Goal: Task Accomplishment & Management: Manage account settings

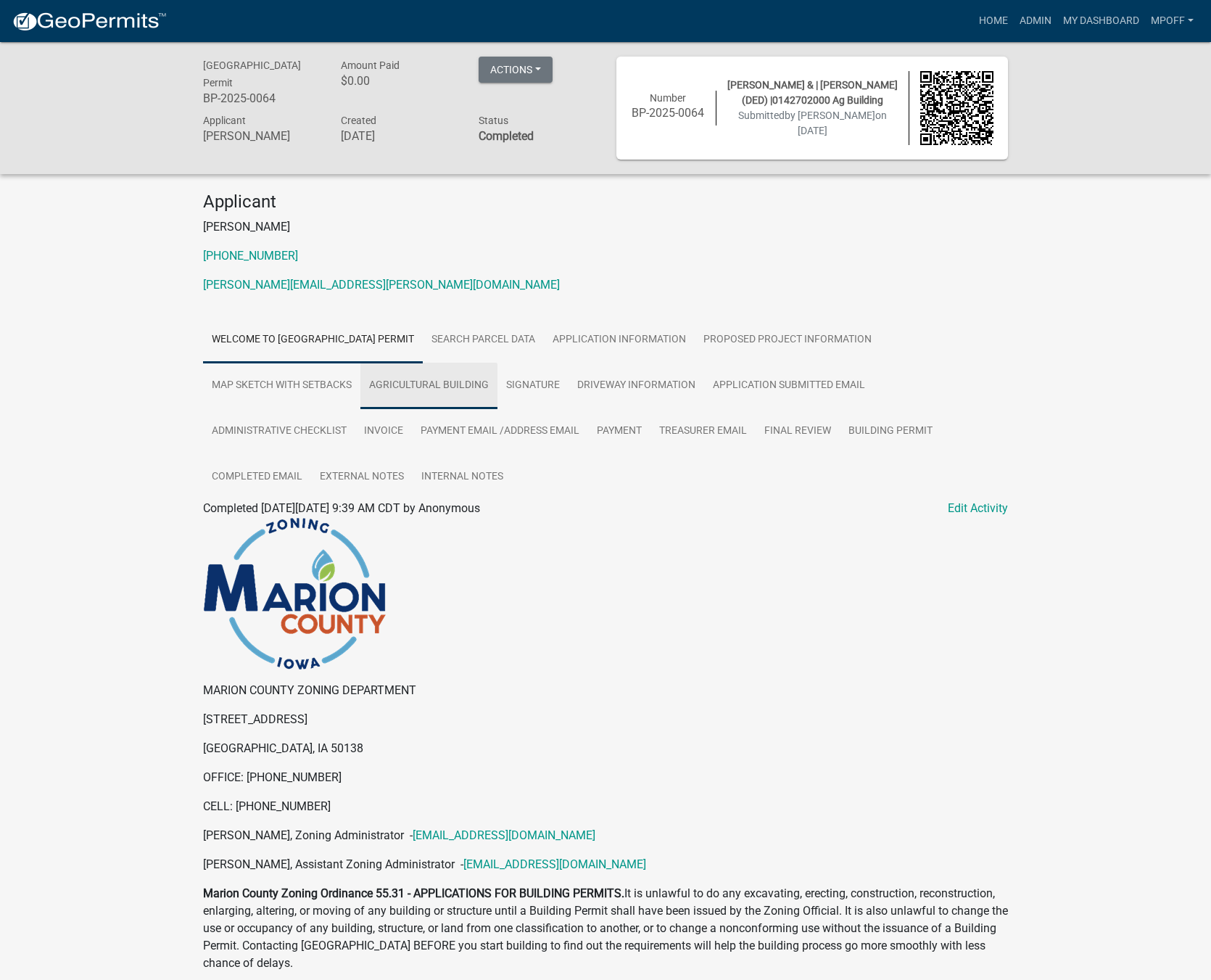
click at [454, 388] on link "Agricultural Building" at bounding box center [429, 386] width 137 height 47
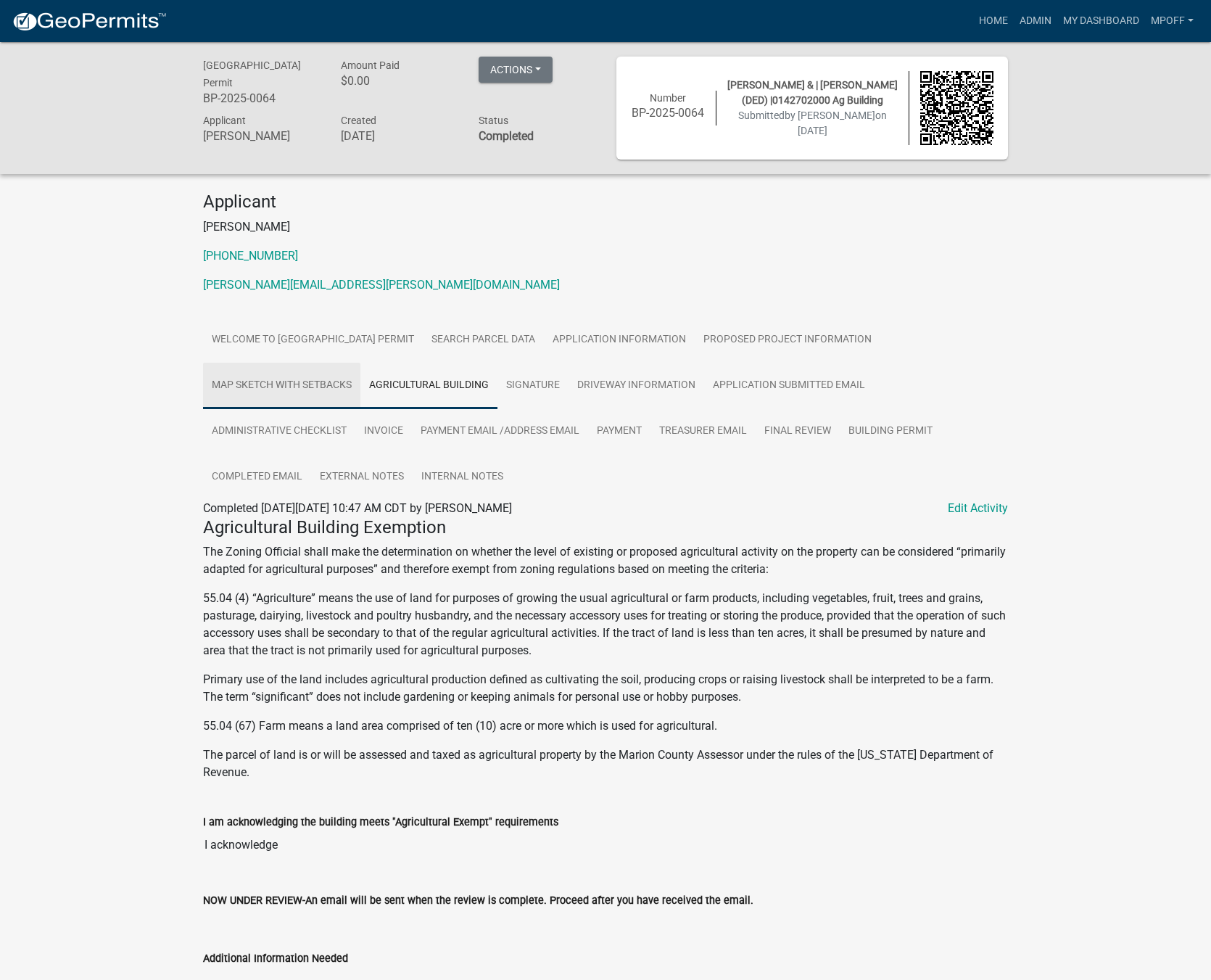
click at [327, 390] on link "Map Sketch with Setbacks" at bounding box center [282, 386] width 157 height 47
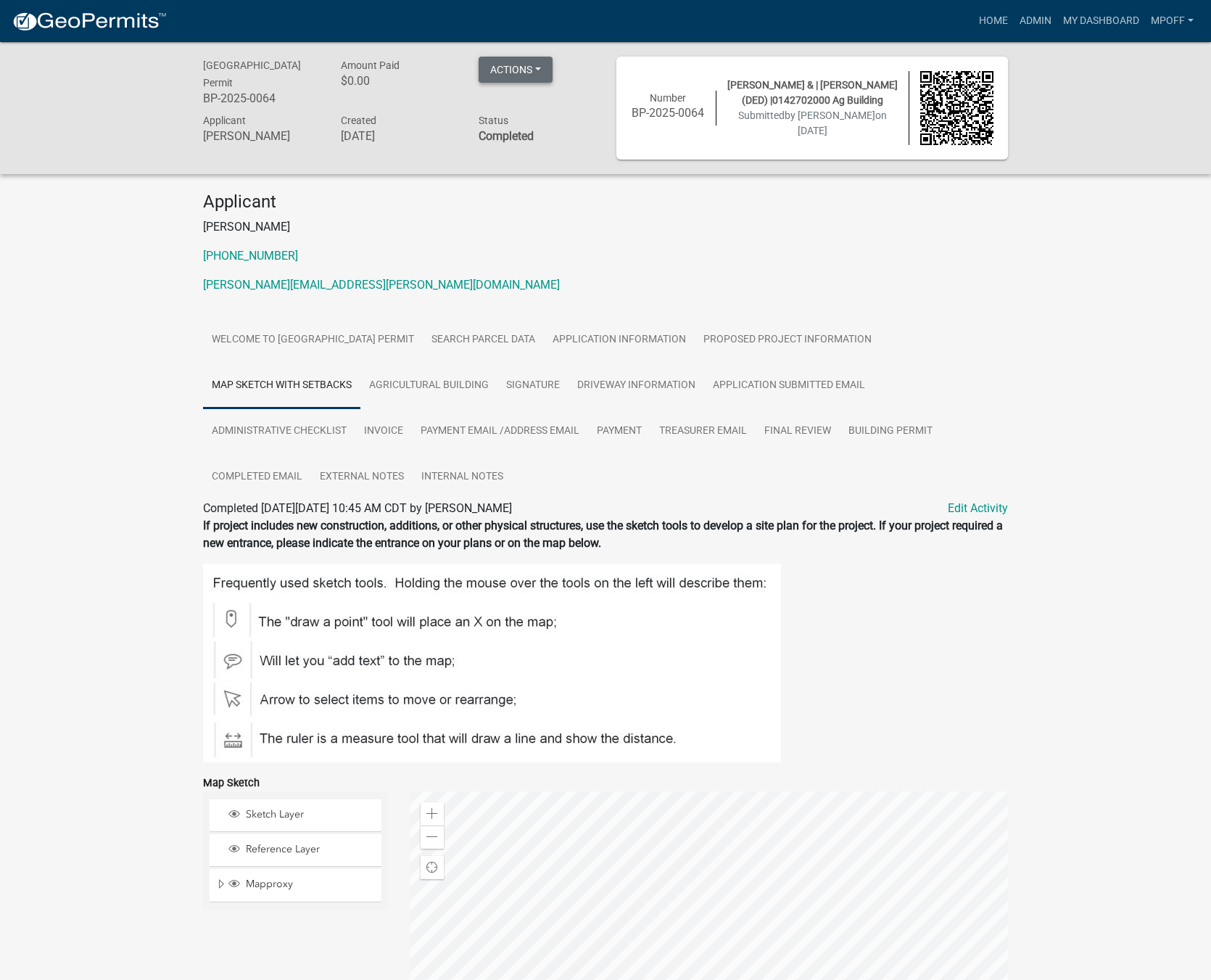
click at [535, 72] on button "Actions" at bounding box center [515, 70] width 74 height 26
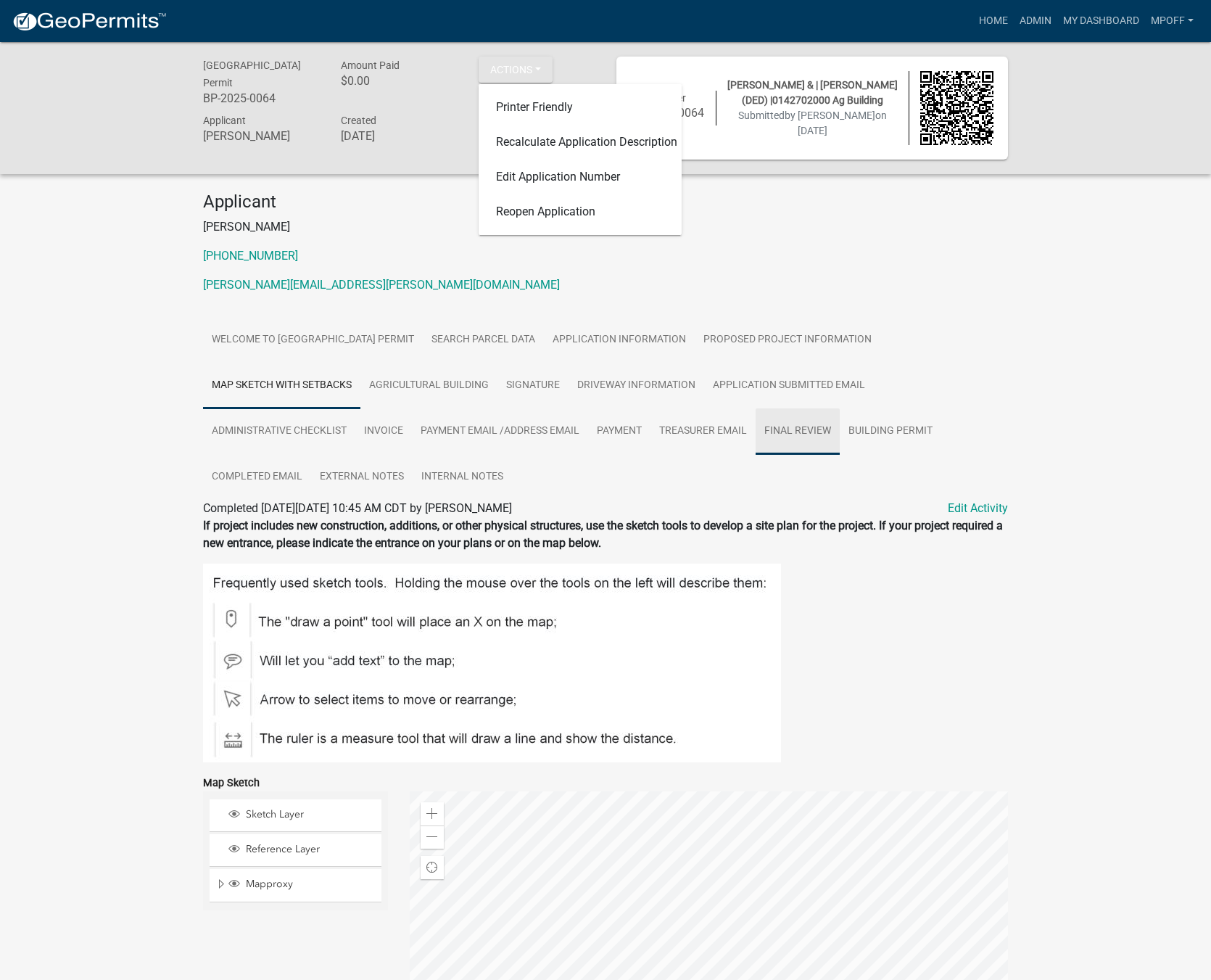
click at [787, 435] on link "Final Review" at bounding box center [798, 431] width 84 height 47
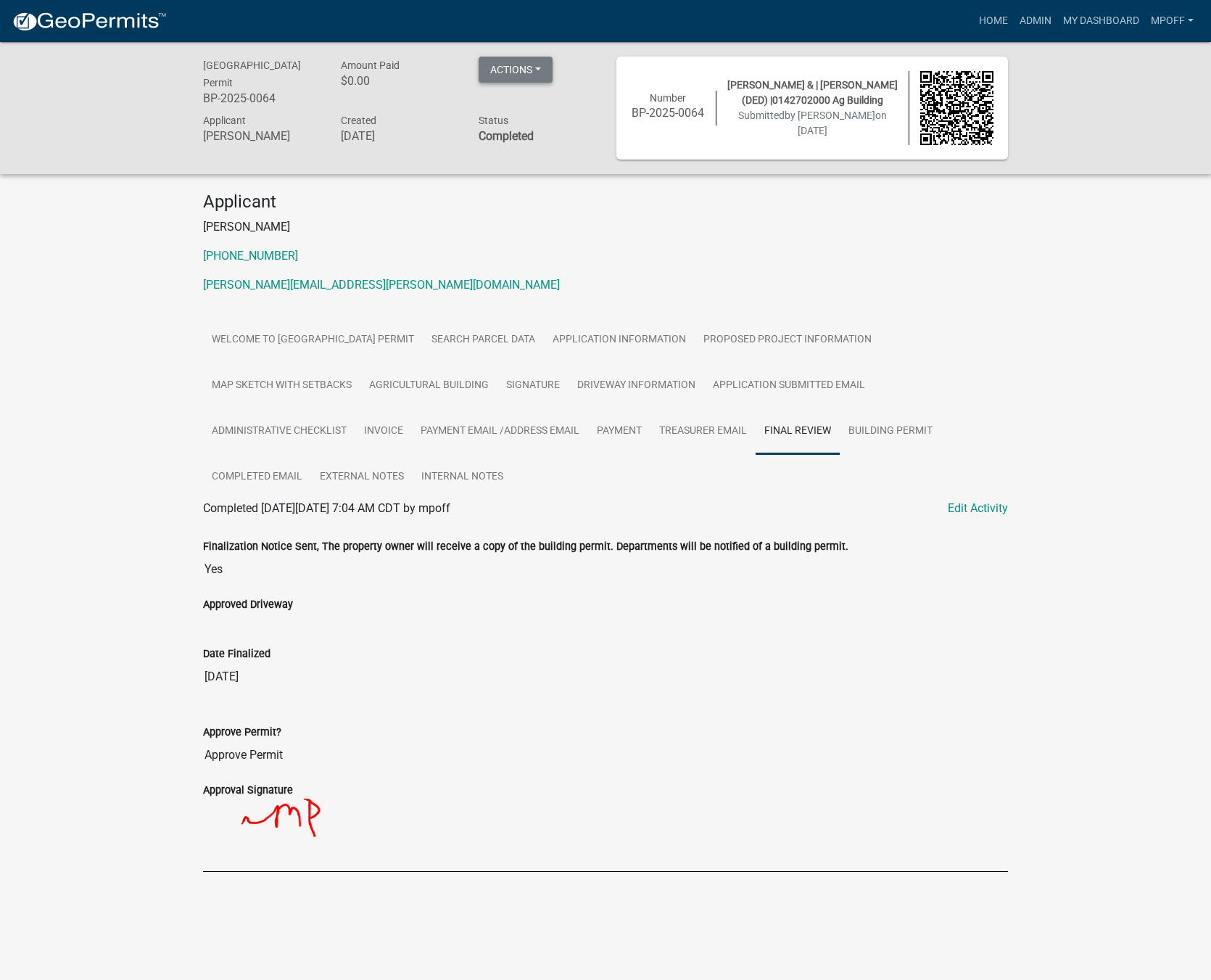
click at [526, 65] on button "Actions" at bounding box center [515, 70] width 74 height 26
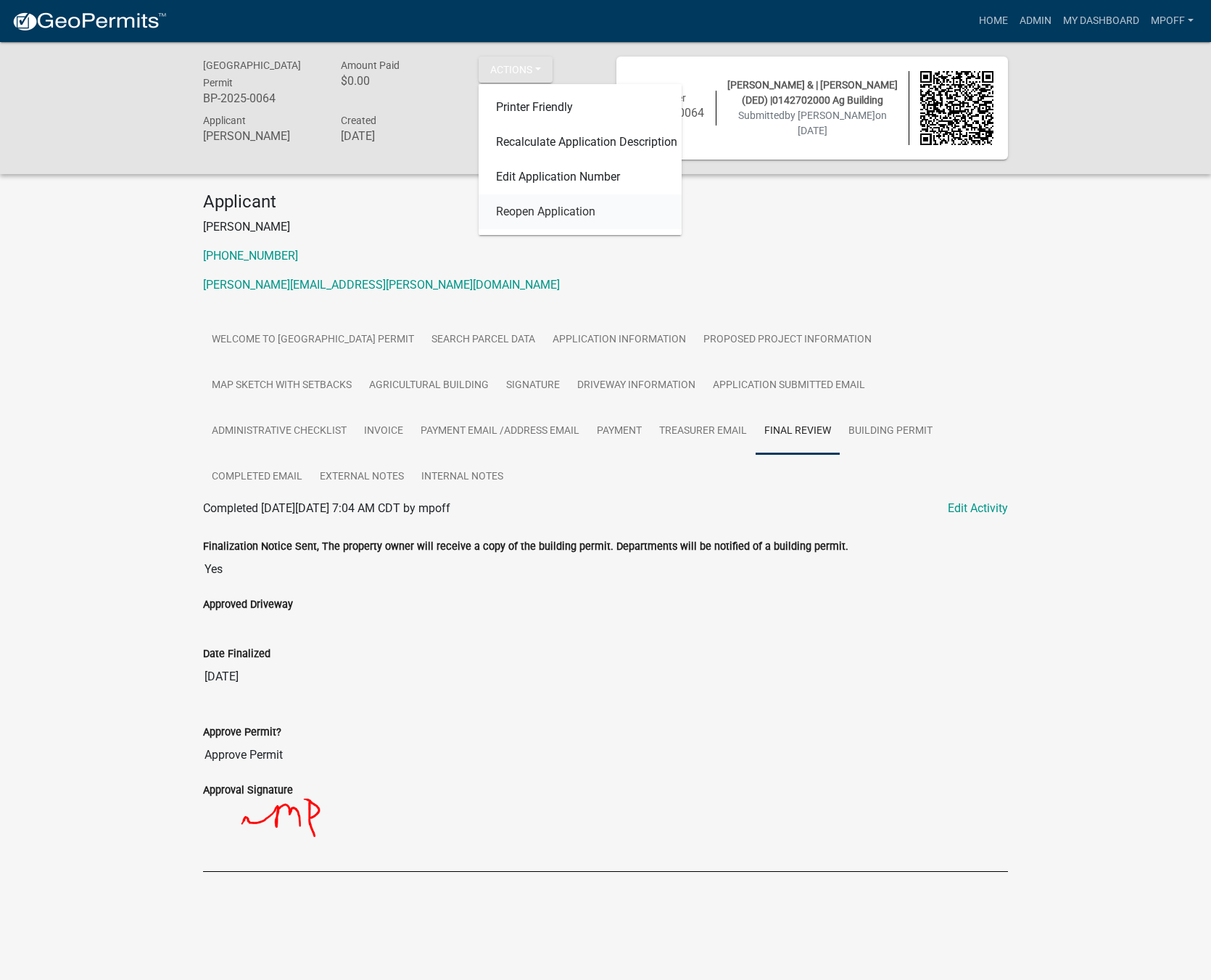
click at [523, 218] on link "Reopen Application" at bounding box center [580, 212] width 203 height 35
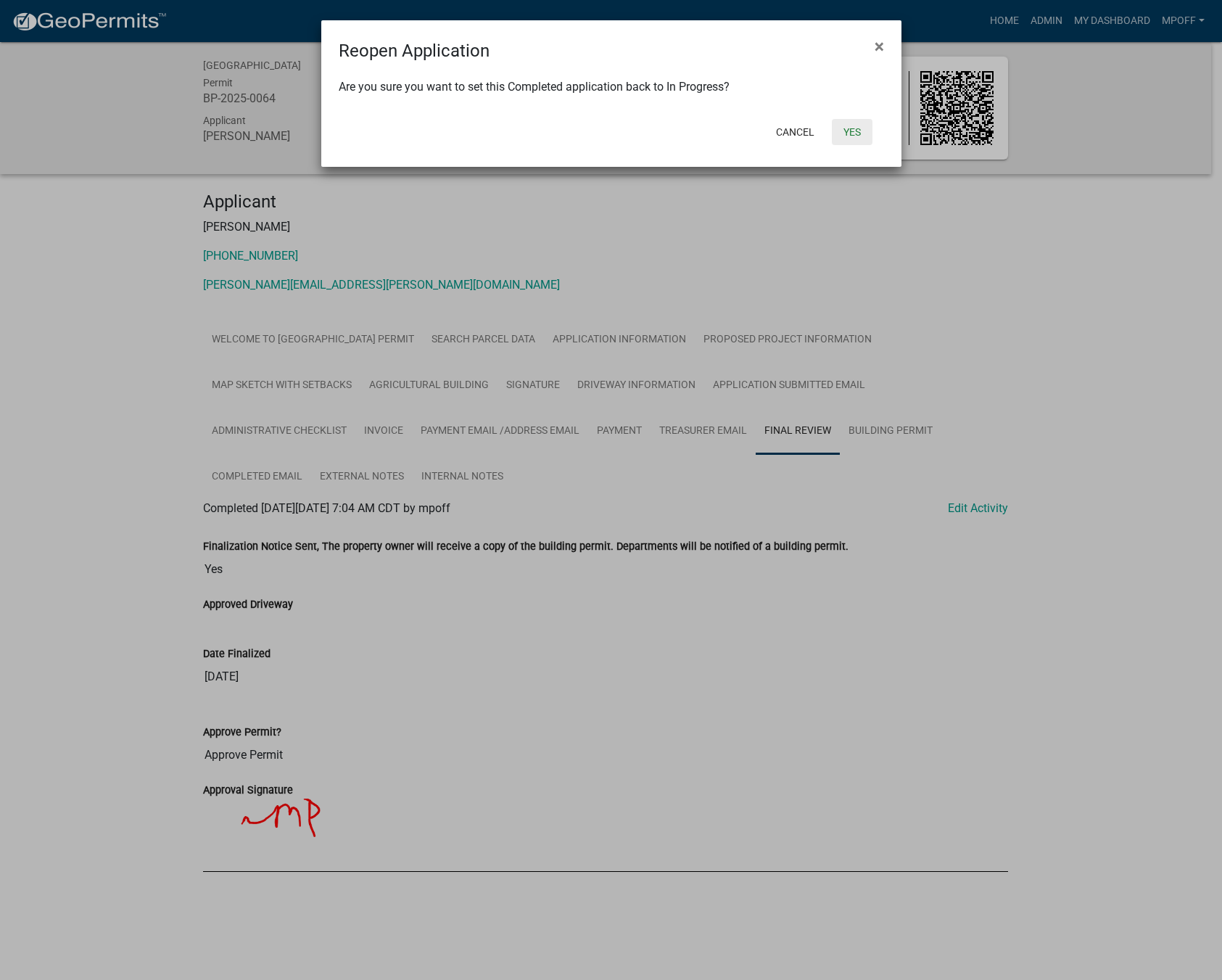
click at [855, 128] on button "Yes" at bounding box center [852, 132] width 40 height 26
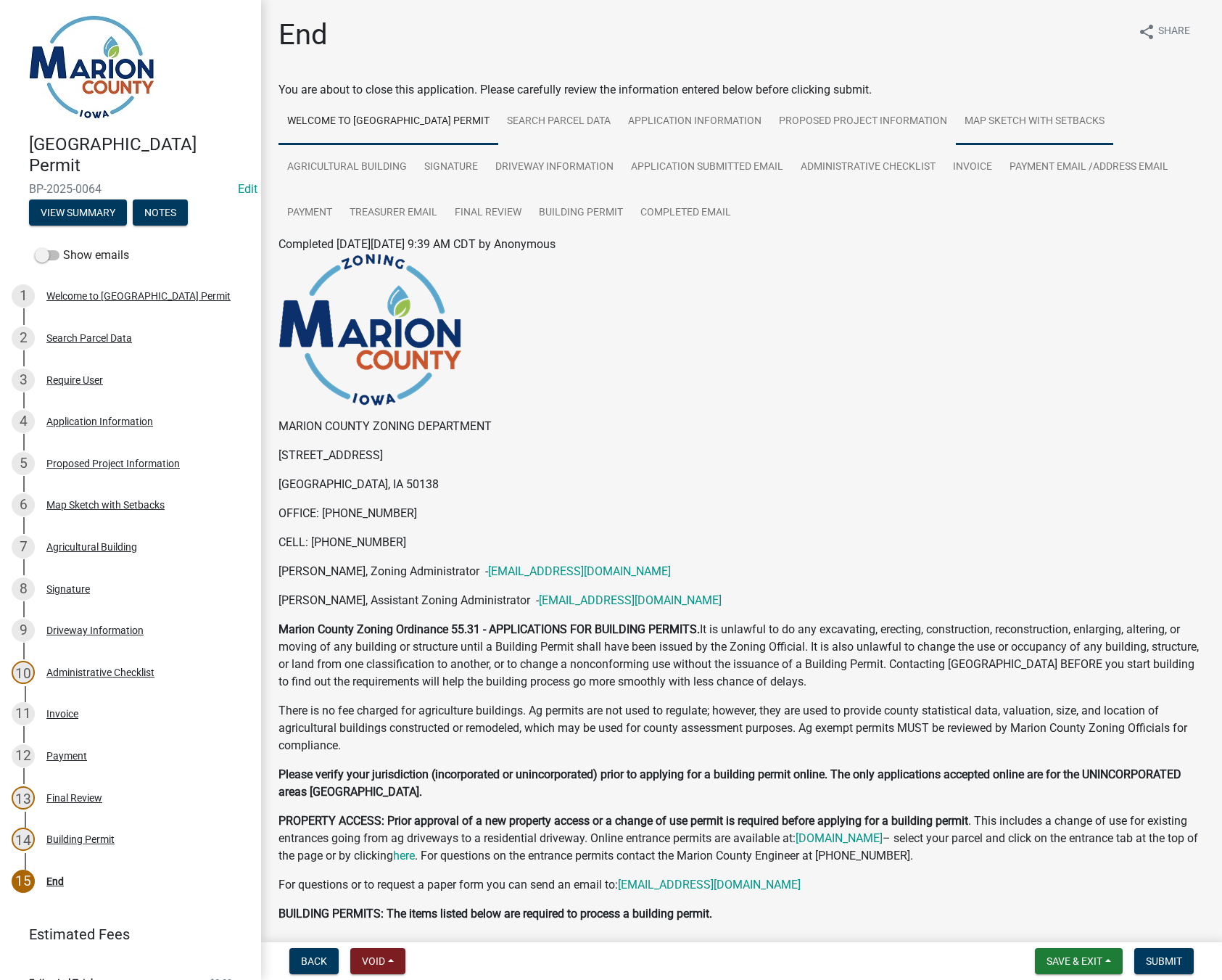
click at [1054, 125] on link "Map Sketch with Setbacks" at bounding box center [1034, 122] width 157 height 47
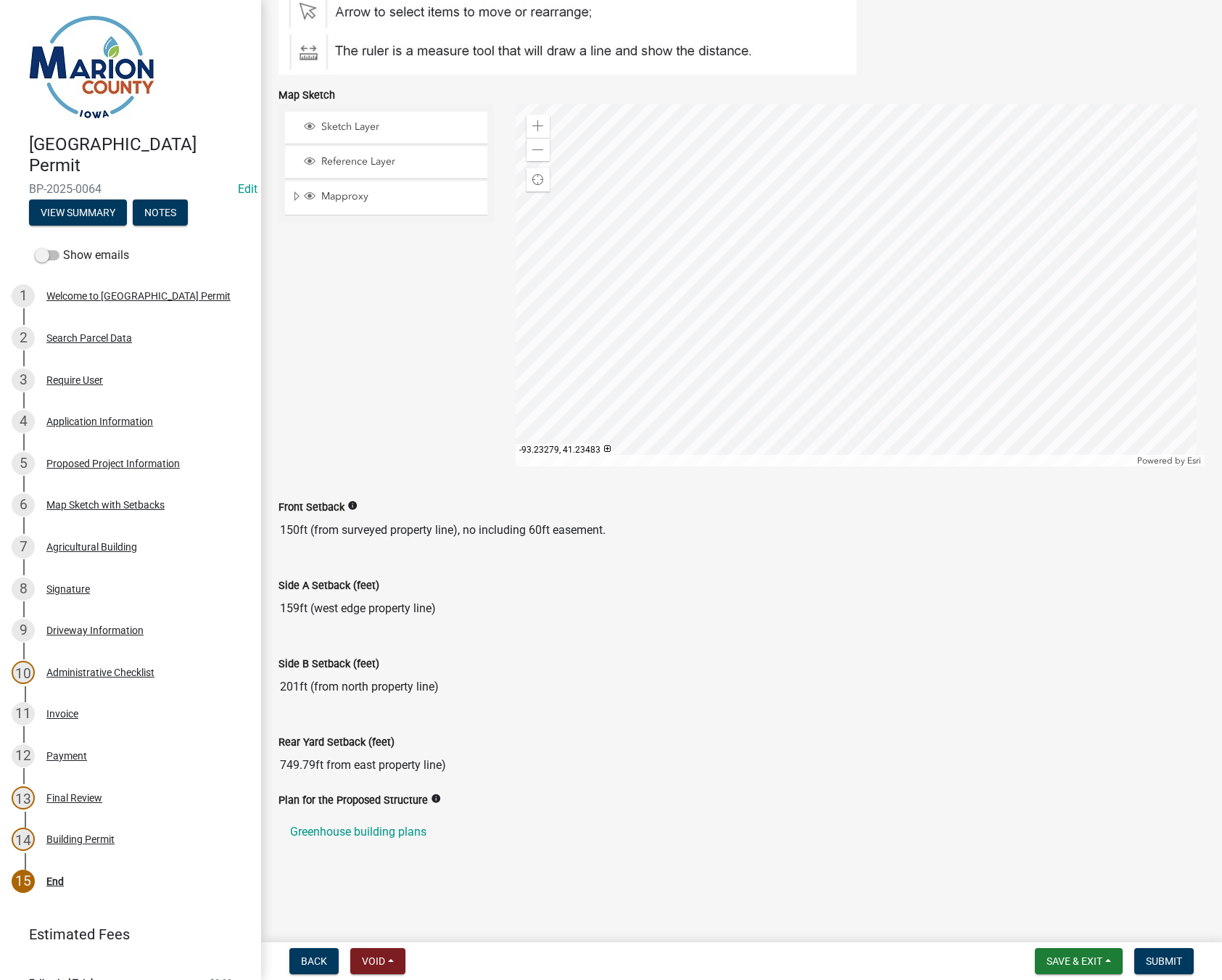
scroll to position [428, 0]
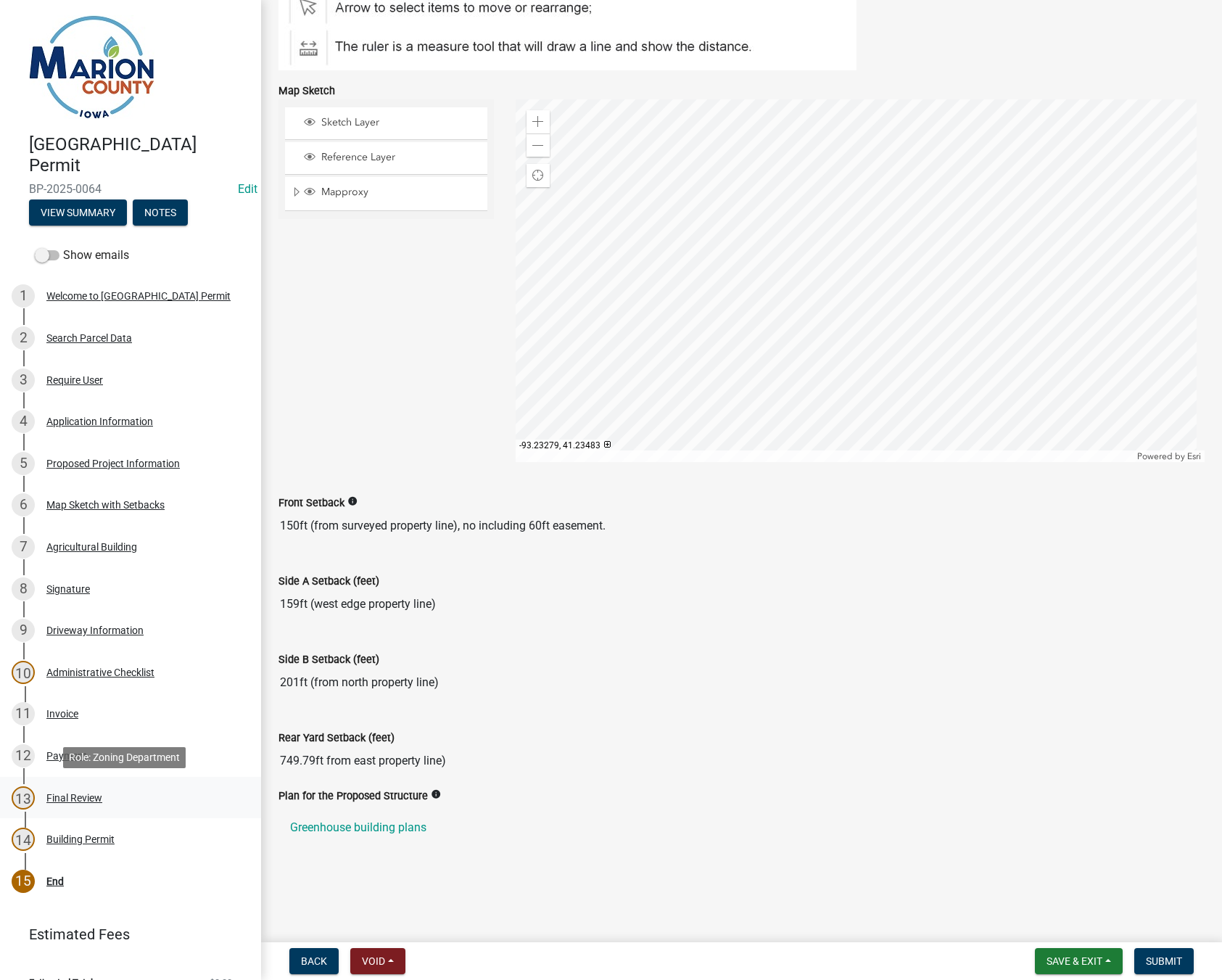
click at [69, 792] on div "Final Review" at bounding box center [75, 797] width 56 height 10
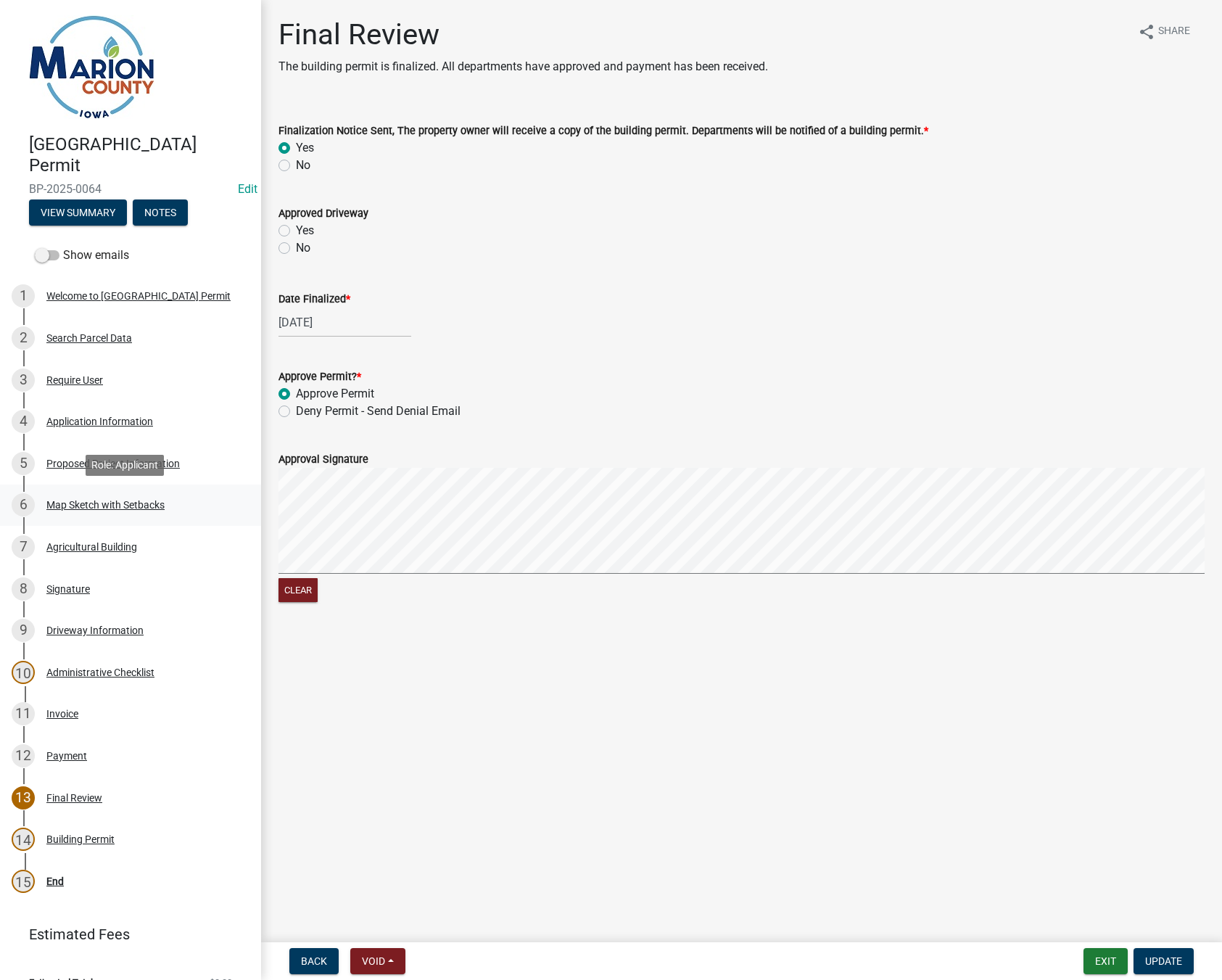
click at [90, 500] on div "Map Sketch with Setbacks" at bounding box center [106, 504] width 118 height 10
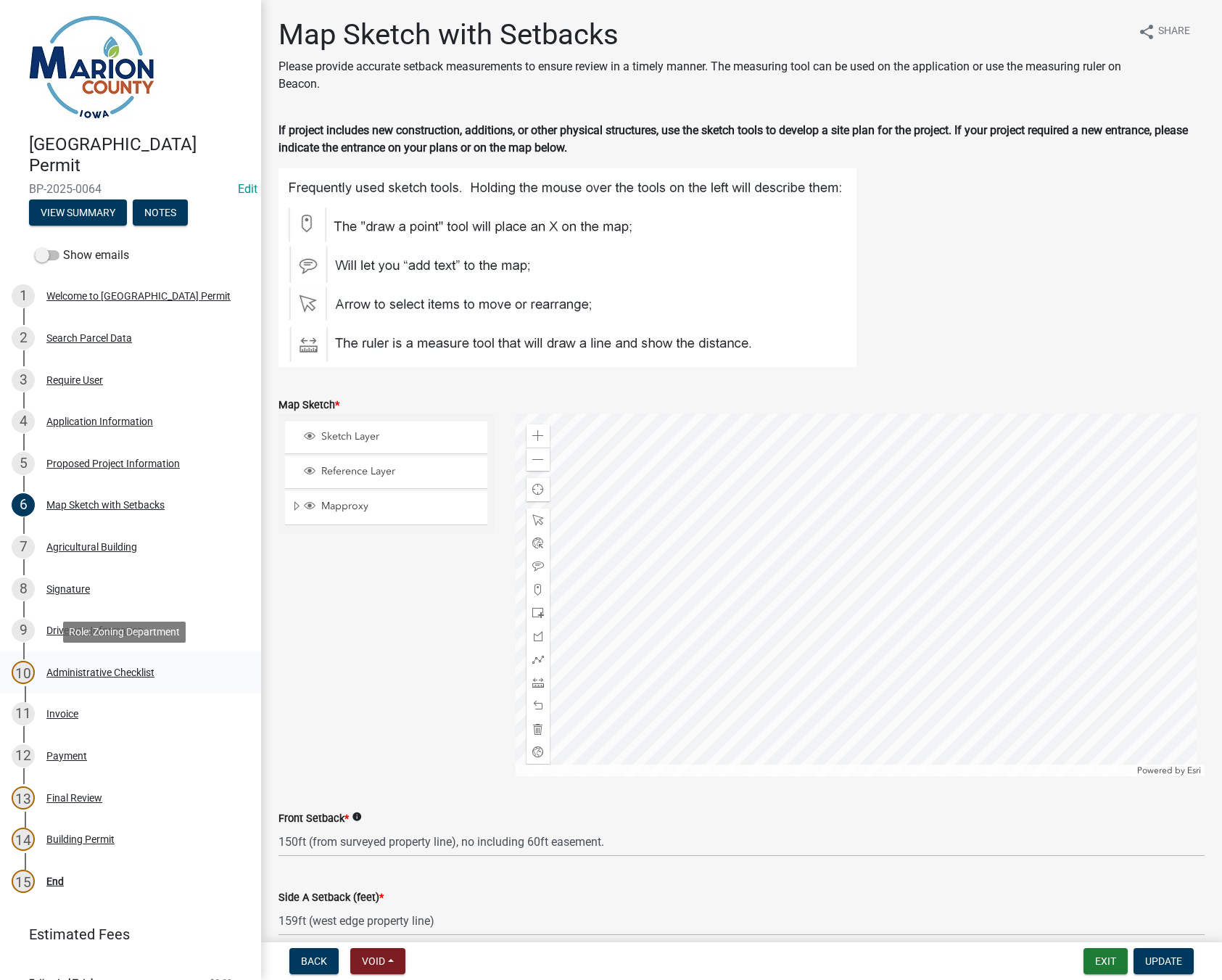
click at [104, 675] on div "Administrative Checklist" at bounding box center [100, 672] width 108 height 10
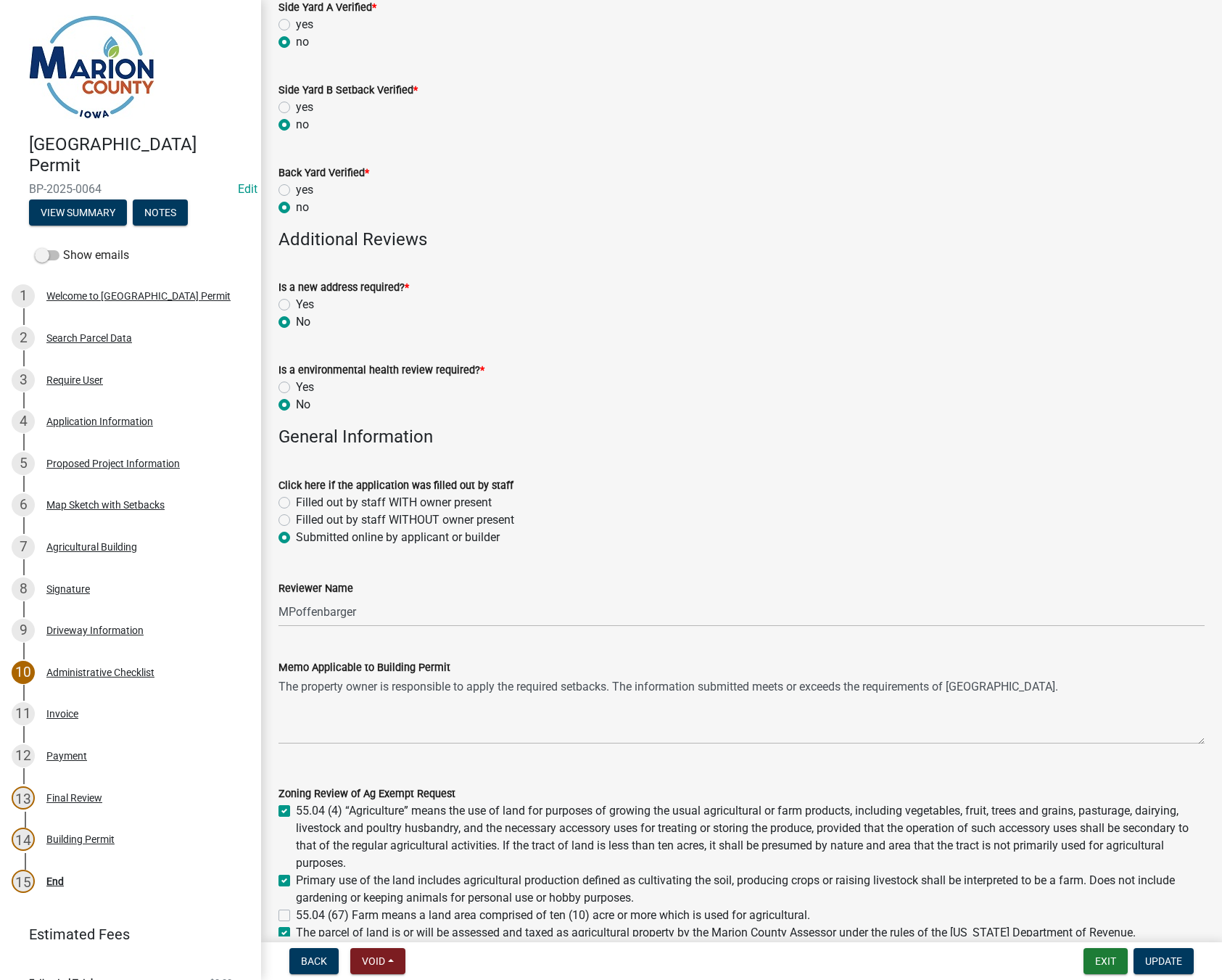
scroll to position [838, 0]
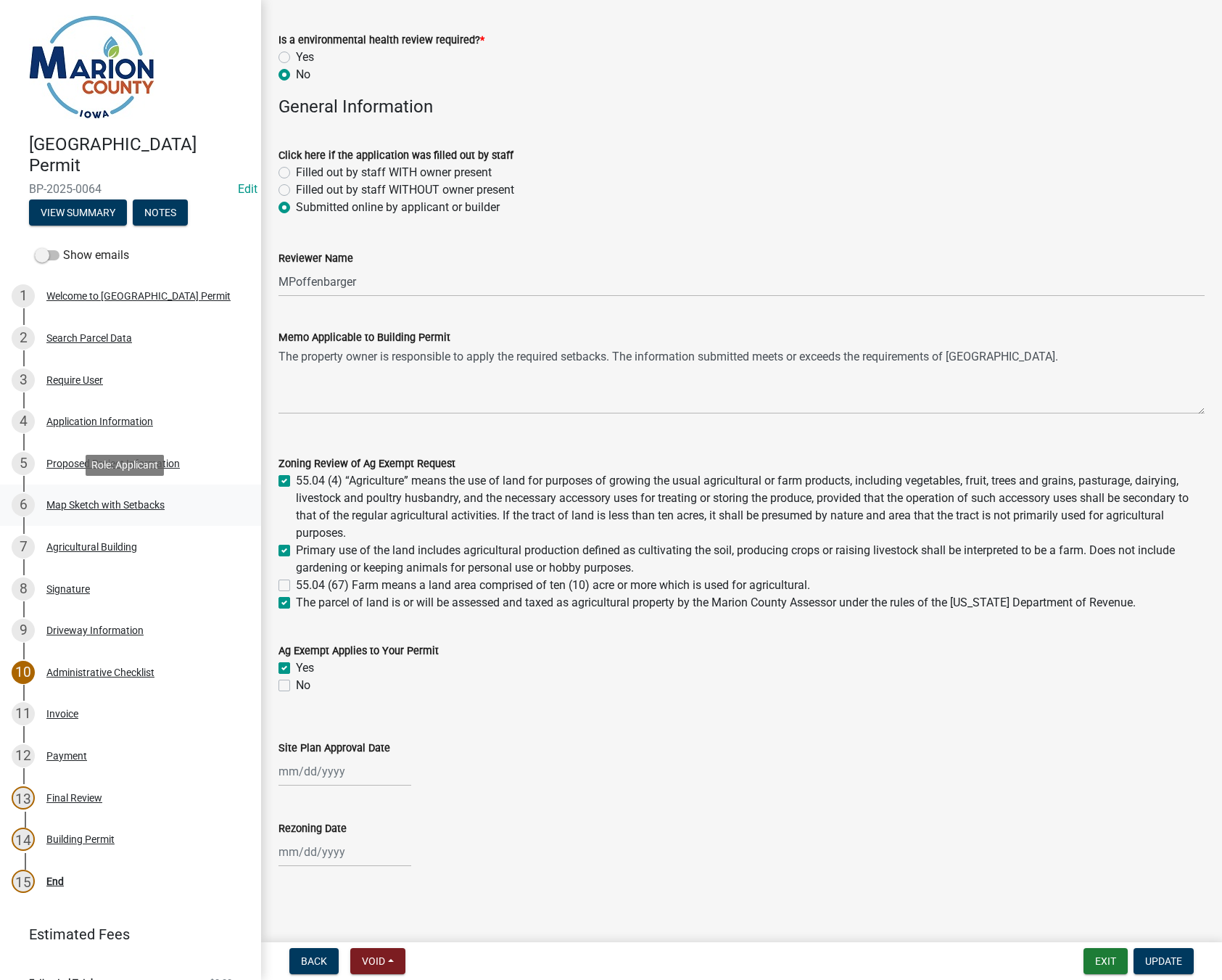
click at [107, 500] on div "Map Sketch with Setbacks" at bounding box center [106, 504] width 118 height 10
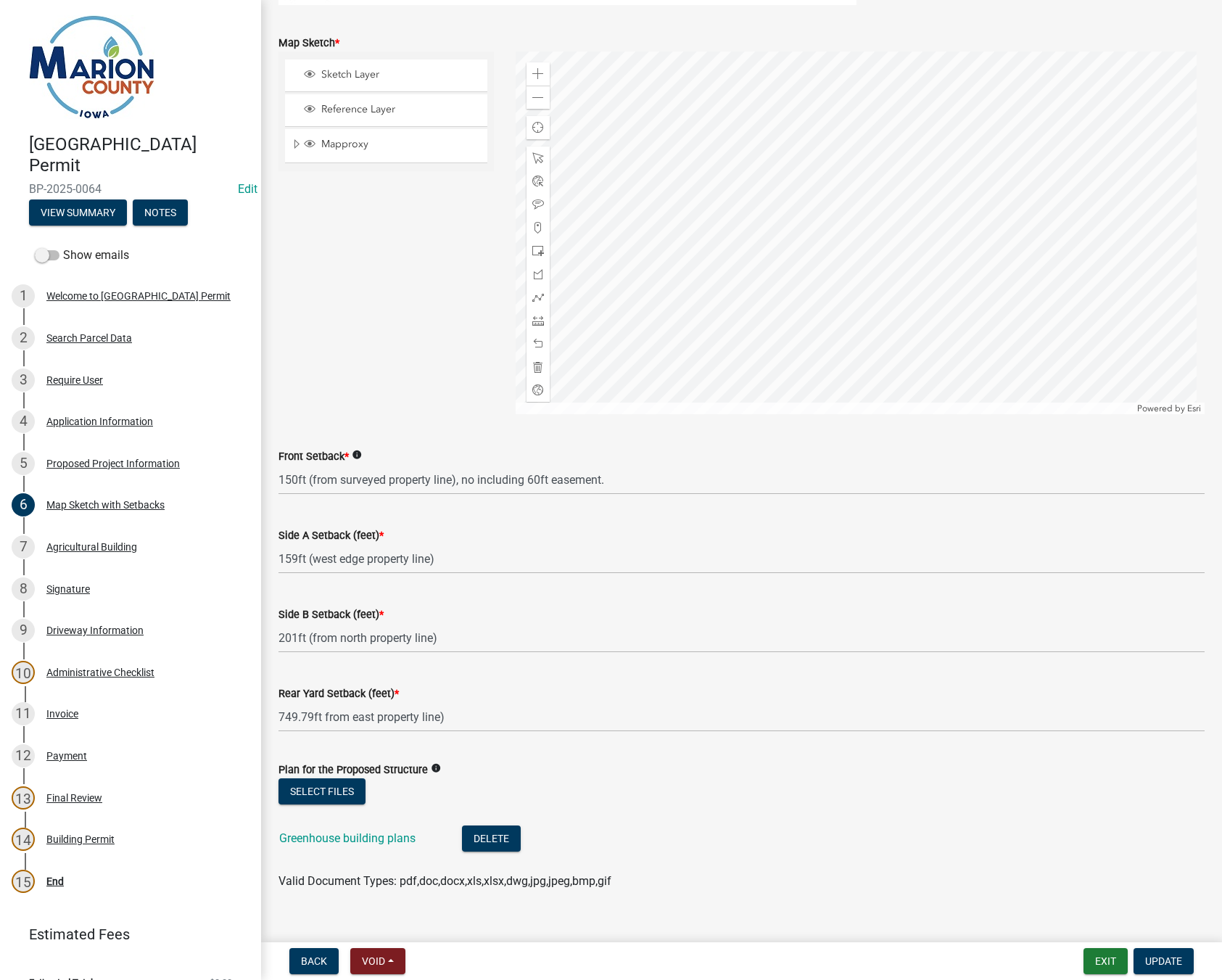
scroll to position [385, 0]
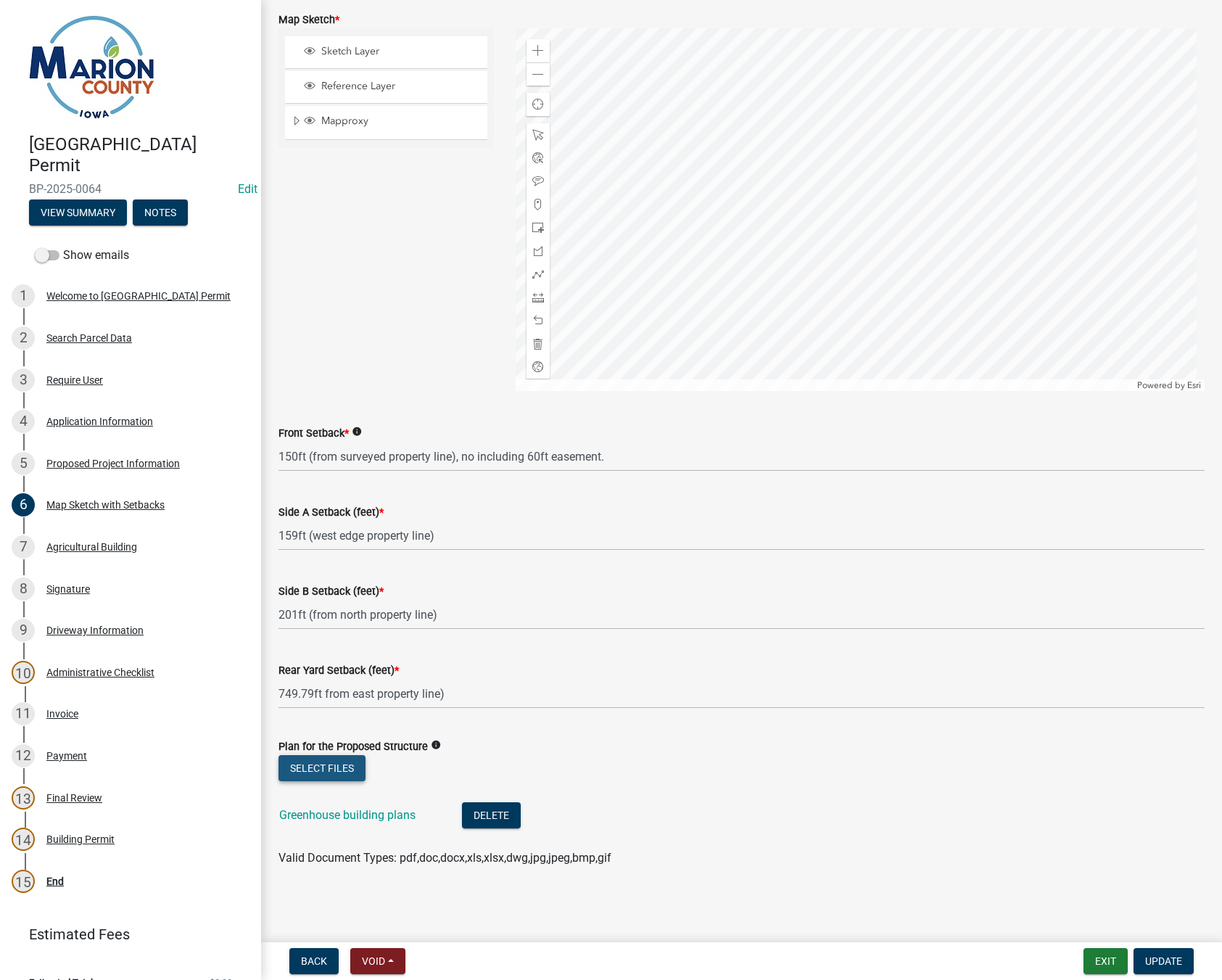
click at [318, 766] on button "Select files" at bounding box center [322, 768] width 87 height 26
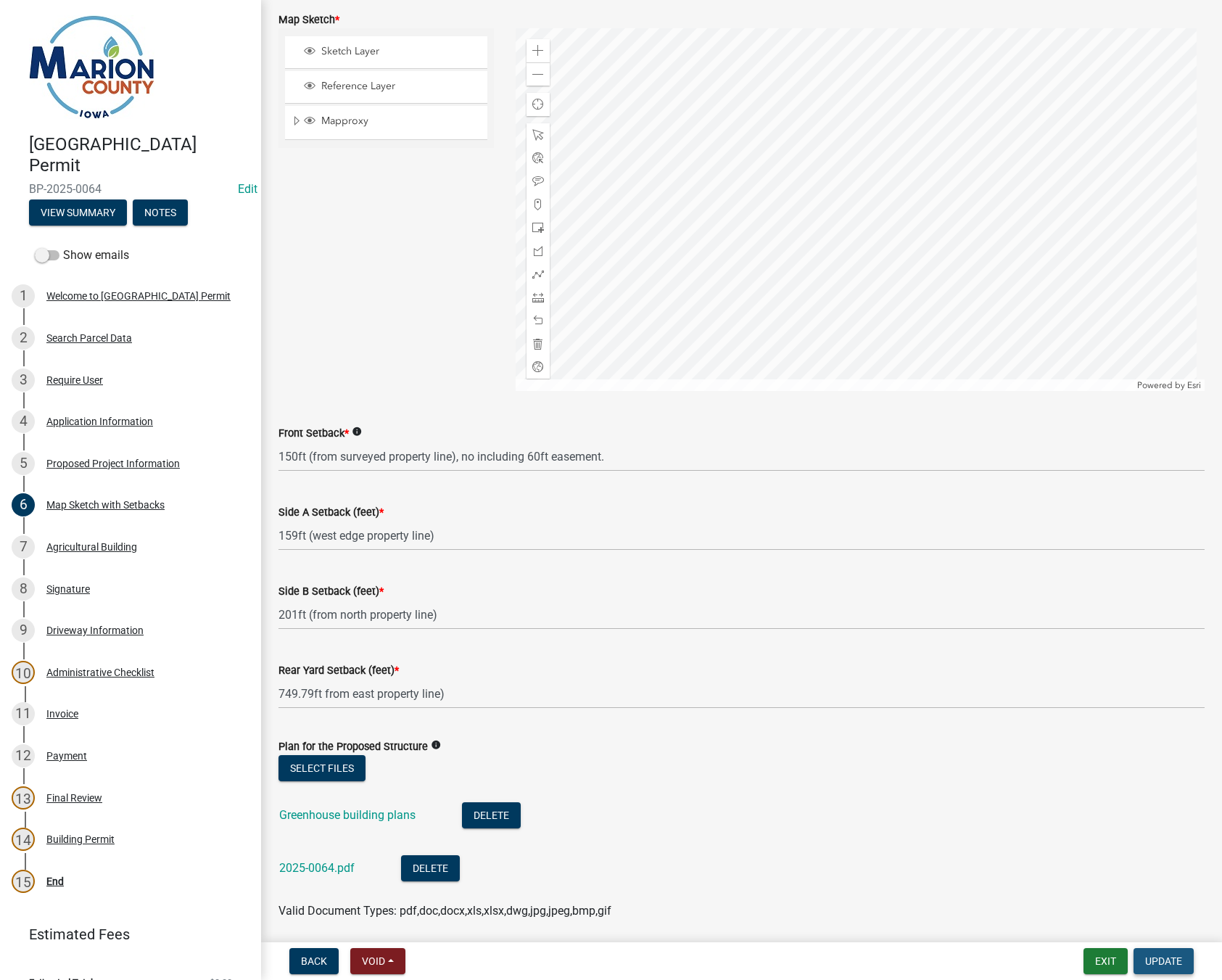
click at [1161, 961] on span "Update" at bounding box center [1164, 961] width 37 height 12
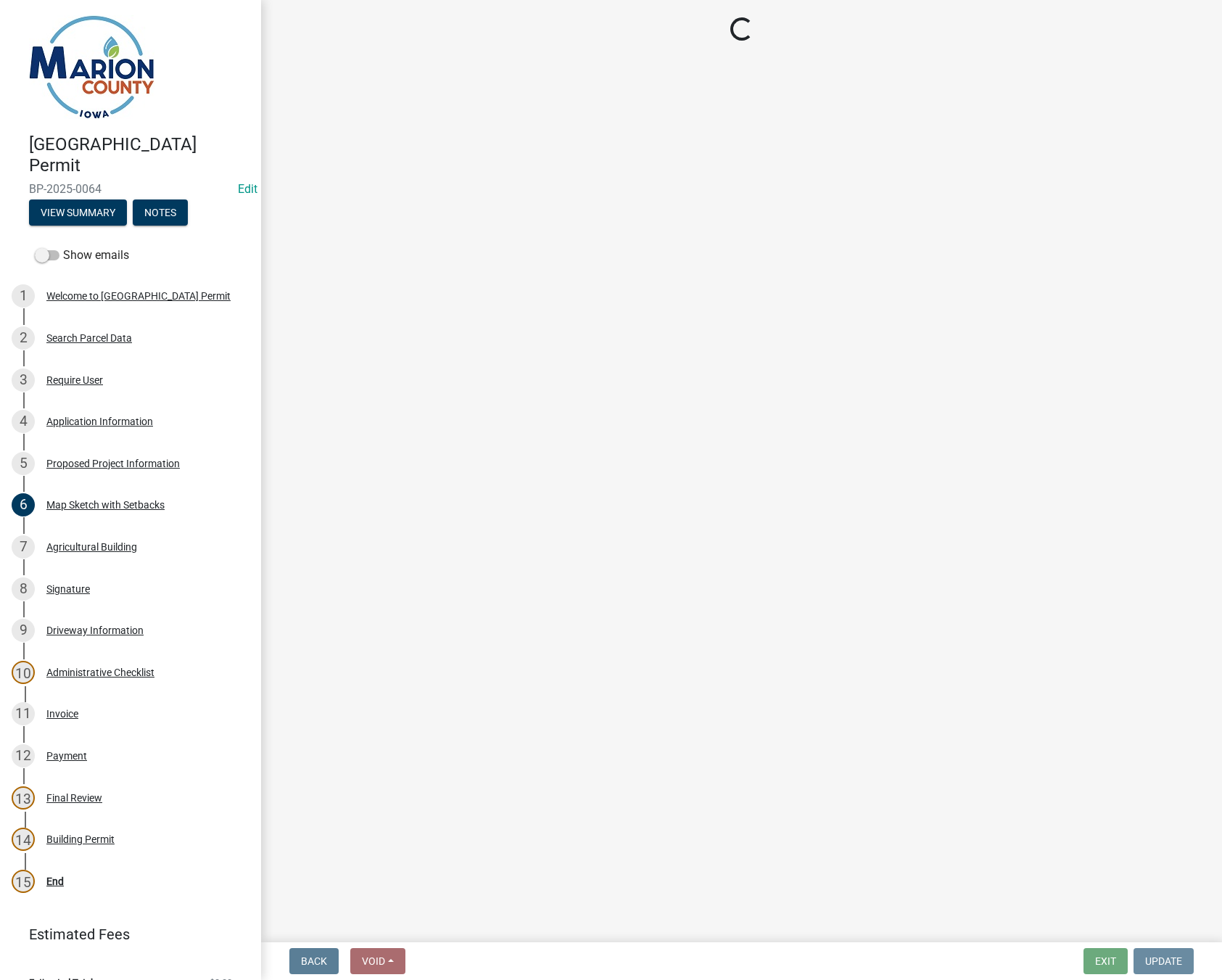
scroll to position [0, 0]
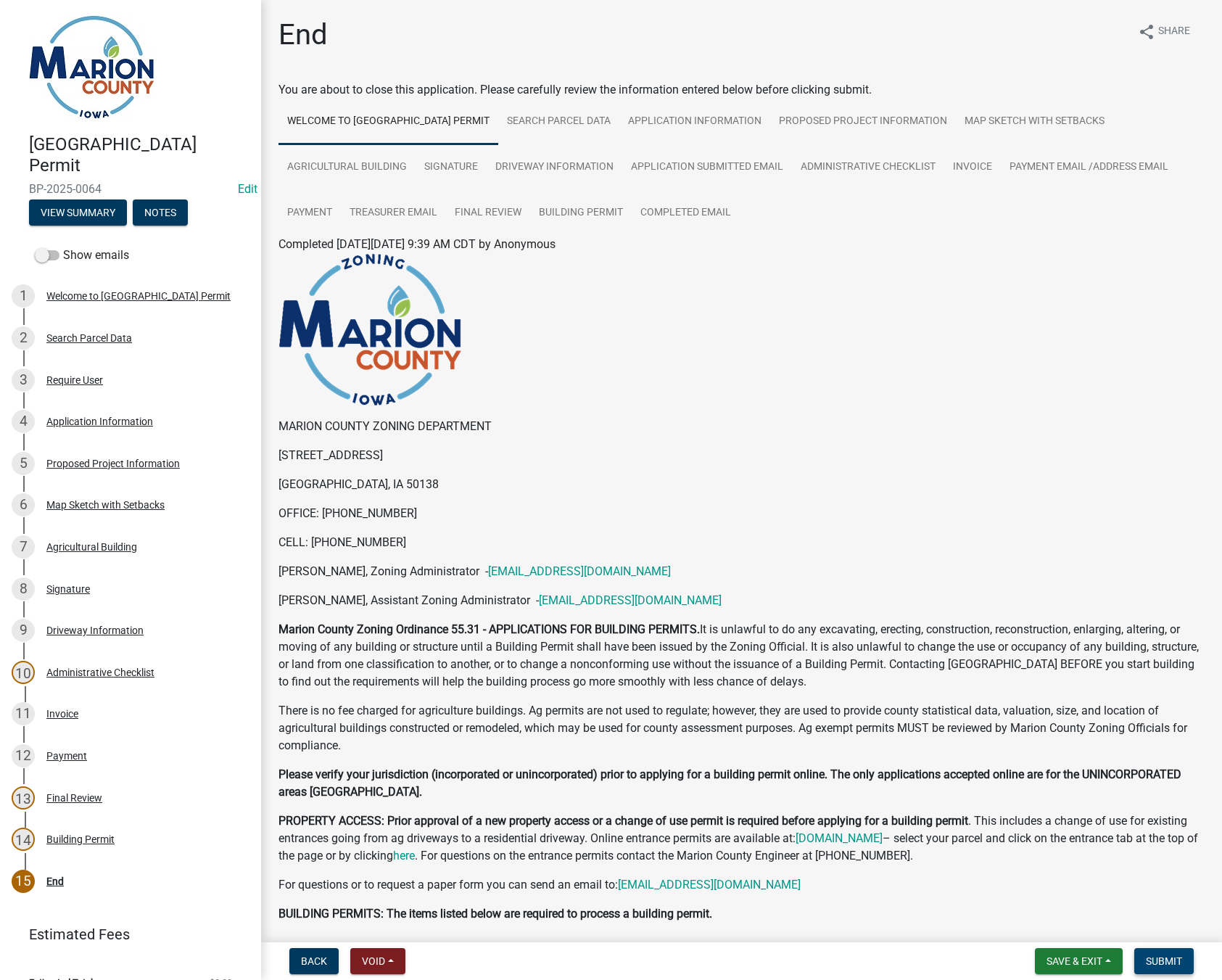
click at [1175, 961] on span "Submit" at bounding box center [1164, 961] width 37 height 12
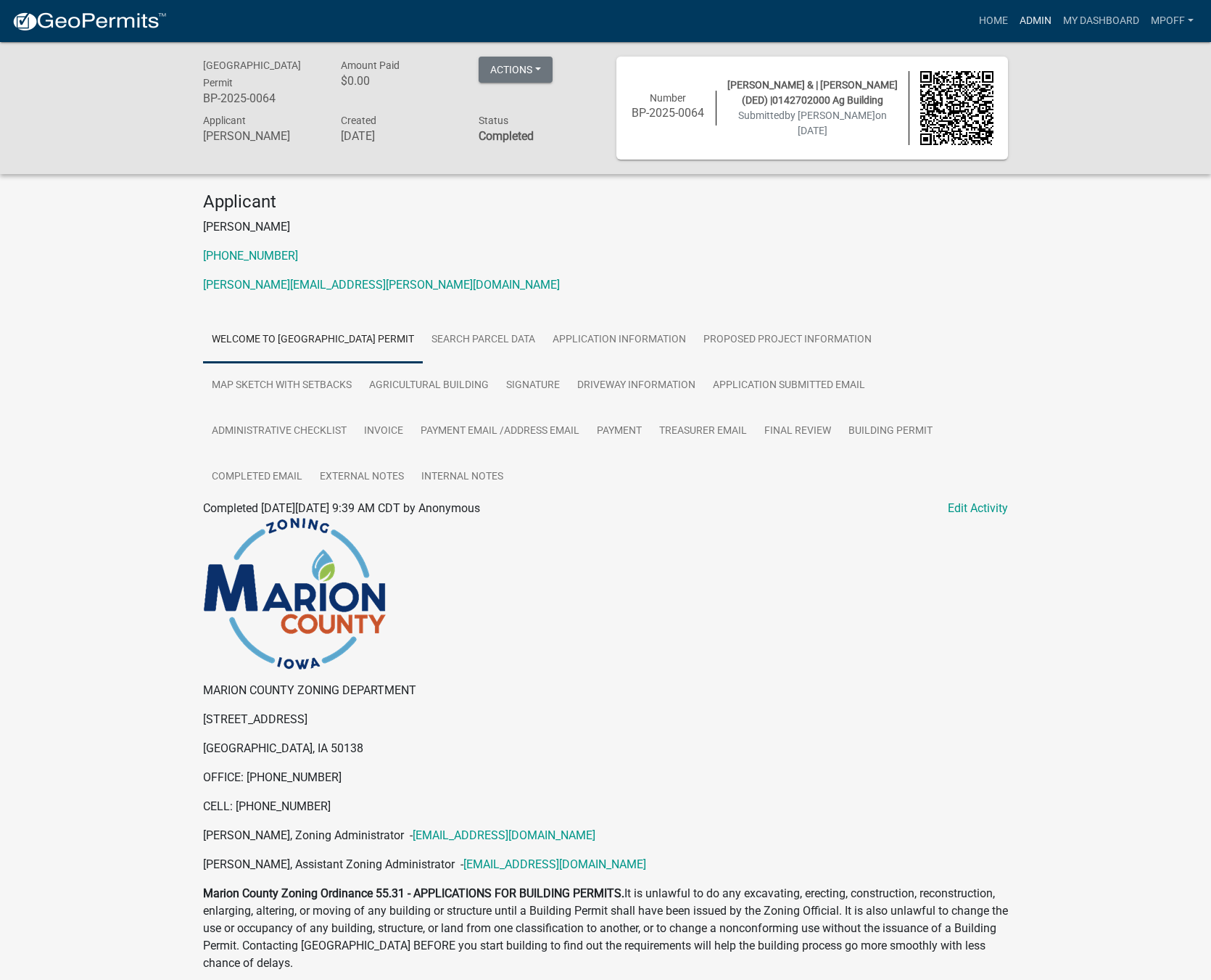
click at [1042, 18] on link "Admin" at bounding box center [1035, 20] width 44 height 27
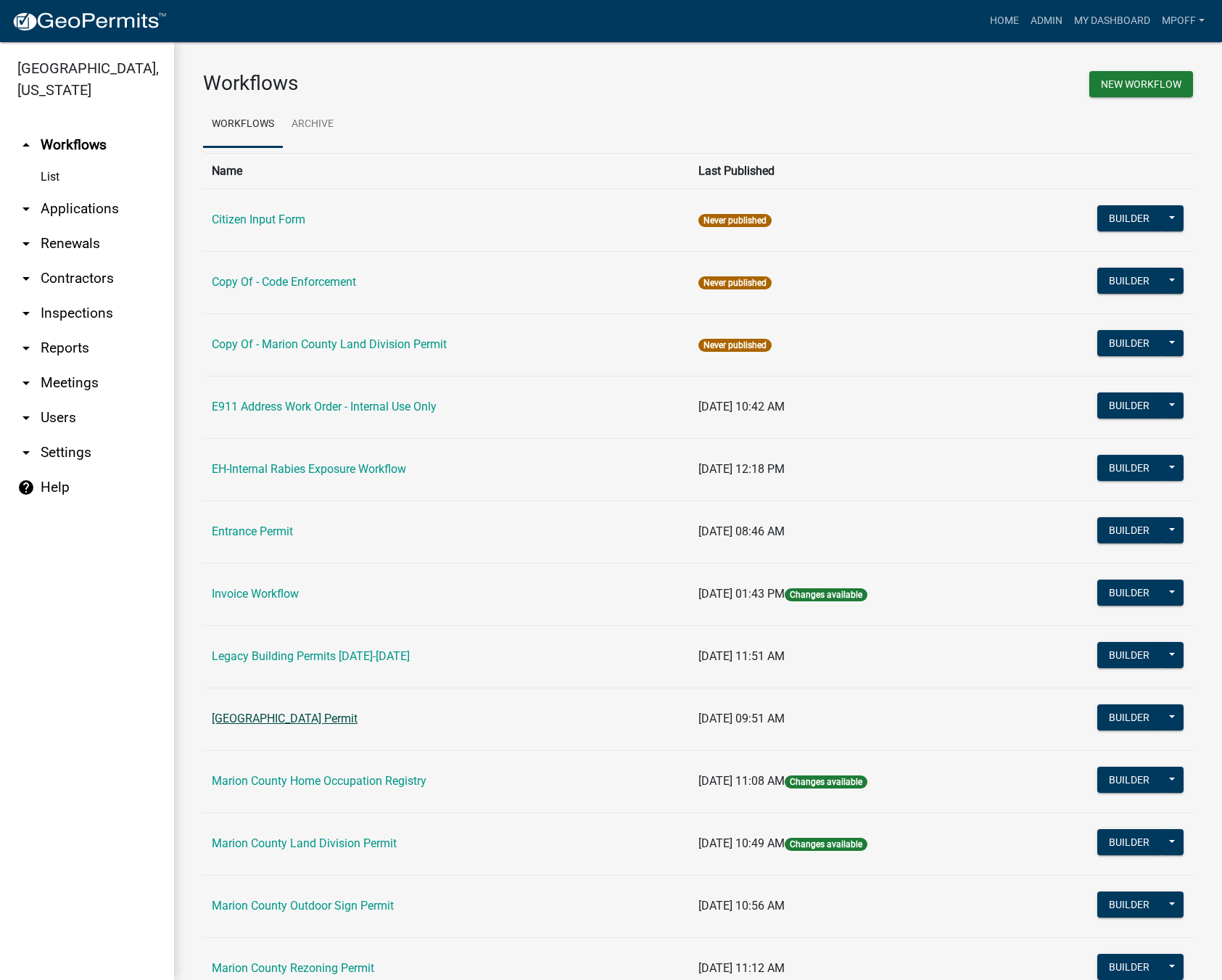
click at [279, 716] on link "[GEOGRAPHIC_DATA] Permit" at bounding box center [284, 718] width 146 height 14
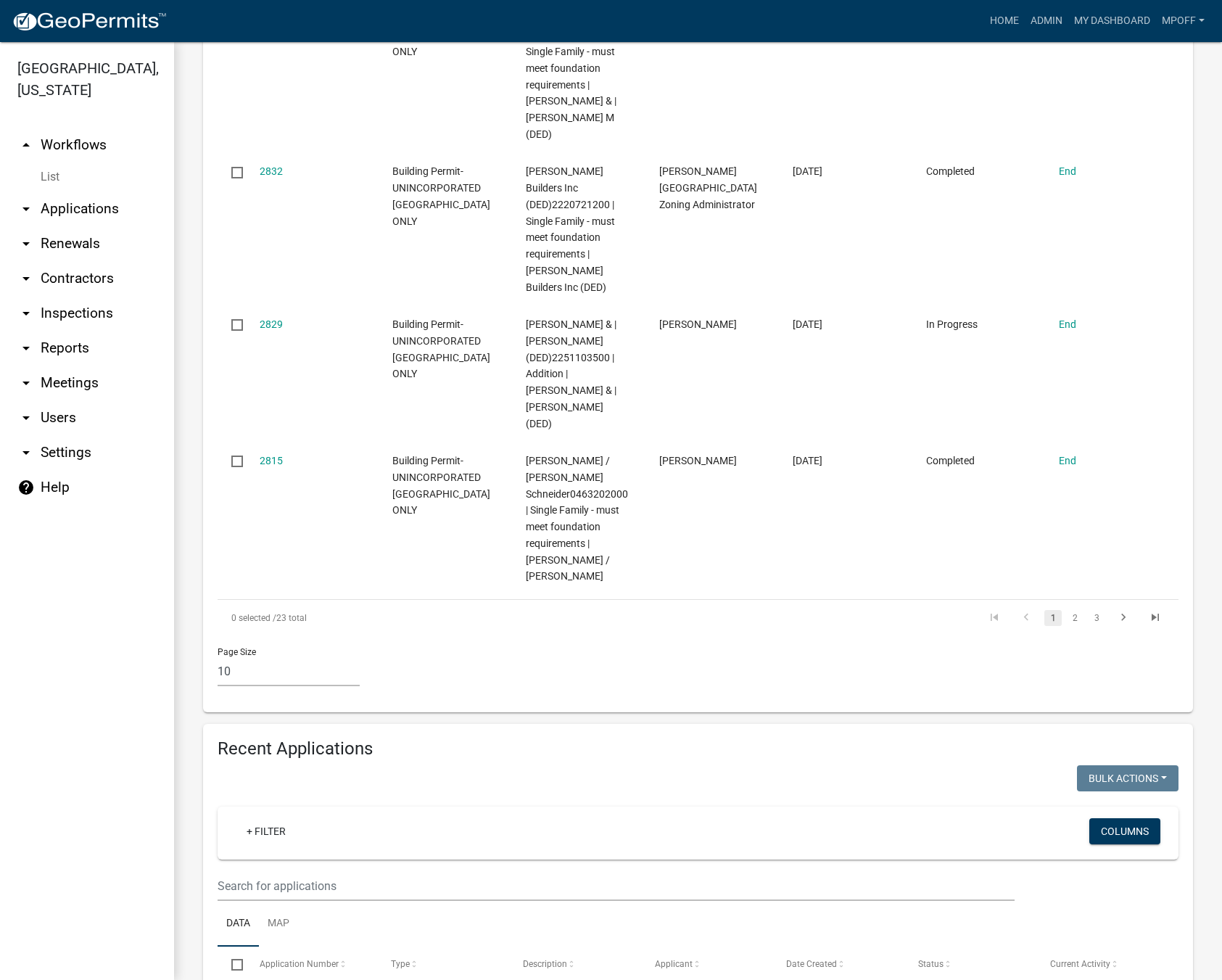
scroll to position [1813, 0]
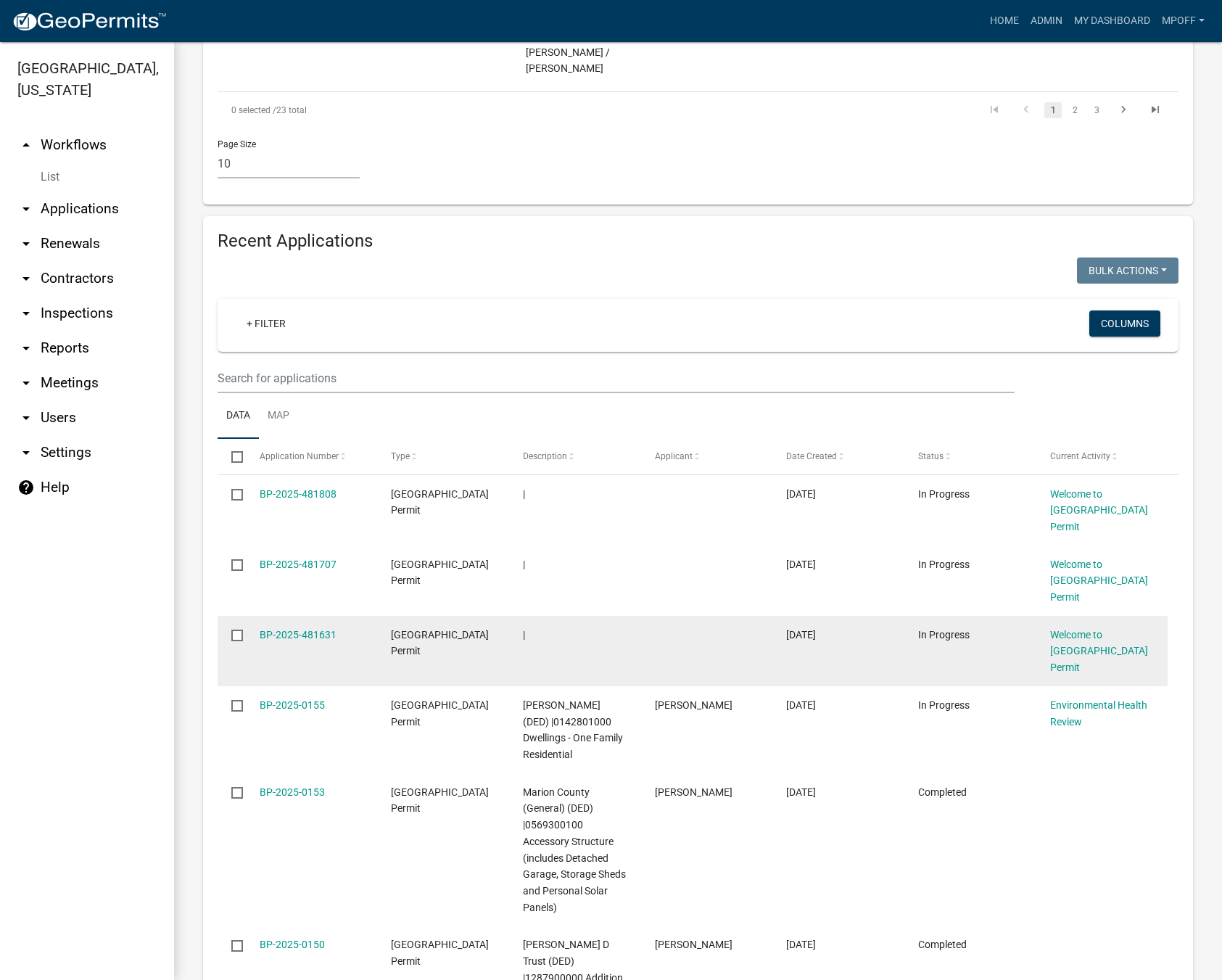
click at [238, 630] on input "checkbox" at bounding box center [236, 634] width 9 height 9
checkbox input "true"
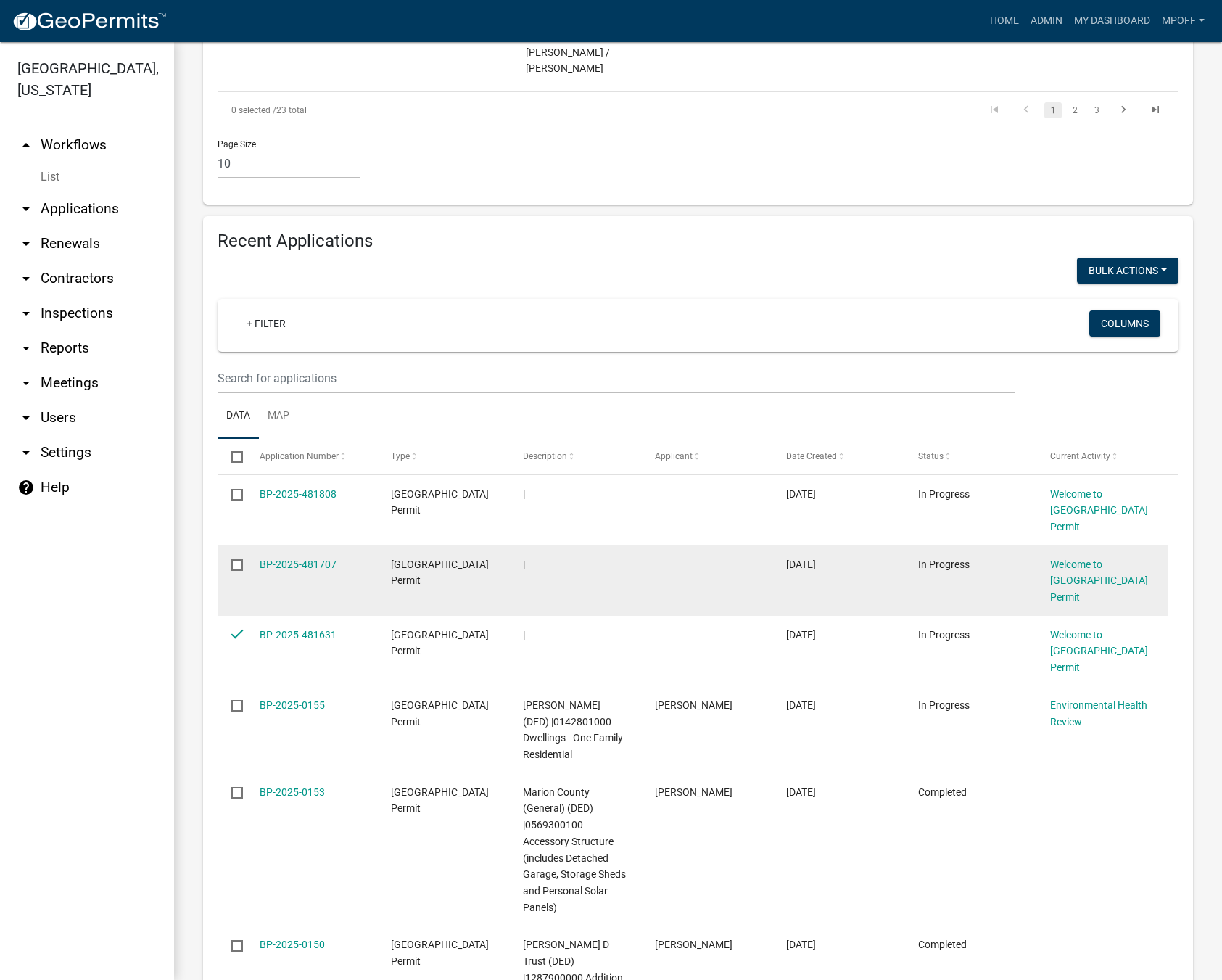
click at [238, 559] on input "checkbox" at bounding box center [236, 564] width 9 height 9
checkbox input "true"
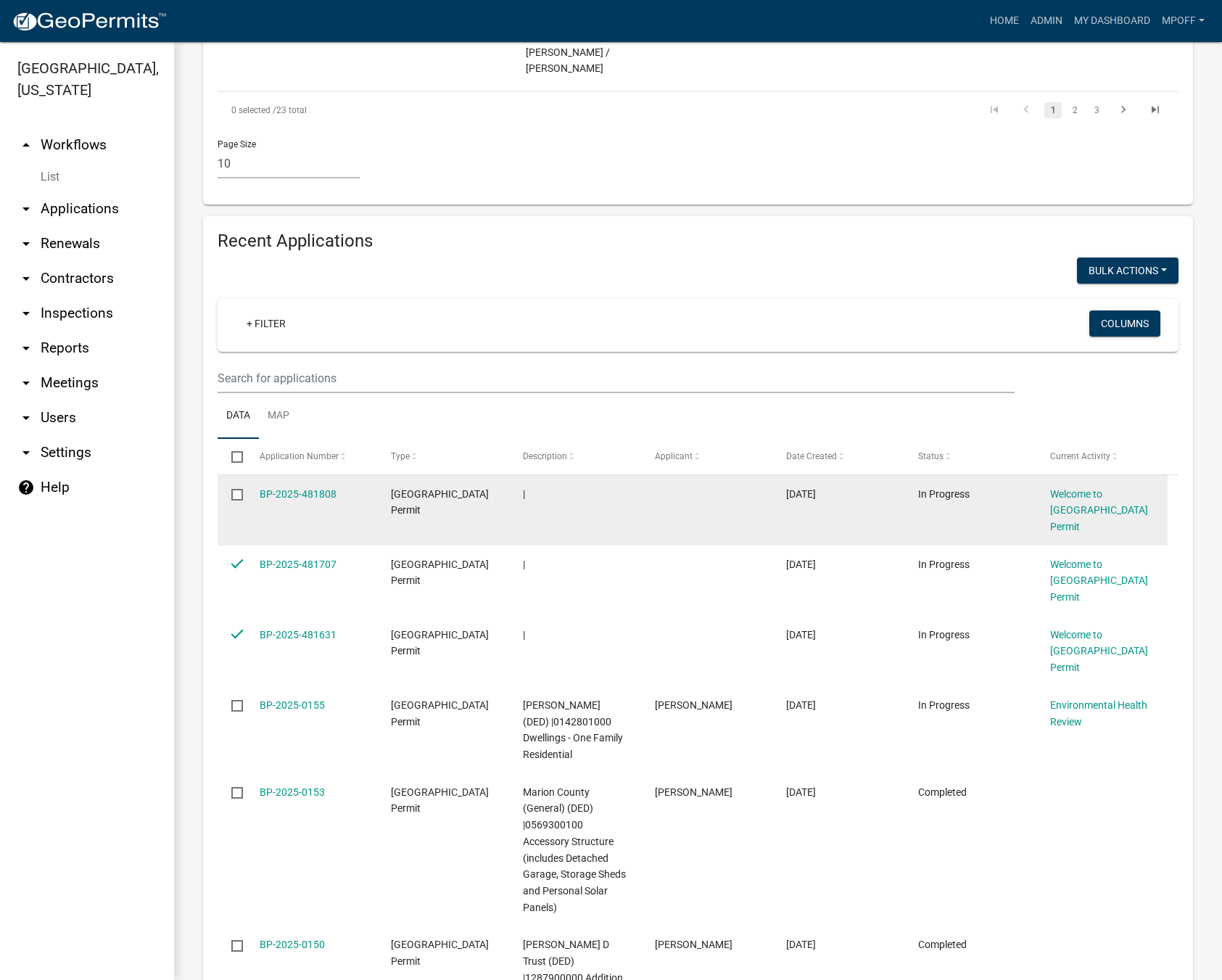
click at [238, 489] on input "checkbox" at bounding box center [236, 494] width 9 height 9
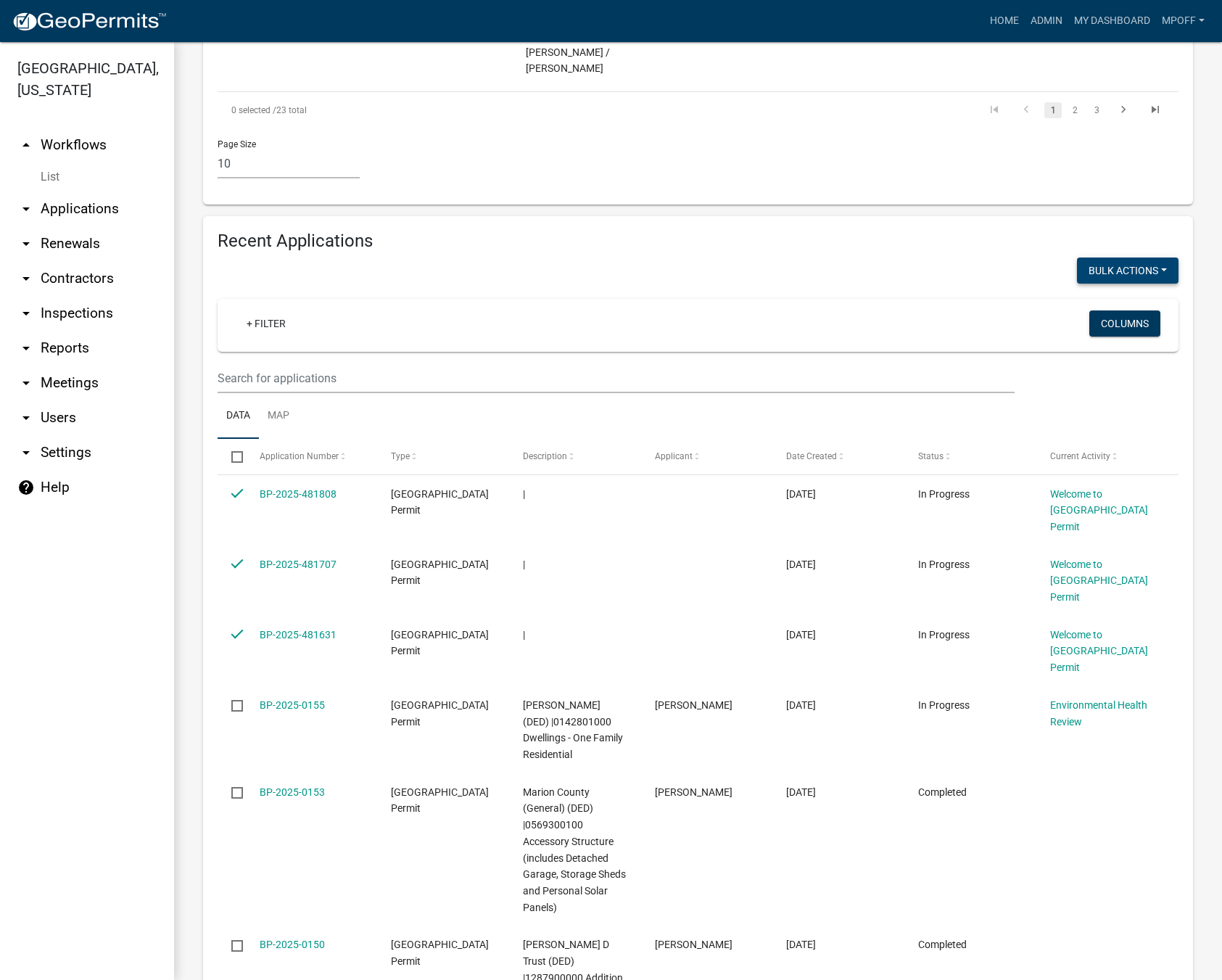
click at [1161, 258] on button "Bulk Actions" at bounding box center [1127, 271] width 101 height 26
click at [1073, 291] on button "Void" at bounding box center [1120, 308] width 116 height 35
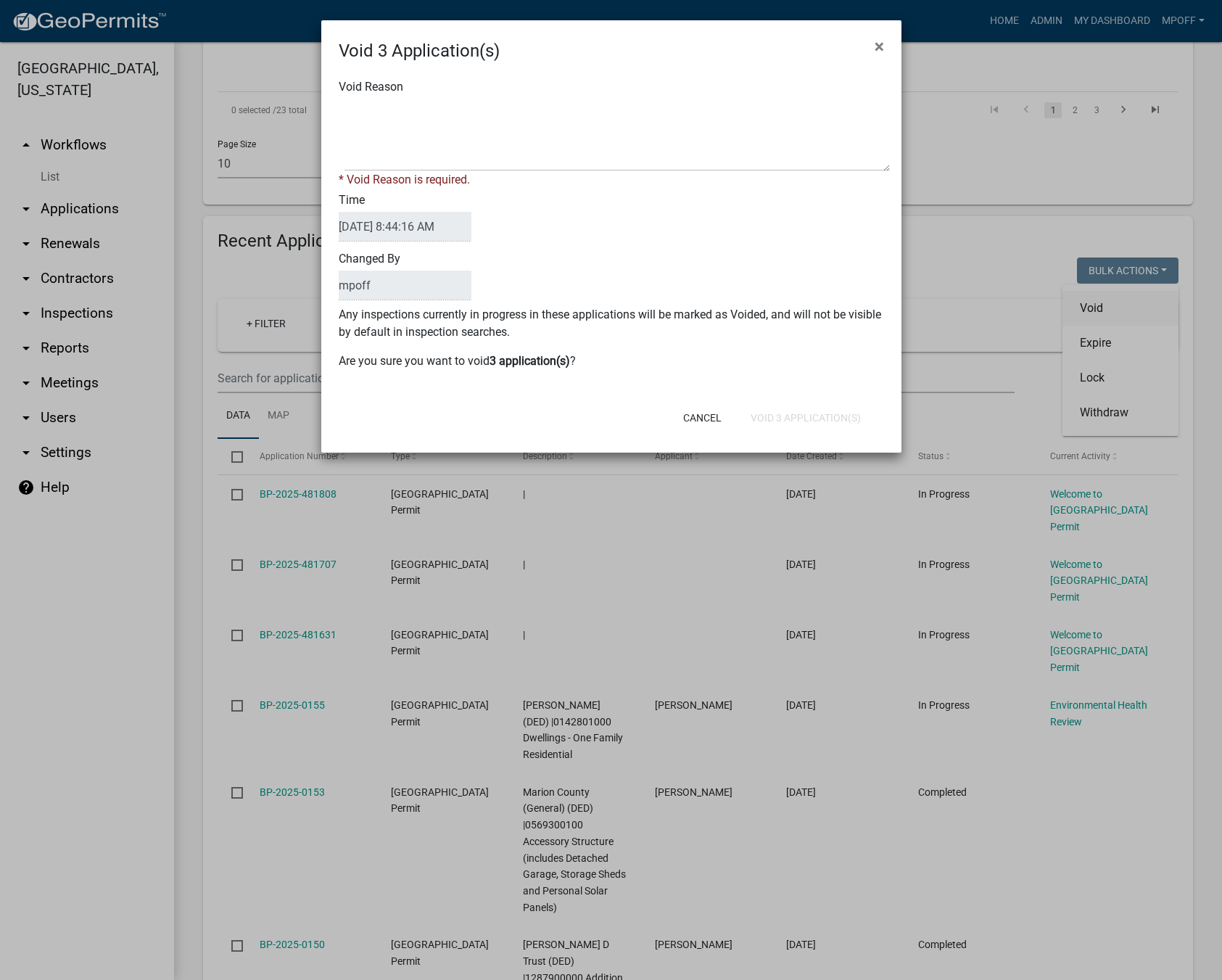
checkbox input "false"
click at [470, 124] on textarea "Void Reason" at bounding box center [617, 135] width 546 height 72
type textarea "inquiry"
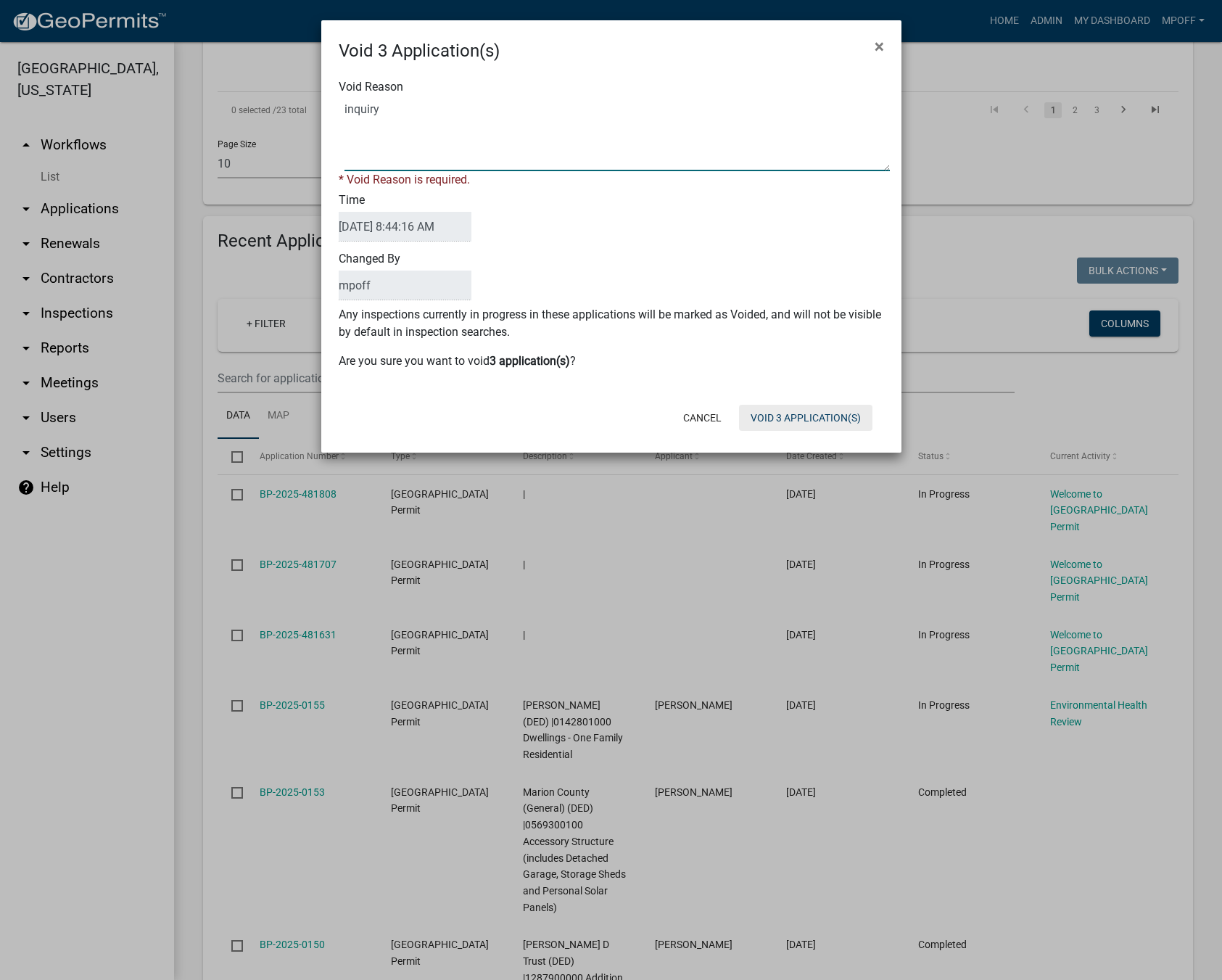
click at [802, 414] on div "Cancel Void 3 Application(s)" at bounding box center [705, 417] width 357 height 37
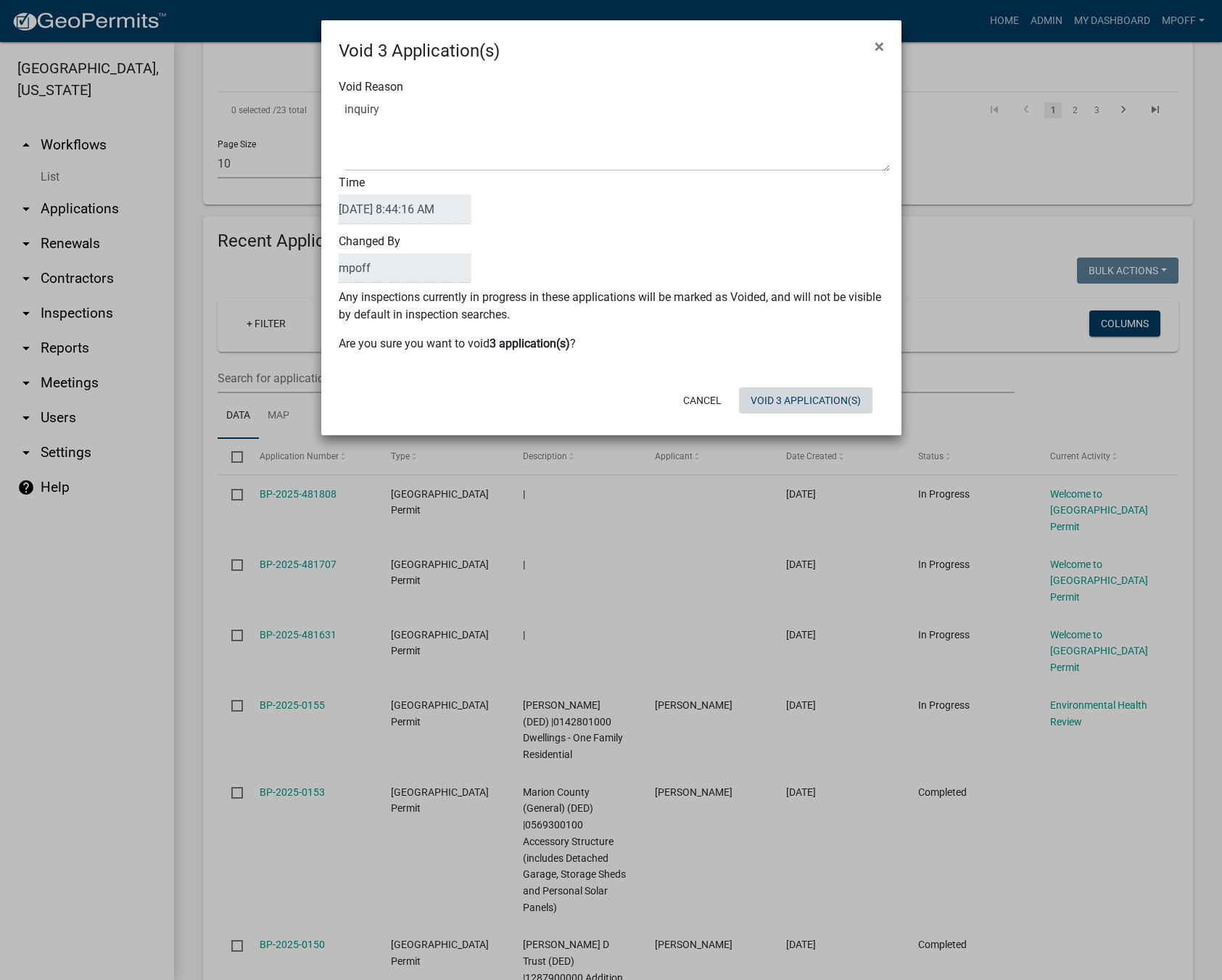
click at [799, 400] on button "Void 3 Application(s)" at bounding box center [805, 400] width 133 height 26
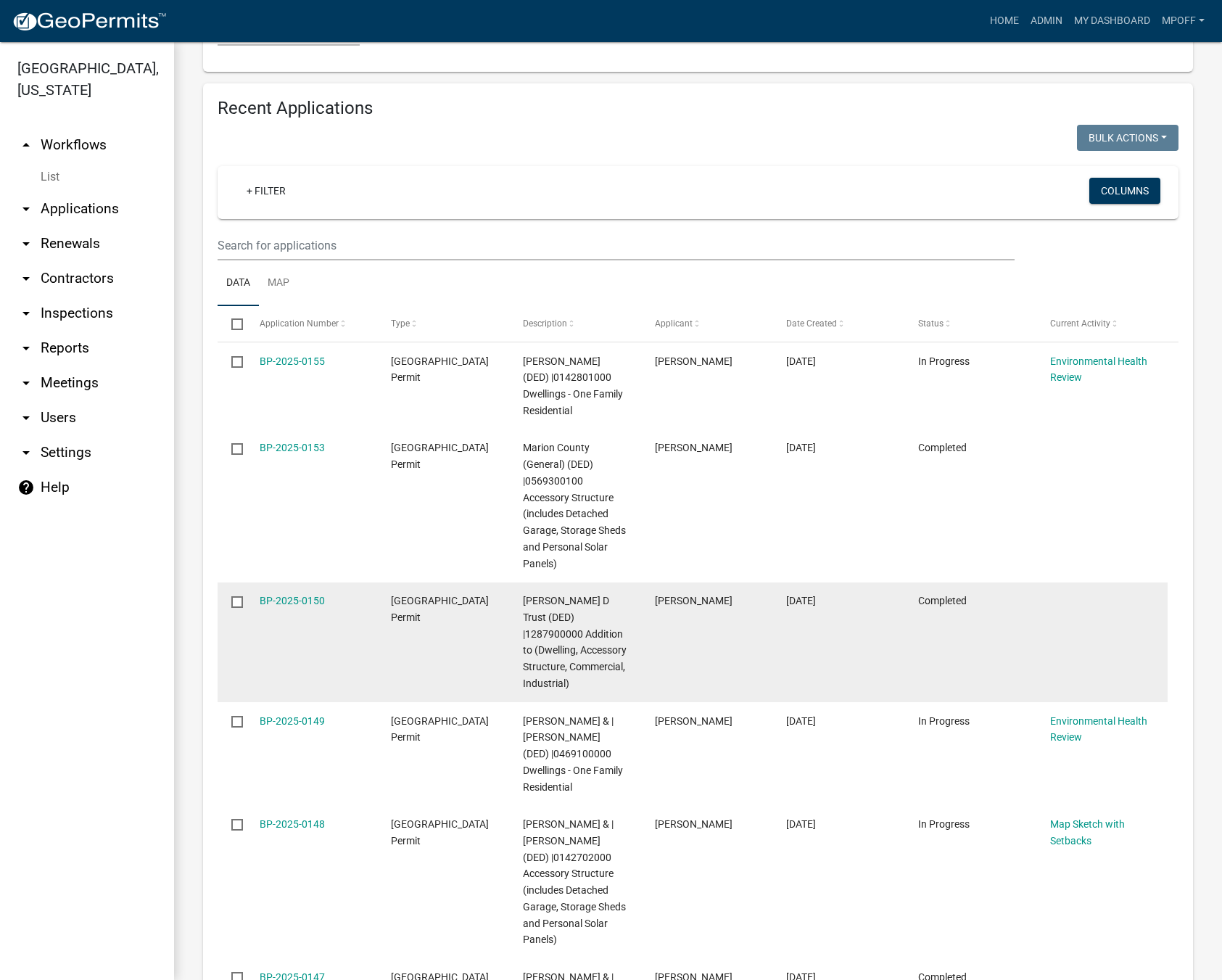
scroll to position [1958, 0]
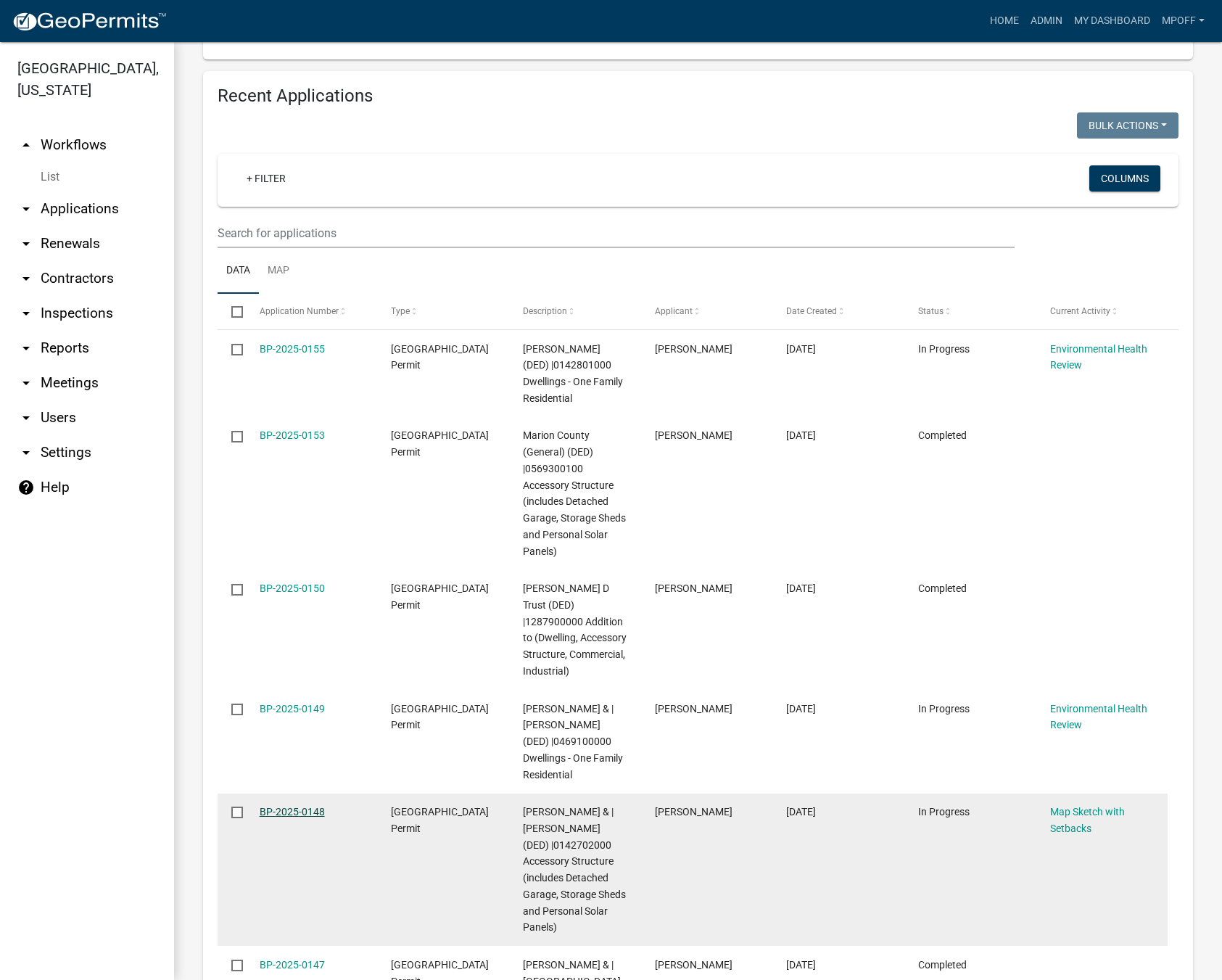
click at [298, 806] on link "BP-2025-0148" at bounding box center [293, 811] width 65 height 12
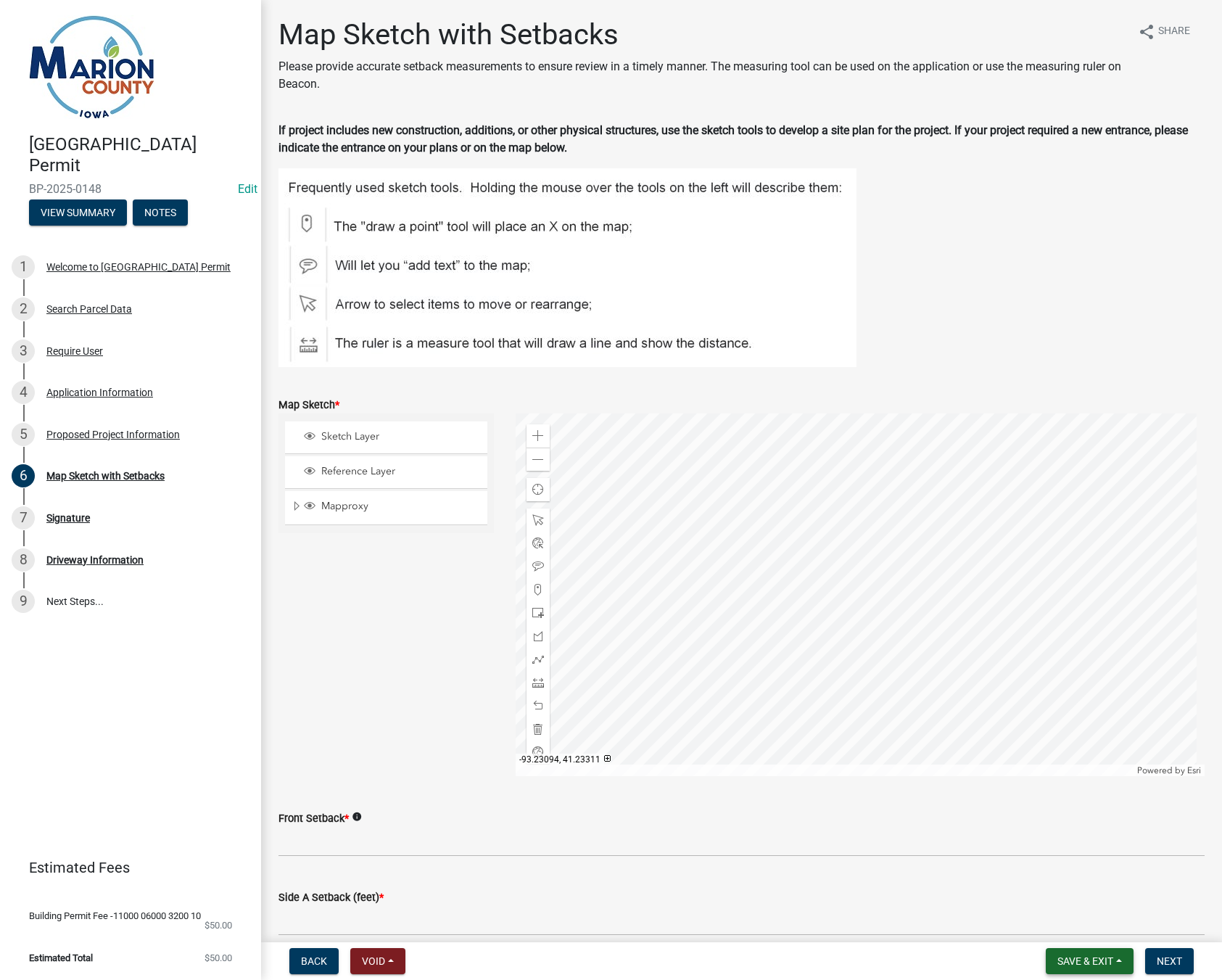
click at [1108, 960] on span "Save & Exit" at bounding box center [1085, 961] width 56 height 12
click at [1091, 933] on button "Save & Exit" at bounding box center [1075, 923] width 116 height 35
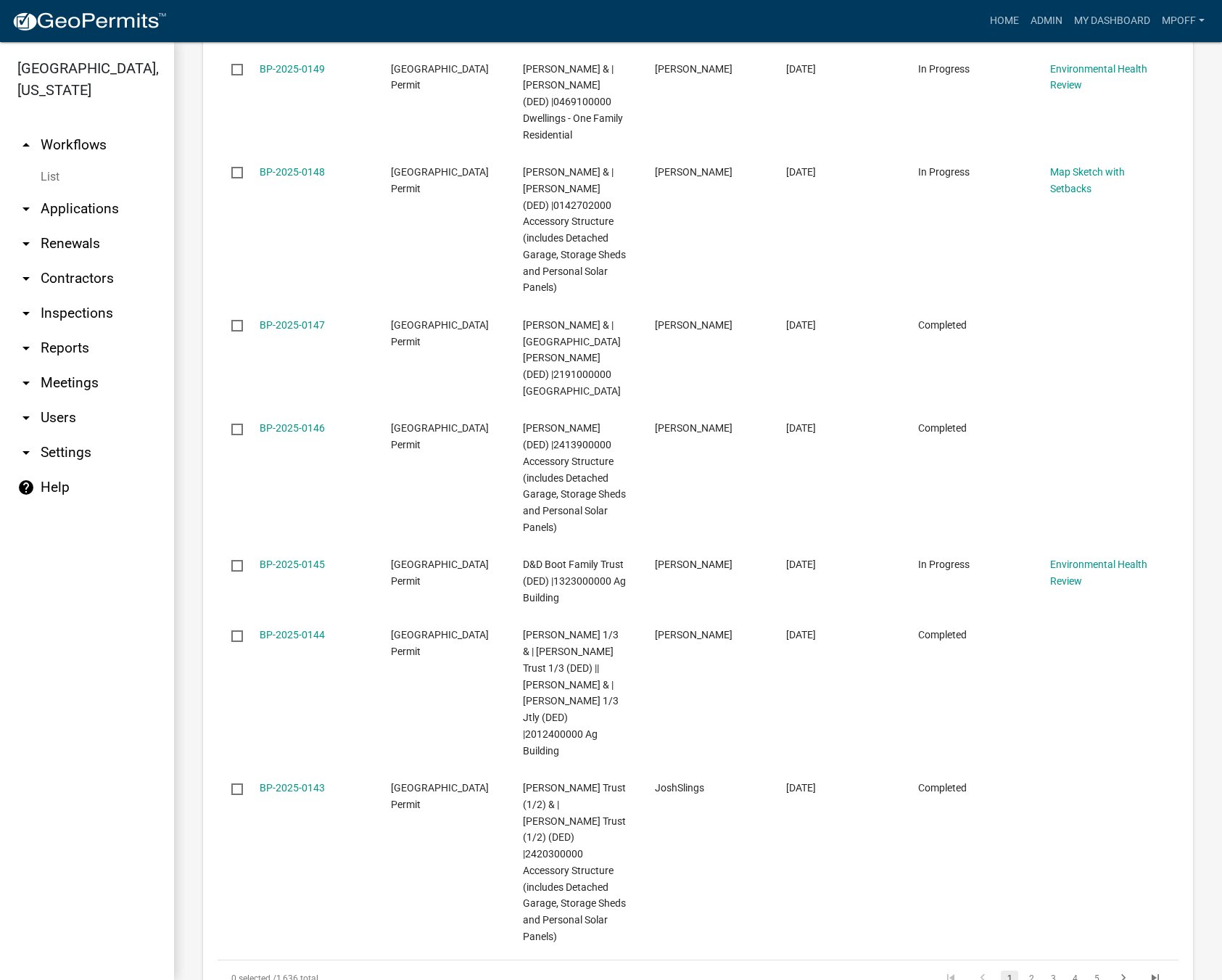
scroll to position [2603, 0]
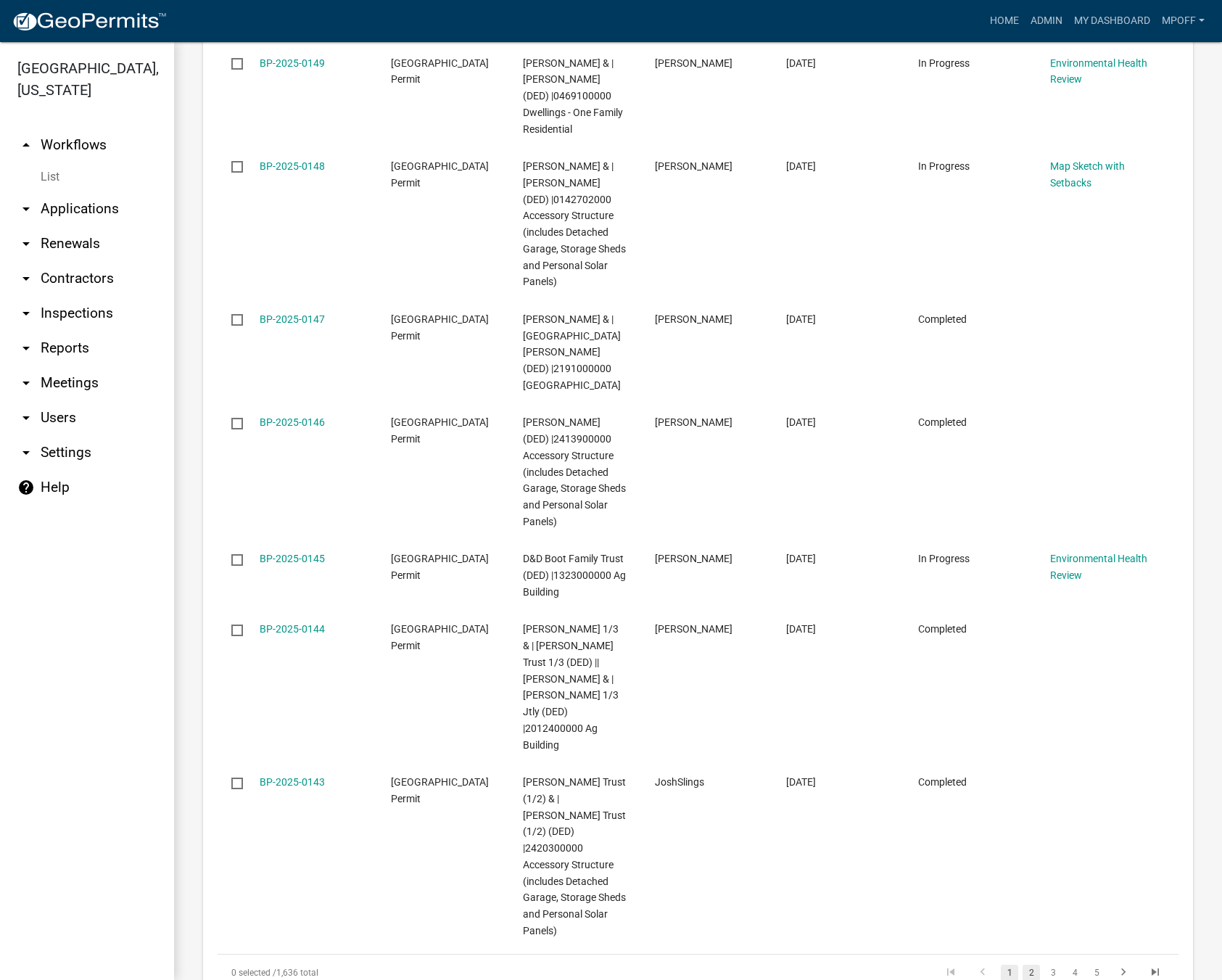
click at [1023, 964] on link "2" at bounding box center [1031, 972] width 17 height 16
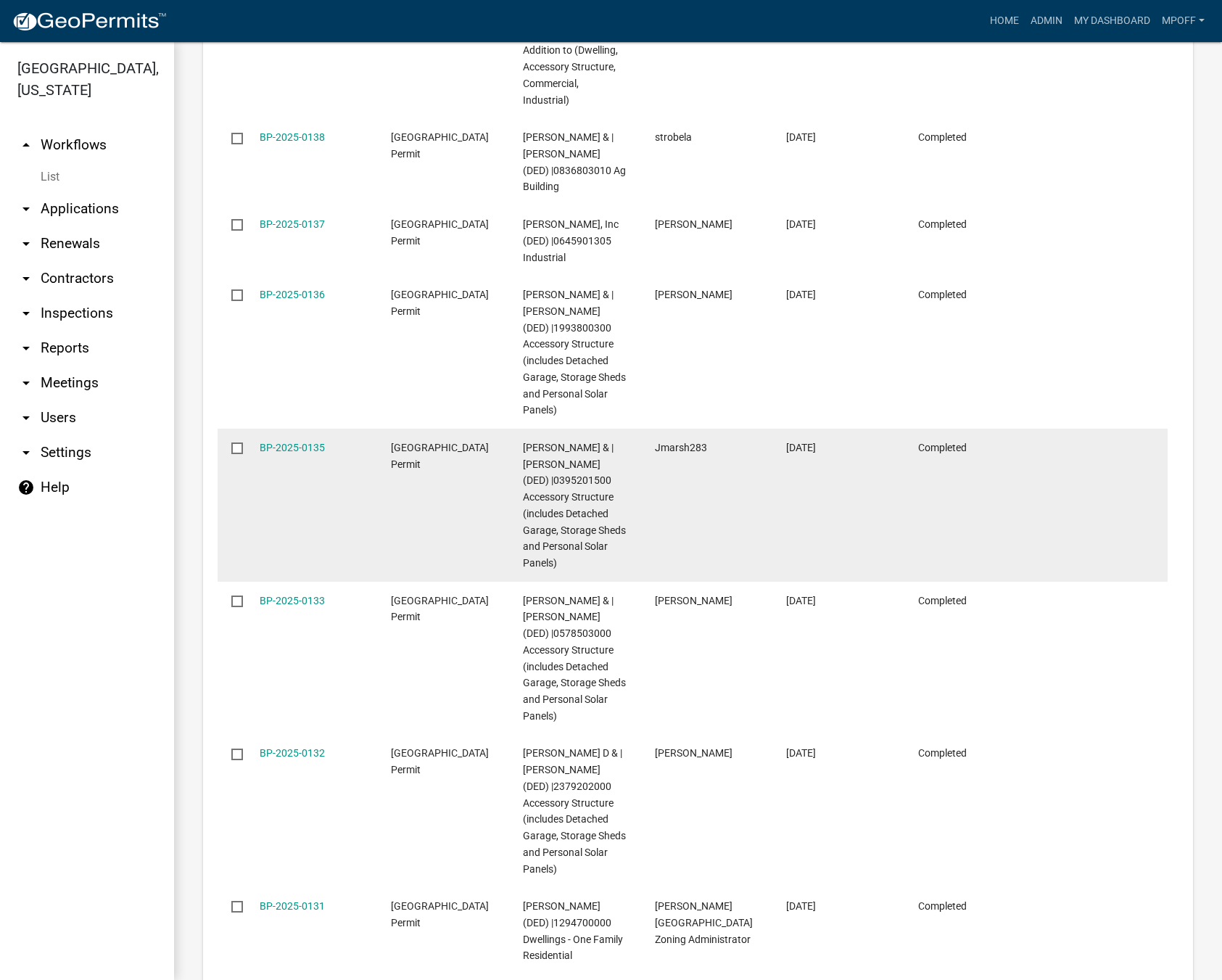
scroll to position [2554, 0]
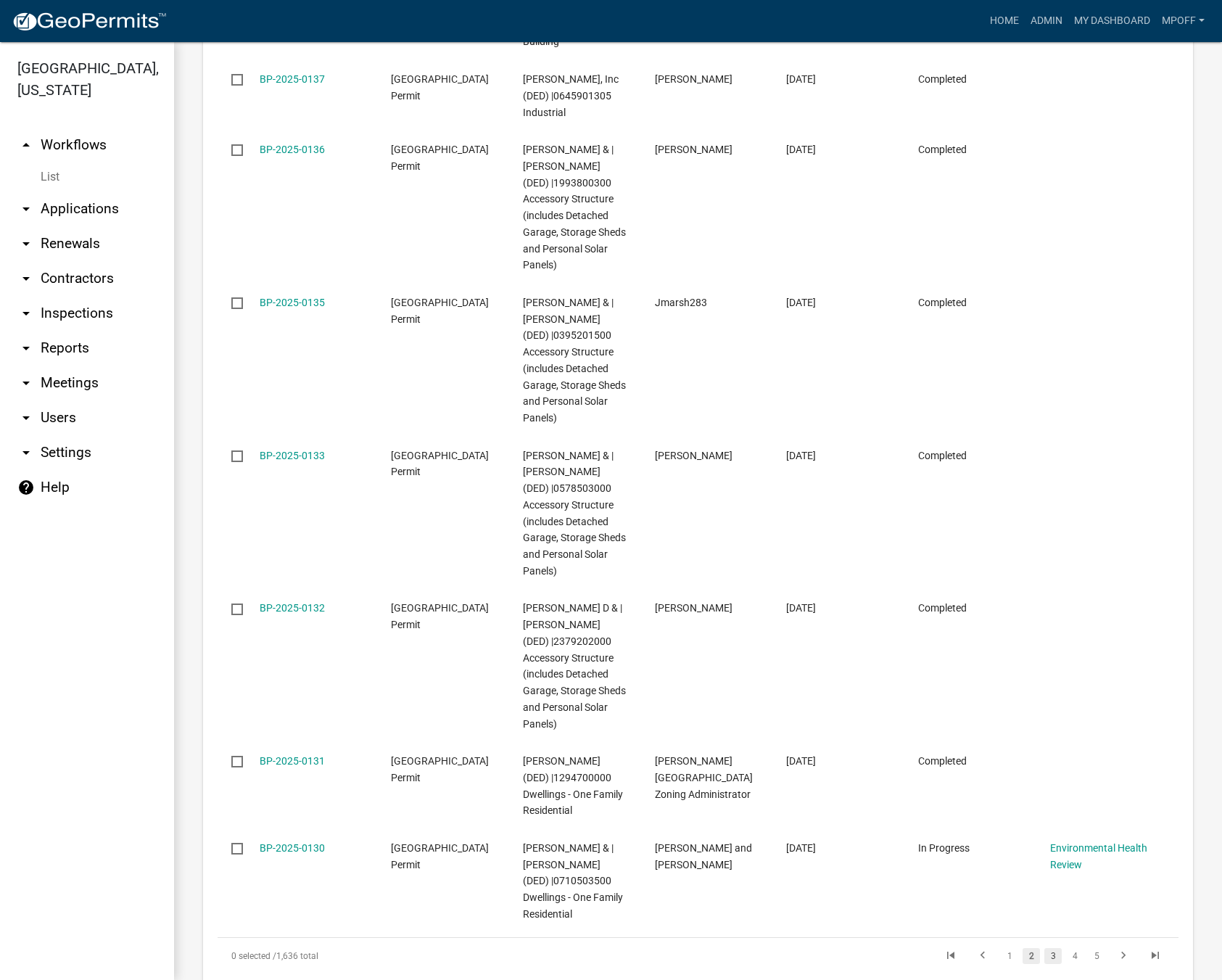
click at [1045, 948] on link "3" at bounding box center [1053, 956] width 17 height 16
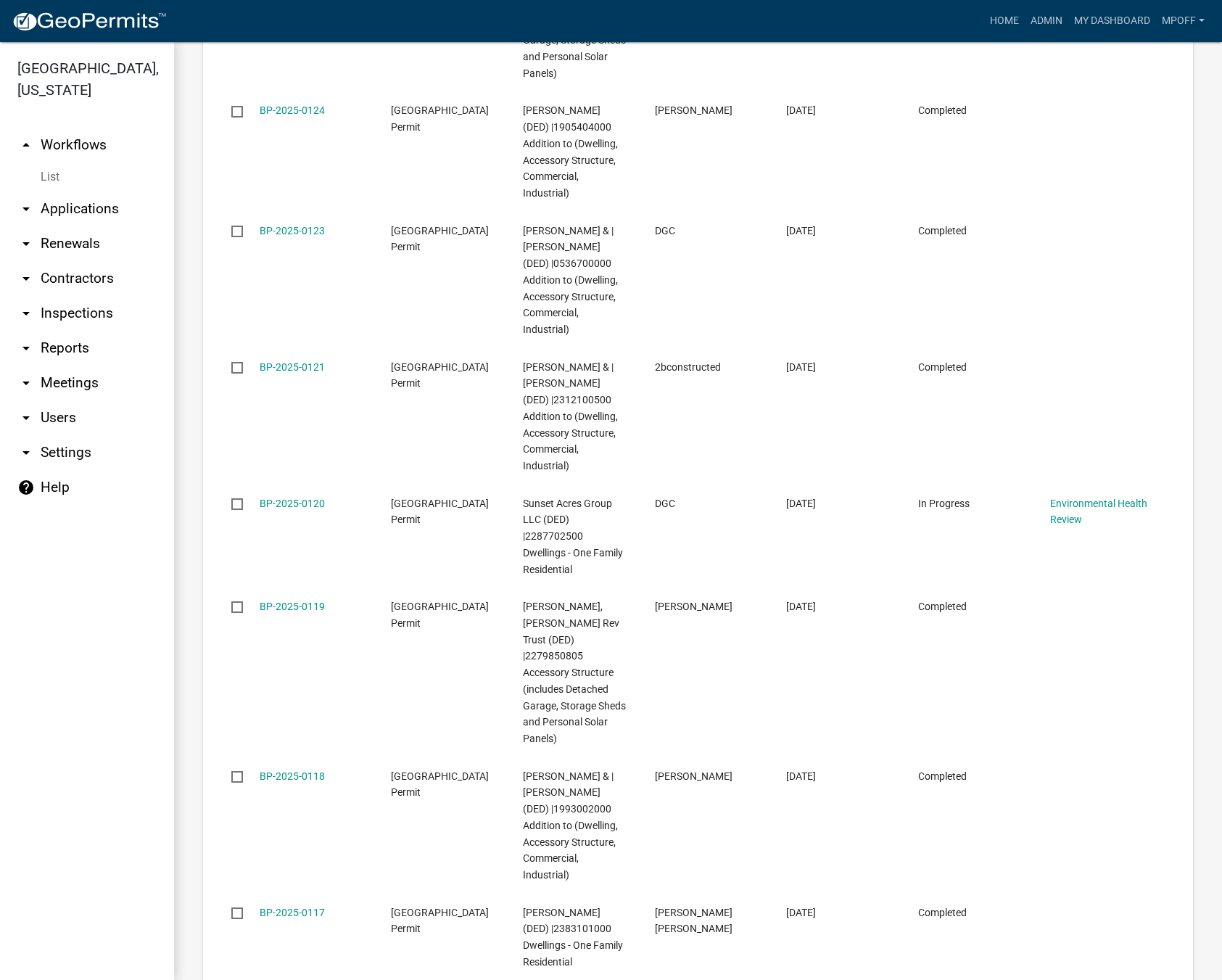
scroll to position [2603, 0]
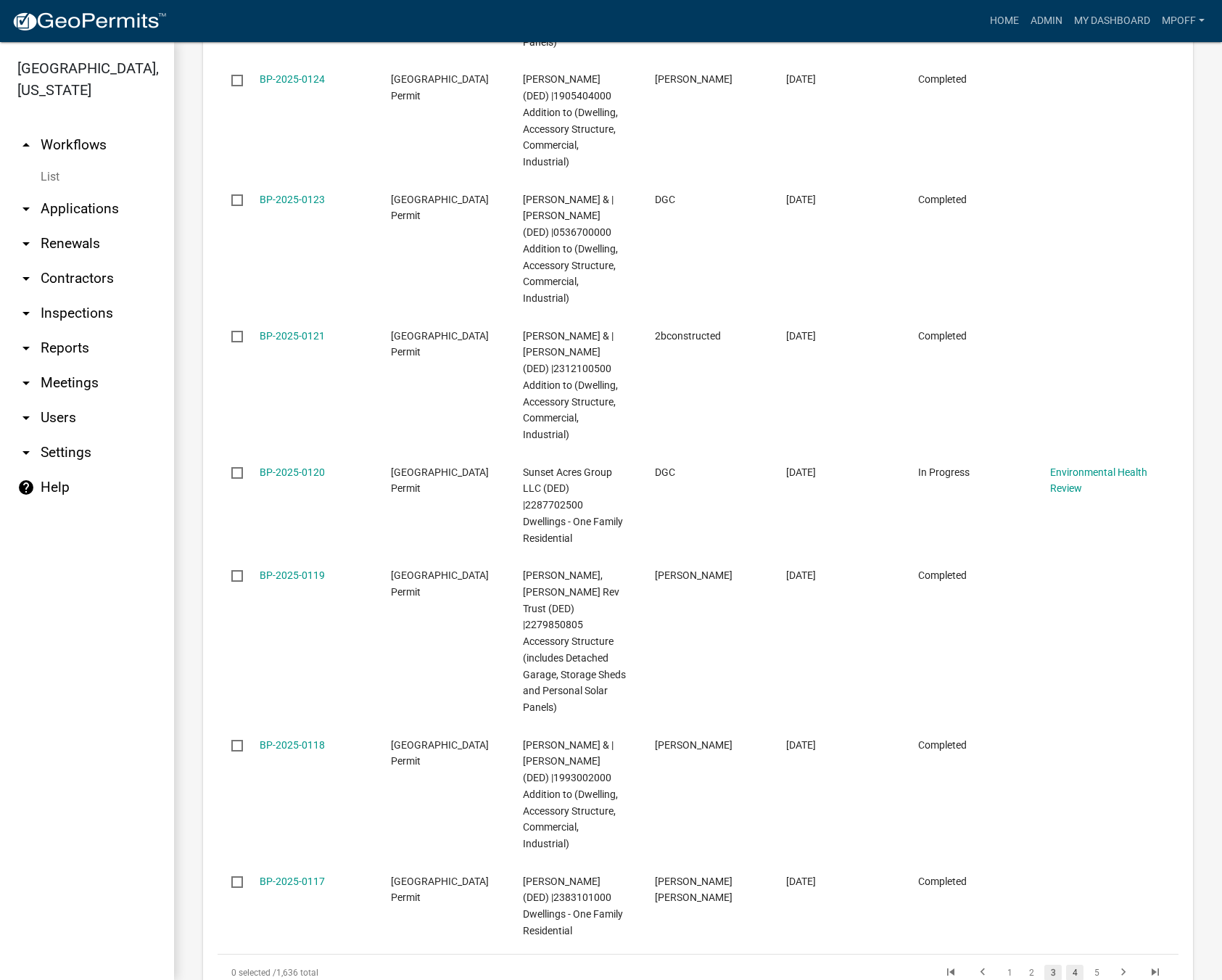
click at [1066, 964] on link "4" at bounding box center [1074, 972] width 17 height 16
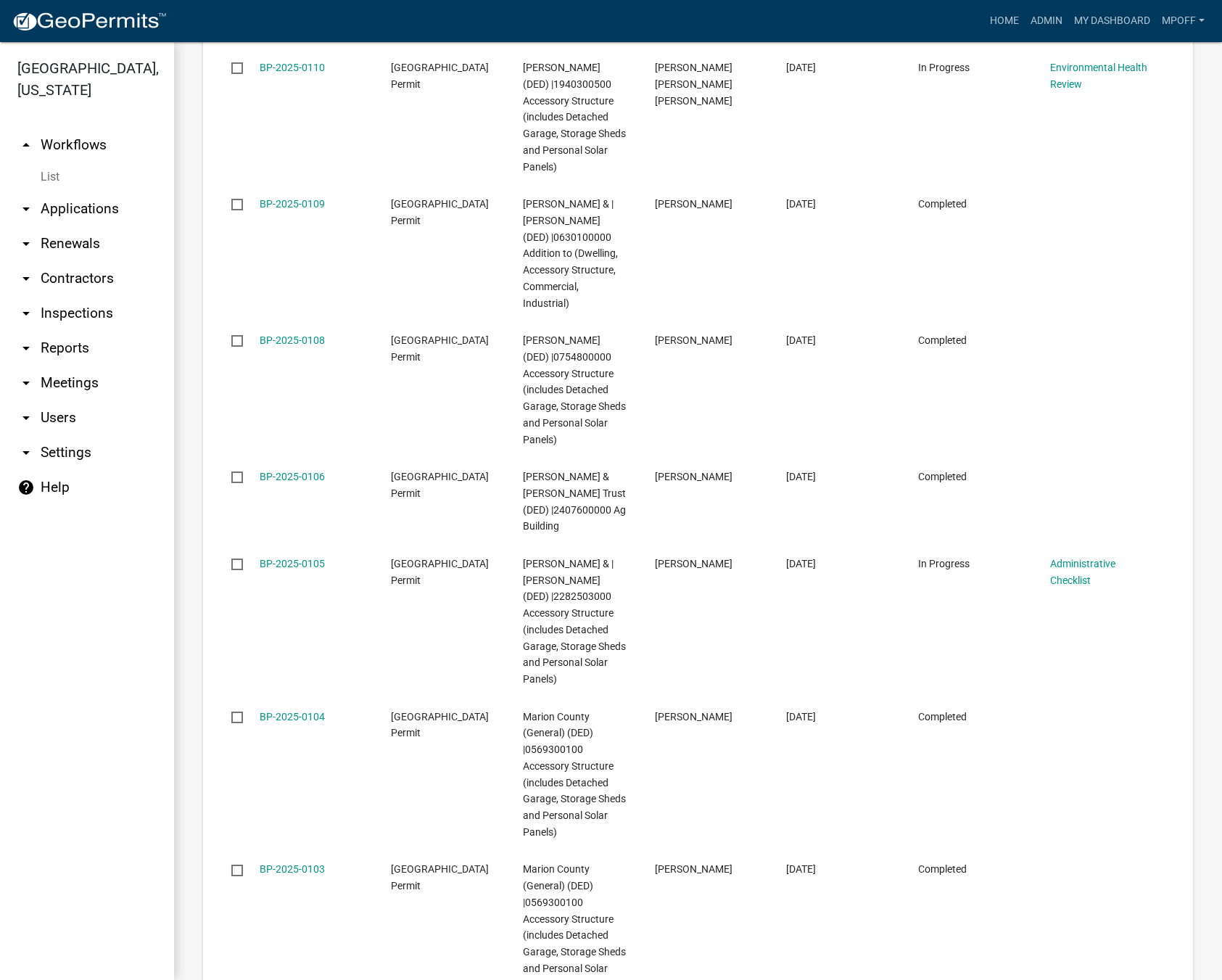
scroll to position [2654, 0]
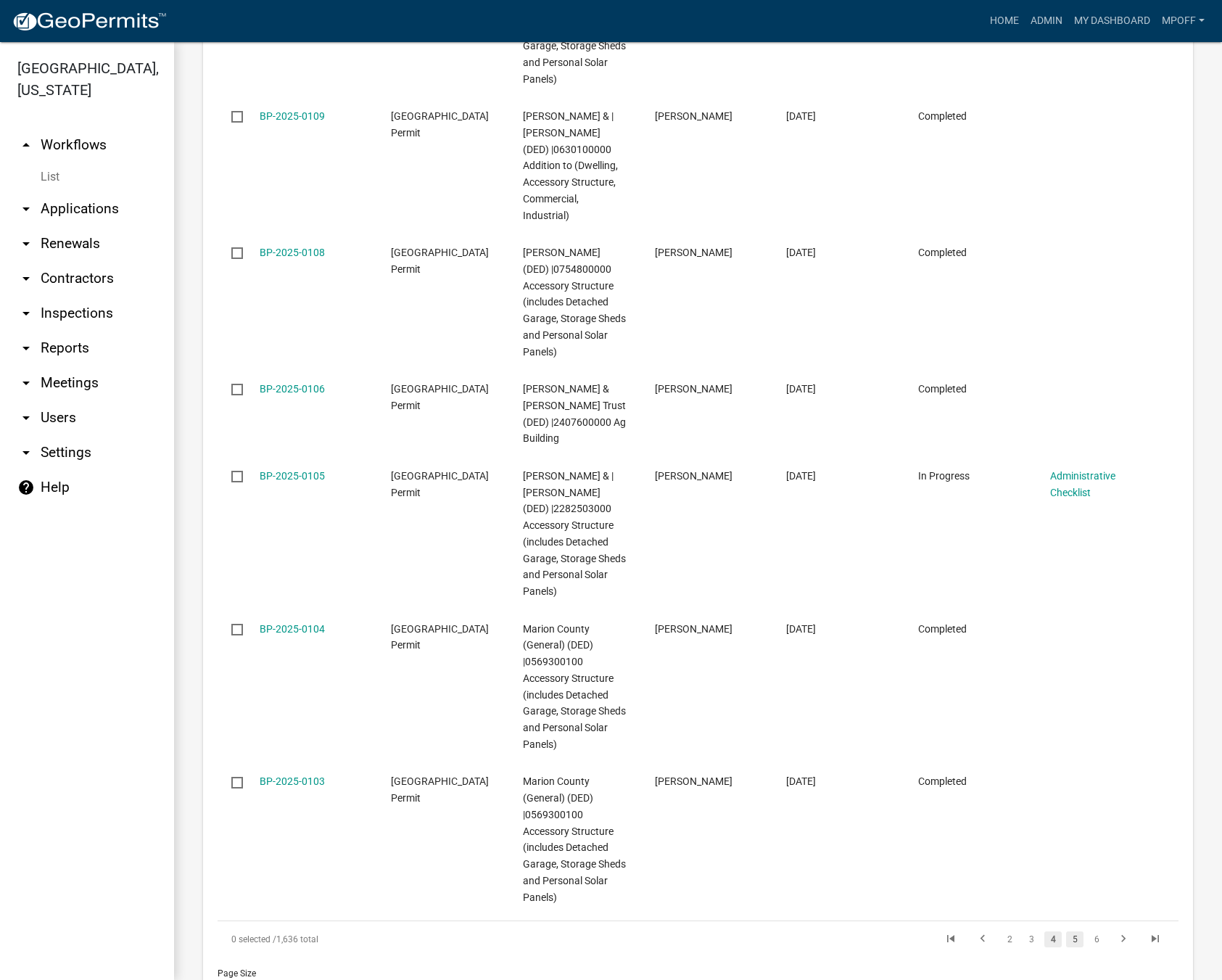
click at [1066, 931] on link "5" at bounding box center [1074, 939] width 17 height 16
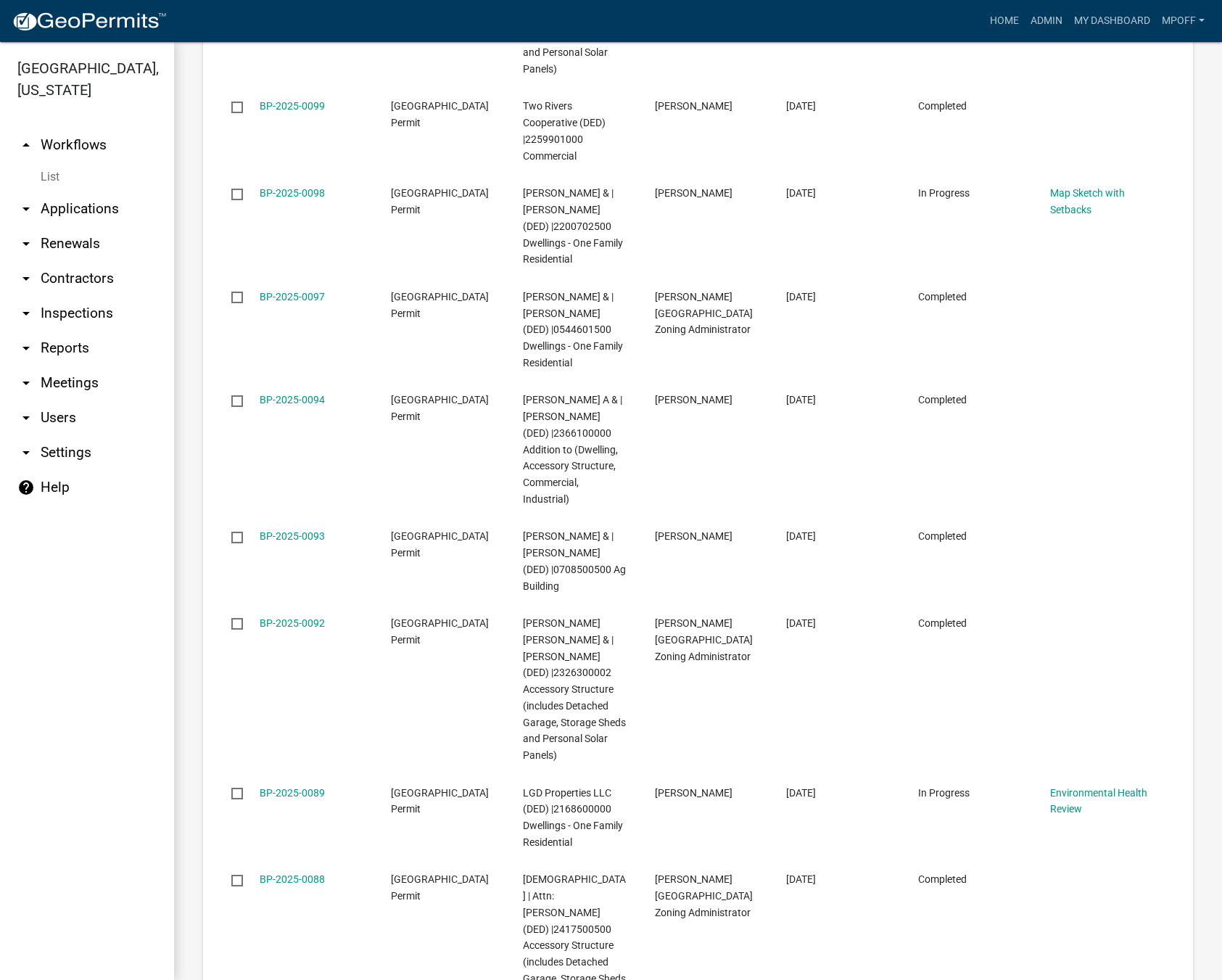
scroll to position [2571, 0]
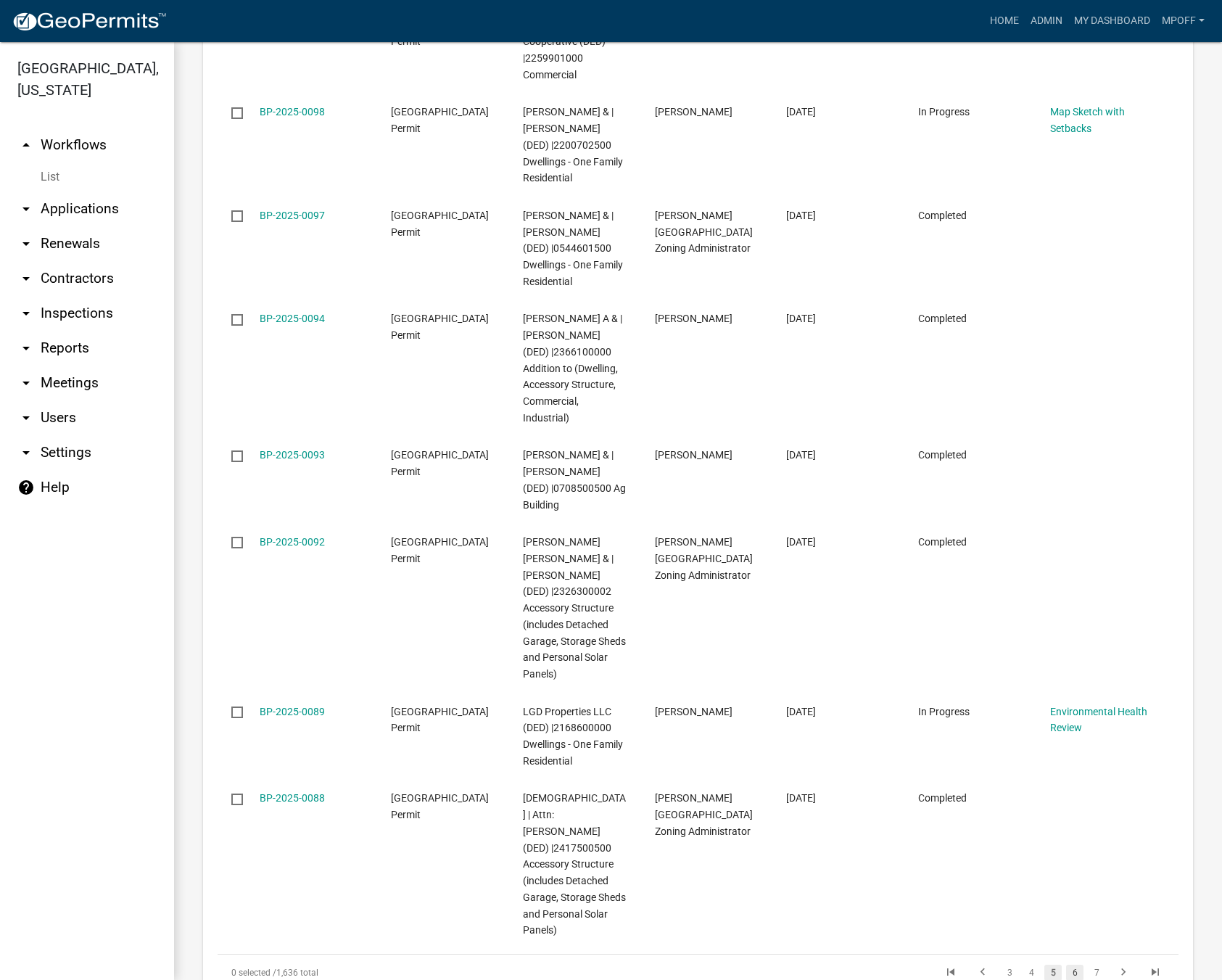
click at [1066, 964] on link "6" at bounding box center [1074, 972] width 17 height 16
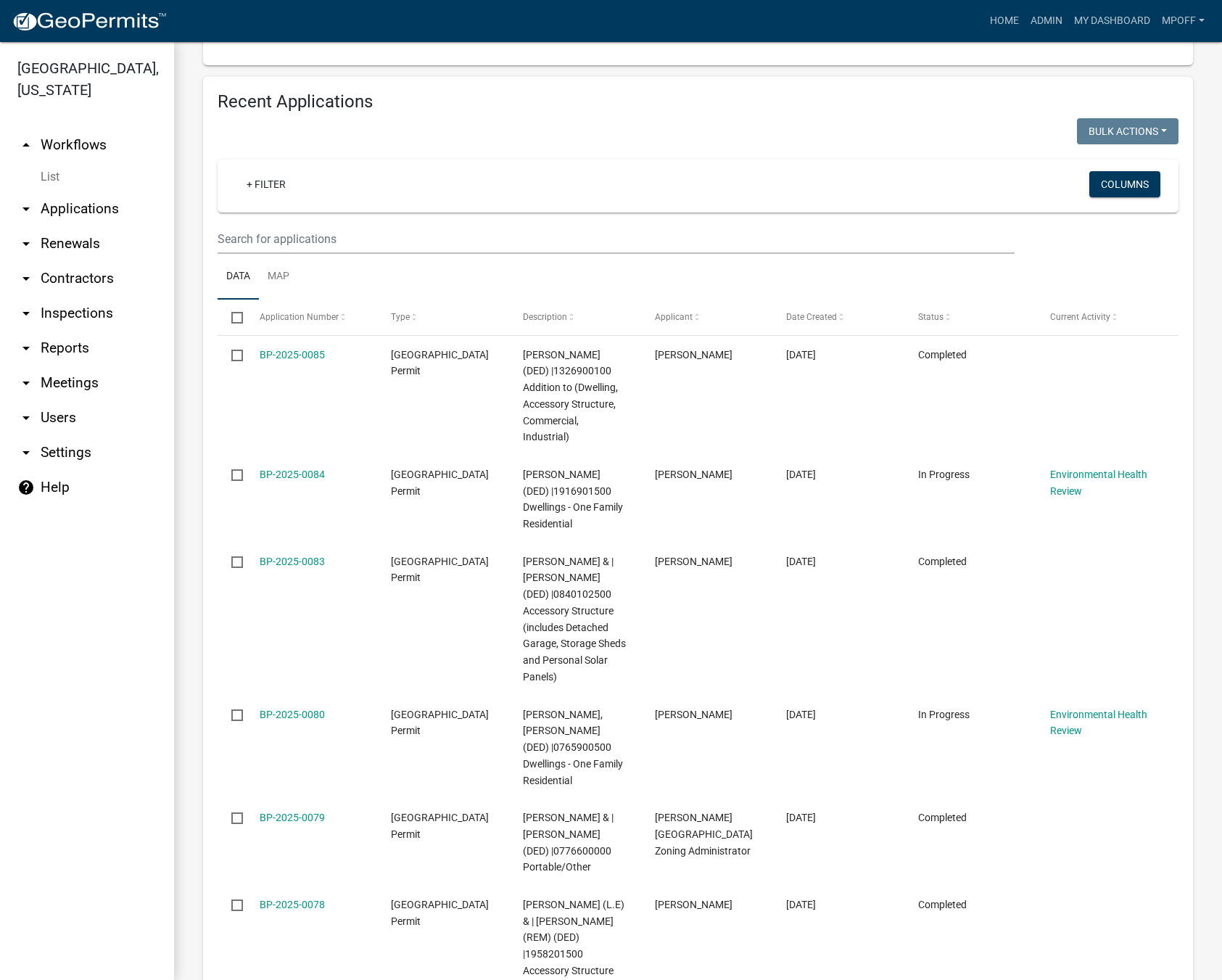
scroll to position [1948, 0]
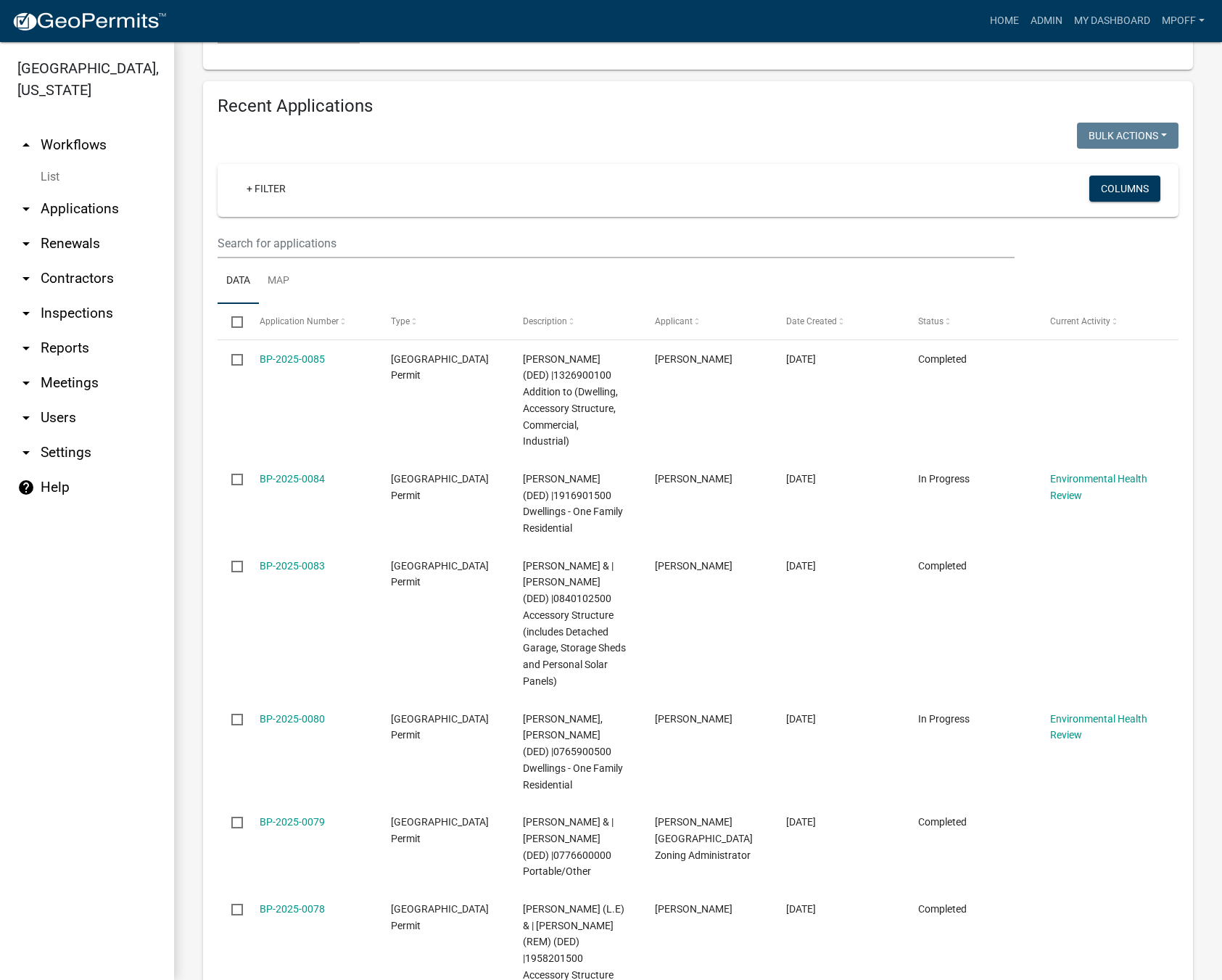
click at [58, 163] on link "List" at bounding box center [87, 177] width 174 height 29
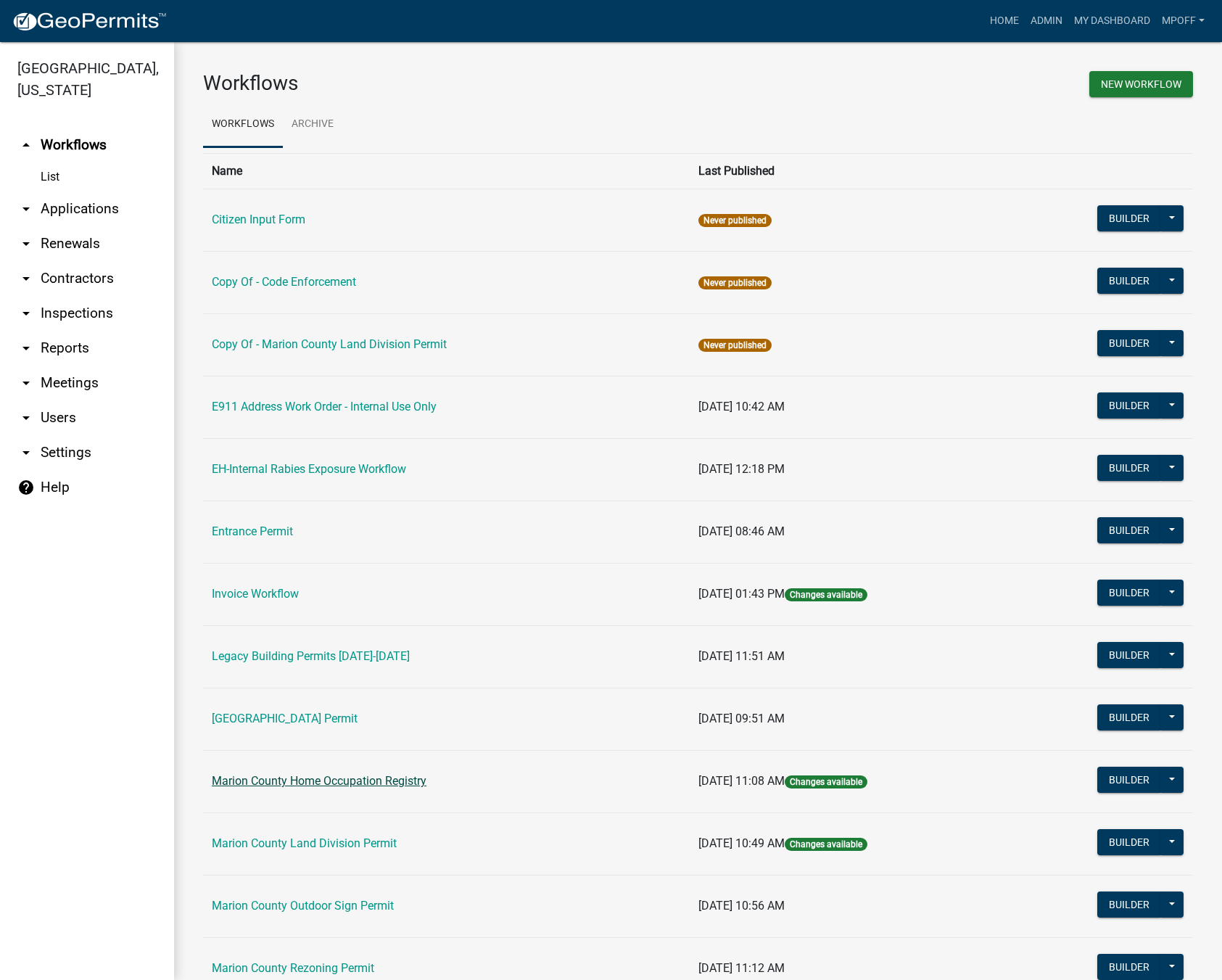
click at [321, 782] on link "Marion County Home Occupation Registry" at bounding box center [319, 781] width 215 height 14
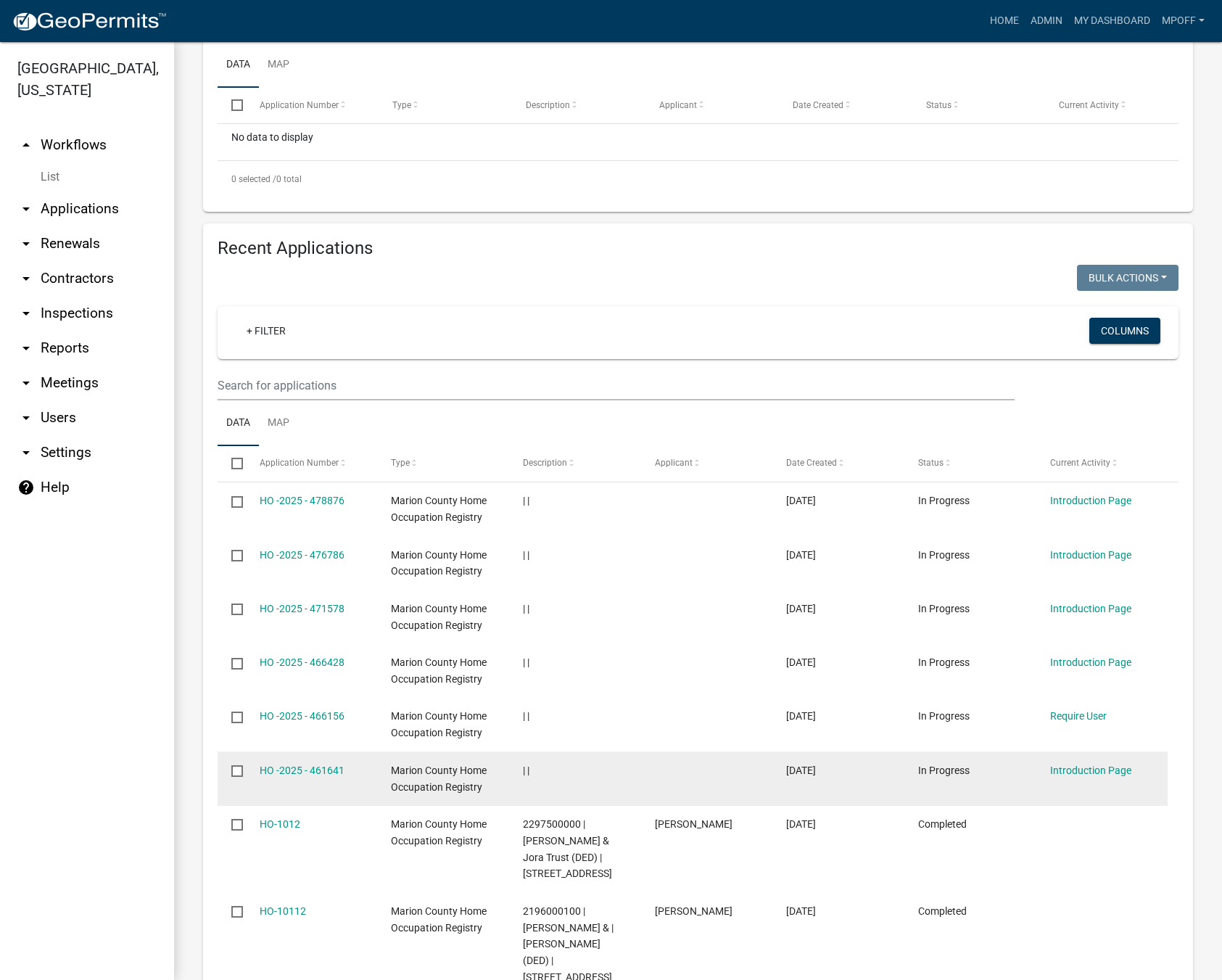
scroll to position [363, 0]
click at [238, 769] on input "checkbox" at bounding box center [236, 769] width 9 height 9
checkbox input "true"
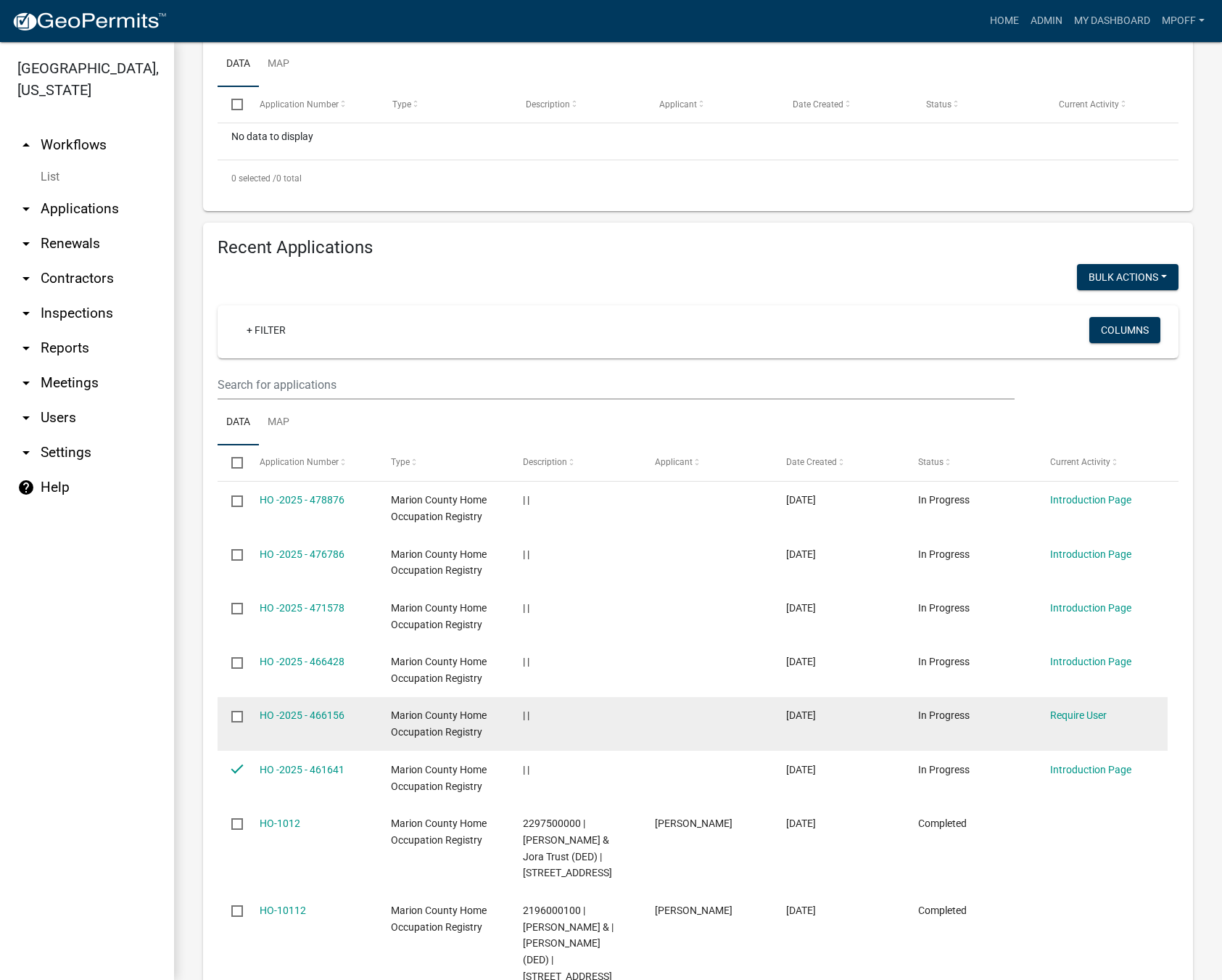
drag, startPoint x: 233, startPoint y: 715, endPoint x: 235, endPoint y: 705, distance: 10.2
click at [234, 715] on input "checkbox" at bounding box center [236, 715] width 9 height 9
checkbox input "true"
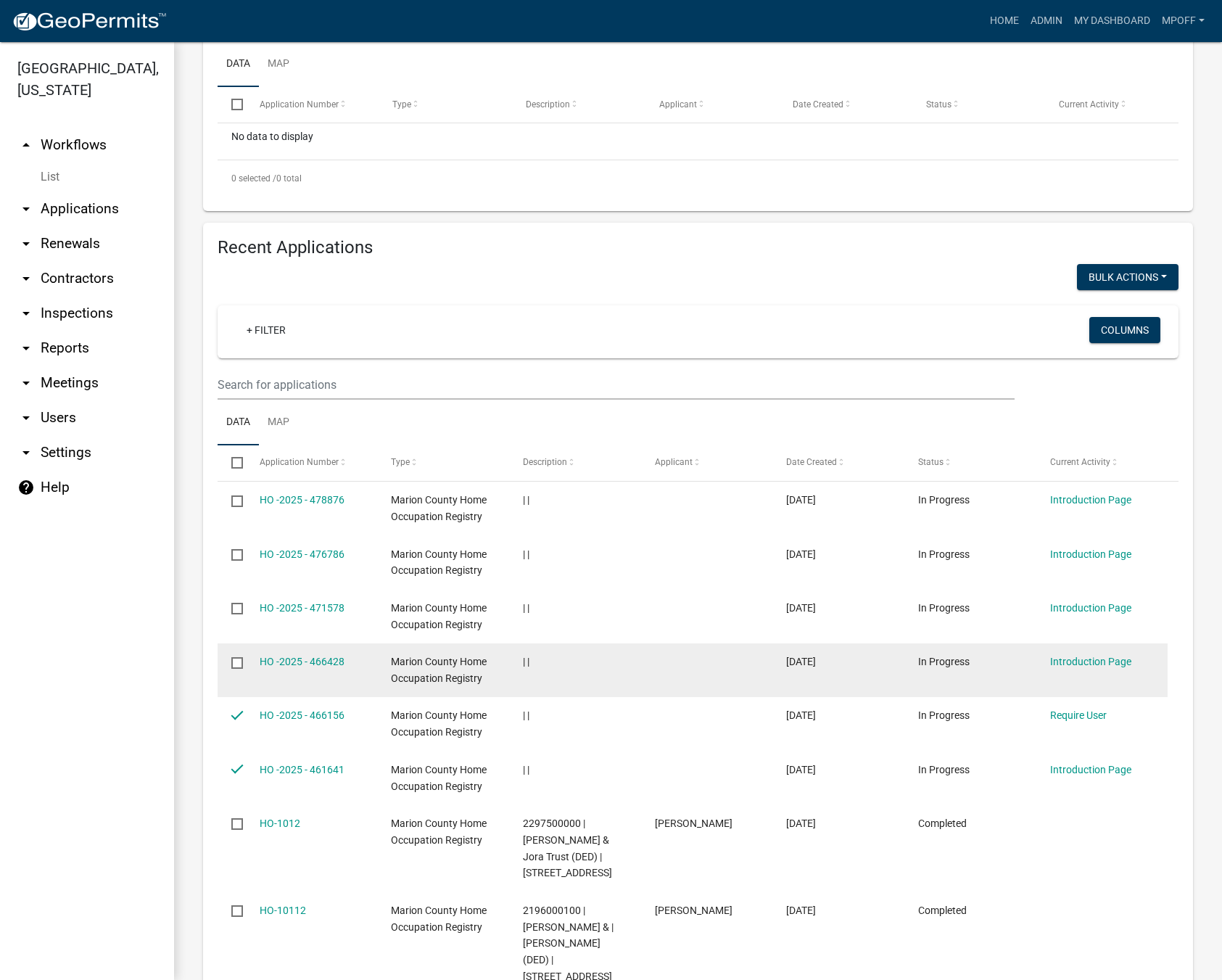
click at [239, 652] on datatable-body-cell at bounding box center [230, 669] width 27 height 54
click at [238, 663] on input "checkbox" at bounding box center [236, 662] width 9 height 9
checkbox input "true"
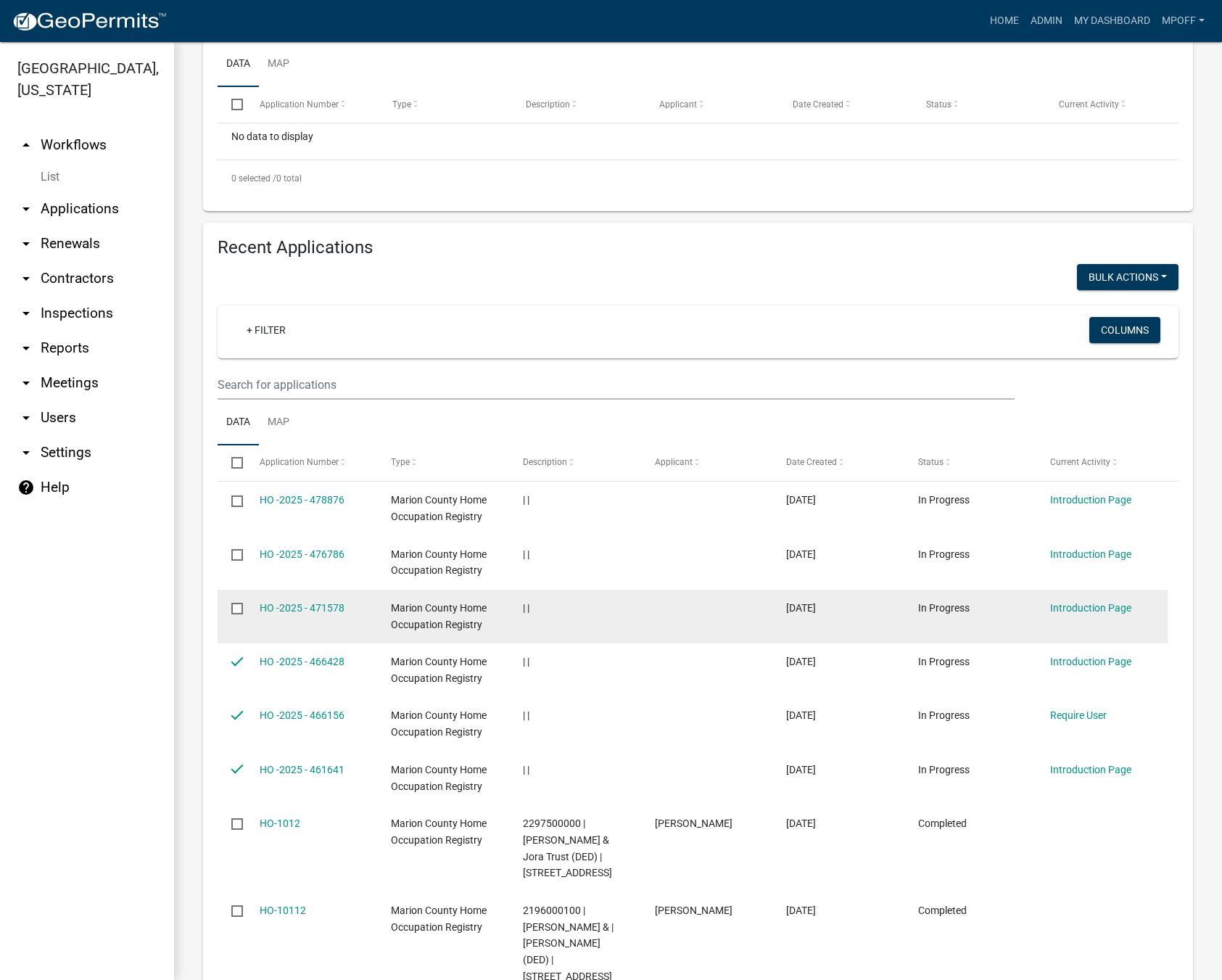
click at [236, 605] on input "checkbox" at bounding box center [236, 607] width 9 height 9
checkbox input "true"
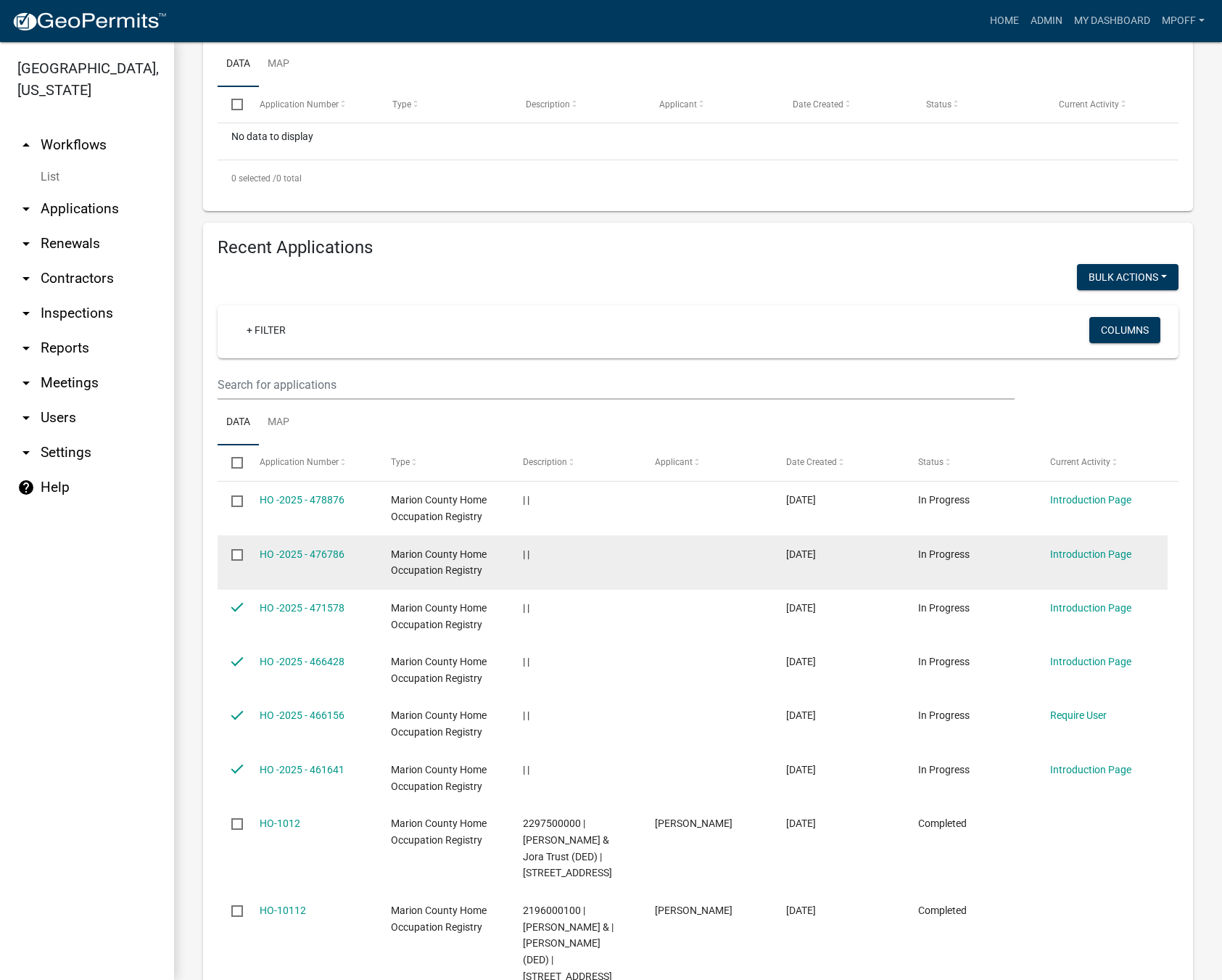
click at [227, 553] on datatable-body-cell at bounding box center [230, 562] width 27 height 54
click at [232, 554] on datatable-body-cell at bounding box center [230, 562] width 27 height 54
click at [238, 553] on input "checkbox" at bounding box center [236, 553] width 9 height 9
checkbox input "true"
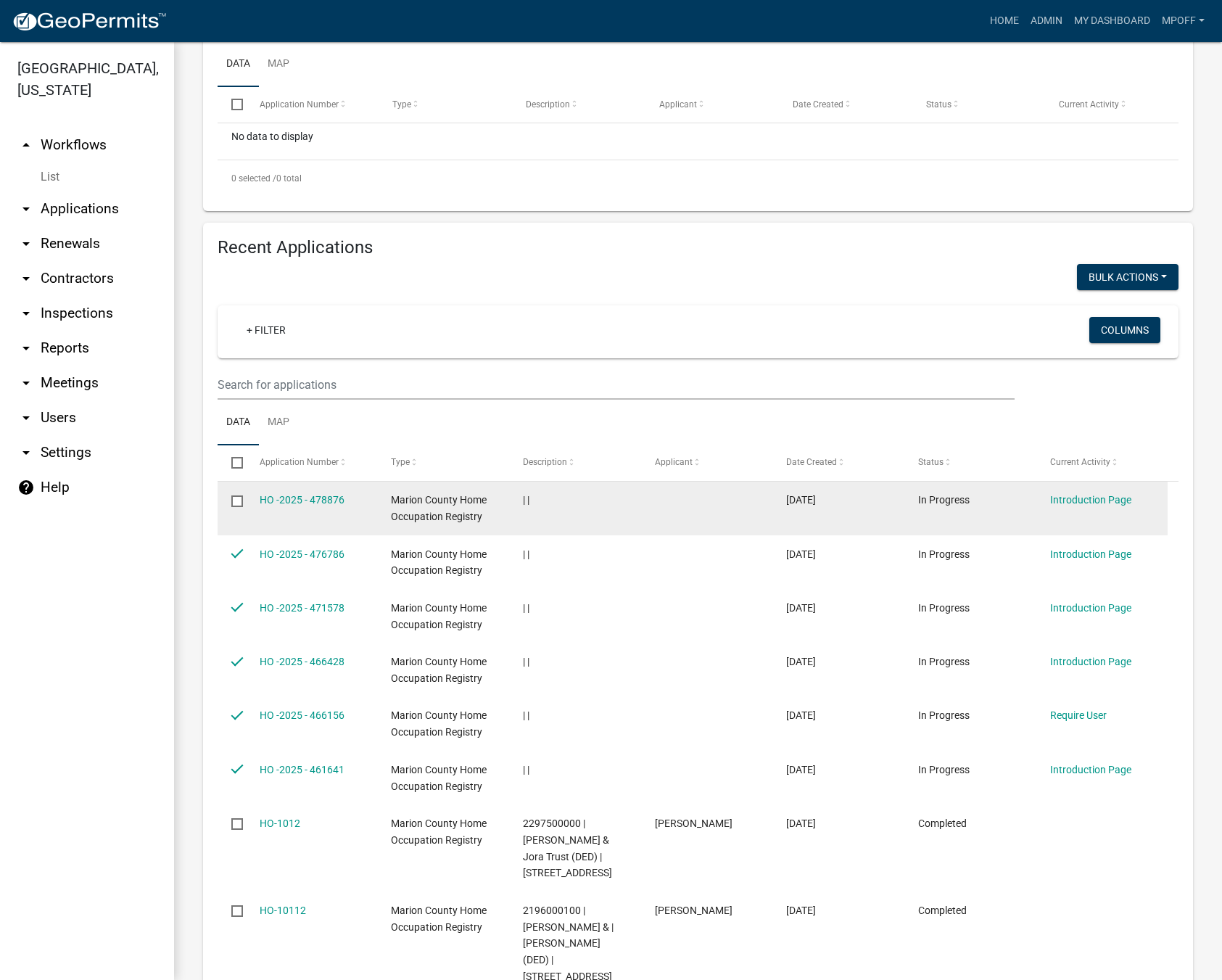
click at [238, 496] on input "checkbox" at bounding box center [236, 500] width 9 height 9
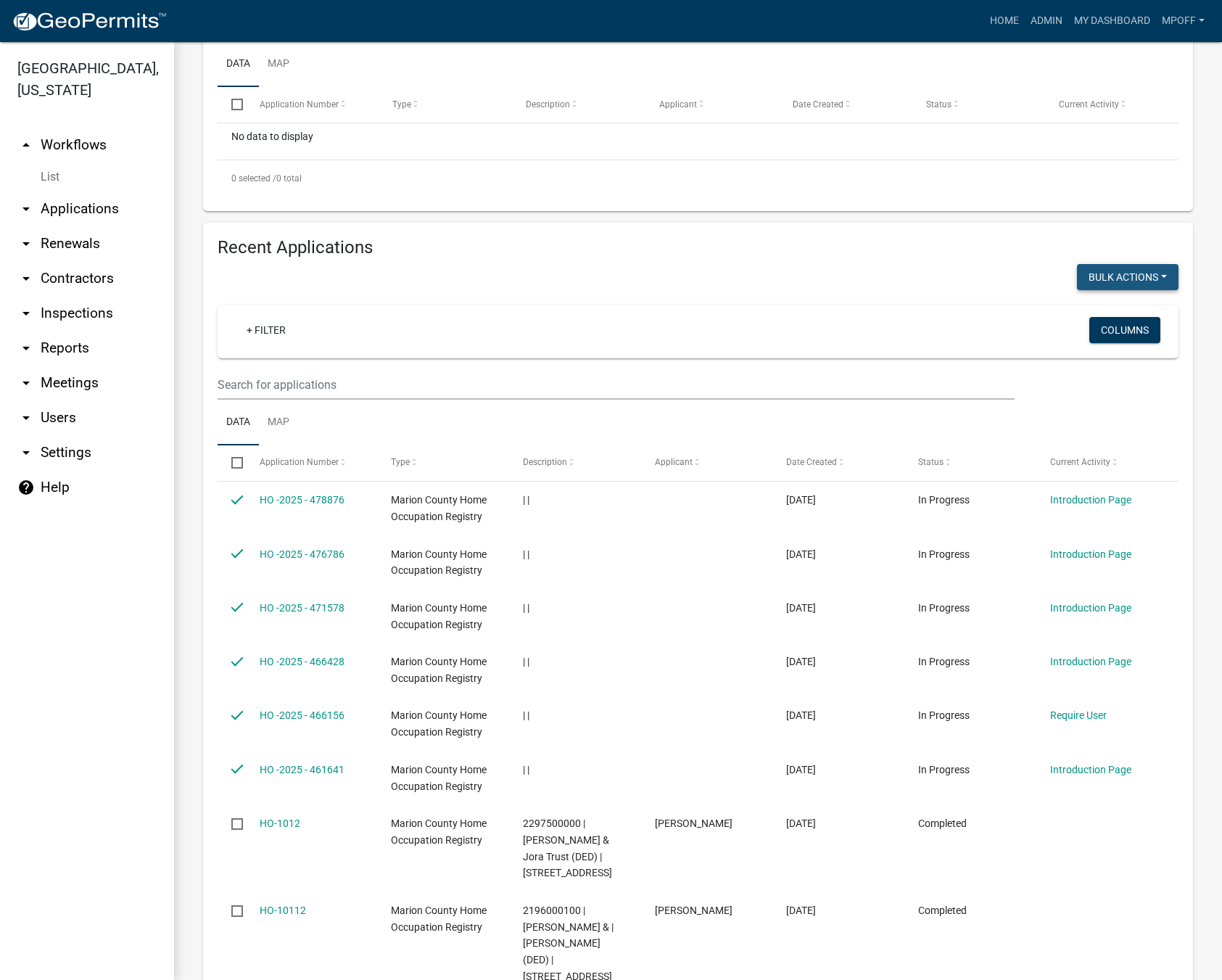
click at [1157, 286] on button "Bulk Actions" at bounding box center [1127, 277] width 101 height 26
click at [1082, 317] on button "Void" at bounding box center [1120, 314] width 116 height 35
checkbox input "false"
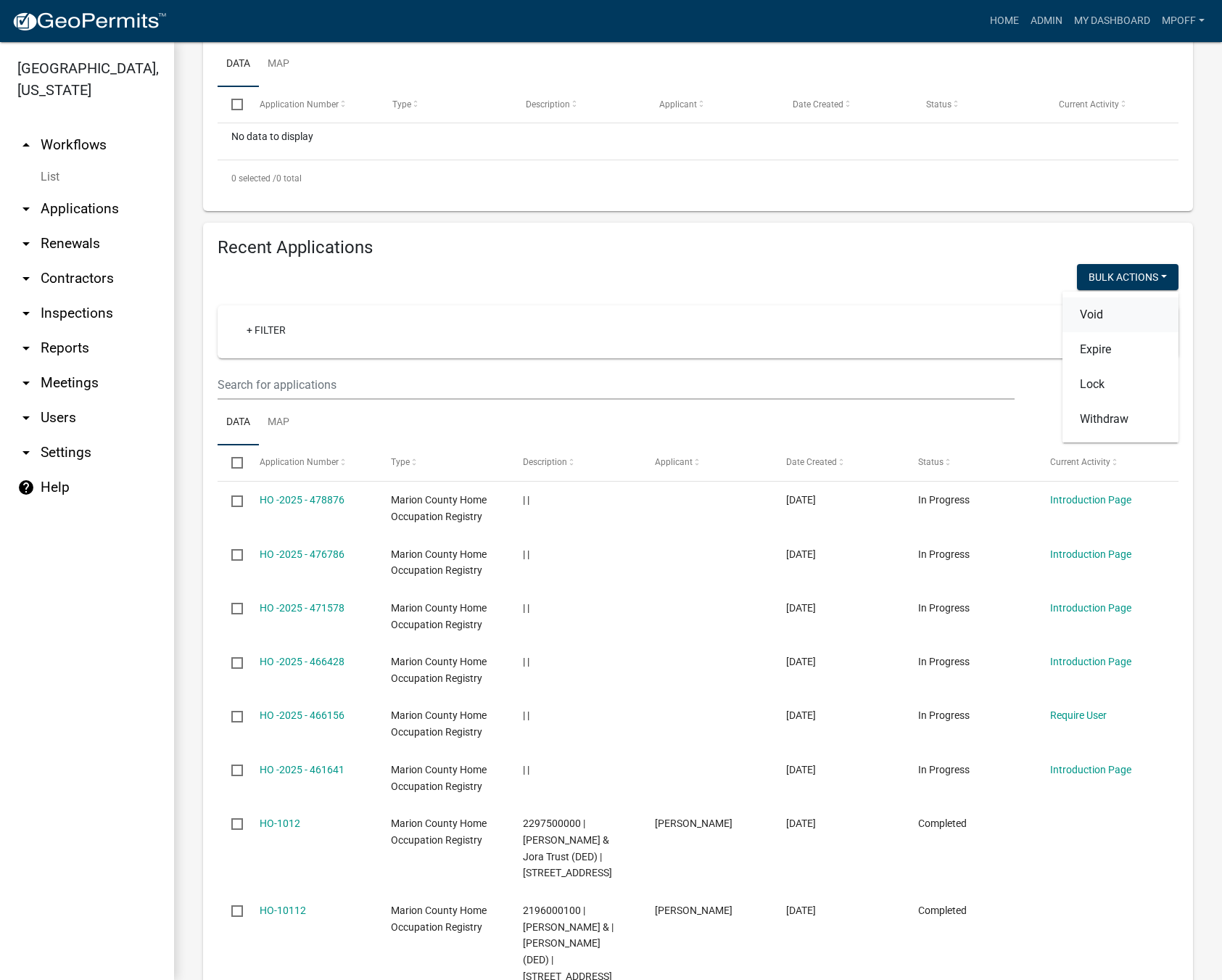
checkbox input "false"
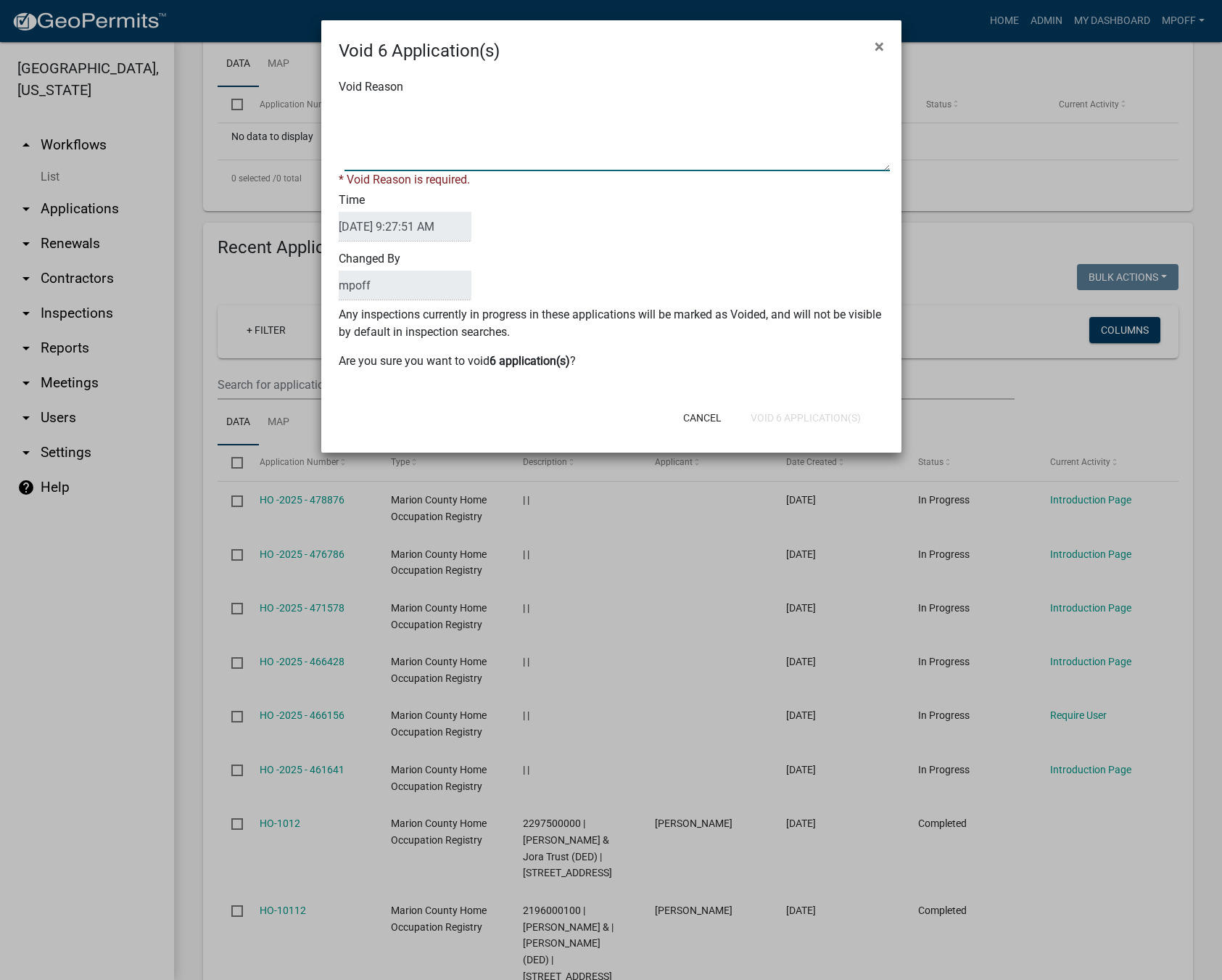
drag, startPoint x: 365, startPoint y: 121, endPoint x: 308, endPoint y: 314, distance: 201.2
click at [365, 122] on textarea "Void Reason" at bounding box center [617, 135] width 546 height 72
type textarea "inquiry"
click at [802, 409] on button "Void 6 Application(s)" at bounding box center [805, 418] width 133 height 26
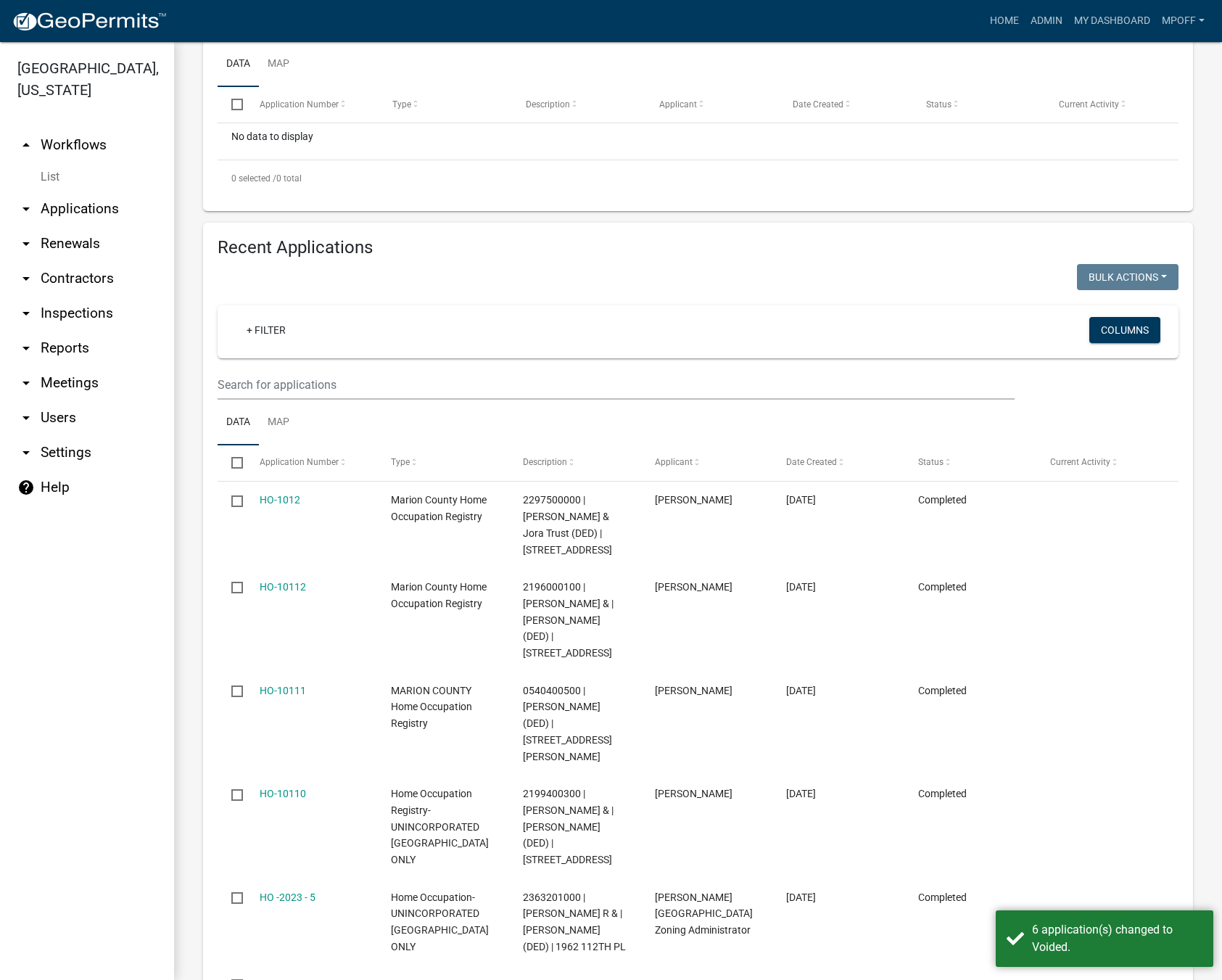
click at [47, 163] on link "List" at bounding box center [87, 177] width 174 height 29
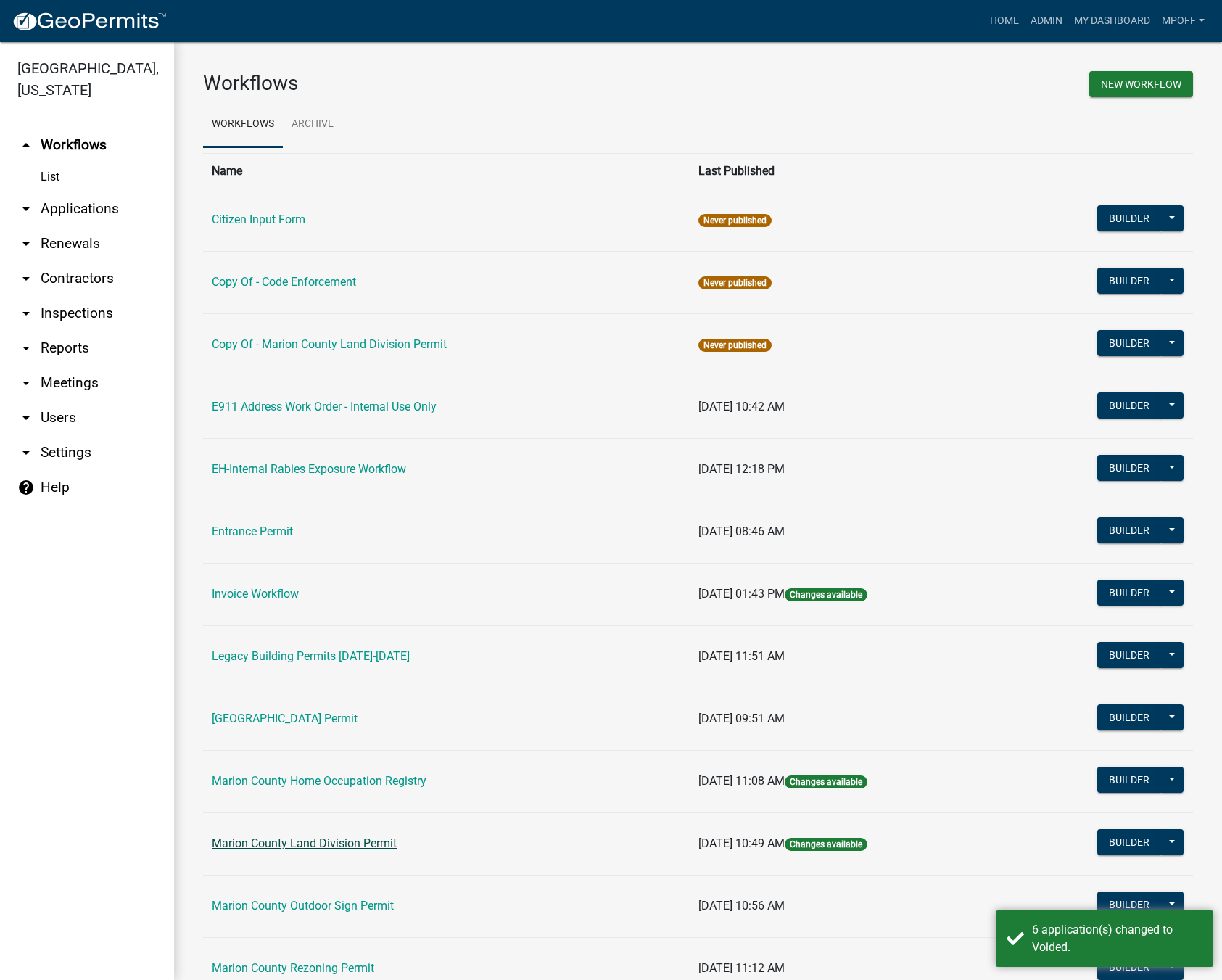
click at [297, 841] on link "Marion County Land Division Permit" at bounding box center [304, 843] width 185 height 14
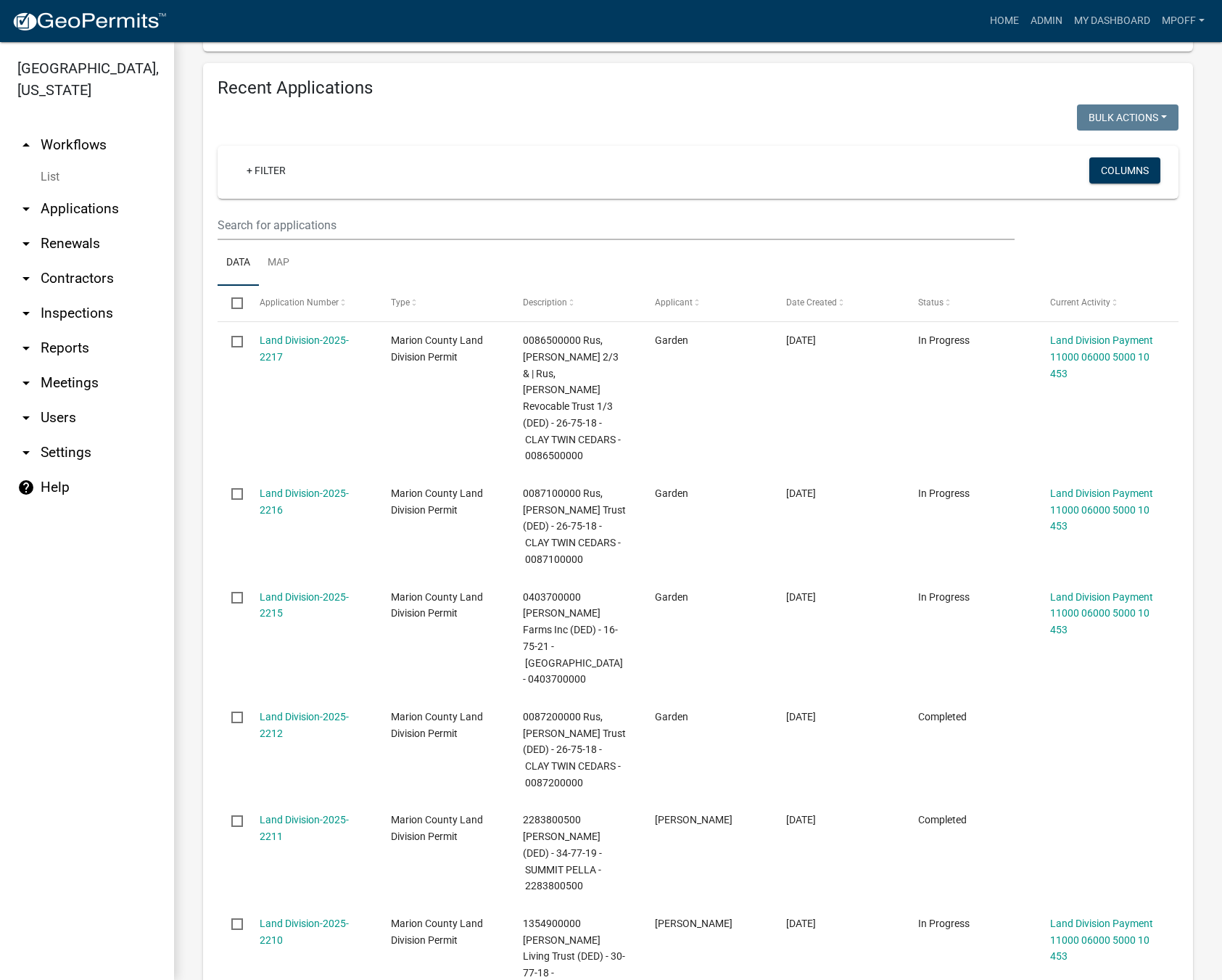
scroll to position [725, 0]
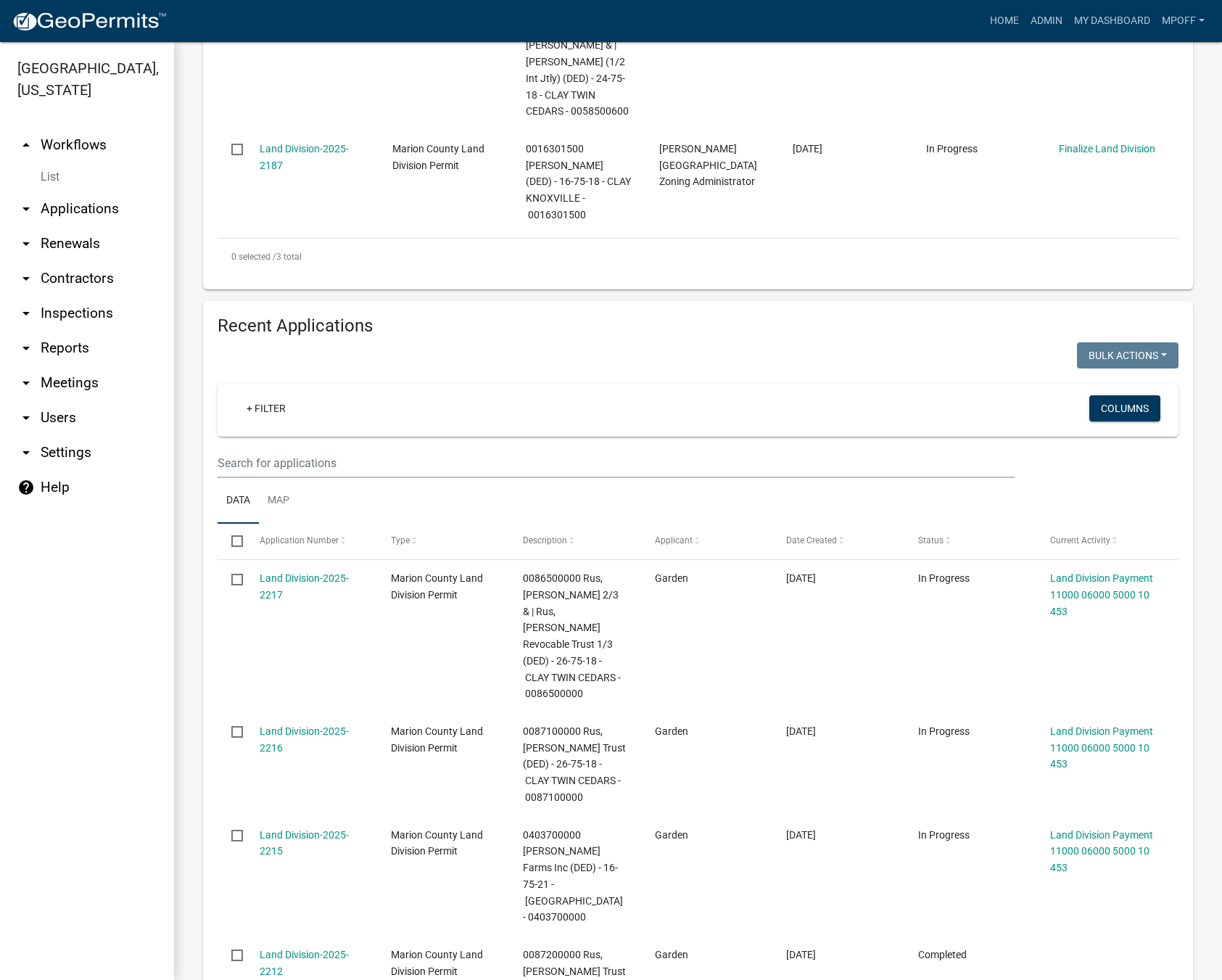
click at [58, 163] on link "List" at bounding box center [87, 177] width 174 height 29
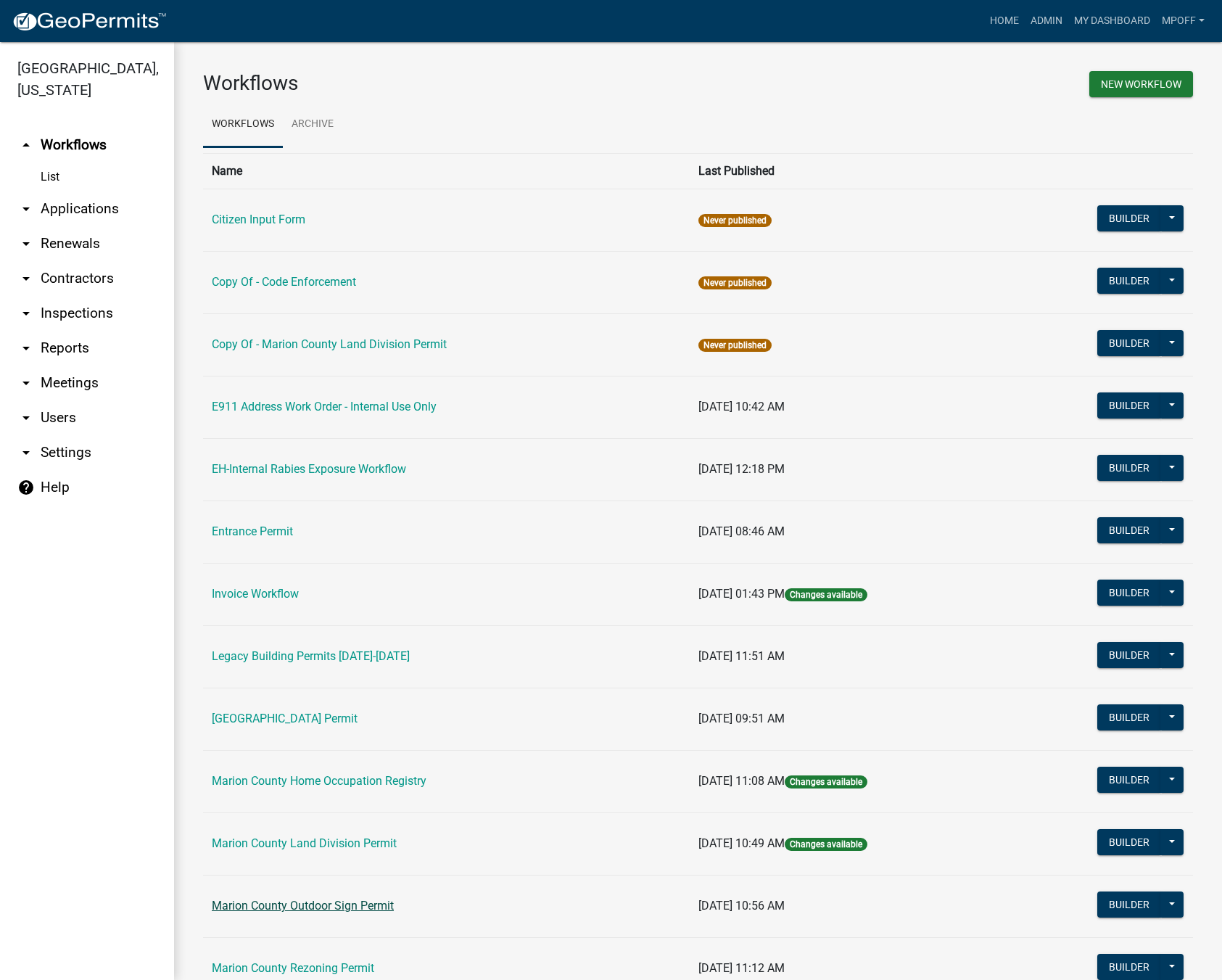
click at [339, 908] on link "Marion County Outdoor Sign Permit" at bounding box center [303, 905] width 182 height 14
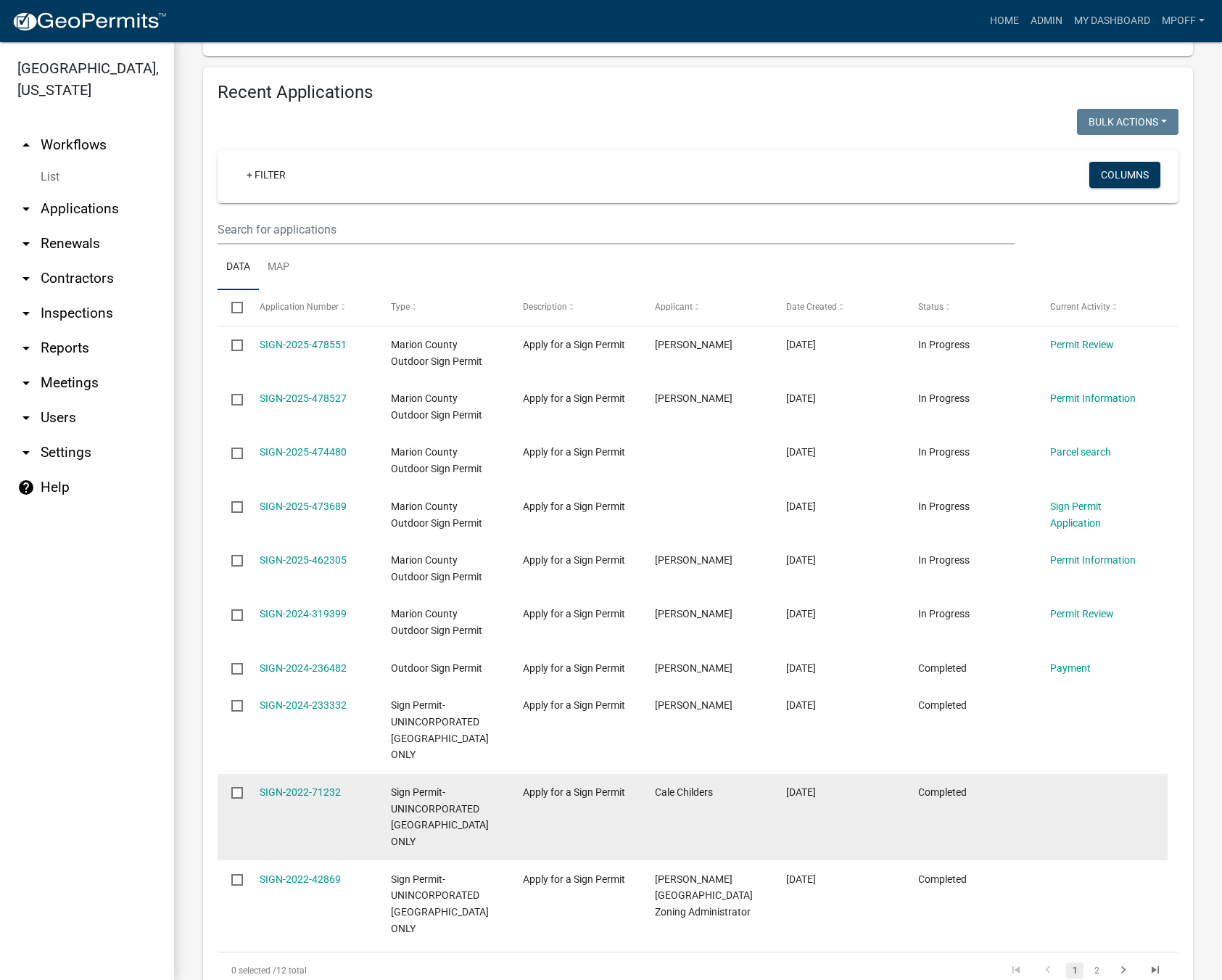
scroll to position [580, 0]
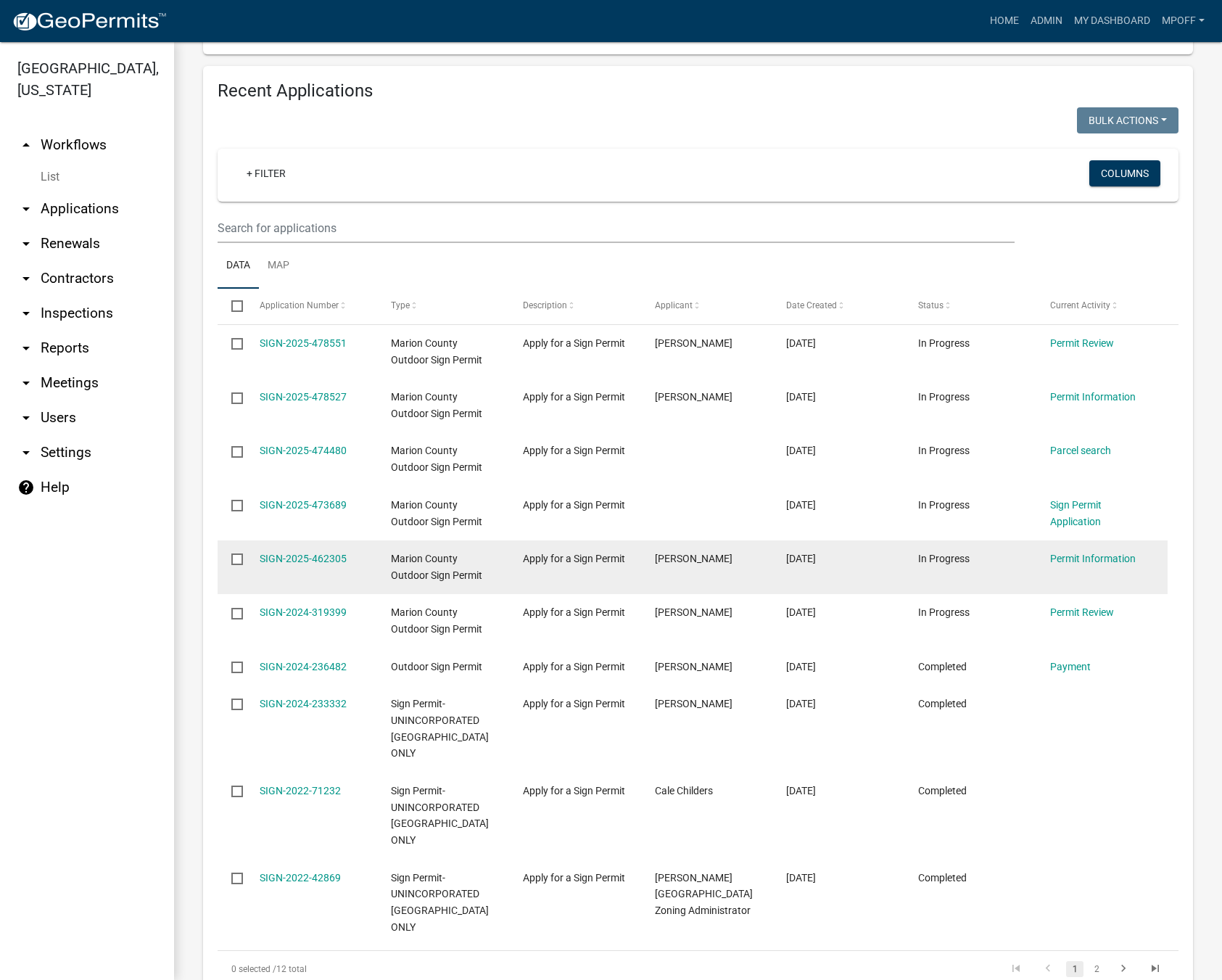
click at [237, 560] on input "checkbox" at bounding box center [236, 558] width 9 height 9
checkbox input "true"
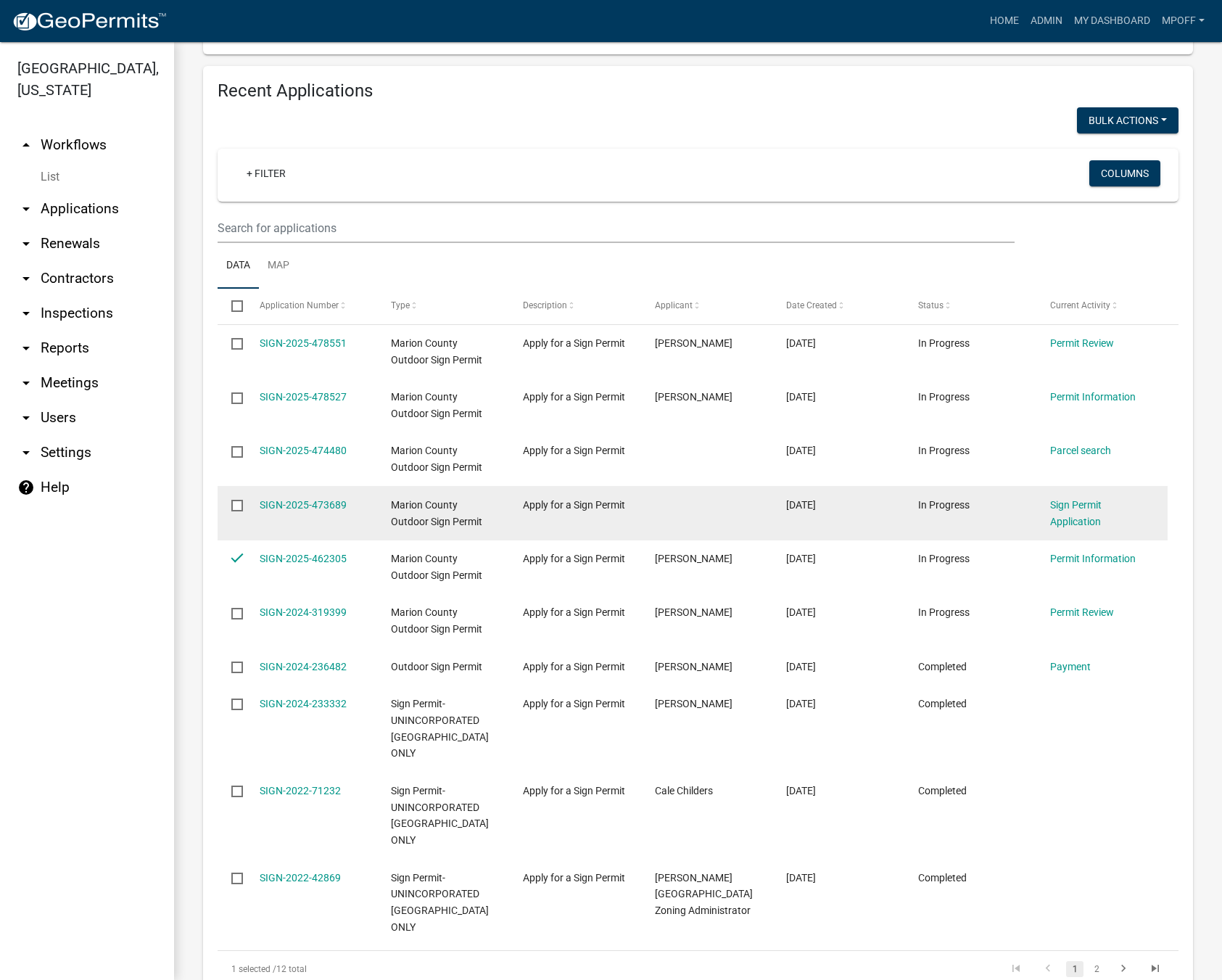
click at [241, 504] on input "checkbox" at bounding box center [236, 504] width 9 height 9
checkbox input "true"
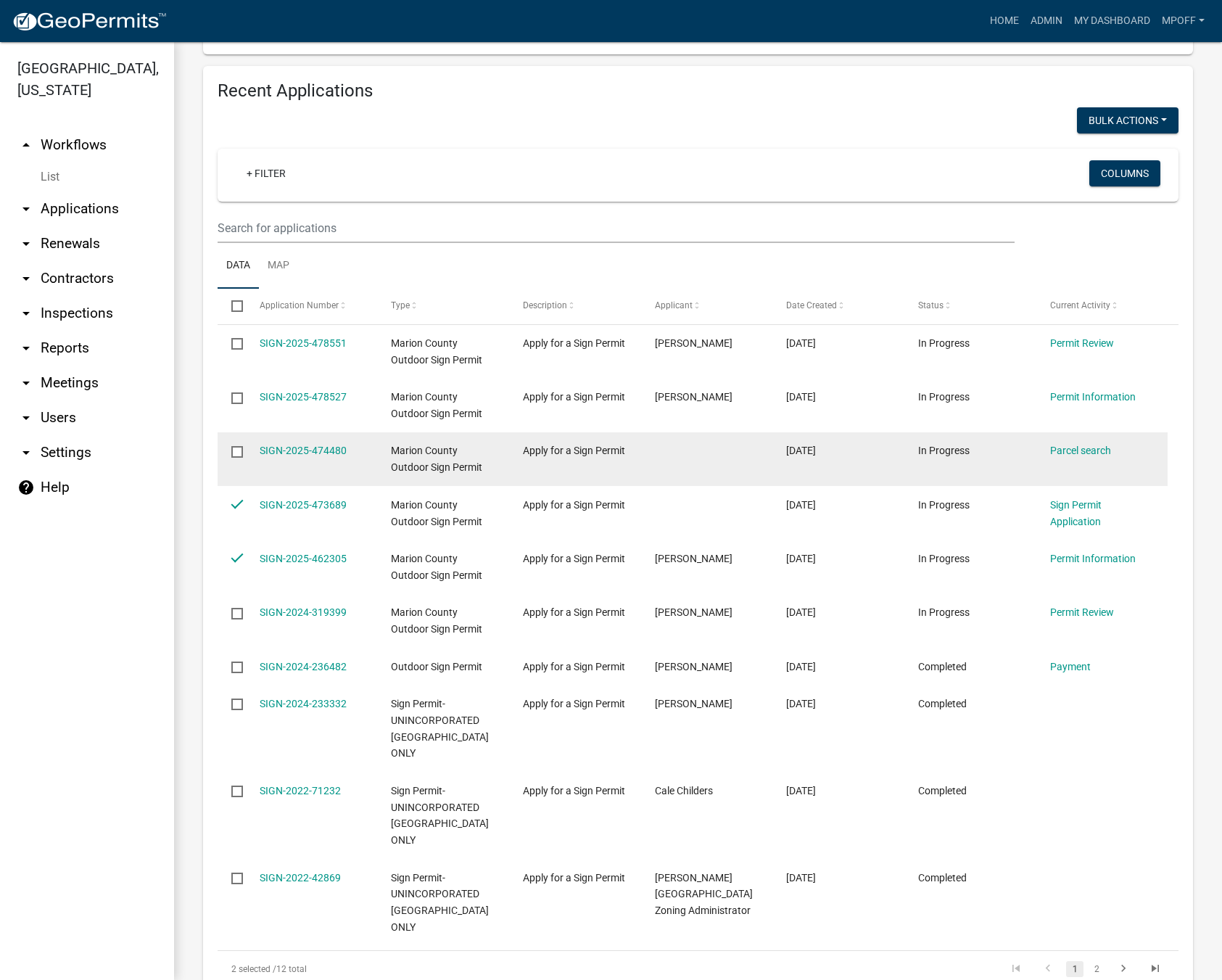
click at [240, 451] on input "checkbox" at bounding box center [236, 451] width 9 height 9
checkbox input "true"
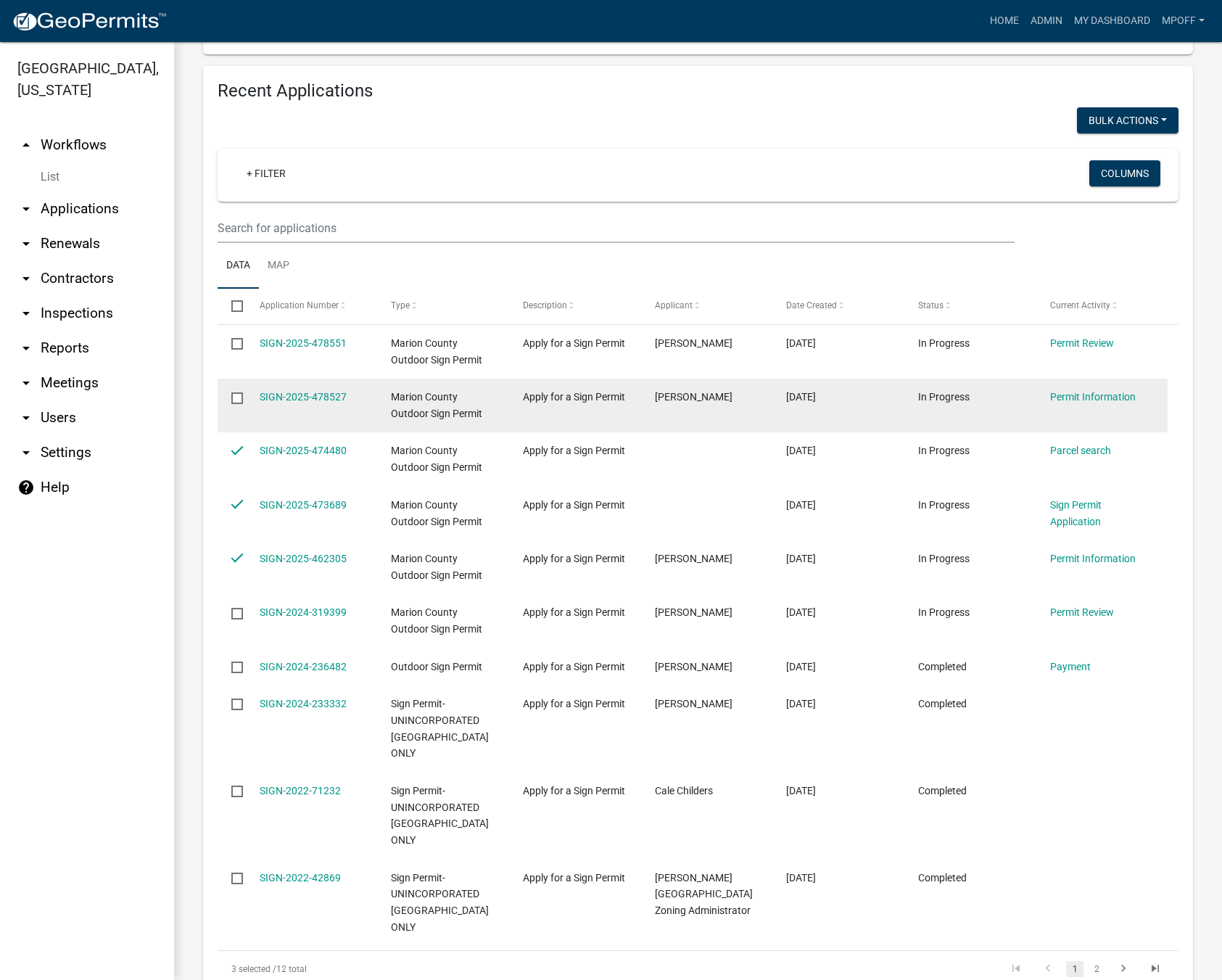
click at [238, 396] on input "checkbox" at bounding box center [236, 397] width 9 height 9
checkbox input "true"
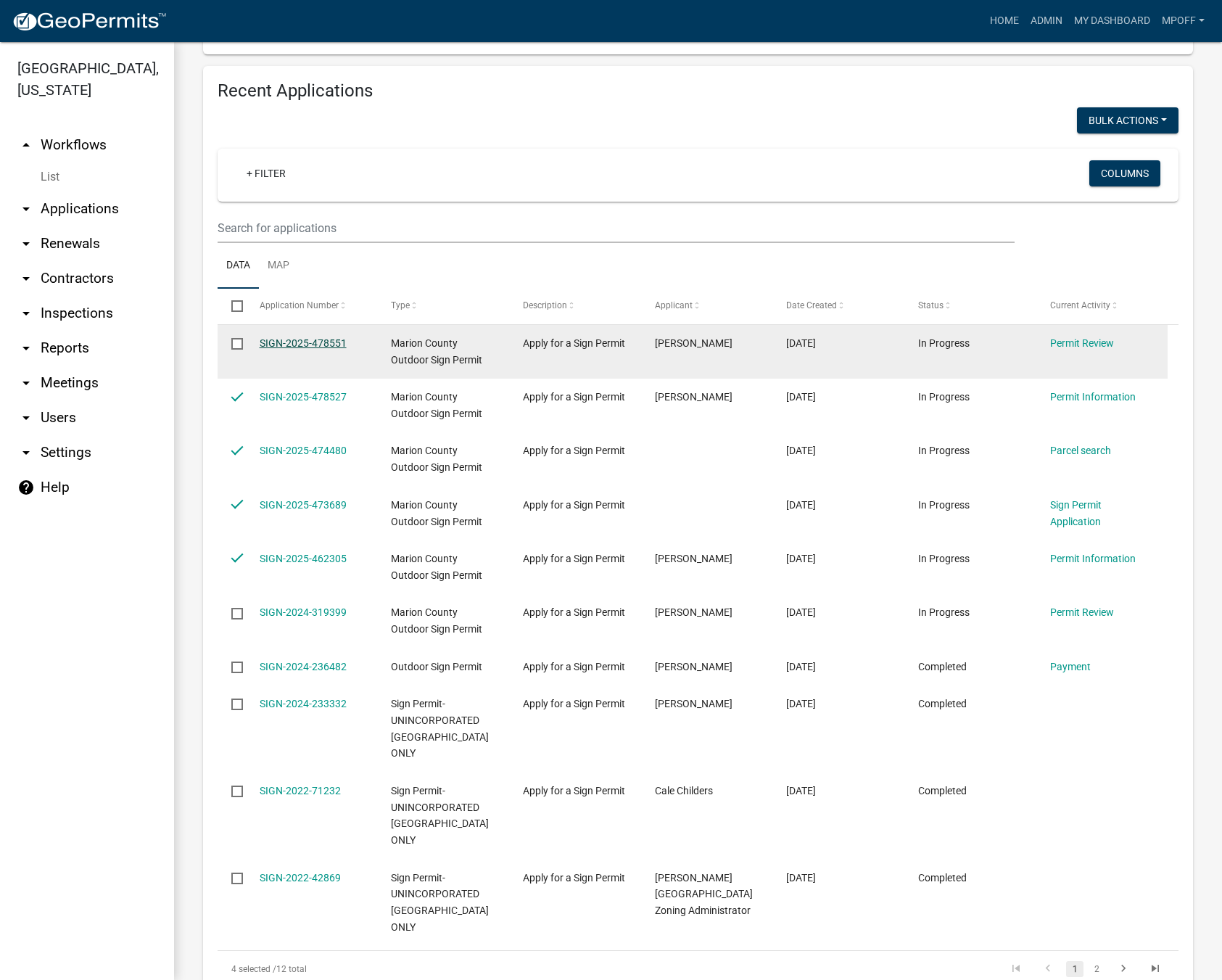
click at [305, 340] on link "SIGN-2025-478551" at bounding box center [304, 342] width 87 height 12
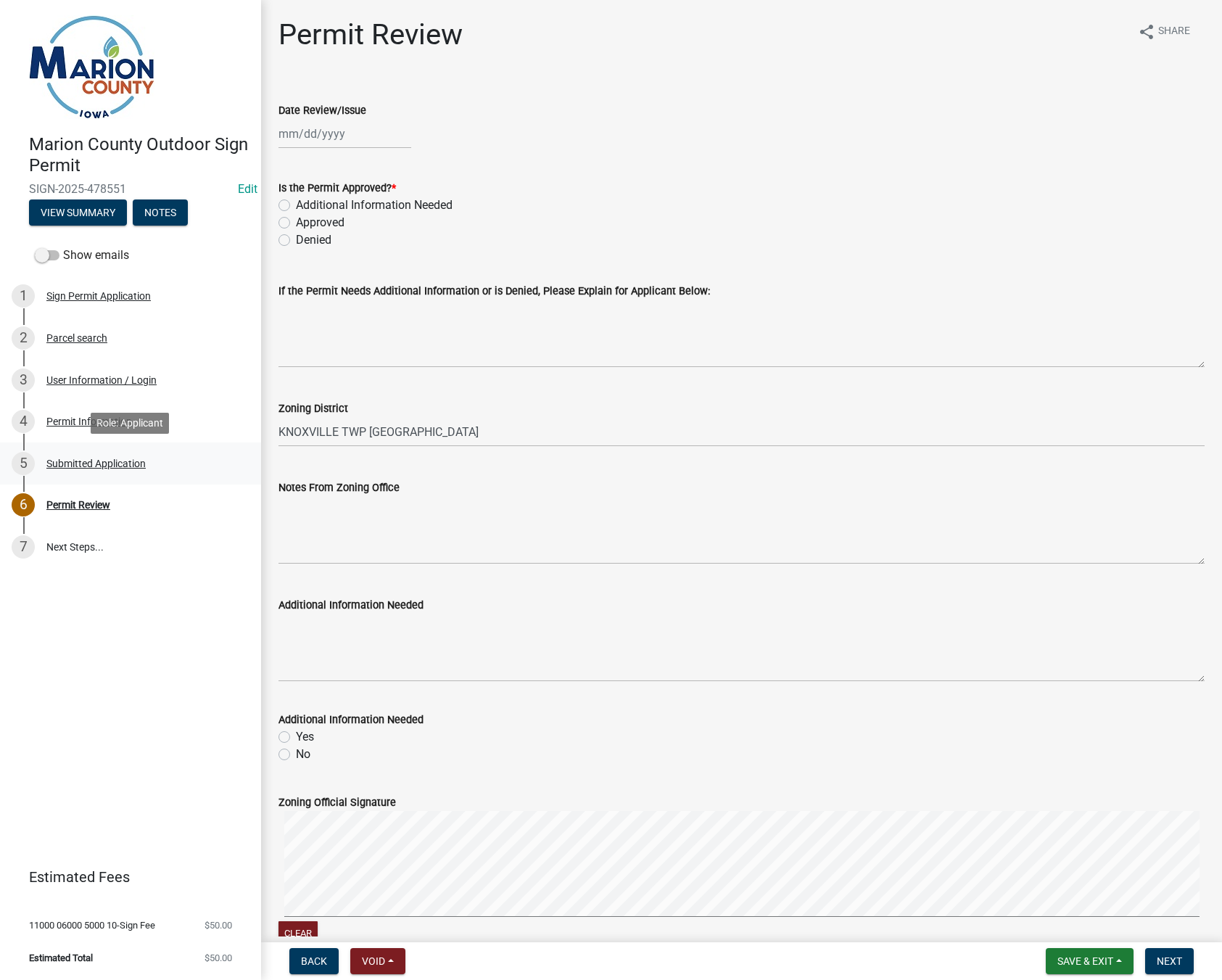
click at [110, 458] on div "Submitted Application" at bounding box center [97, 463] width 100 height 10
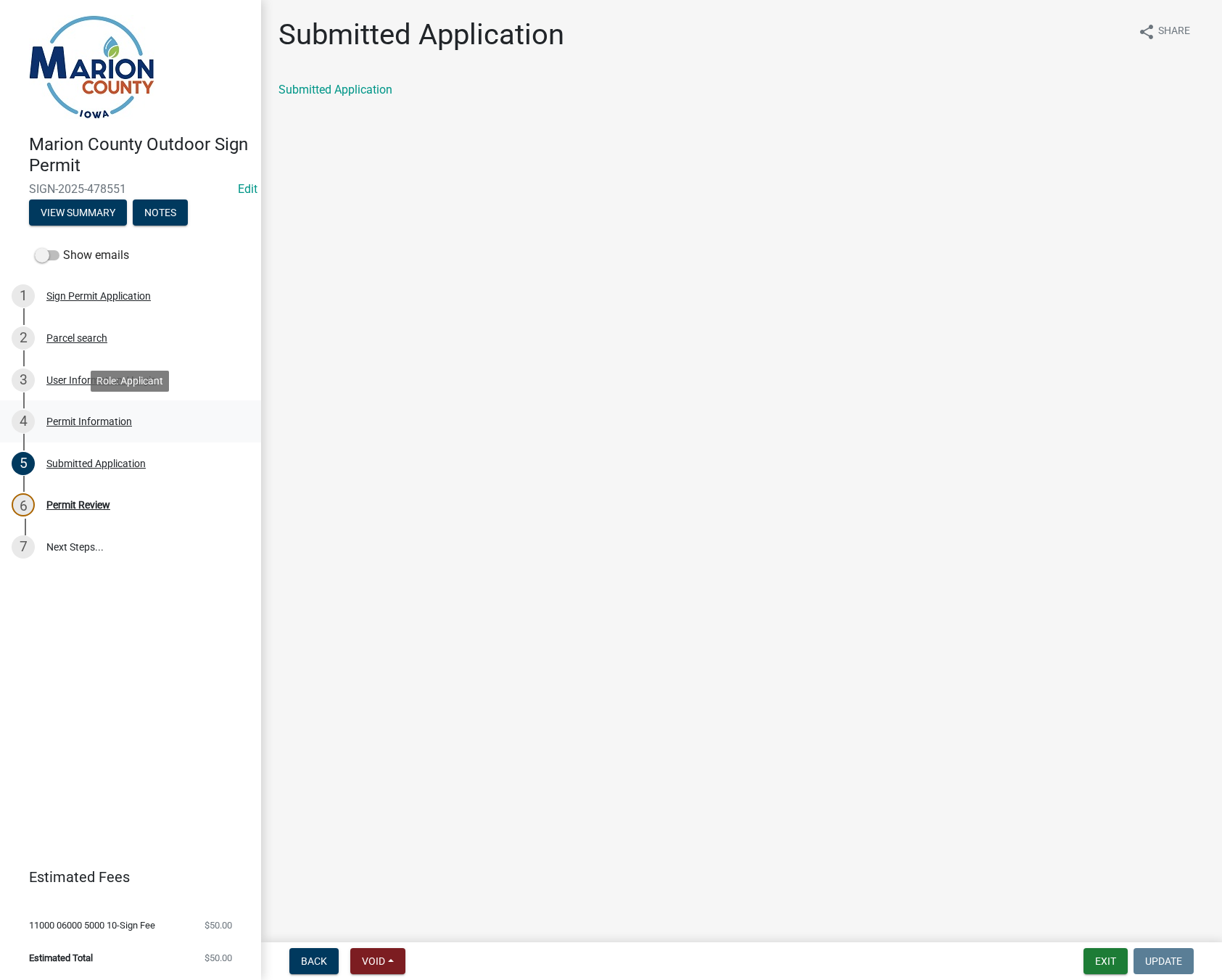
click at [93, 423] on div "Permit Information" at bounding box center [90, 421] width 86 height 10
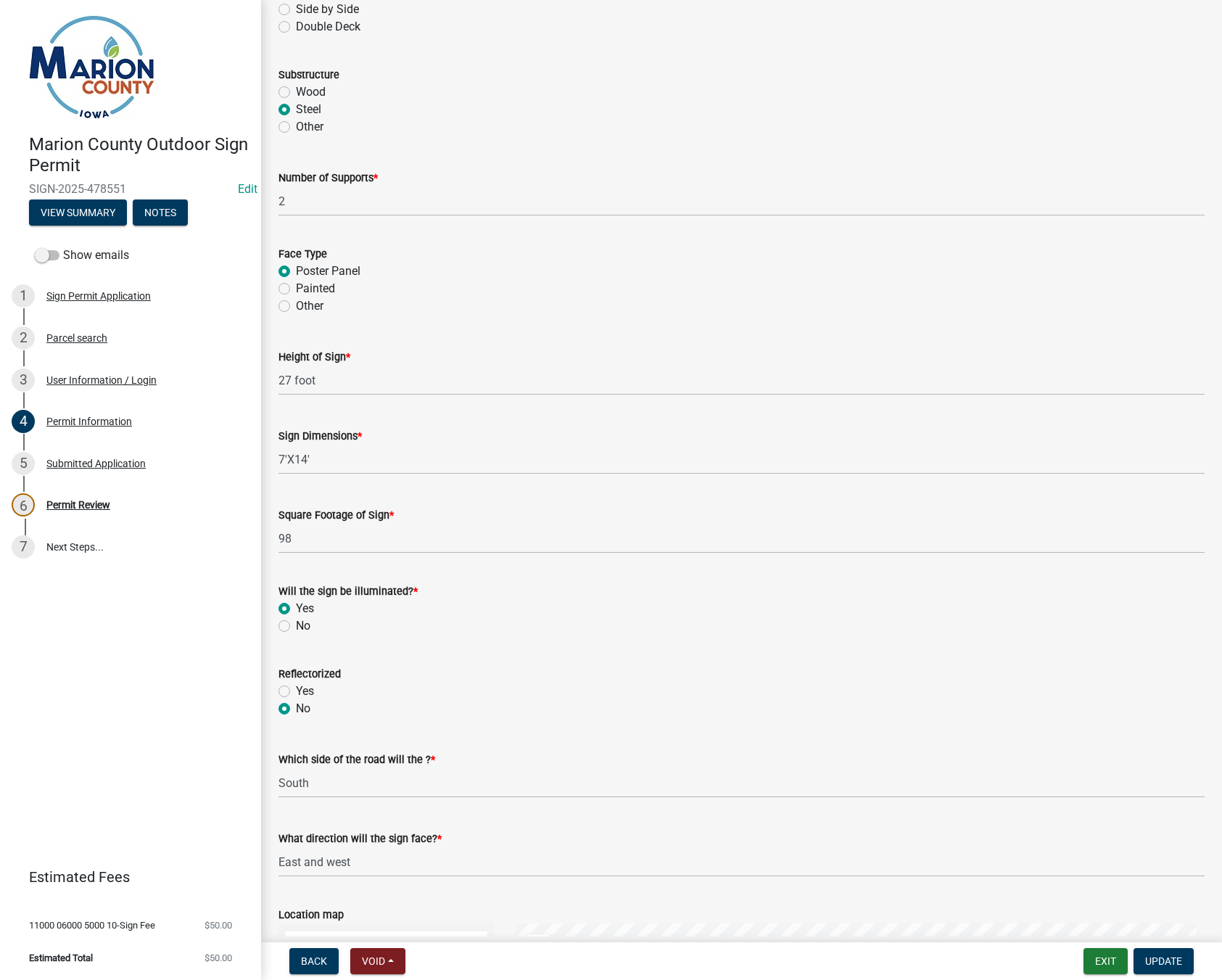
scroll to position [2465, 0]
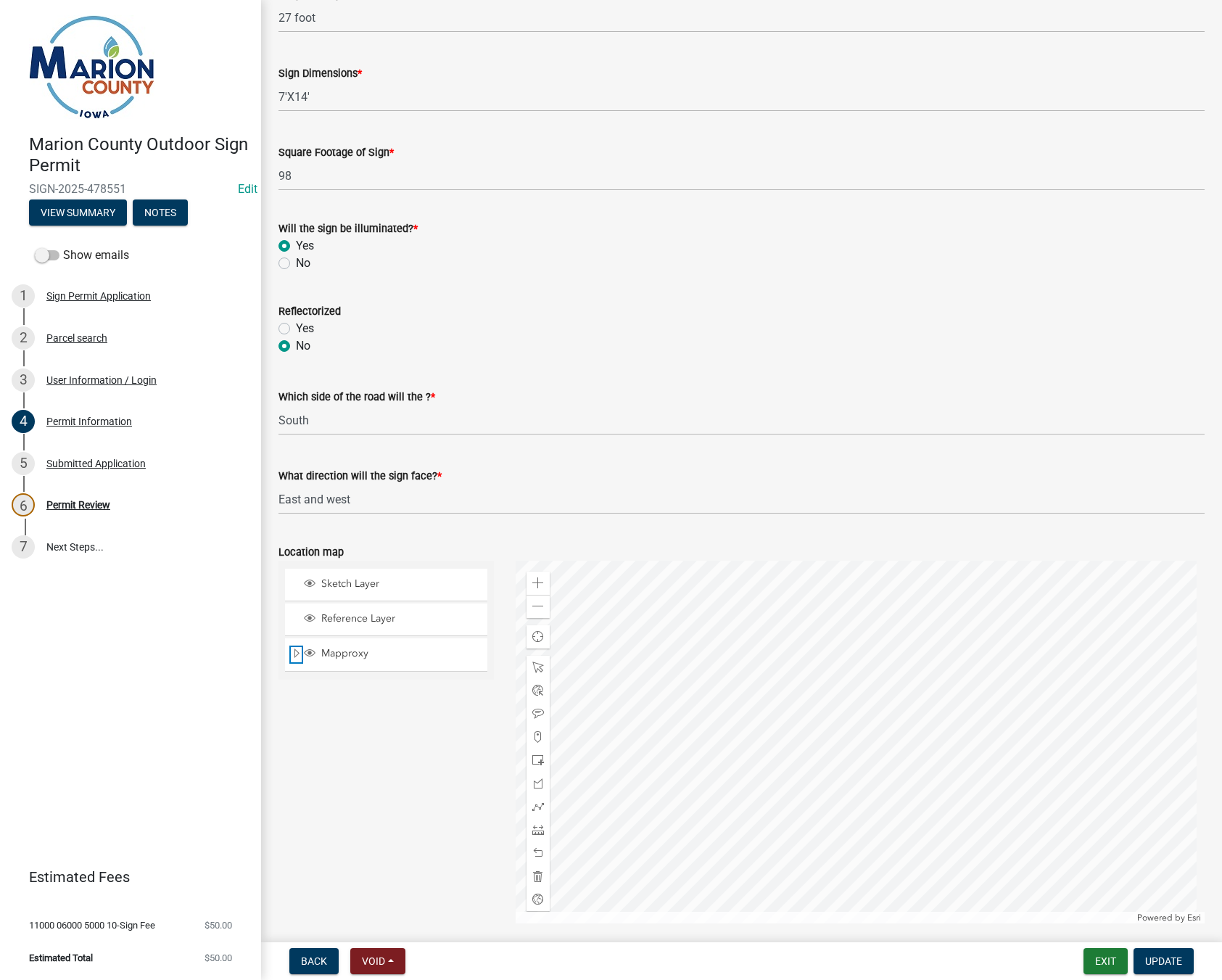
click at [295, 655] on span "Expand" at bounding box center [297, 654] width 12 height 14
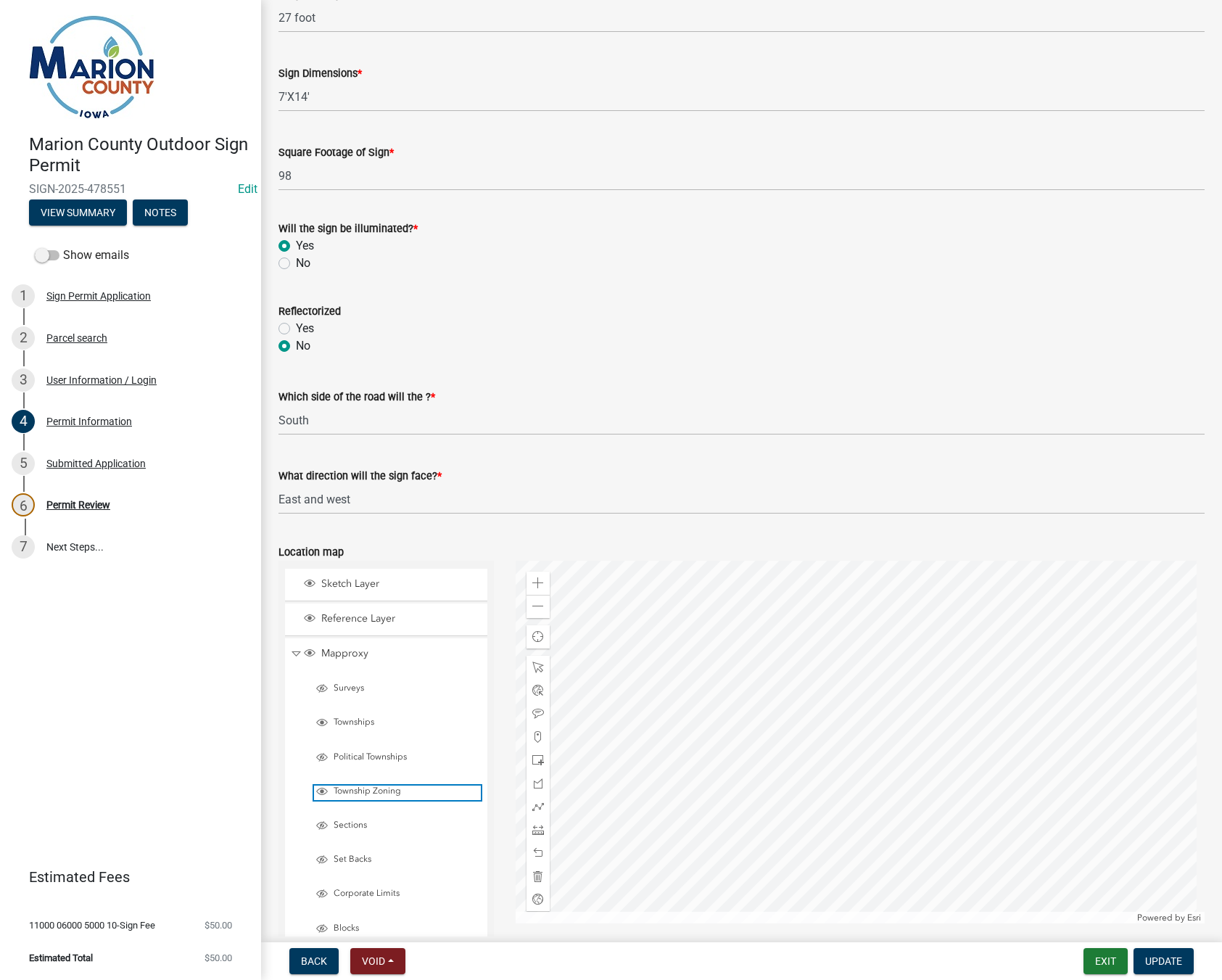
click at [322, 791] on span "Layer List" at bounding box center [321, 791] width 12 height 12
click at [539, 613] on div "Zoom out" at bounding box center [538, 606] width 23 height 23
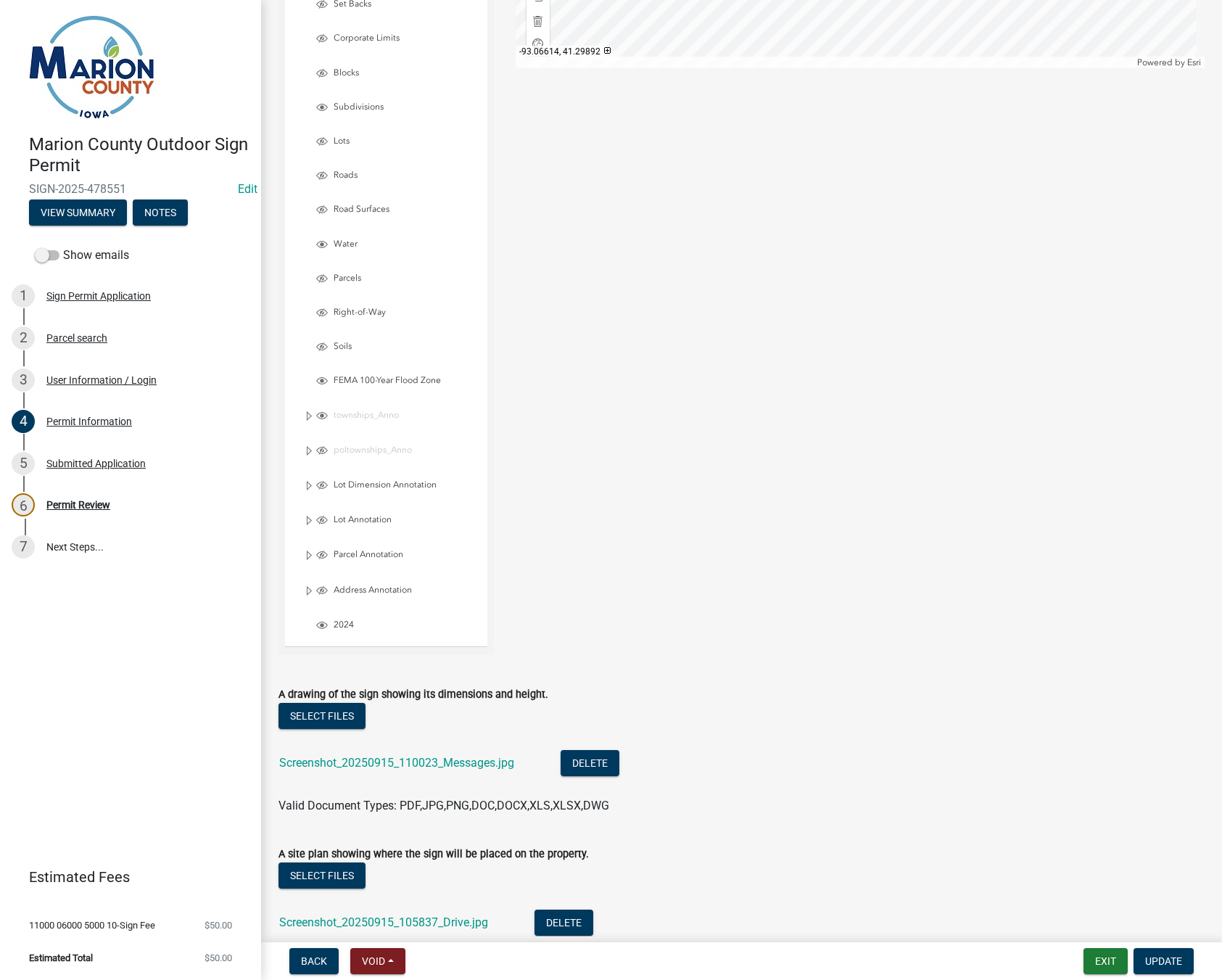
scroll to position [3335, 0]
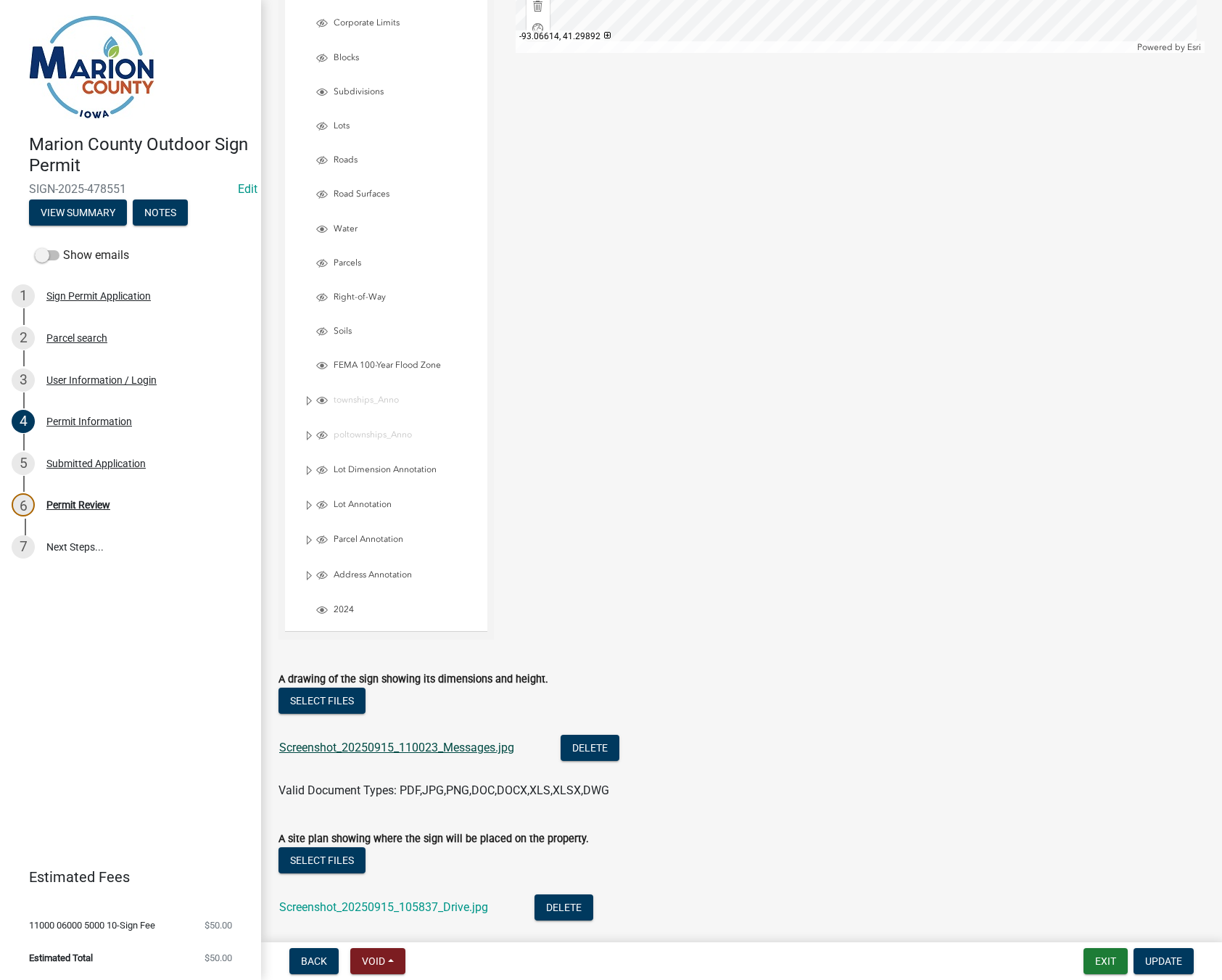
click at [341, 742] on link "Screenshot_20250915_110023_Messages.jpg" at bounding box center [397, 747] width 235 height 14
click at [413, 910] on link "Screenshot_20250915_105837_Drive.jpg" at bounding box center [384, 907] width 209 height 14
click at [396, 739] on div "Screenshot_20250915_110023_Messages.jpg" at bounding box center [409, 750] width 258 height 30
click at [394, 745] on link "Screenshot_20250915_110023_Messages.jpg" at bounding box center [397, 747] width 235 height 14
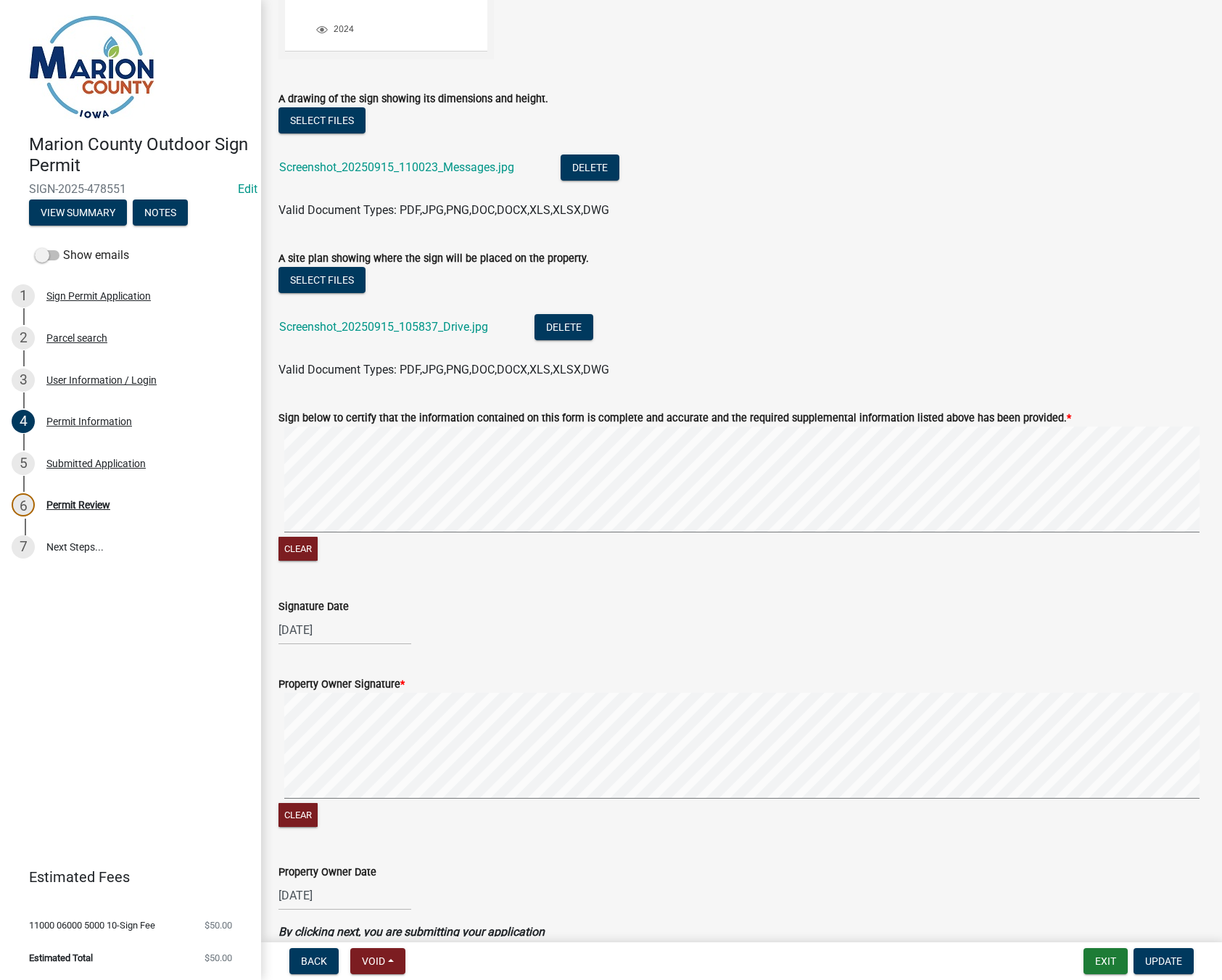
scroll to position [4133, 0]
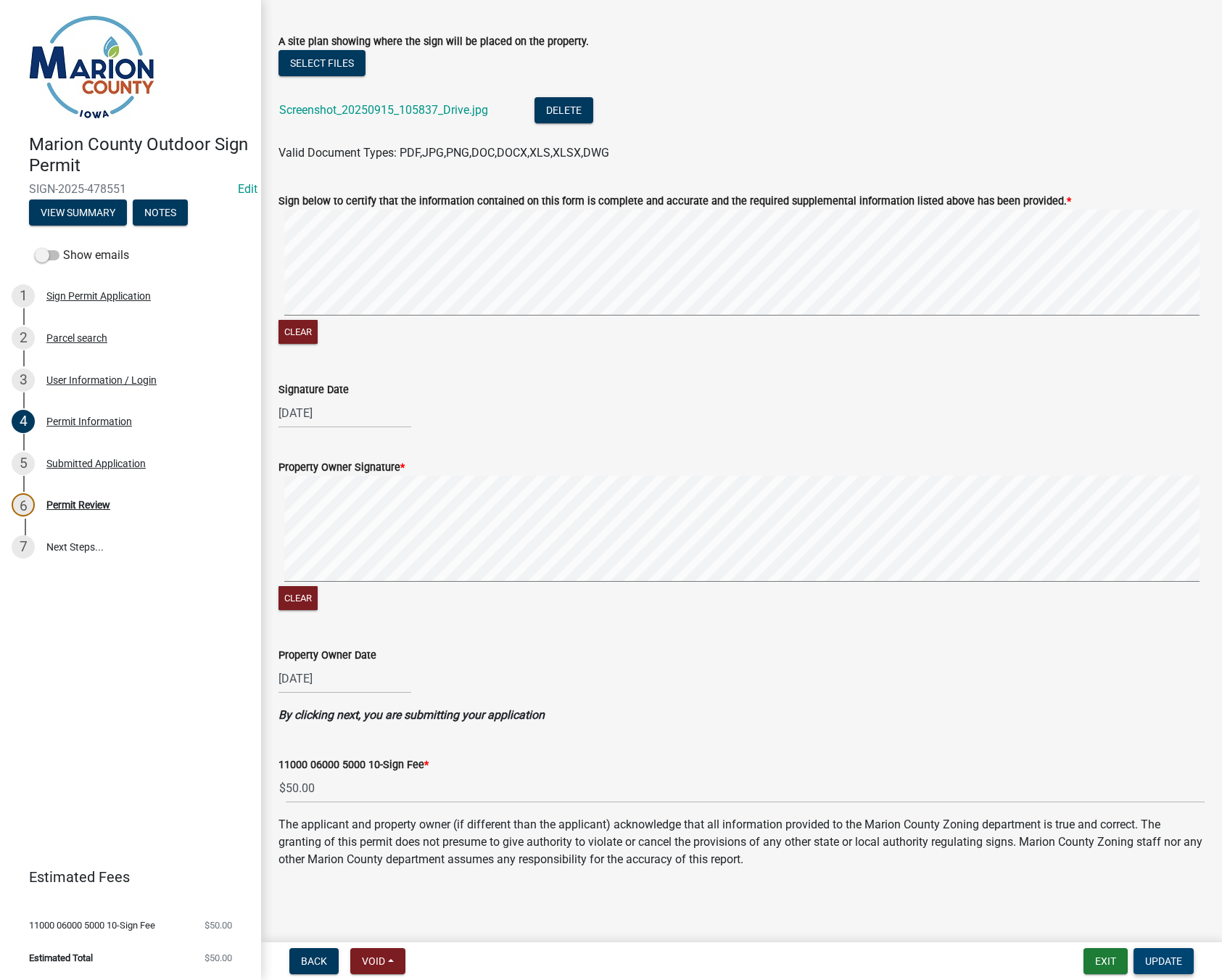
click at [1169, 965] on span "Update" at bounding box center [1164, 961] width 37 height 12
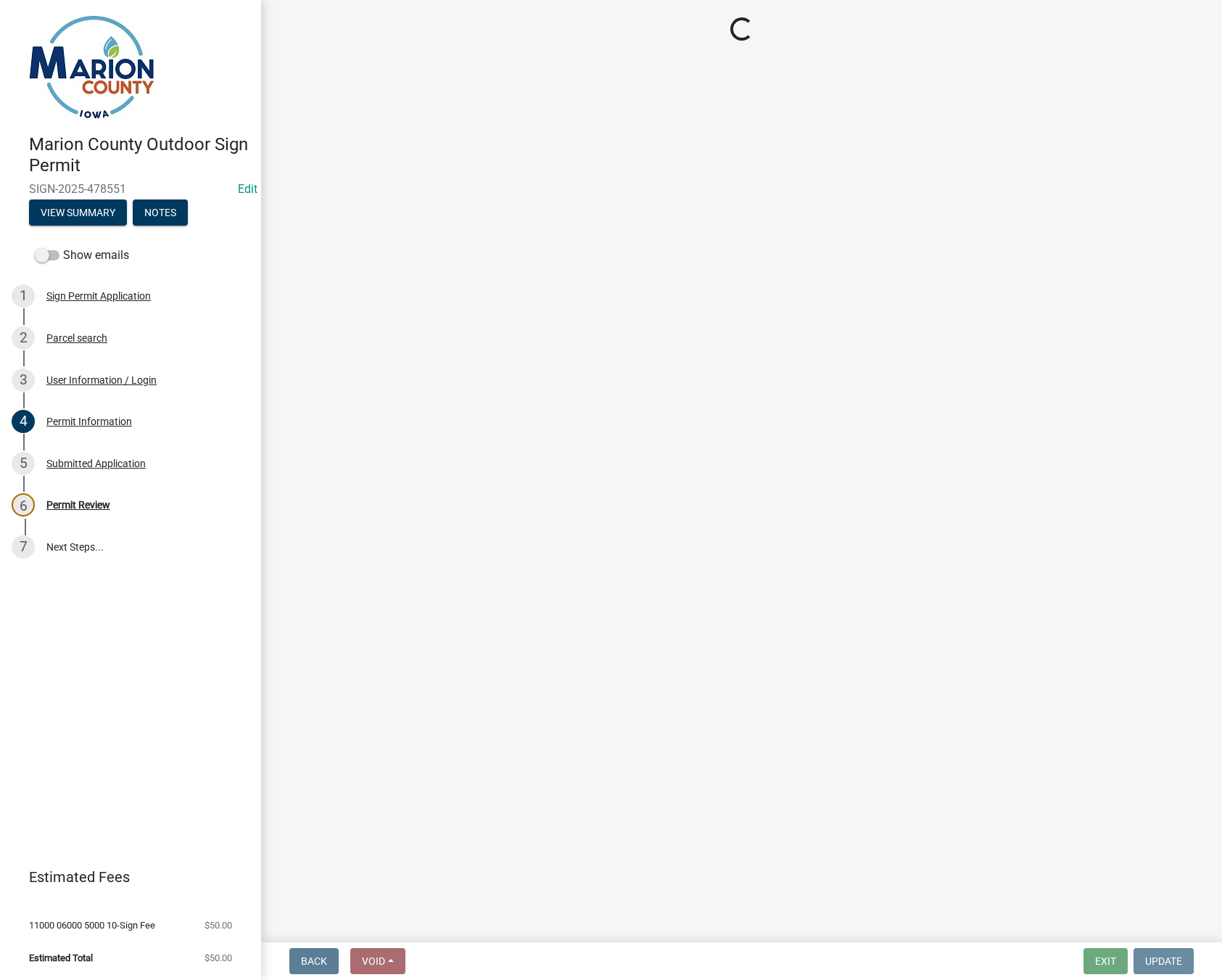
scroll to position [0, 0]
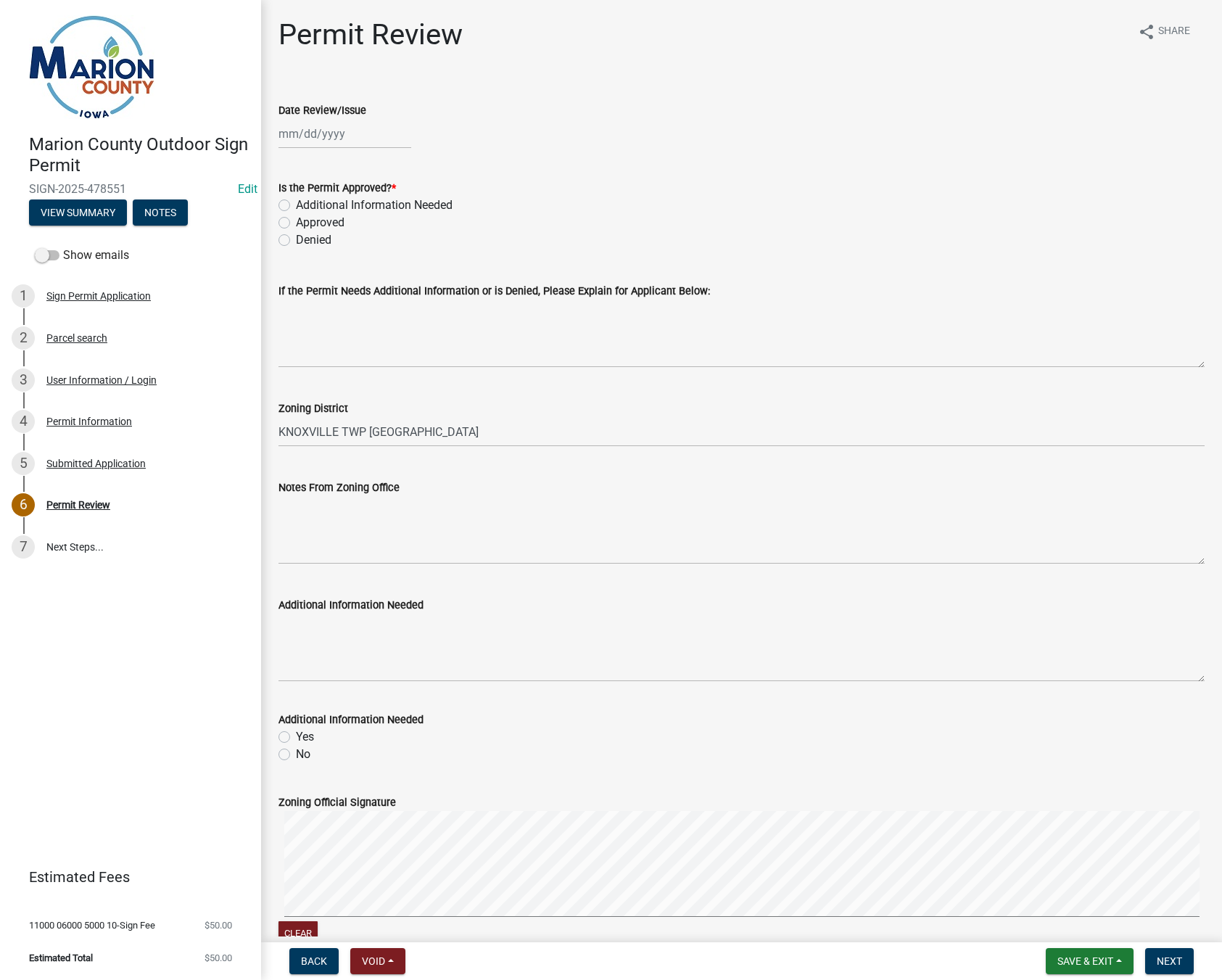
select select "9"
select select "2025"
click at [287, 146] on div "[PERSON_NAME] Feb Mar Apr [PERSON_NAME][DATE] Oct Nov [DATE] 1526 1527 1528 152…" at bounding box center [345, 134] width 132 height 30
click at [289, 283] on div "22" at bounding box center [293, 281] width 23 height 23
type input "[DATE]"
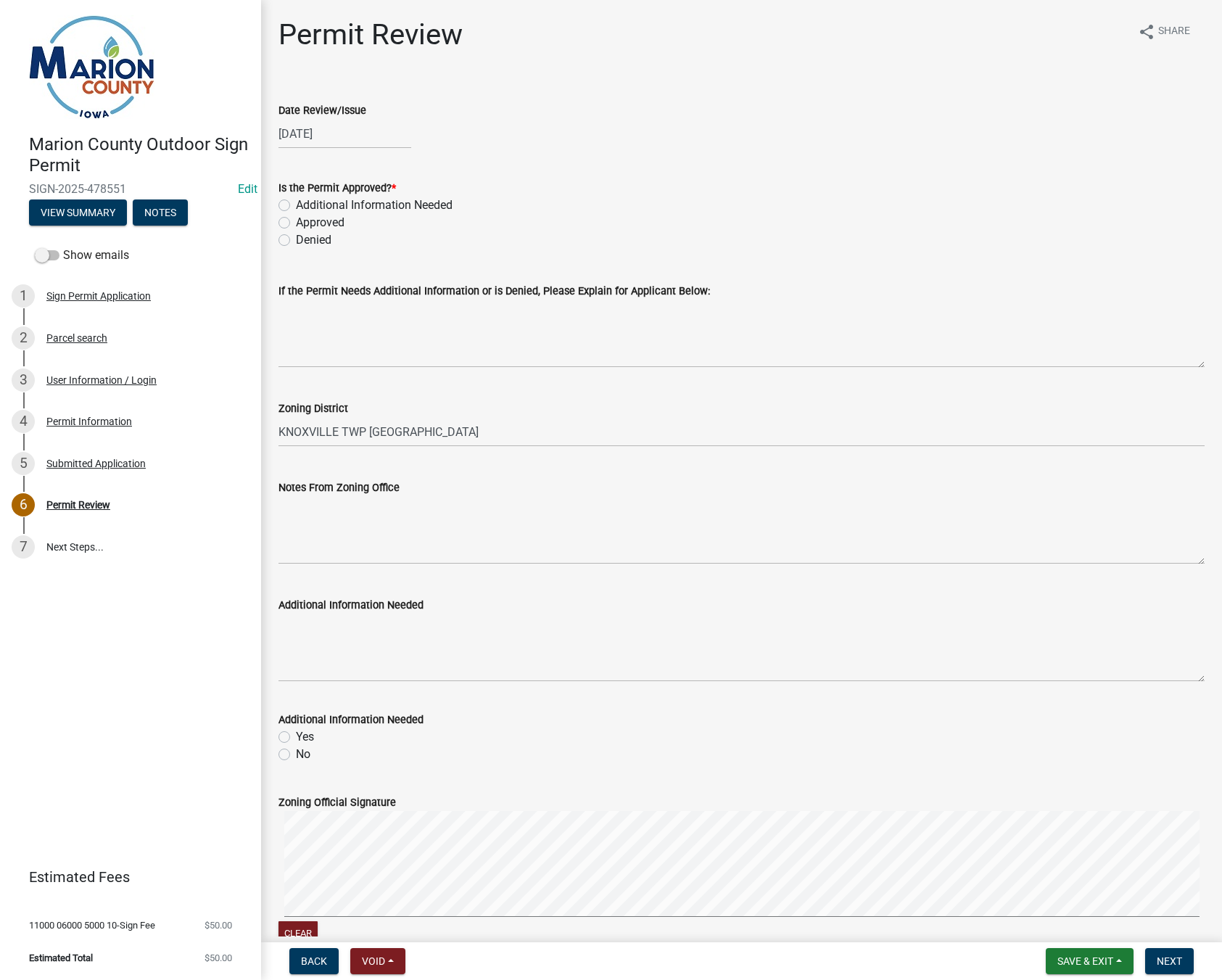
click at [296, 222] on label "Approved" at bounding box center [320, 223] width 48 height 17
click at [296, 222] on input "Approved" at bounding box center [300, 219] width 9 height 9
radio input "true"
click at [293, 512] on textarea "Notes From Zoning Office" at bounding box center [742, 530] width 926 height 68
type textarea "L"
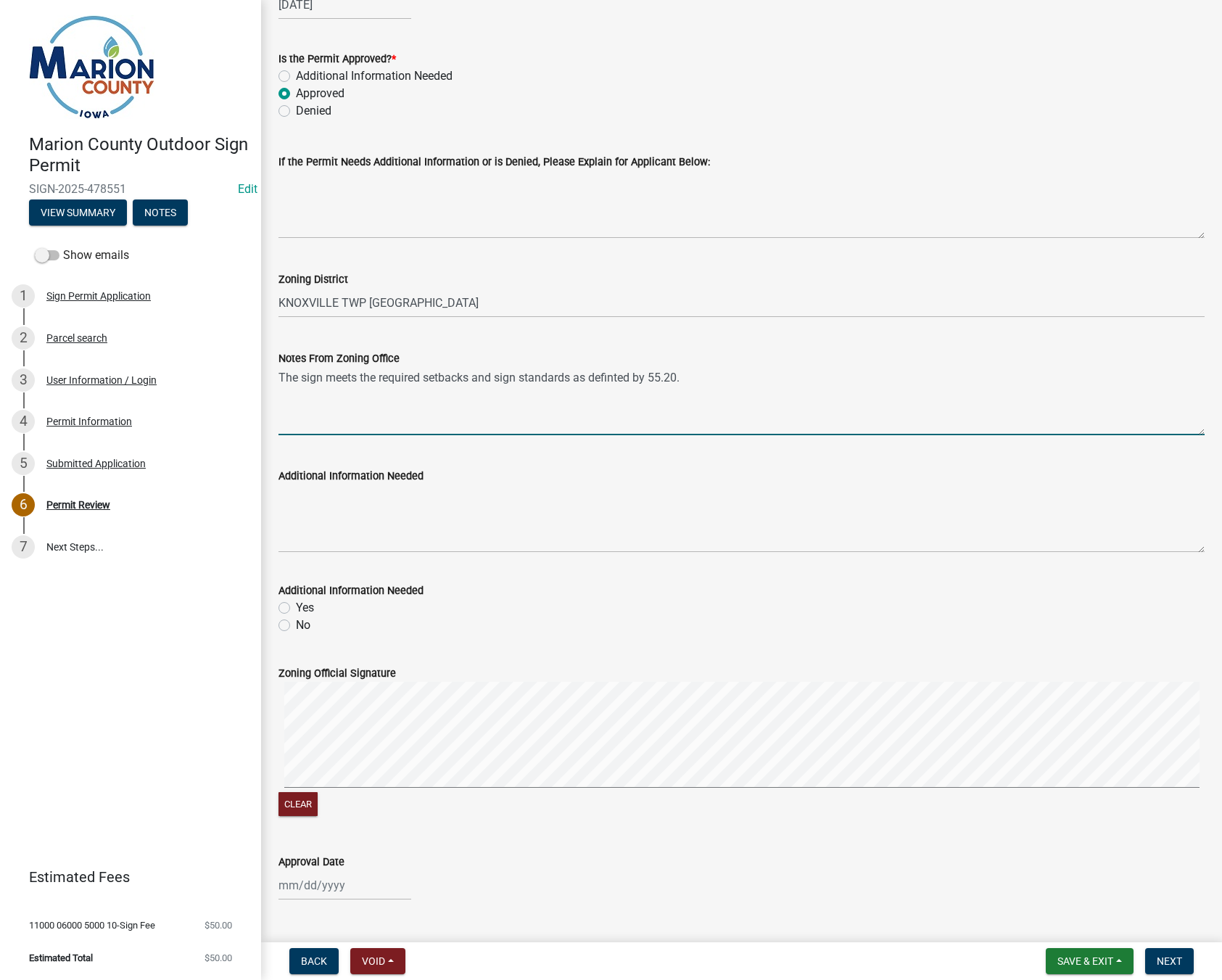
scroll to position [163, 0]
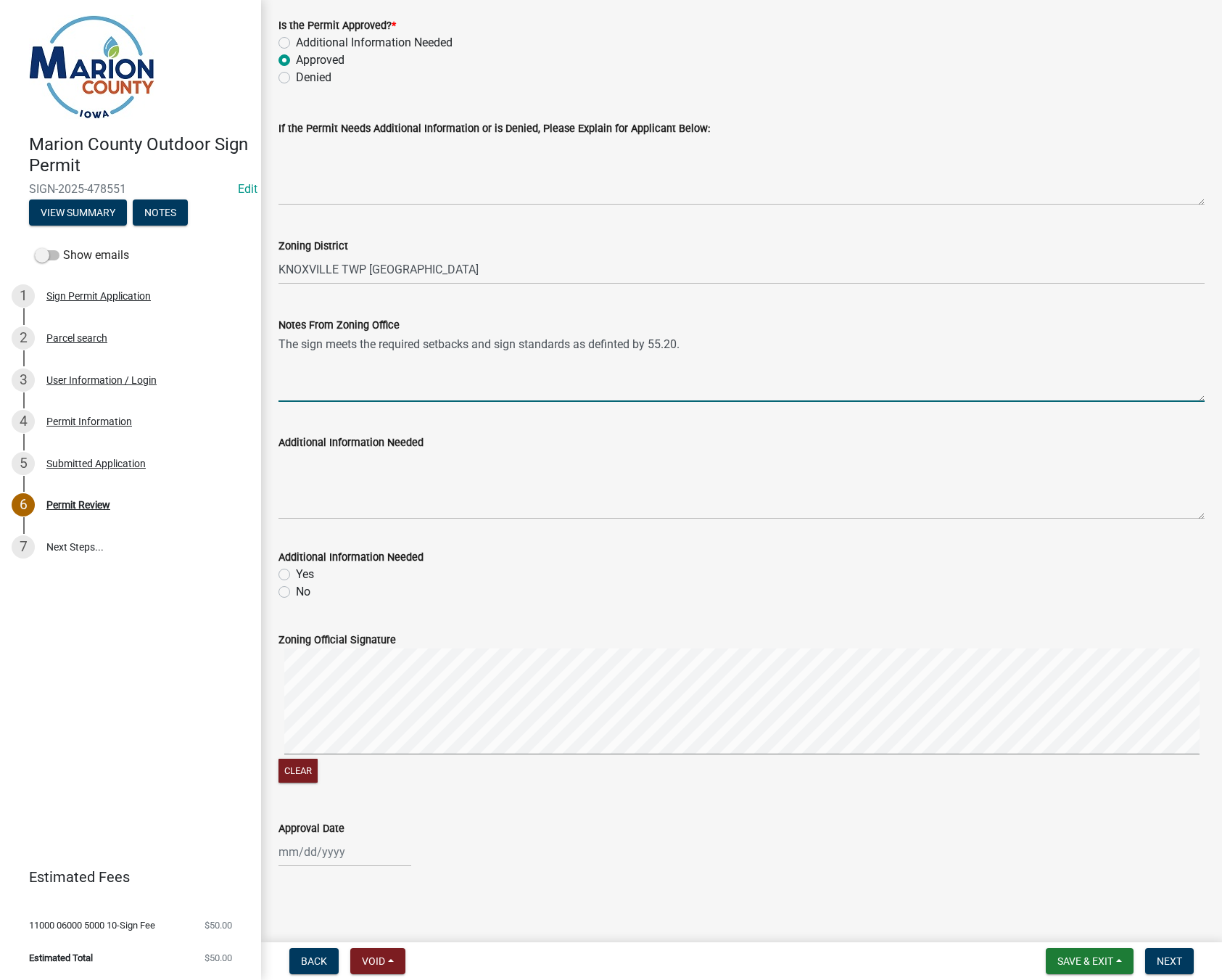
type textarea "The sign meets the required setbacks and sign standards as definted by 55.20."
click at [361, 723] on div "Permit Review share Share Date Review/Issue [DATE] Is the Permit Approved? * Ad…" at bounding box center [741, 374] width 960 height 1038
click at [450, 684] on form "Zoning Official Signature Clear" at bounding box center [742, 700] width 926 height 173
select select "9"
select select "2025"
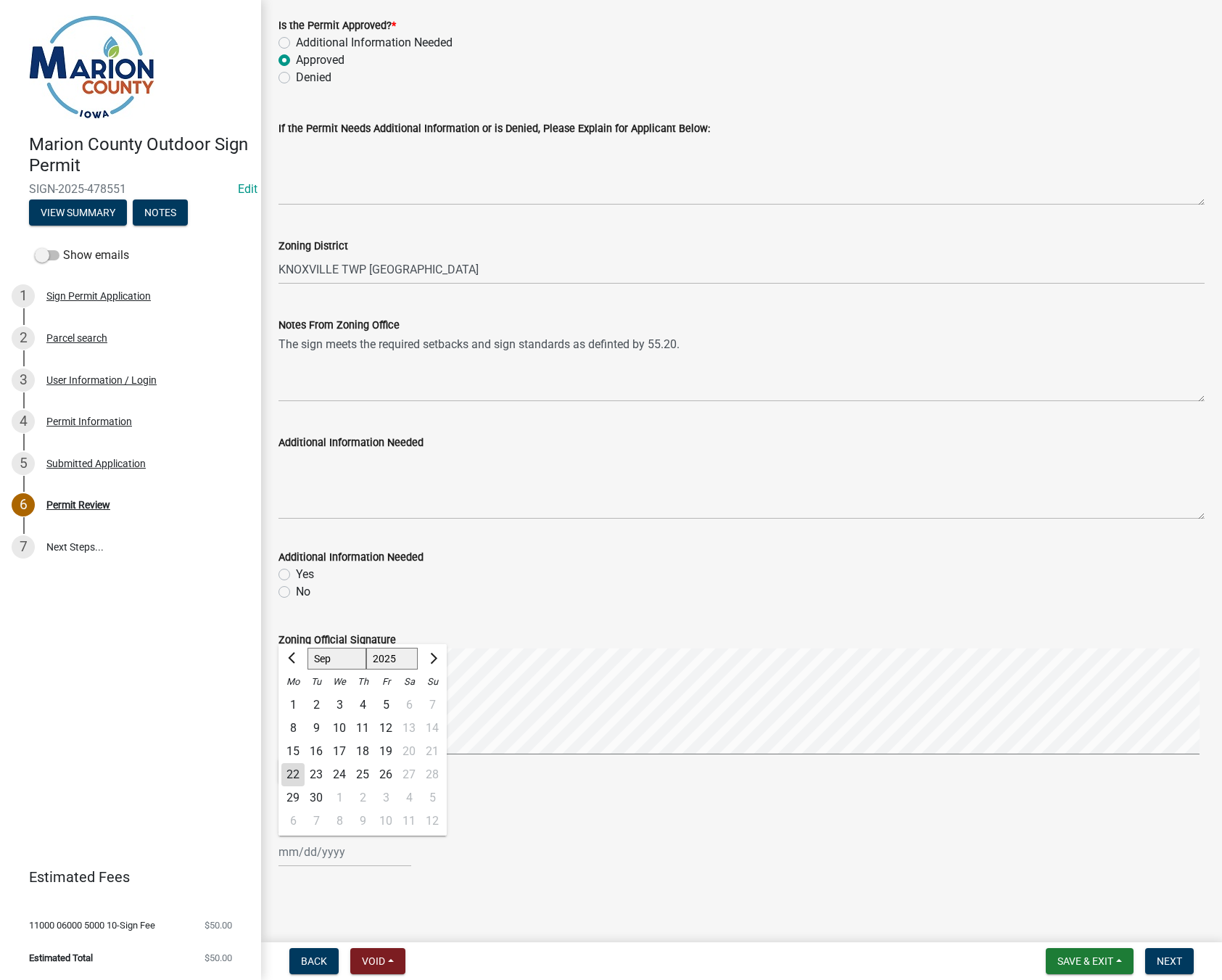
click at [293, 856] on div "[PERSON_NAME] Feb Mar Apr [PERSON_NAME][DATE] Oct Nov [DATE] 1526 1527 1528 152…" at bounding box center [345, 852] width 132 height 30
click at [287, 779] on div "22" at bounding box center [293, 775] width 23 height 23
type input "[DATE]"
click at [1161, 958] on span "Next" at bounding box center [1169, 961] width 26 height 12
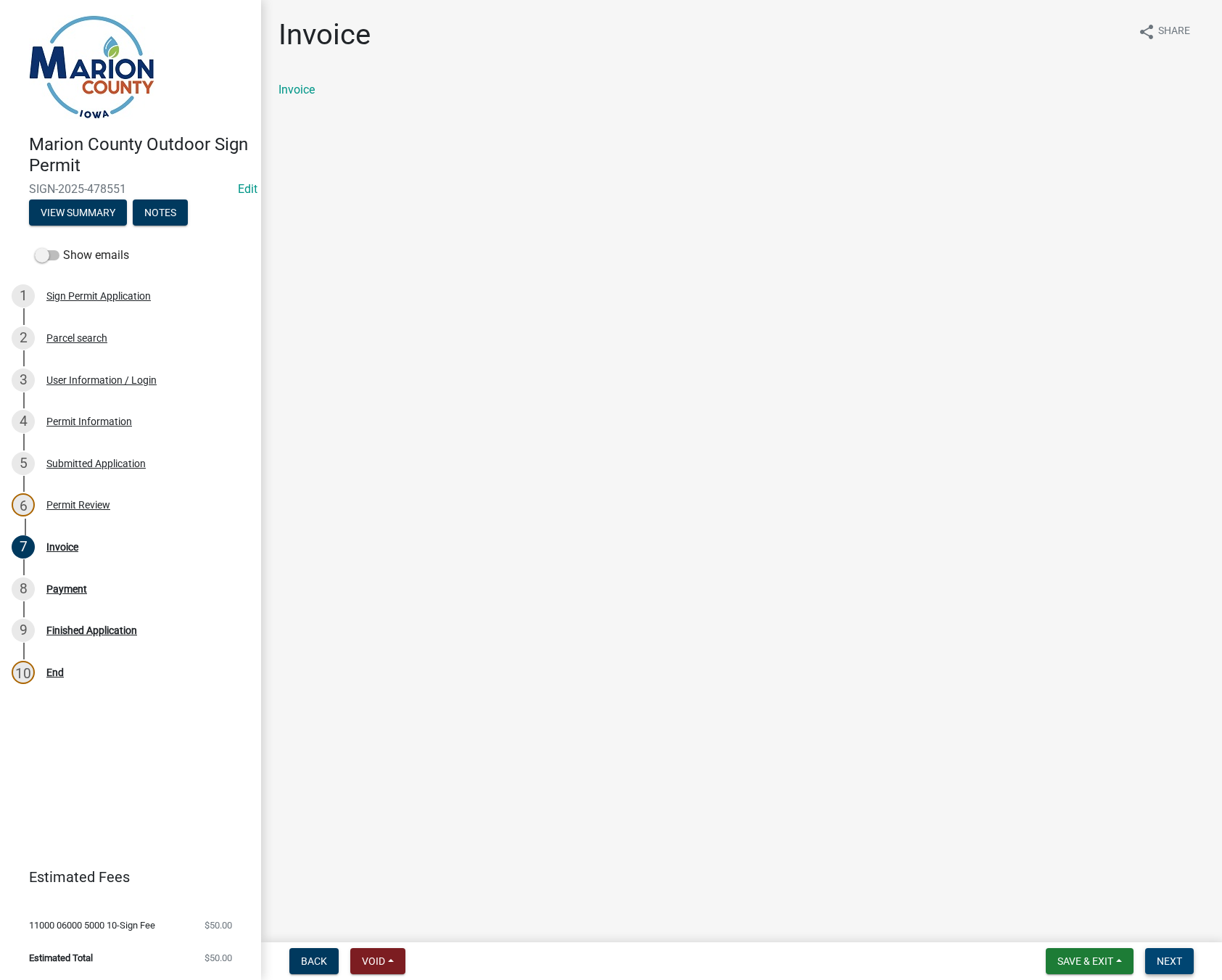
click at [1182, 960] on span "Next" at bounding box center [1169, 961] width 26 height 12
select select "3: 3"
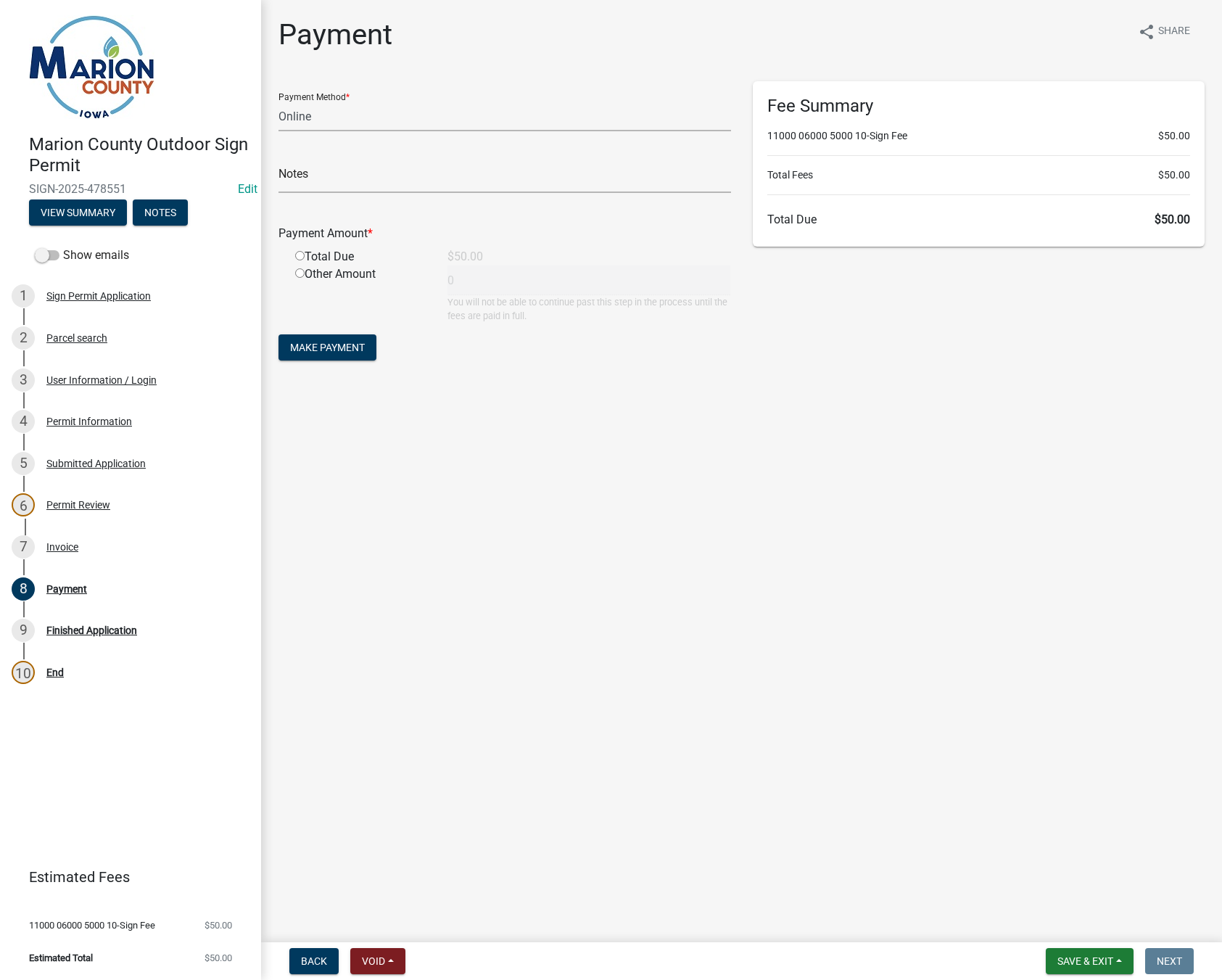
click at [1095, 943] on nav "Back Void Withdraw Lock Expire Void Save & Exit Save Save & Exit Next" at bounding box center [741, 961] width 960 height 37
click at [1096, 961] on span "Save & Exit" at bounding box center [1085, 961] width 56 height 12
click at [1087, 925] on button "Save & Exit" at bounding box center [1075, 923] width 116 height 35
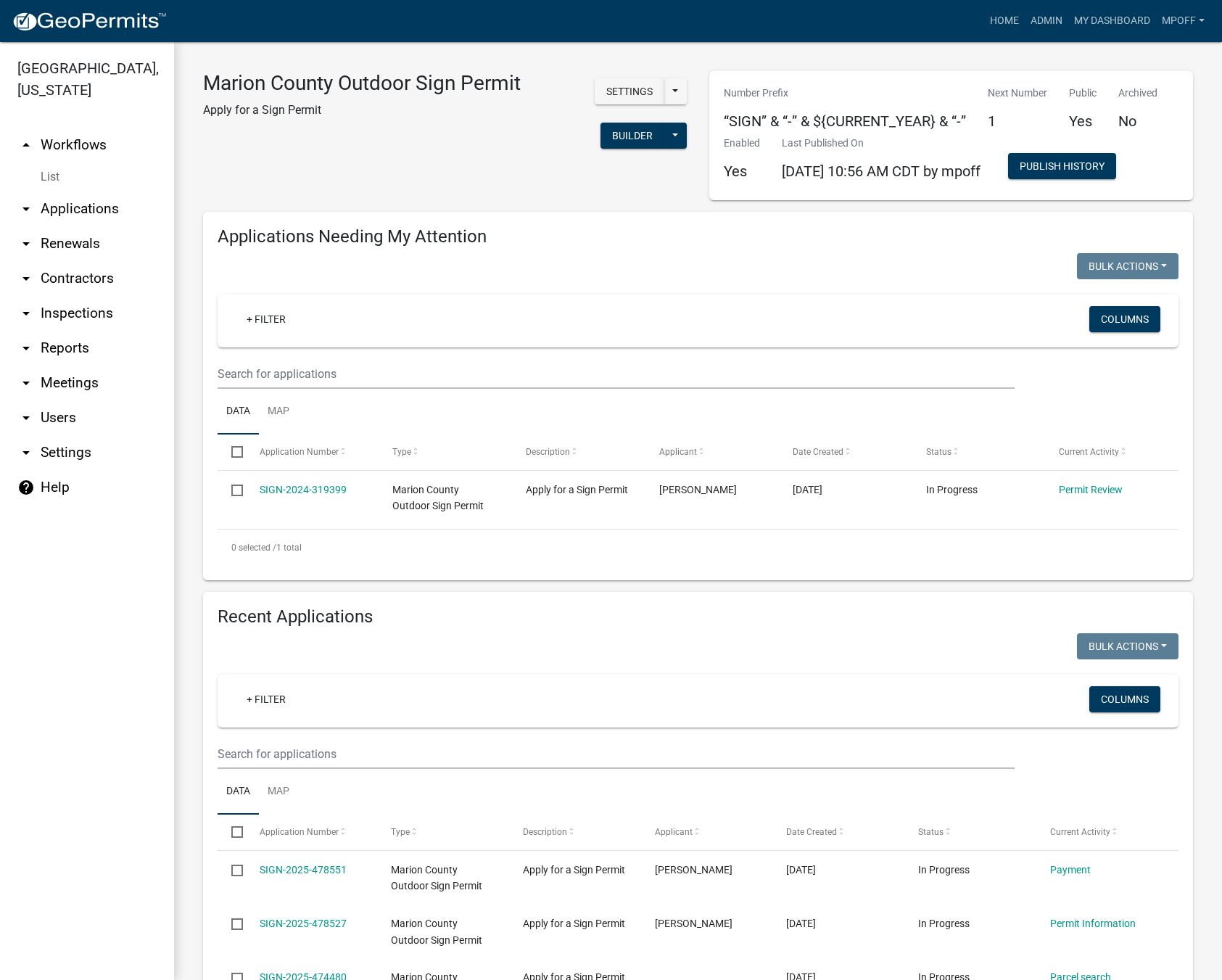
click at [51, 163] on link "List" at bounding box center [87, 177] width 174 height 29
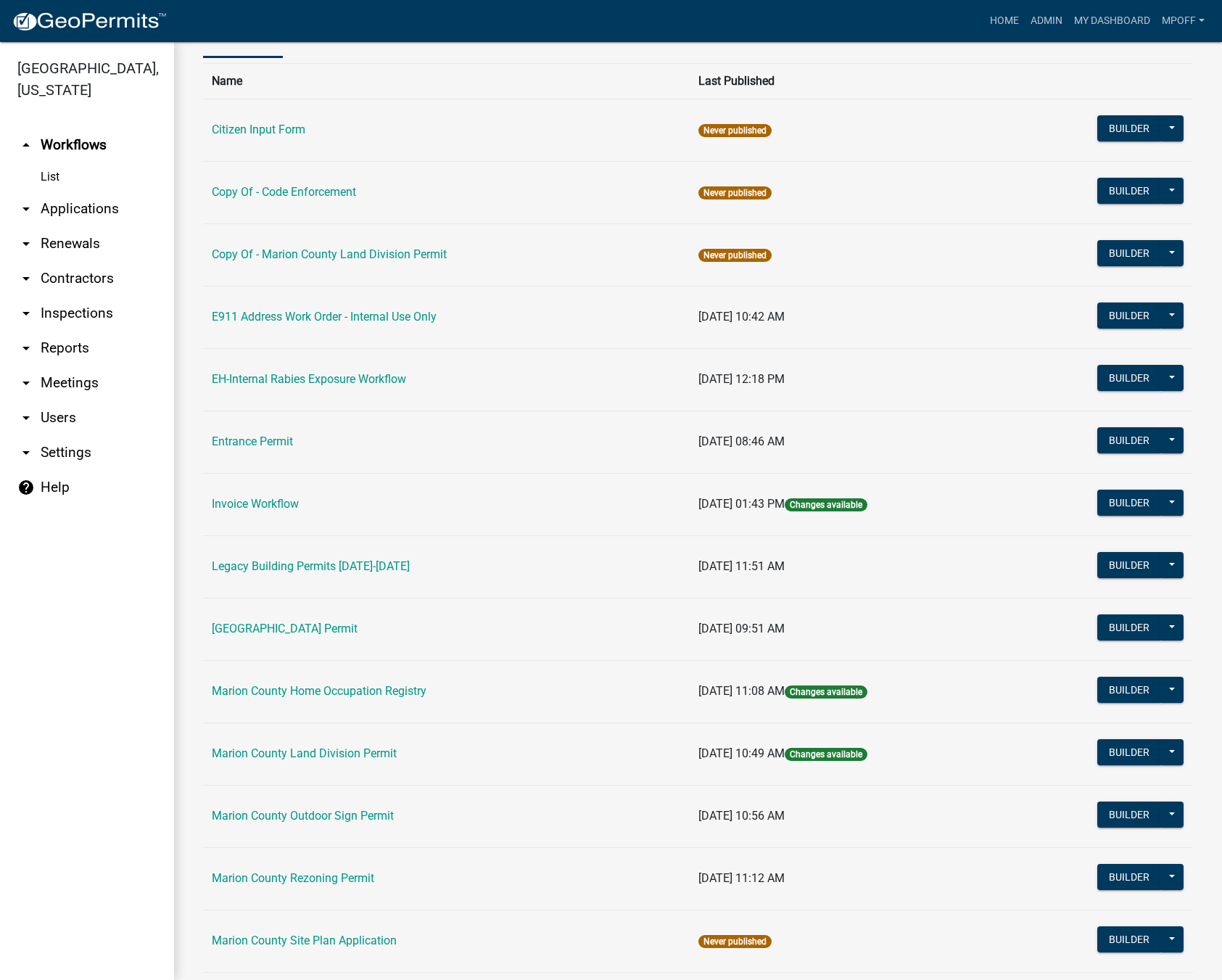
scroll to position [145, 0]
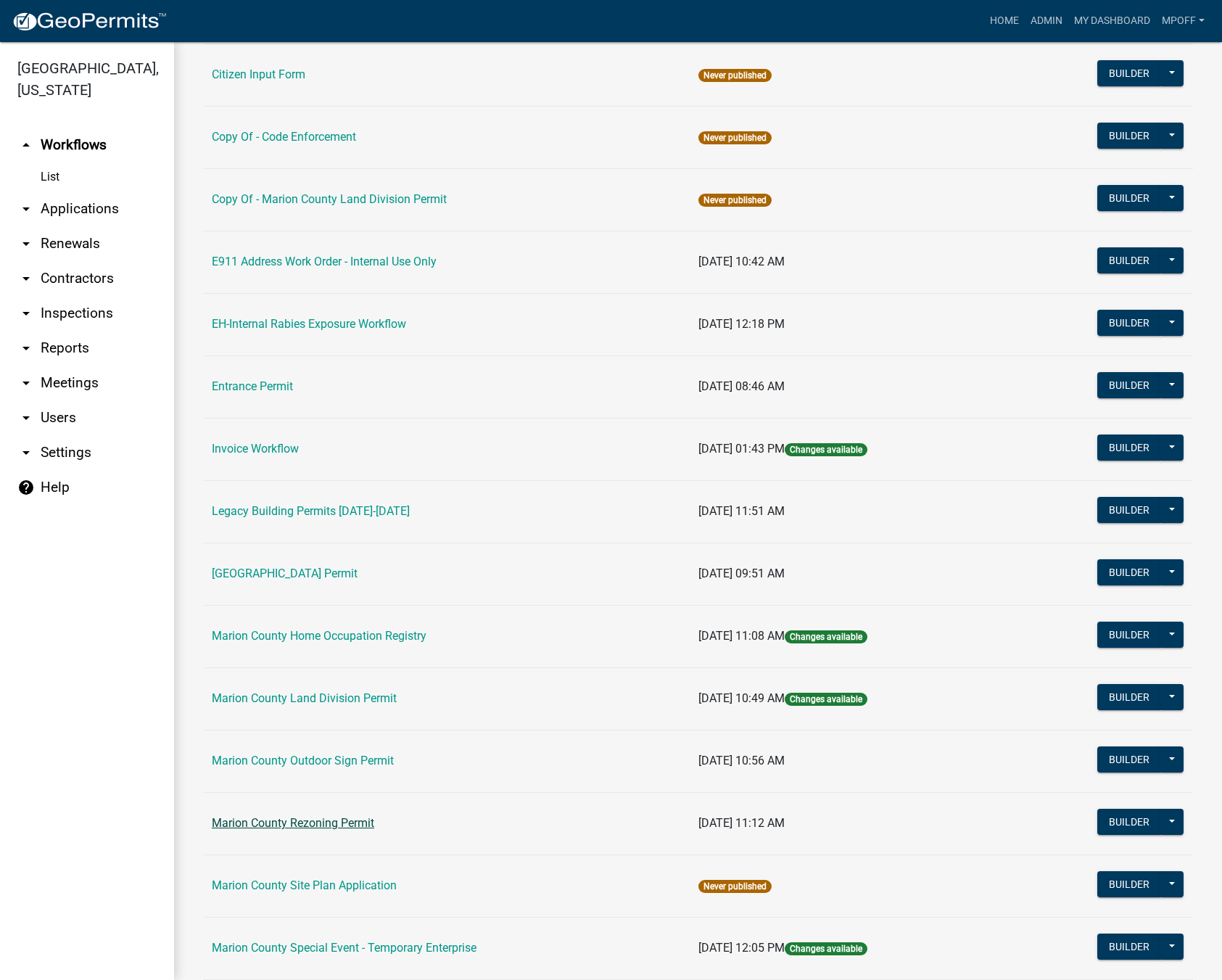
click at [313, 817] on link "Marion County Rezoning Permit" at bounding box center [293, 823] width 163 height 14
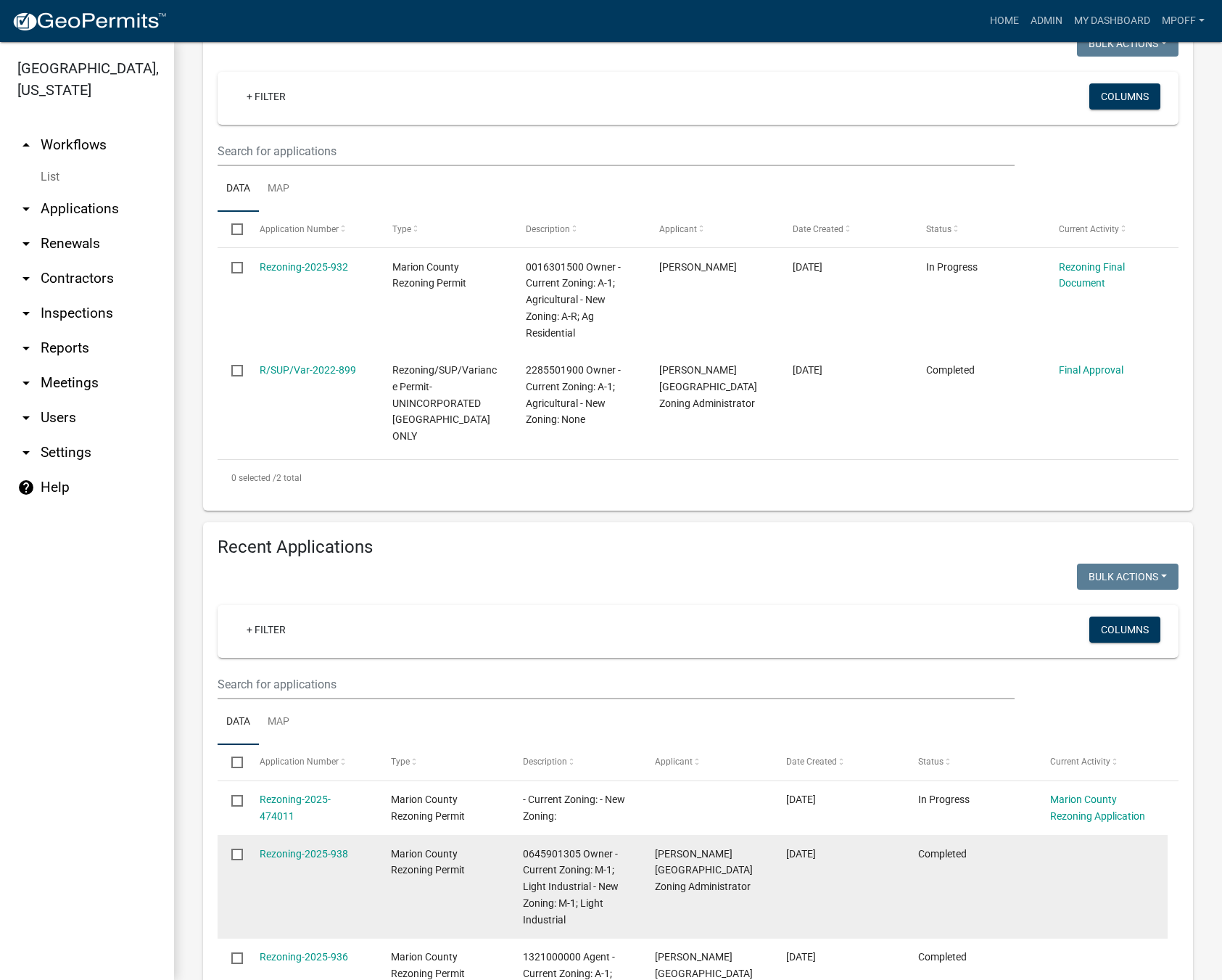
scroll to position [217, 0]
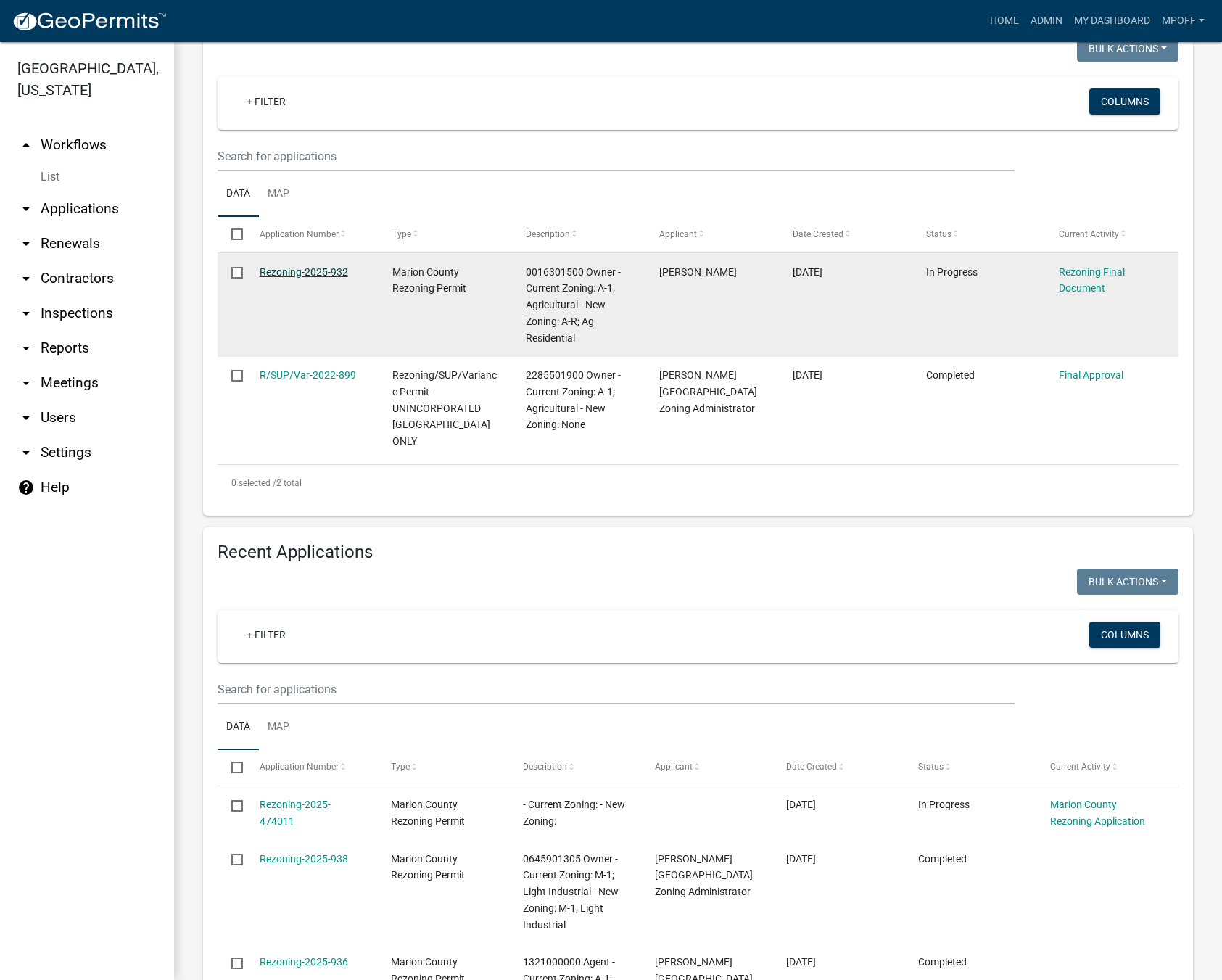
click at [297, 266] on link "Rezoning-2025-932" at bounding box center [304, 272] width 89 height 12
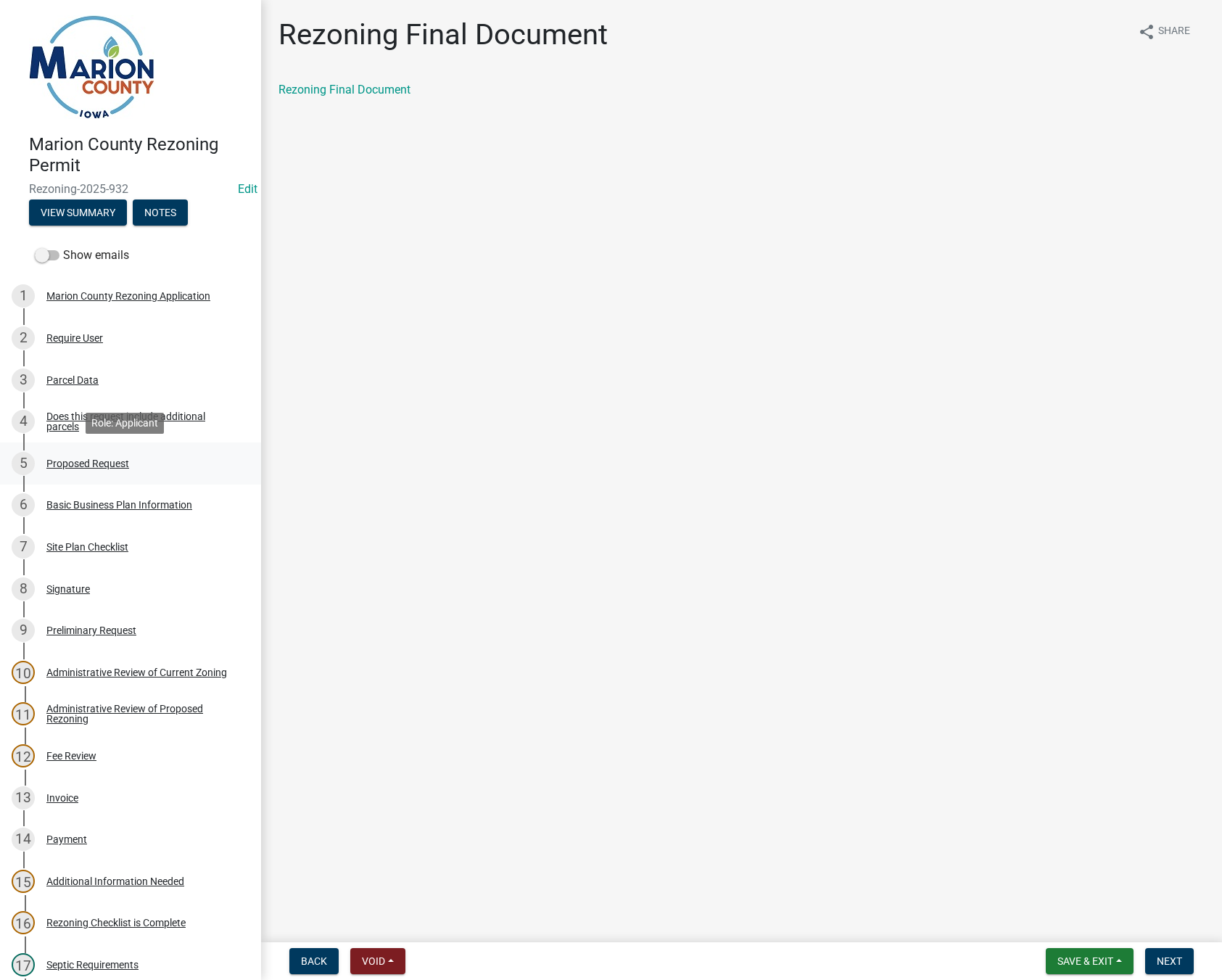
click at [100, 461] on div "Proposed Request" at bounding box center [88, 463] width 83 height 10
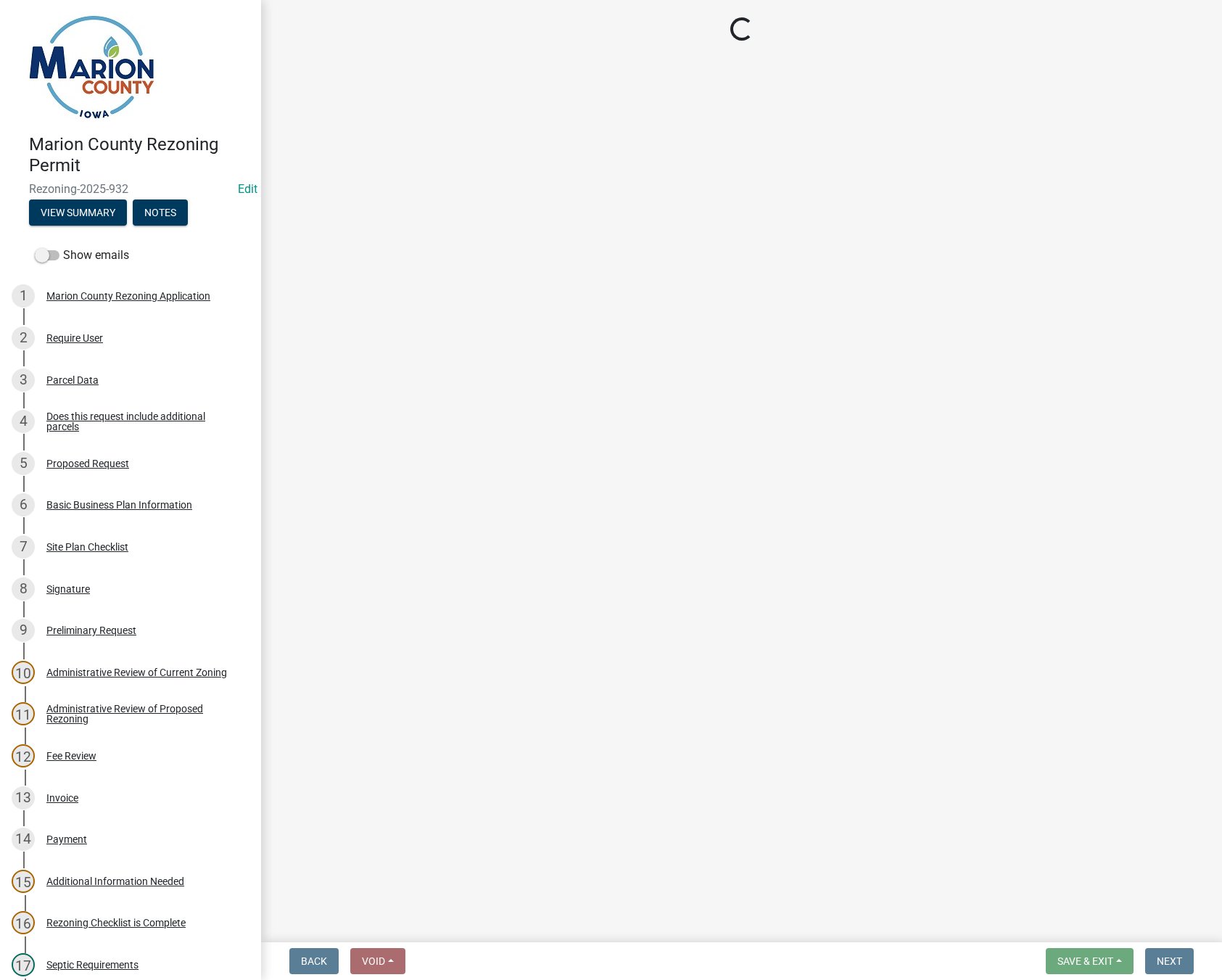
select select "cba2883f-1445-4d12-9972-f3f2978633b9"
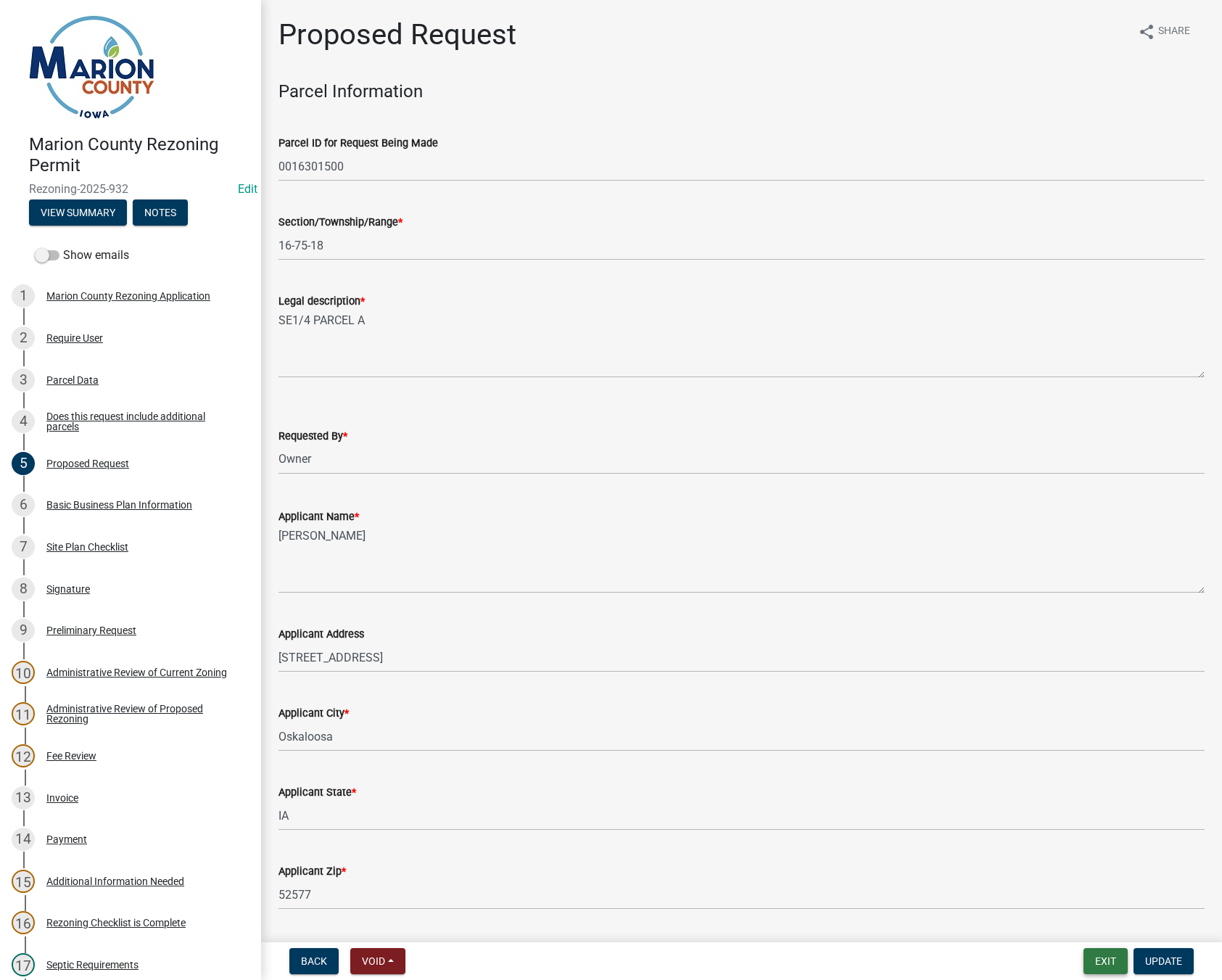
click at [1111, 970] on button "Exit" at bounding box center [1105, 961] width 44 height 26
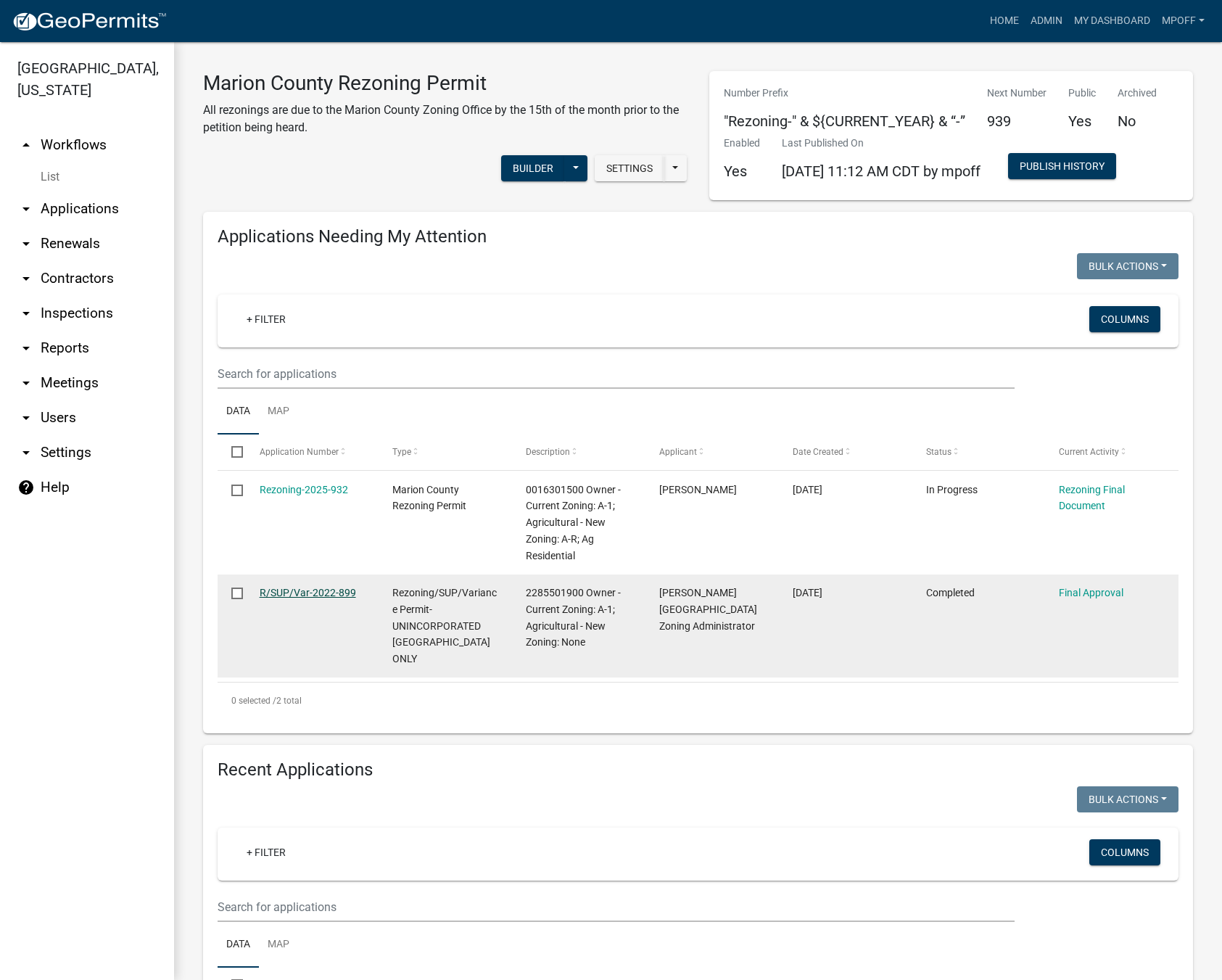
click at [297, 595] on link "R/SUP/Var-2022-899" at bounding box center [308, 592] width 97 height 12
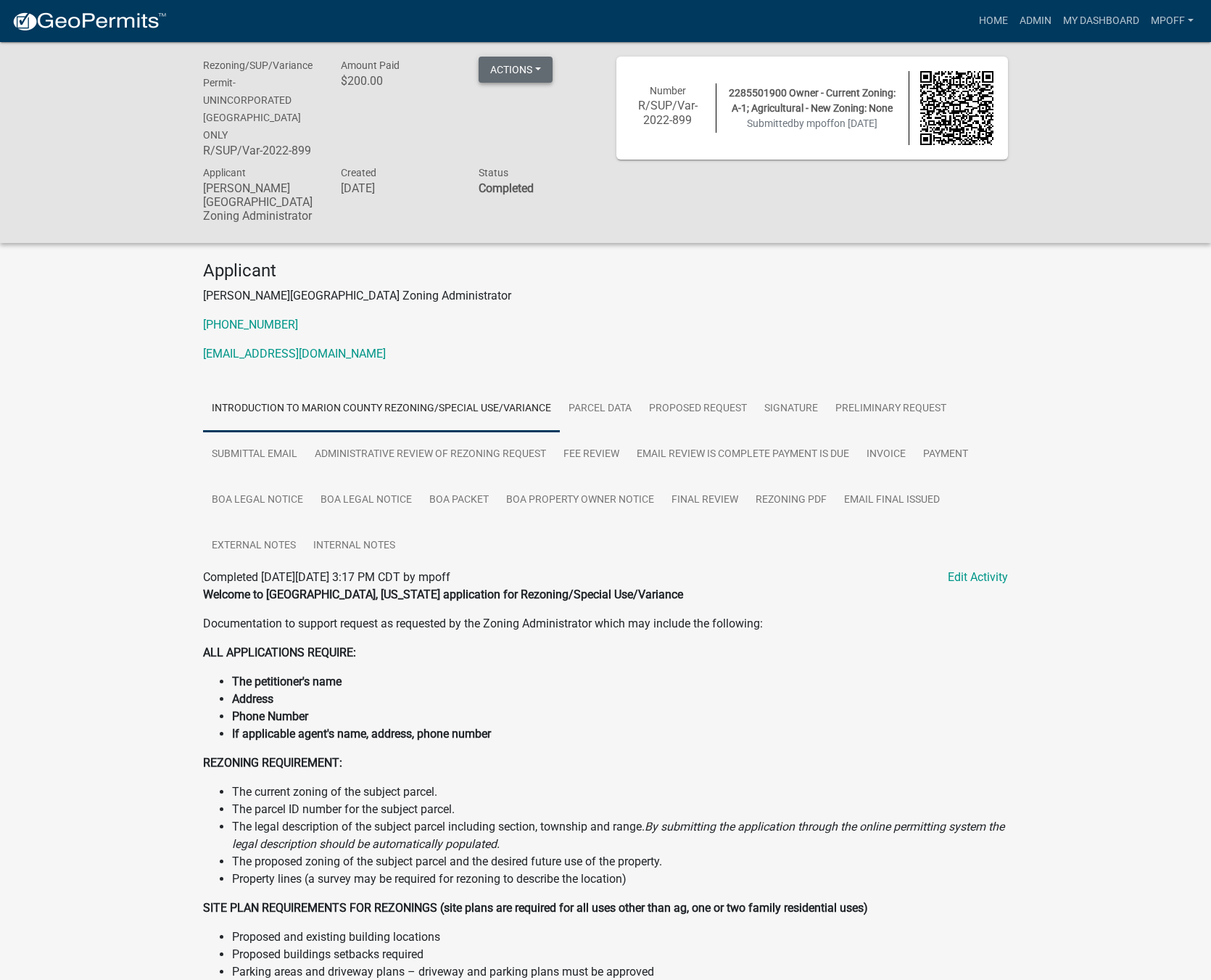
click at [546, 72] on button "Actions" at bounding box center [515, 70] width 74 height 26
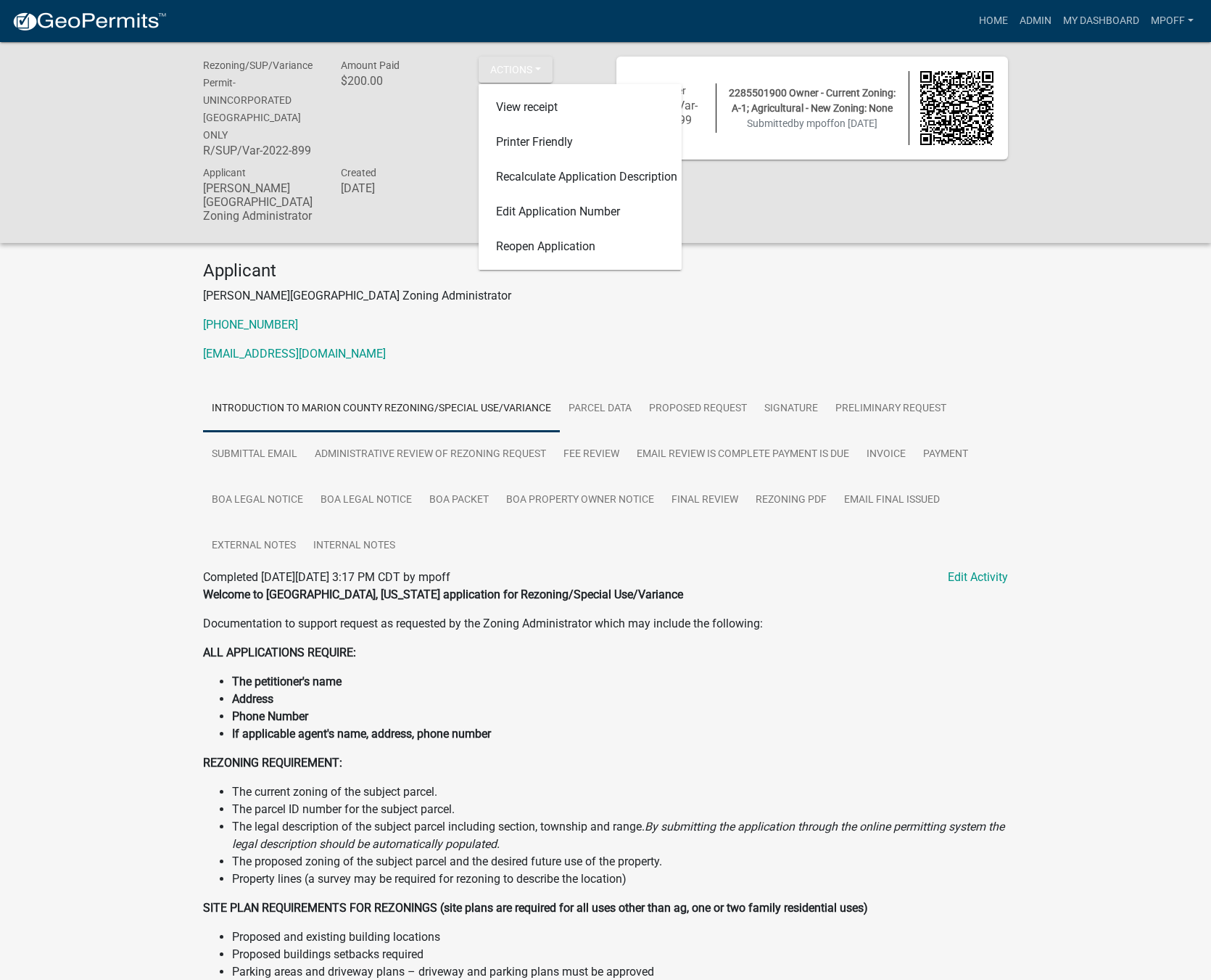
click at [907, 357] on div "Applicant [PERSON_NAME][GEOGRAPHIC_DATA] Zoning Administrator [PHONE_NUMBER] [E…" at bounding box center [606, 869] width 827 height 1219
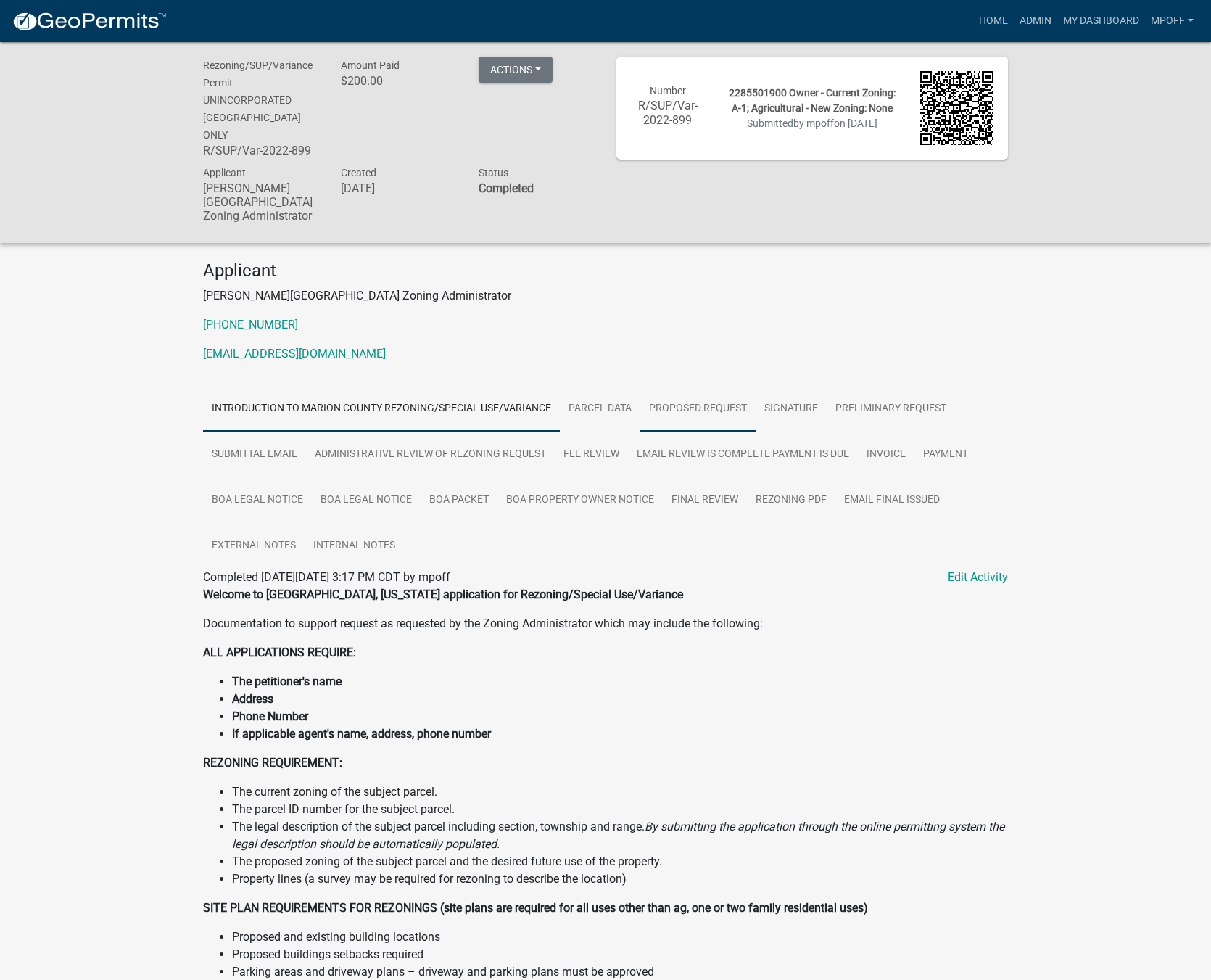
click at [692, 392] on link "Proposed Request" at bounding box center [698, 409] width 115 height 47
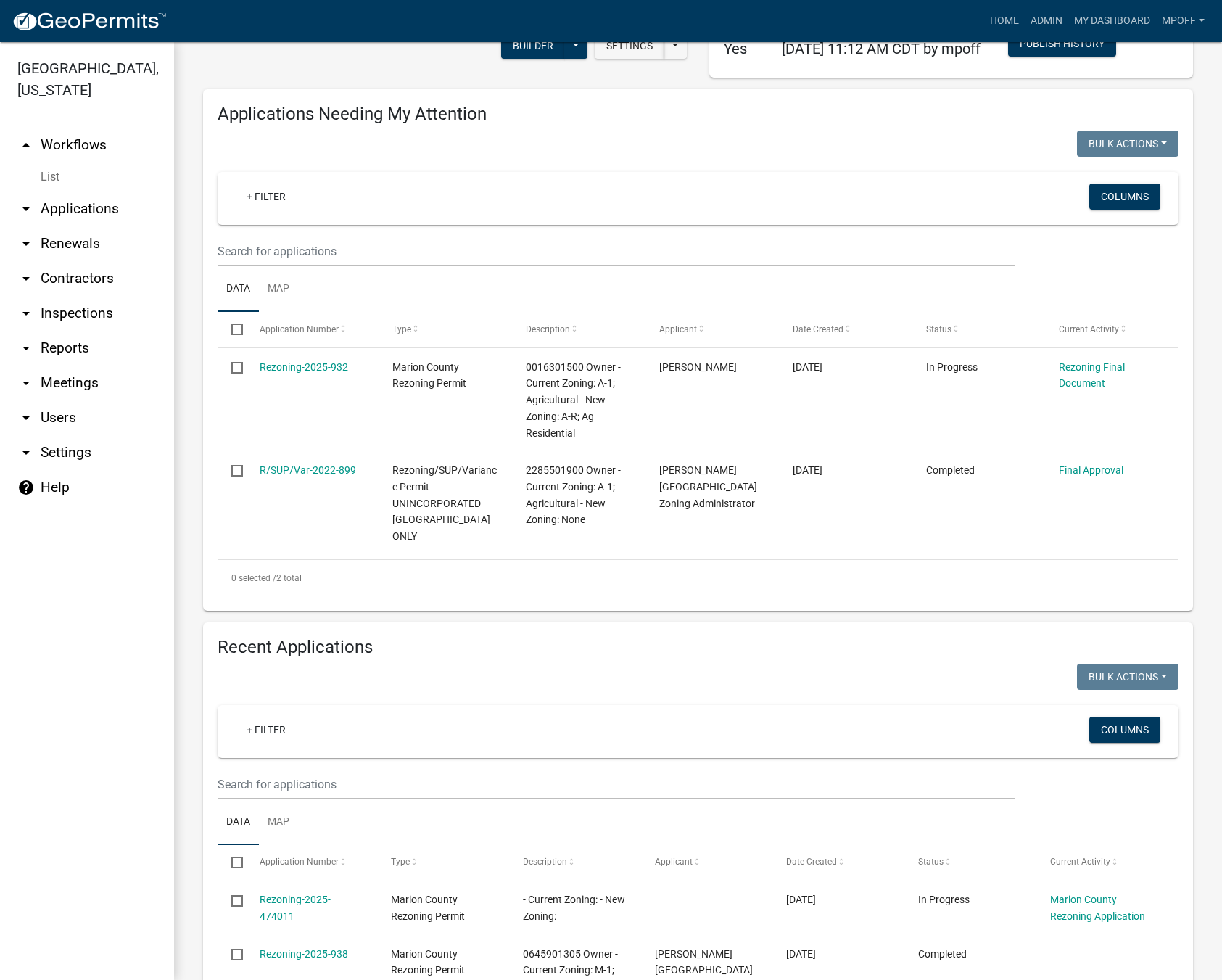
scroll to position [435, 0]
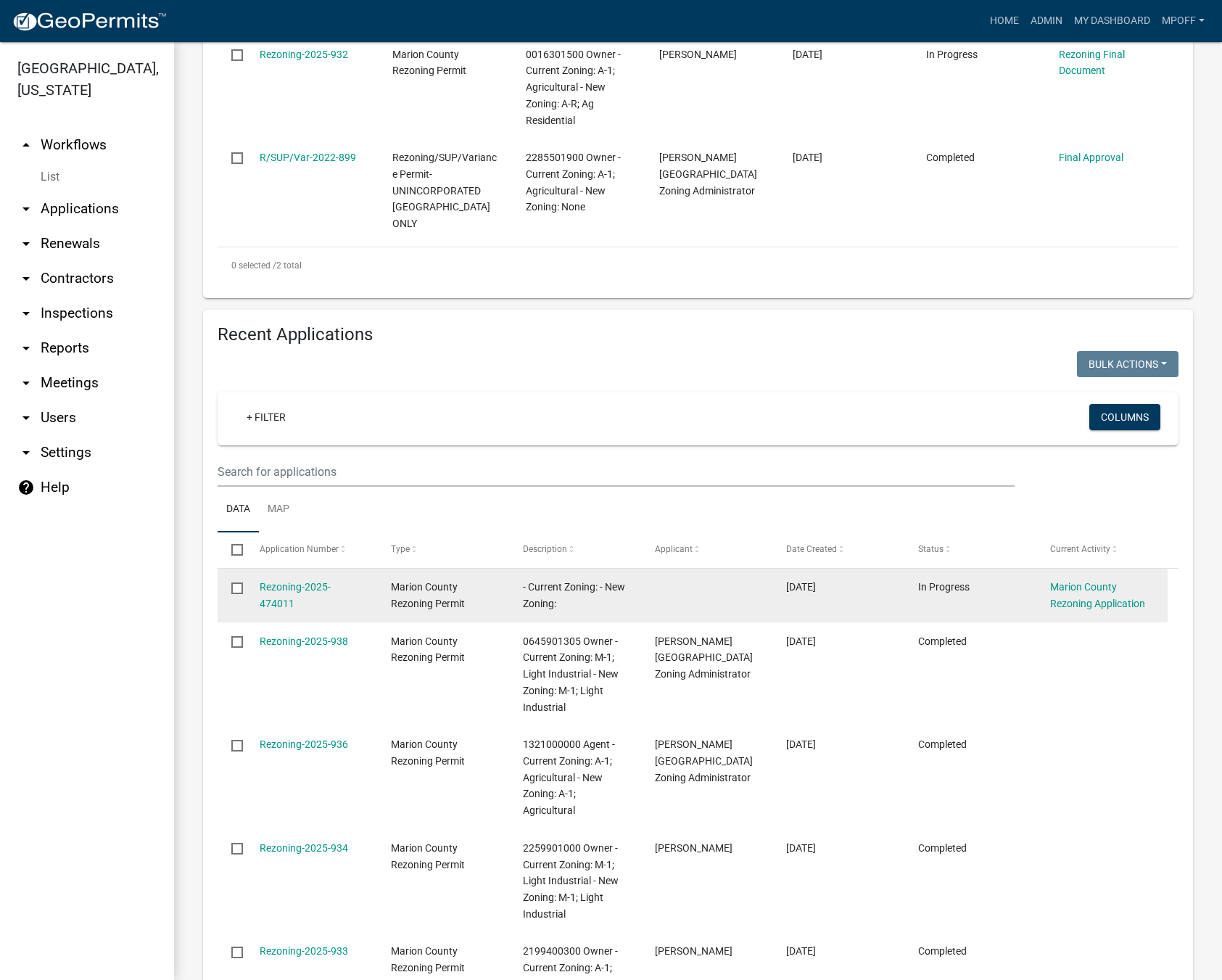
click at [237, 588] on input "checkbox" at bounding box center [236, 587] width 9 height 9
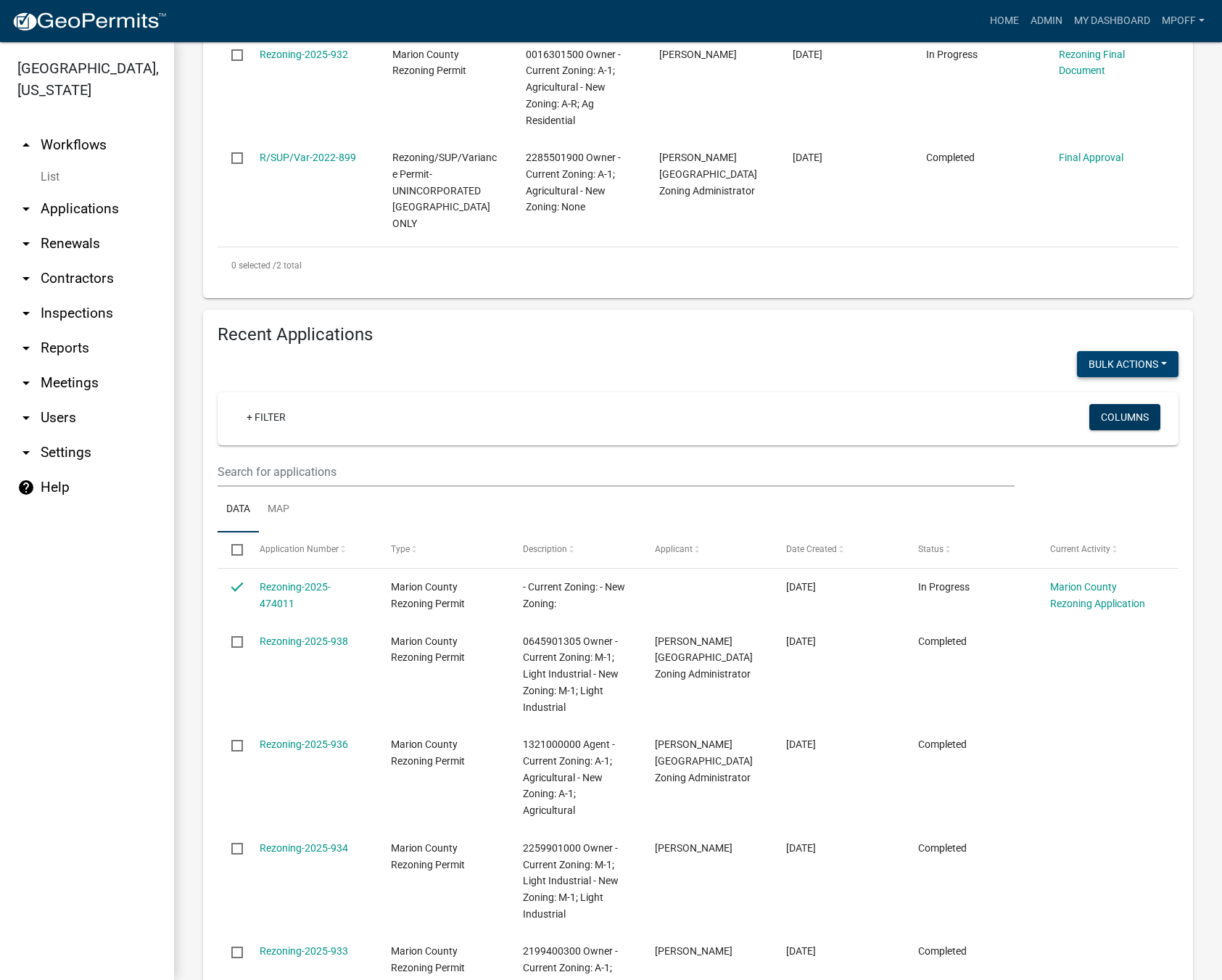
click at [1148, 357] on button "Bulk Actions" at bounding box center [1127, 364] width 101 height 26
click at [1080, 405] on button "Void" at bounding box center [1120, 402] width 116 height 35
checkbox input "false"
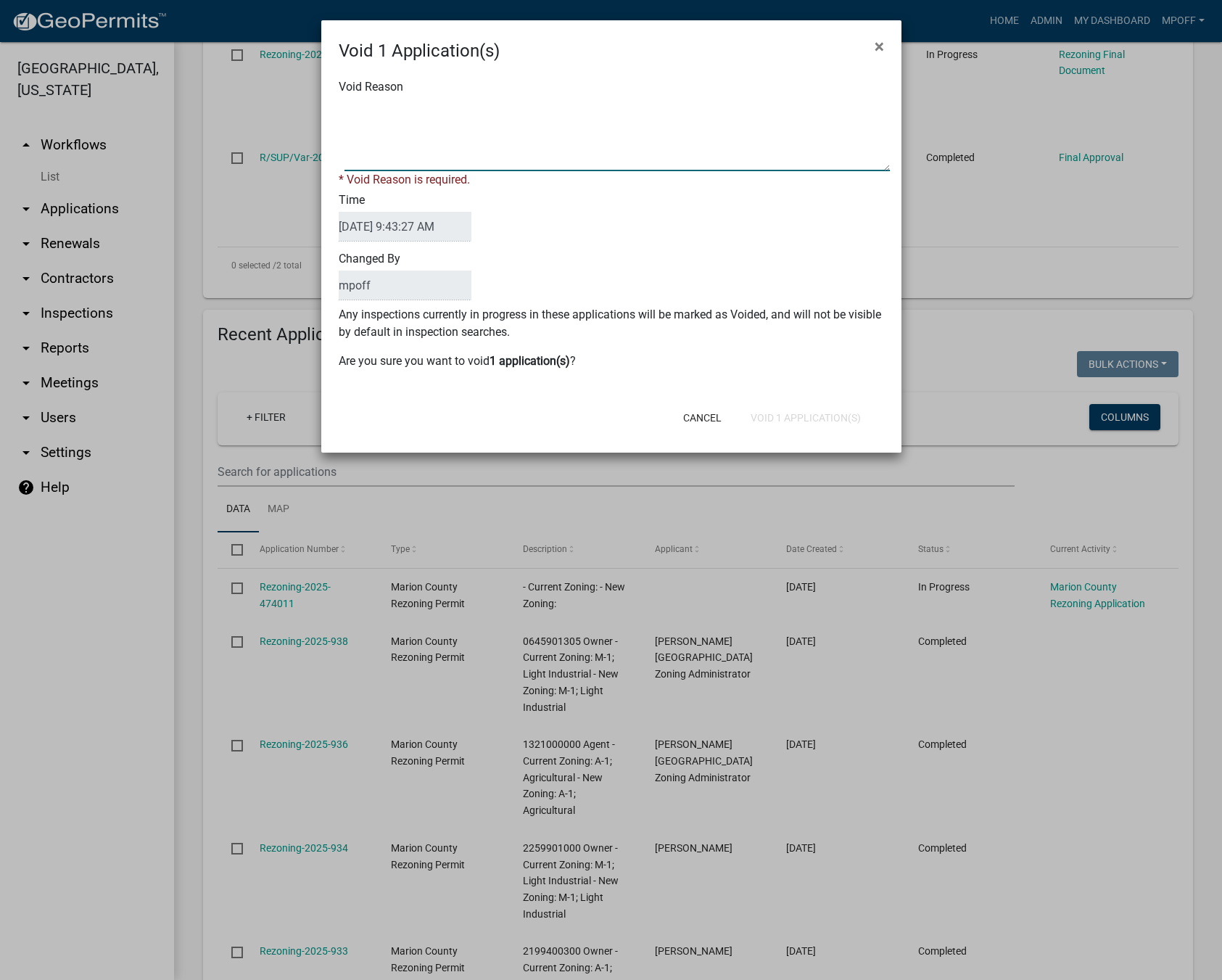
drag, startPoint x: 416, startPoint y: 124, endPoint x: 420, endPoint y: 139, distance: 15.5
click at [416, 123] on textarea "Void Reason" at bounding box center [617, 135] width 546 height 72
type textarea "inquiry"
click at [816, 412] on button "Void 1 Application(s)" at bounding box center [805, 418] width 133 height 26
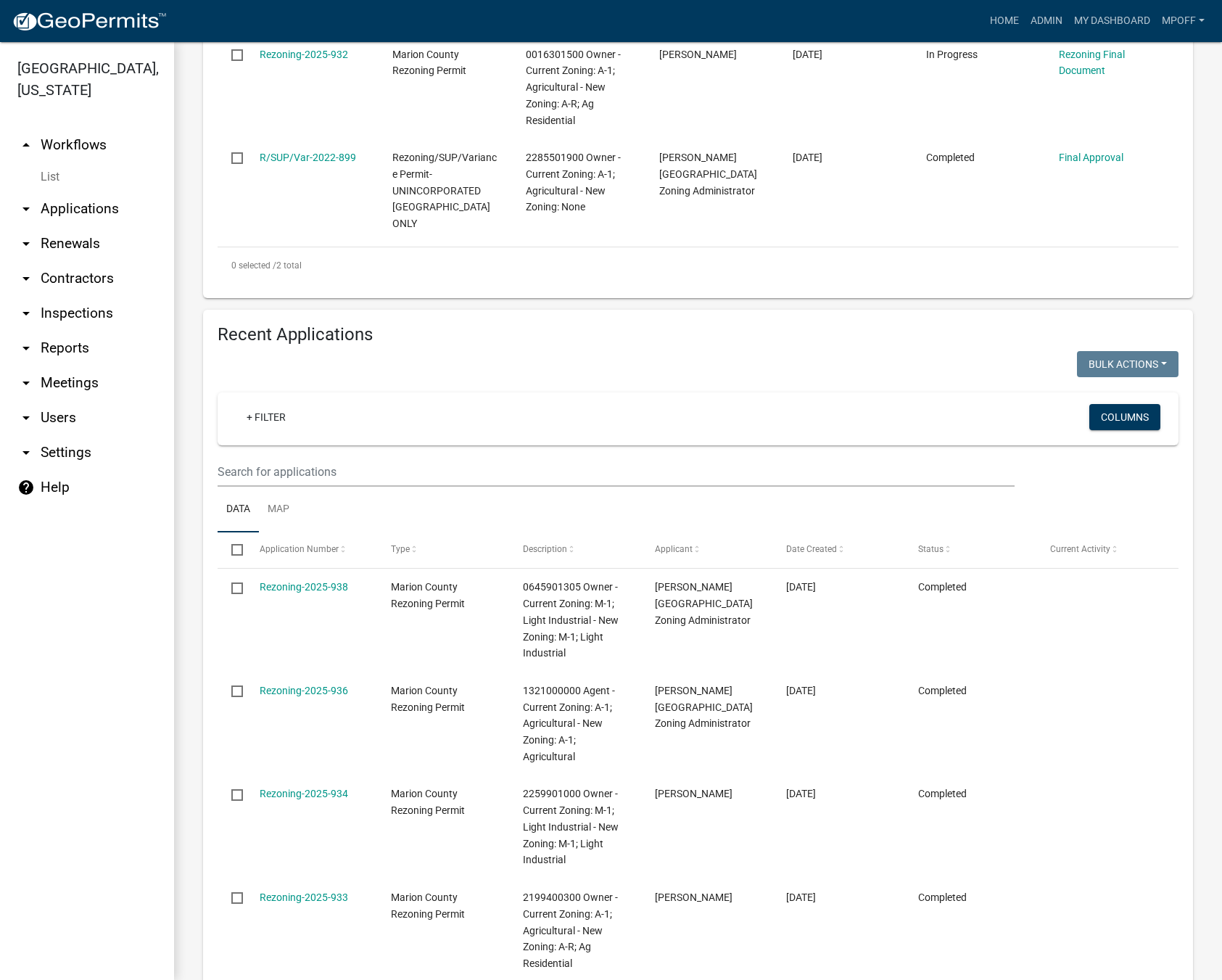
click at [58, 163] on link "List" at bounding box center [87, 177] width 174 height 29
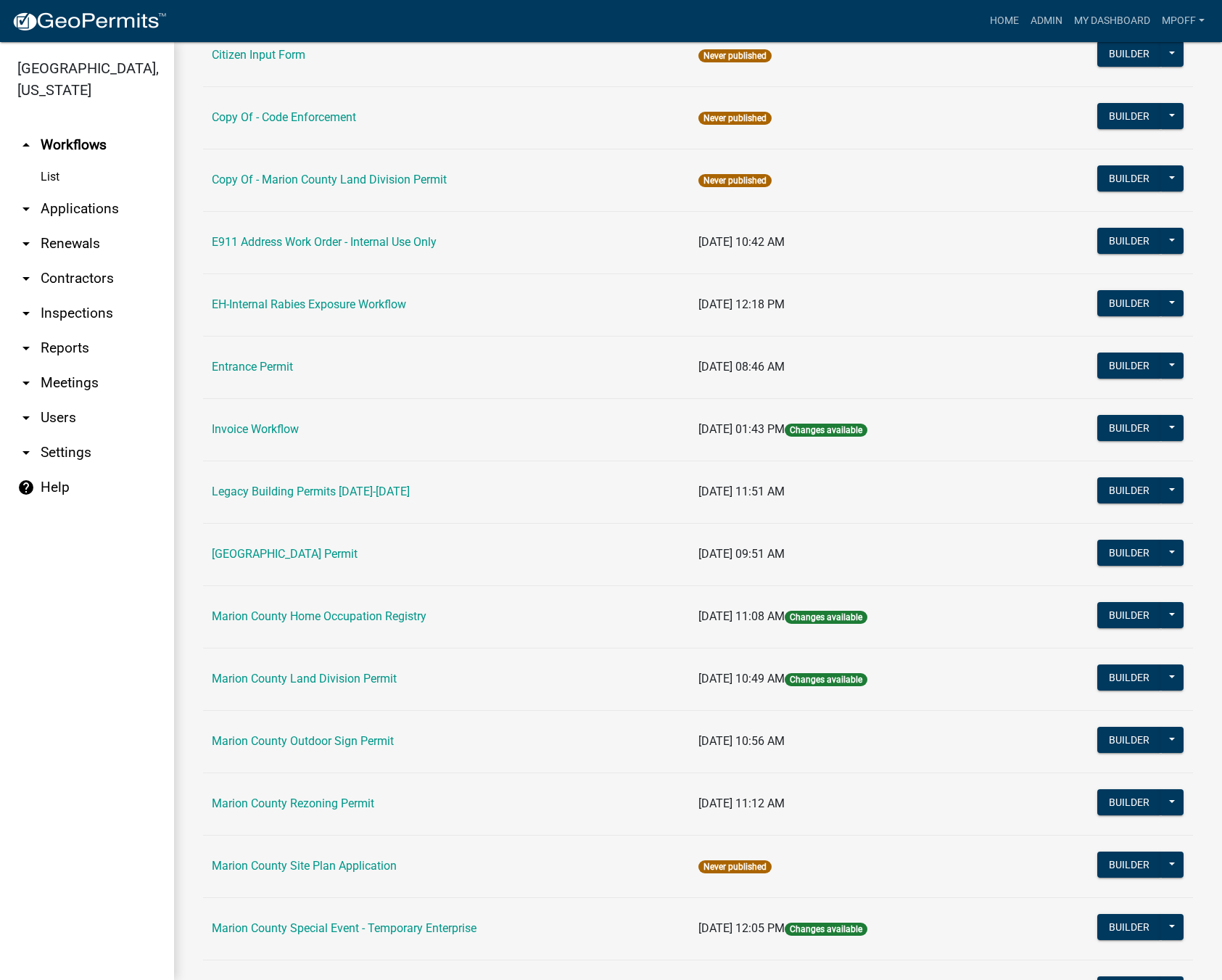
scroll to position [217, 0]
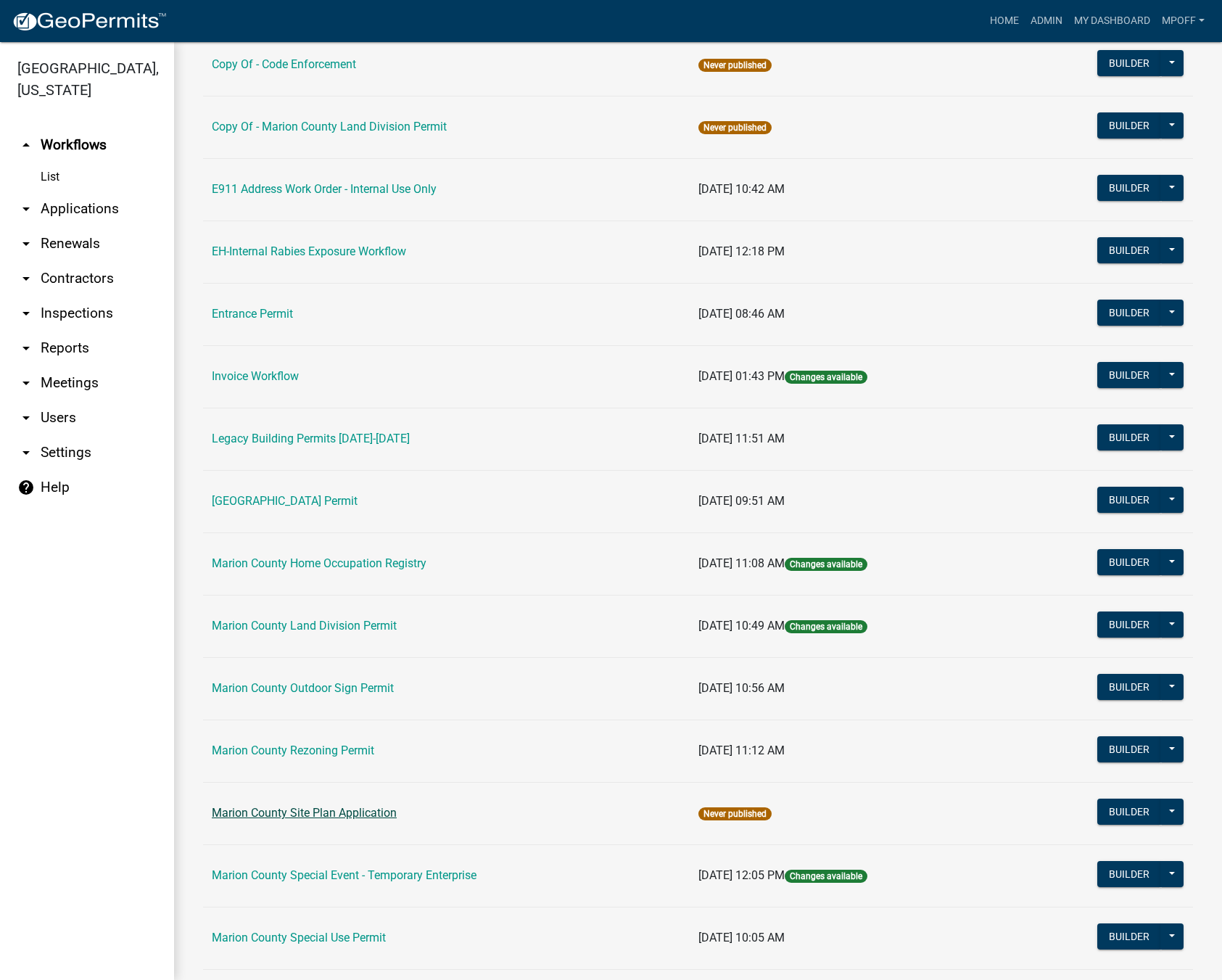
click at [289, 810] on link "Marion County Site Plan Application" at bounding box center [304, 813] width 185 height 14
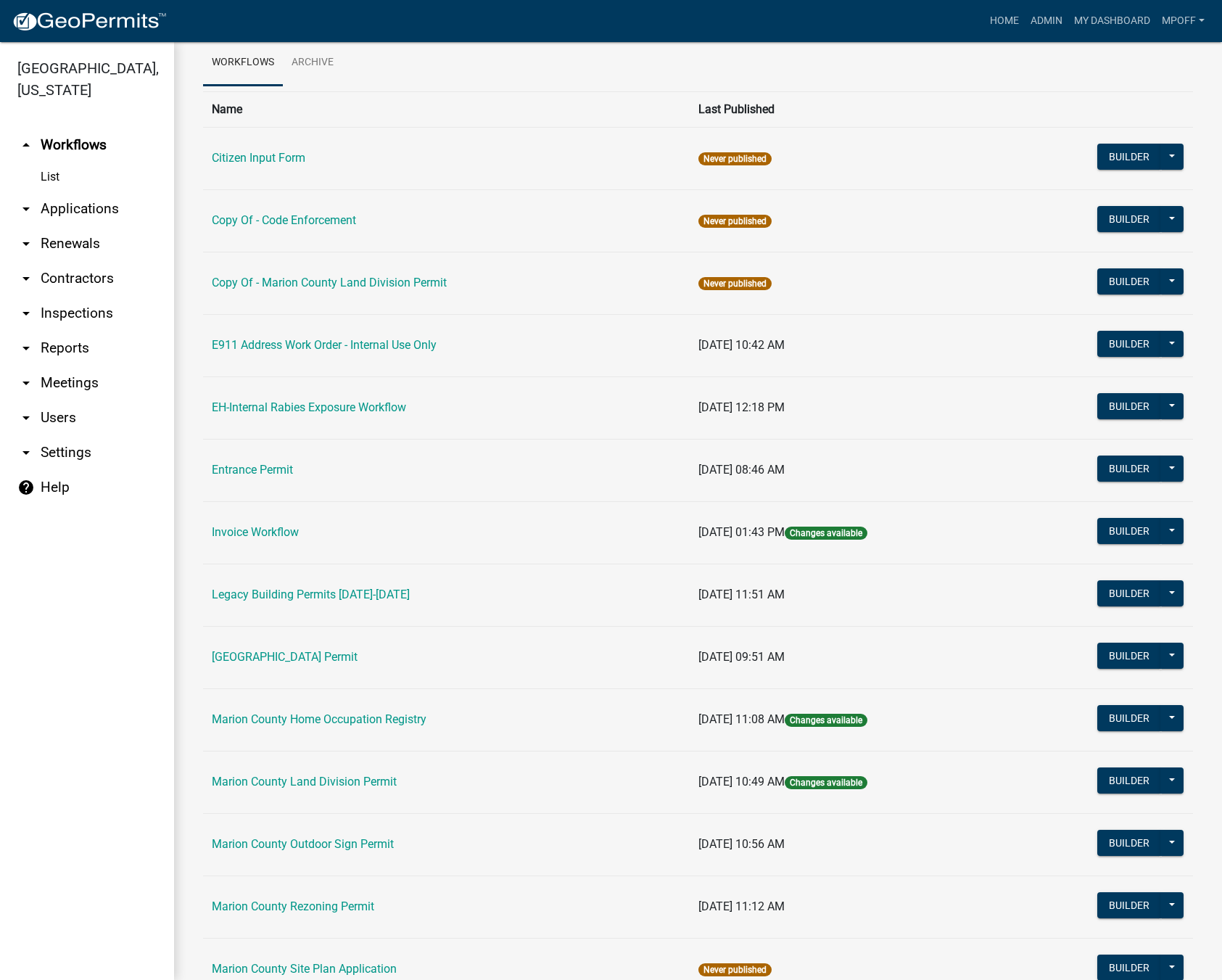
scroll to position [217, 0]
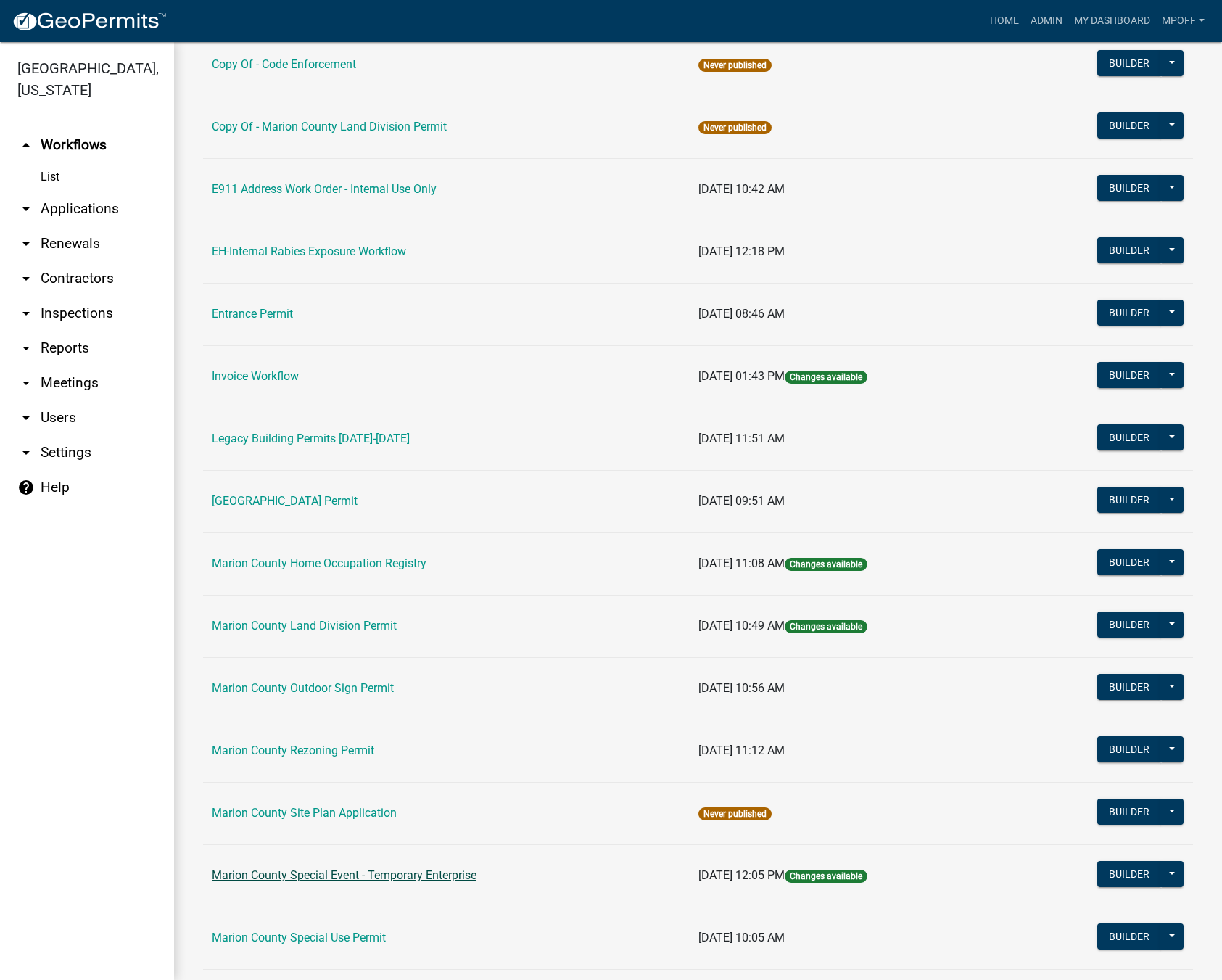
click at [322, 876] on link "Marion County Special Event - Temporary Enterprise" at bounding box center [344, 875] width 265 height 14
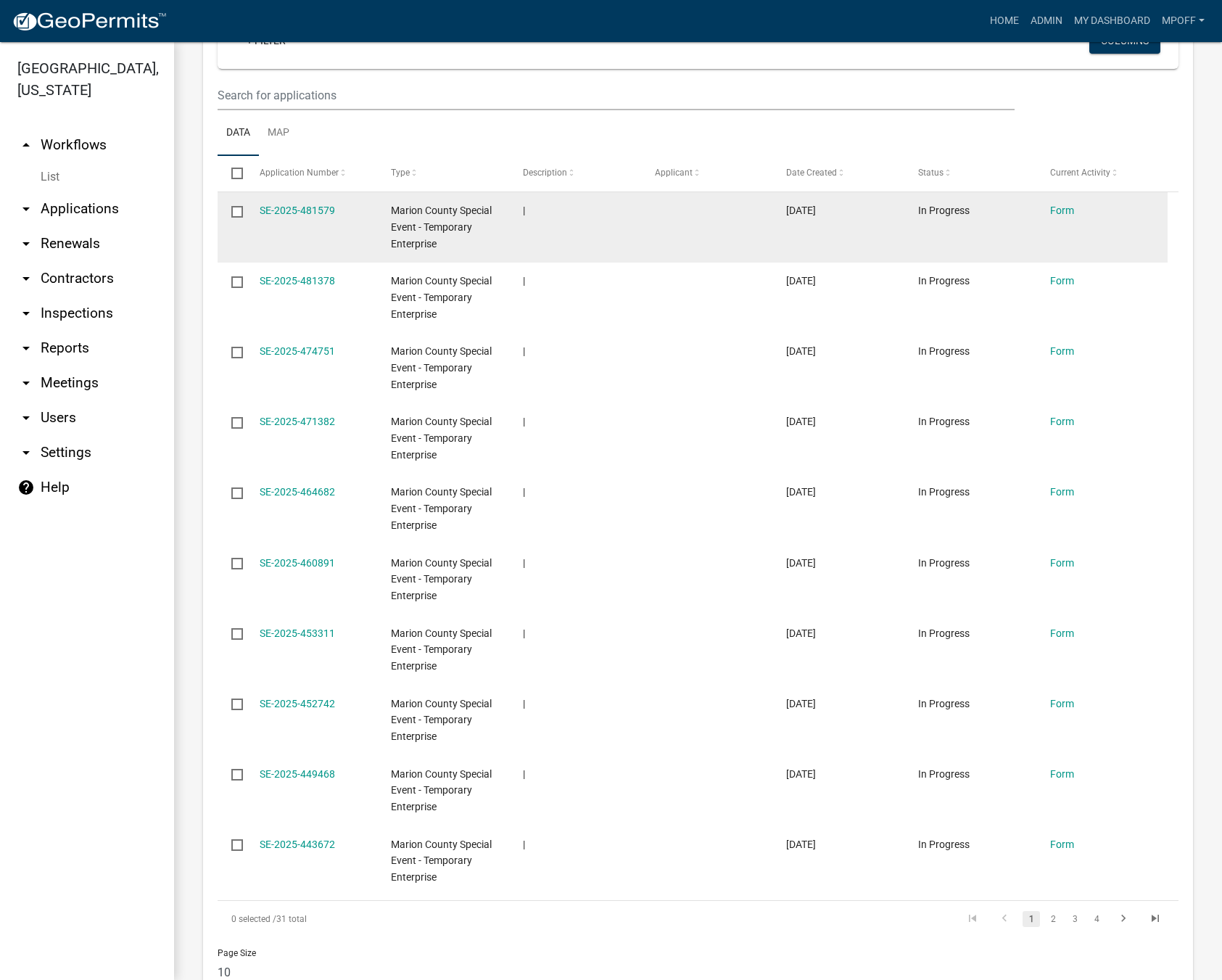
scroll to position [652, 0]
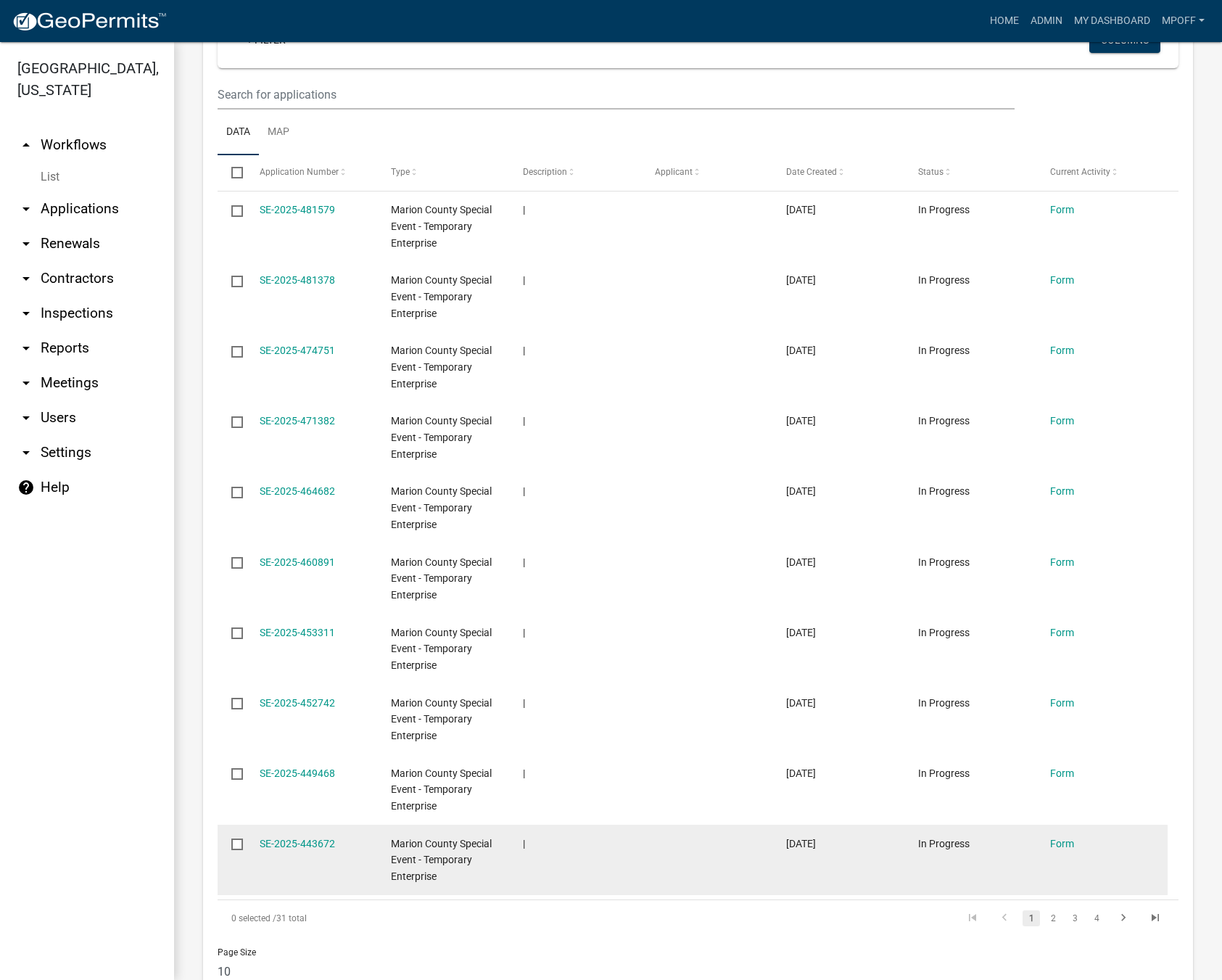
click at [241, 845] on input "checkbox" at bounding box center [236, 843] width 9 height 9
checkbox input "true"
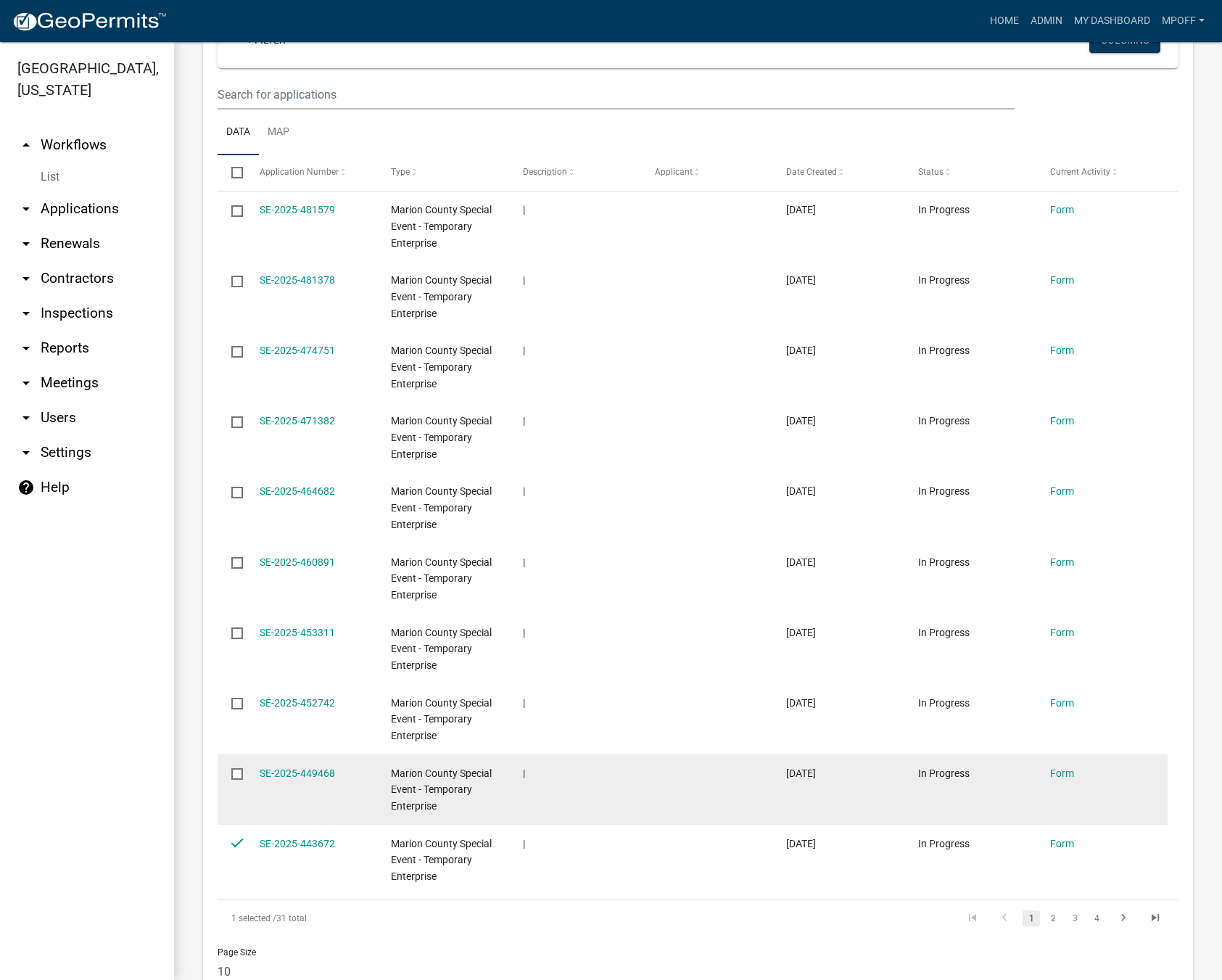
click at [237, 778] on input "checkbox" at bounding box center [236, 773] width 9 height 9
checkbox input "true"
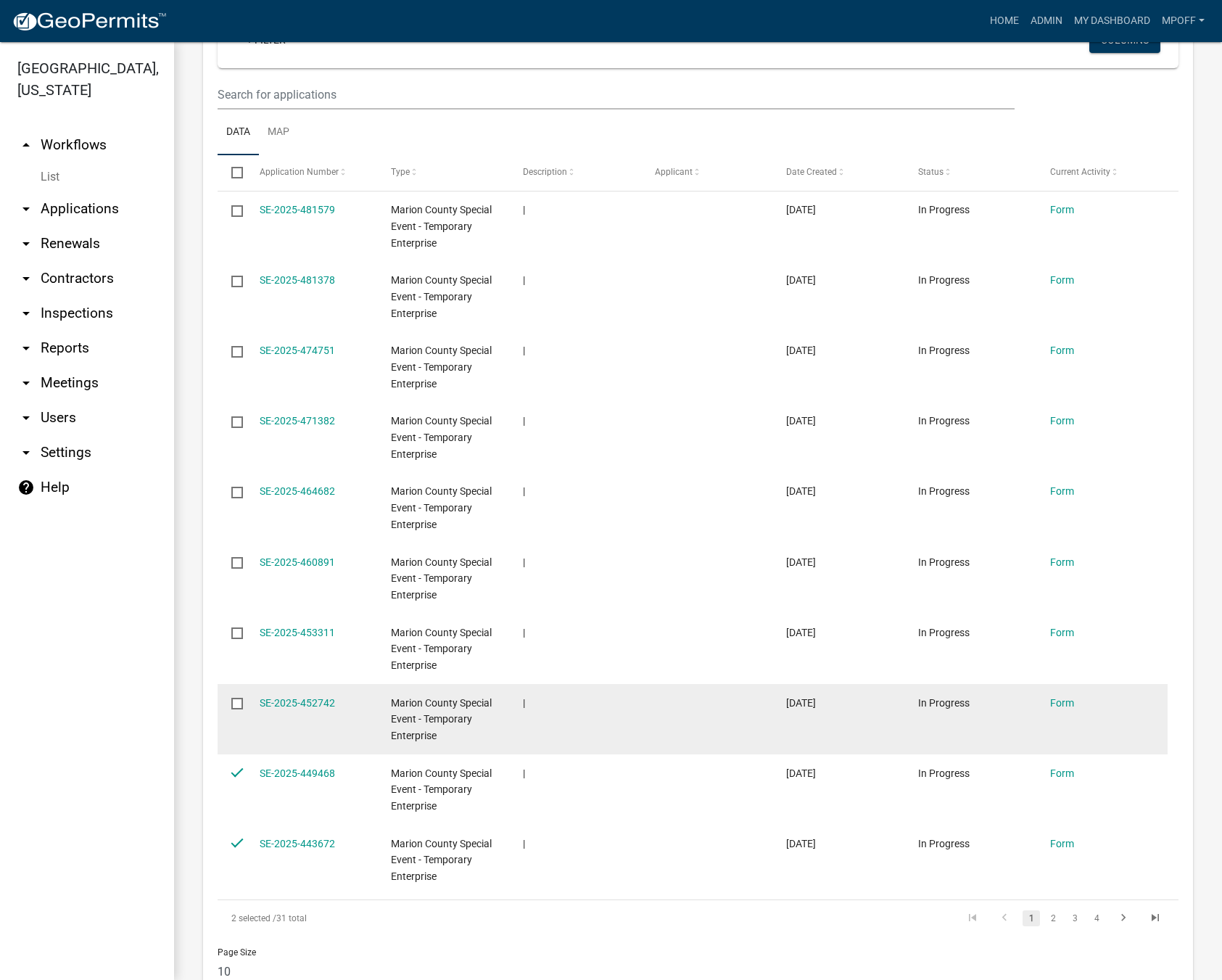
click at [237, 704] on input "checkbox" at bounding box center [236, 702] width 9 height 9
checkbox input "true"
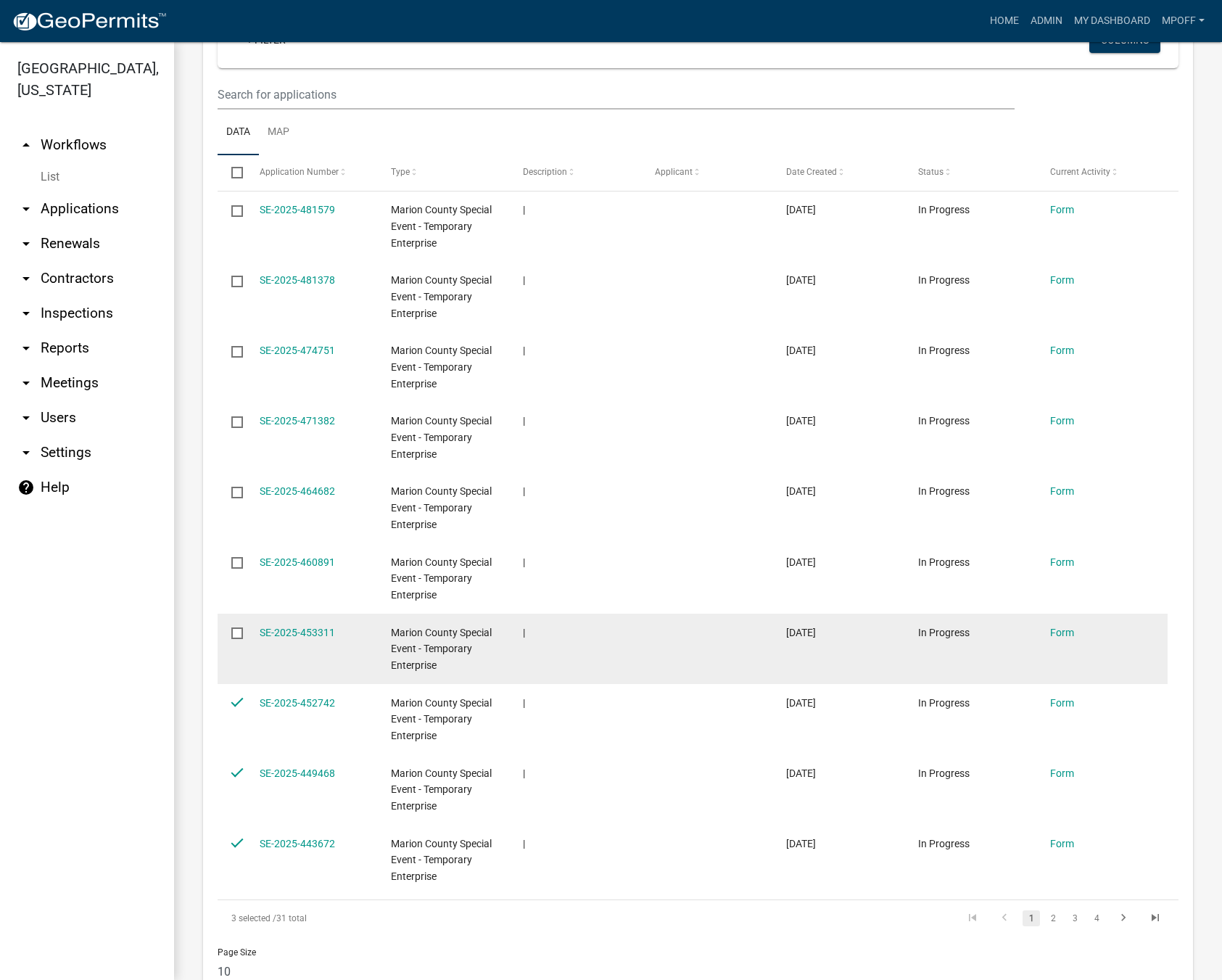
click at [232, 627] on input "checkbox" at bounding box center [236, 632] width 9 height 9
checkbox input "true"
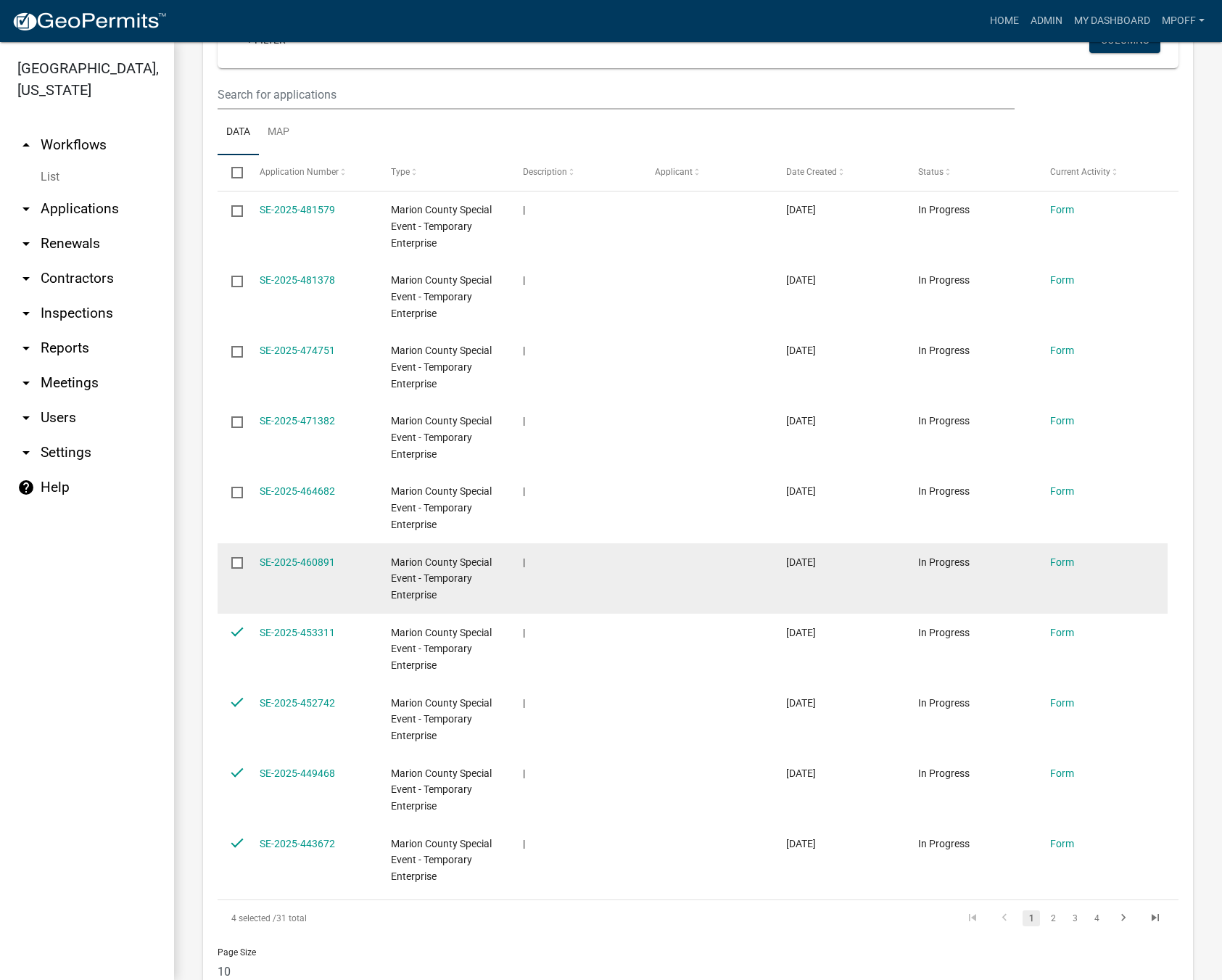
click at [240, 561] on input "checkbox" at bounding box center [236, 561] width 9 height 9
checkbox input "true"
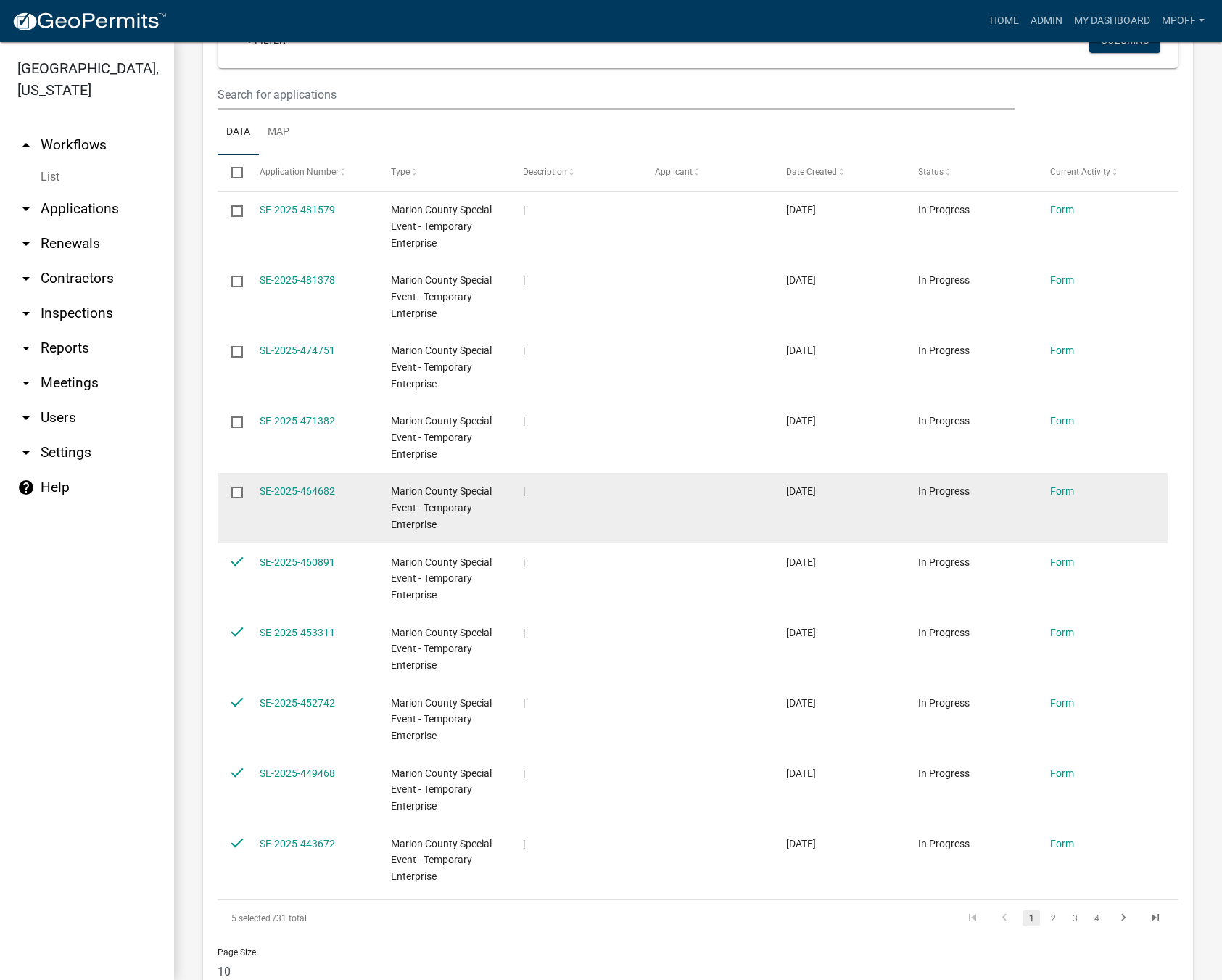
click at [238, 495] on input "checkbox" at bounding box center [236, 491] width 9 height 9
checkbox input "true"
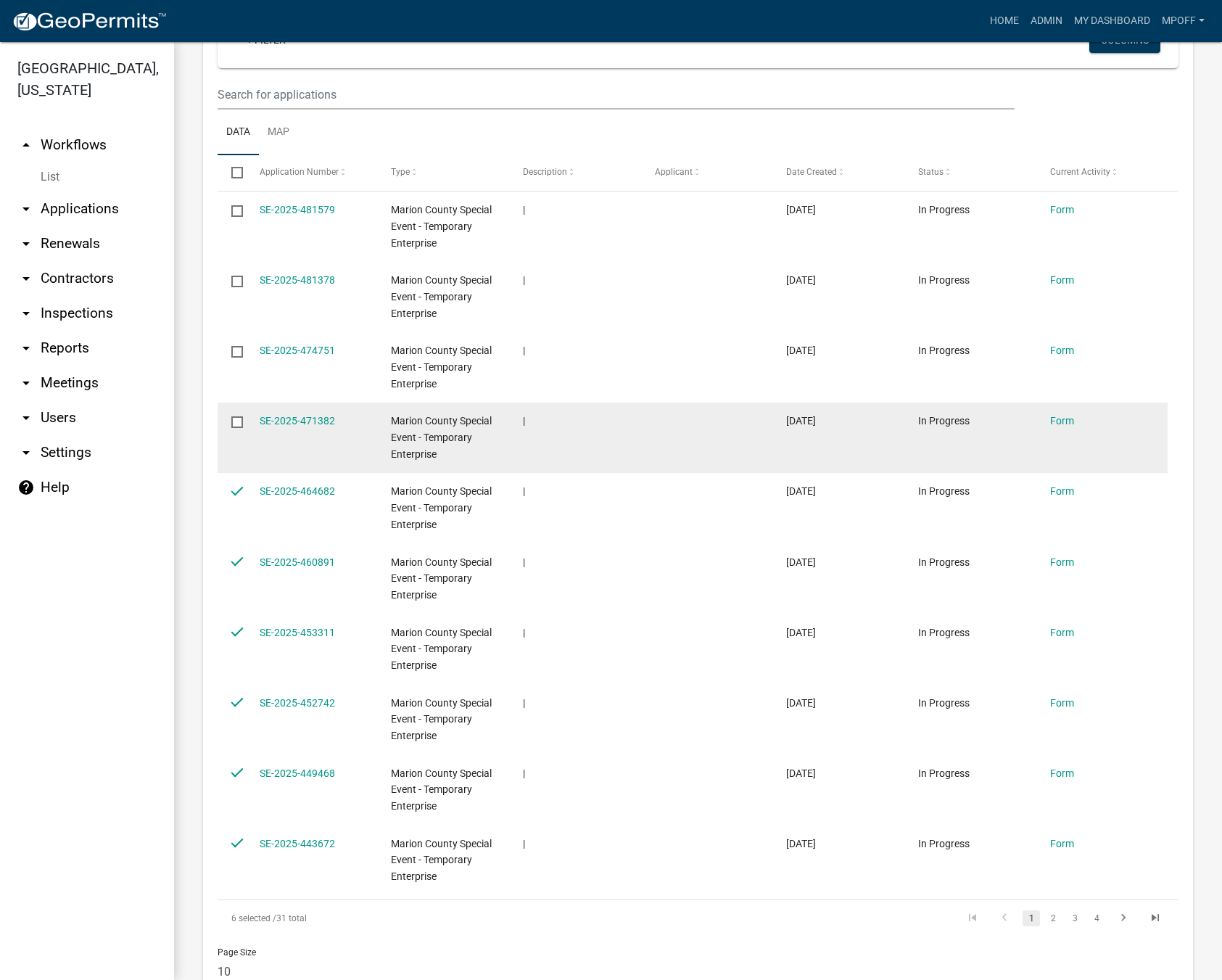
click at [241, 423] on input "checkbox" at bounding box center [236, 421] width 9 height 9
checkbox input "true"
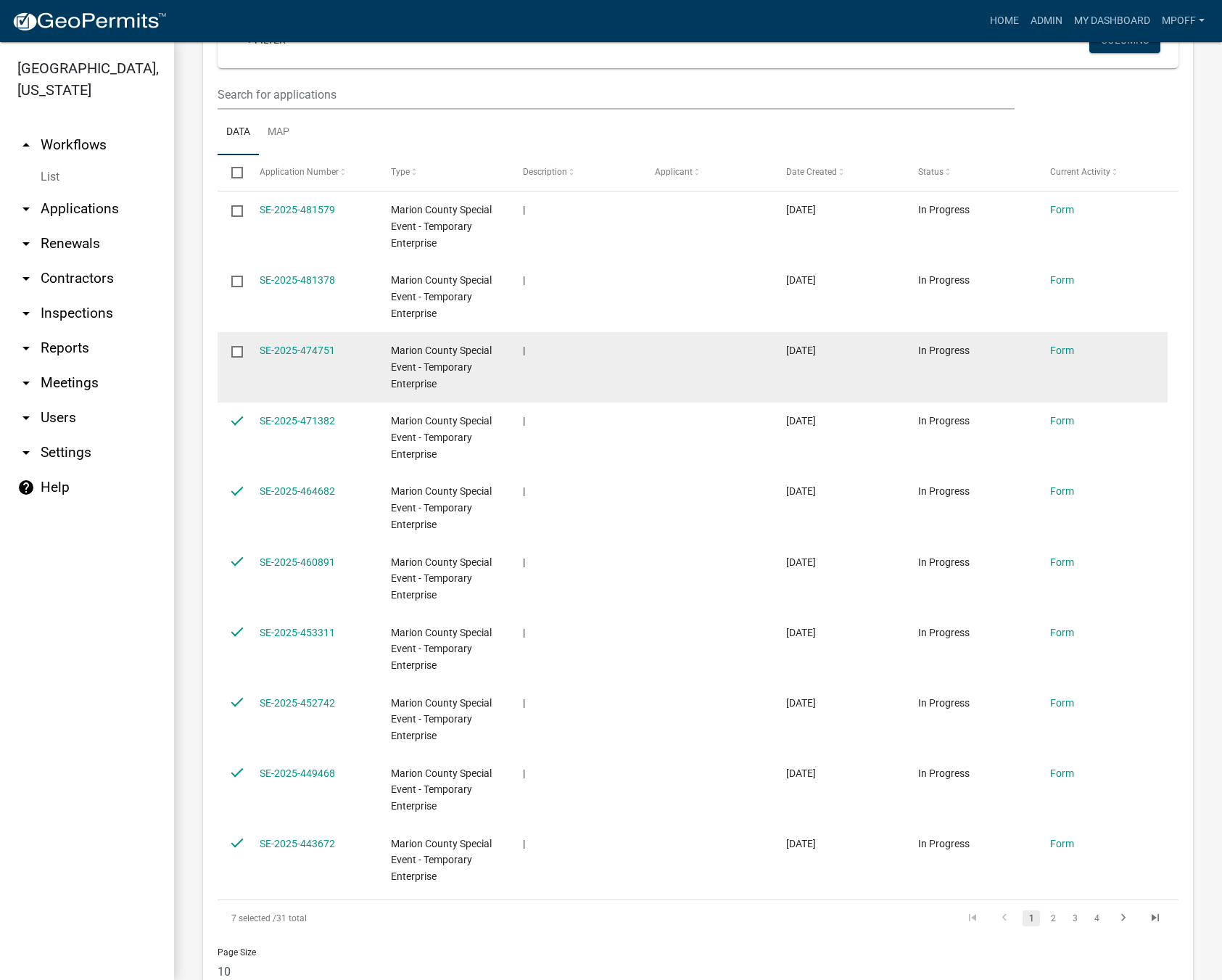
click at [241, 350] on input "checkbox" at bounding box center [236, 350] width 9 height 9
checkbox input "true"
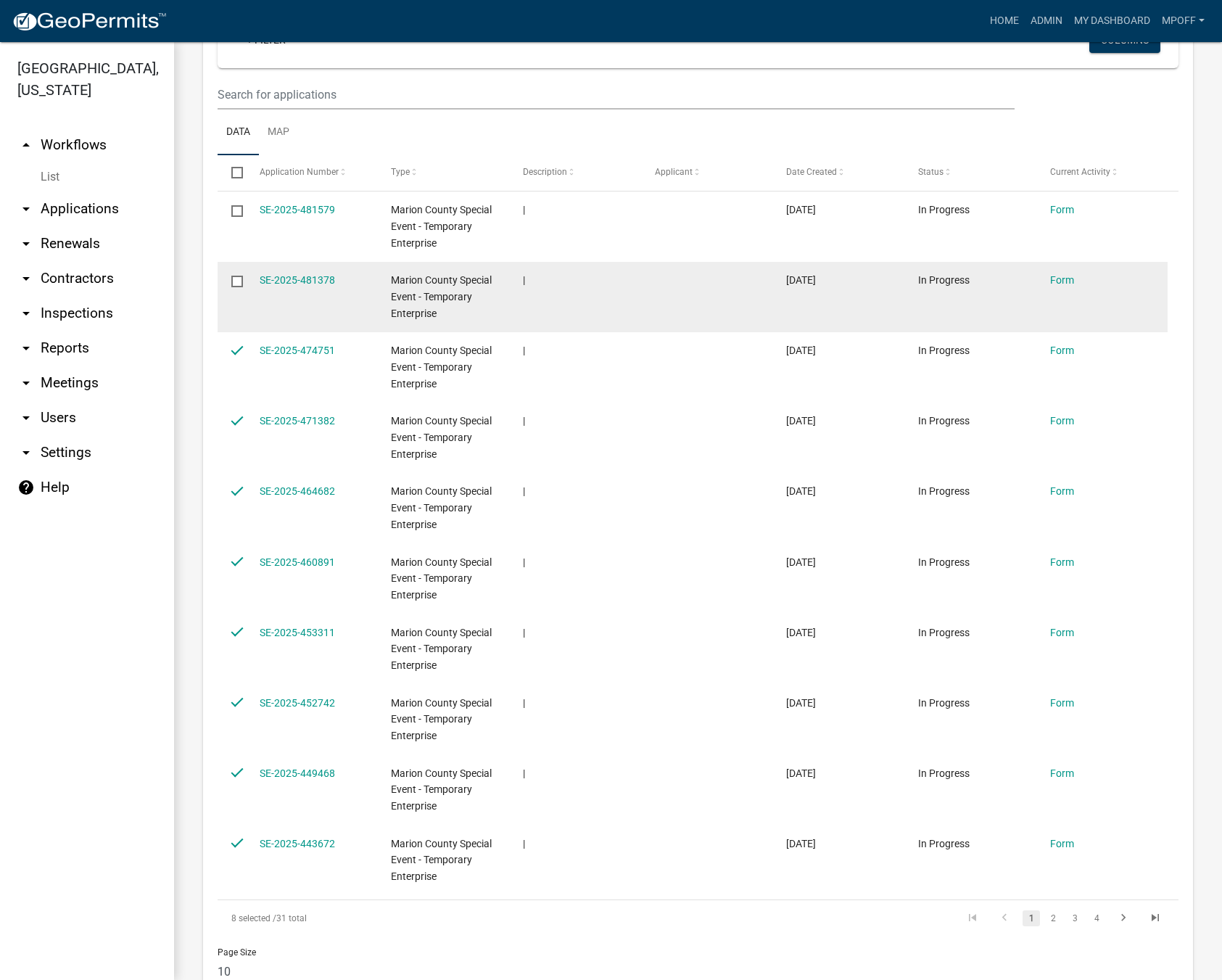
click at [237, 279] on input "checkbox" at bounding box center [236, 280] width 9 height 9
checkbox input "true"
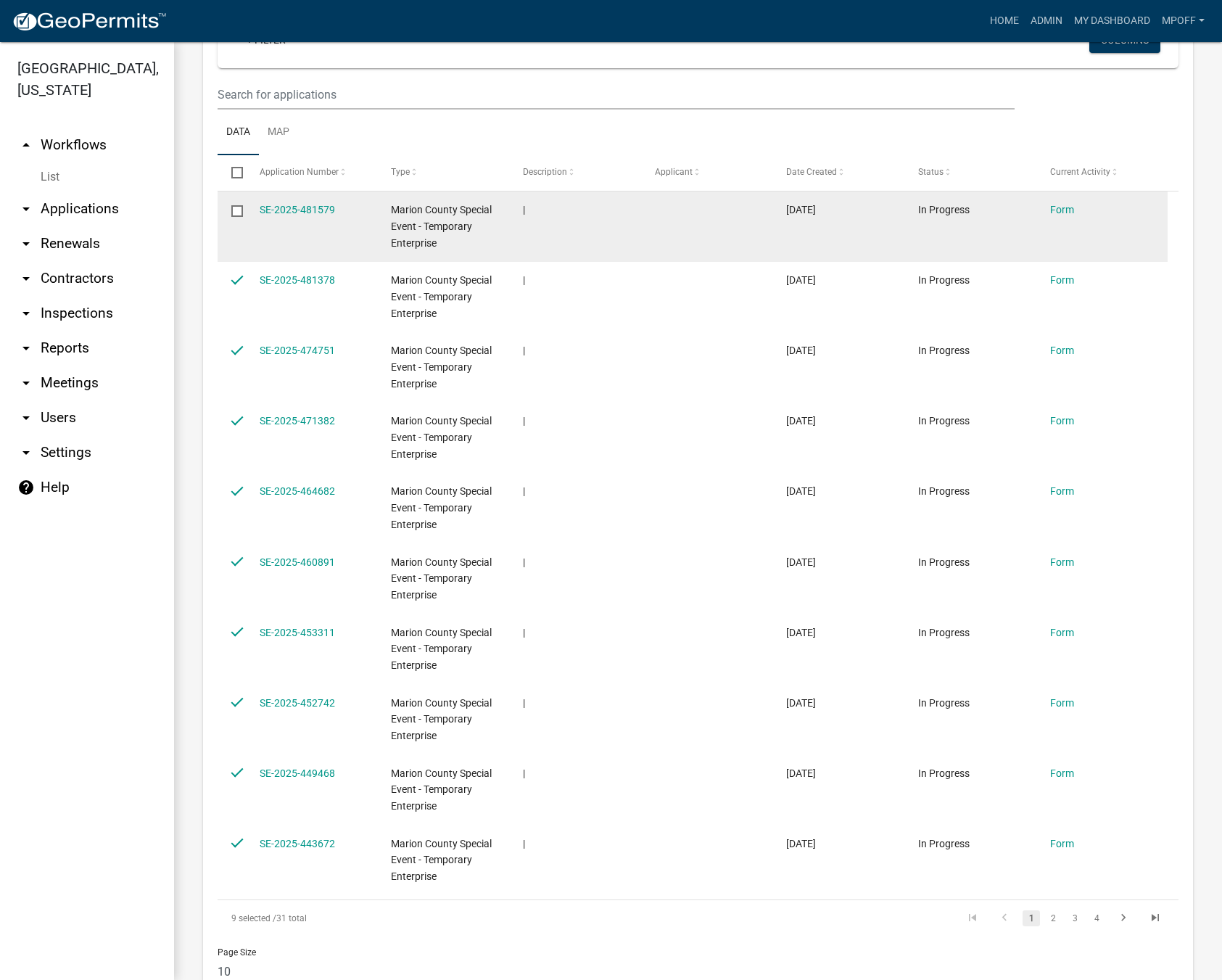
click at [234, 211] on input "checkbox" at bounding box center [236, 210] width 9 height 9
checkbox input "true"
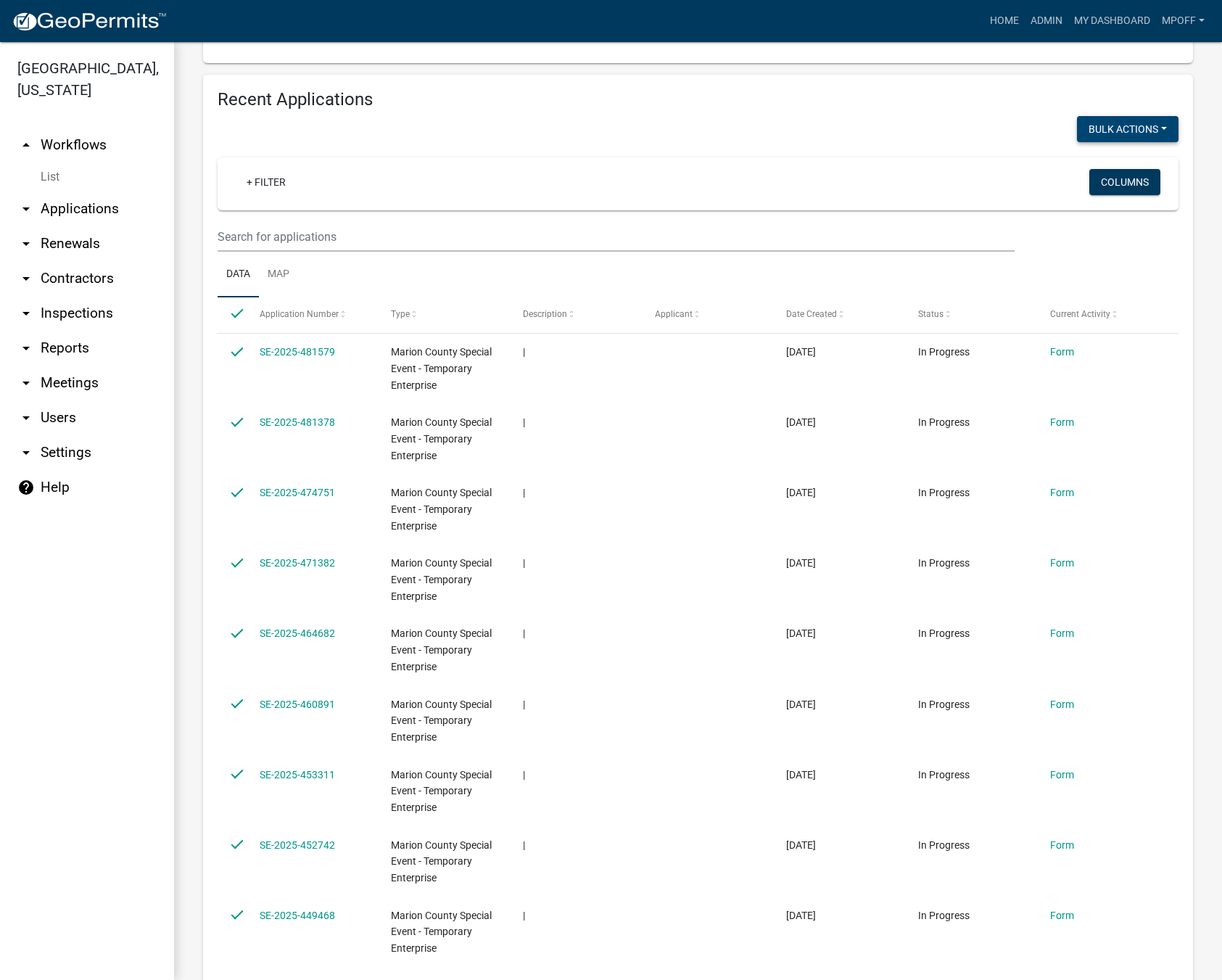
scroll to position [290, 0]
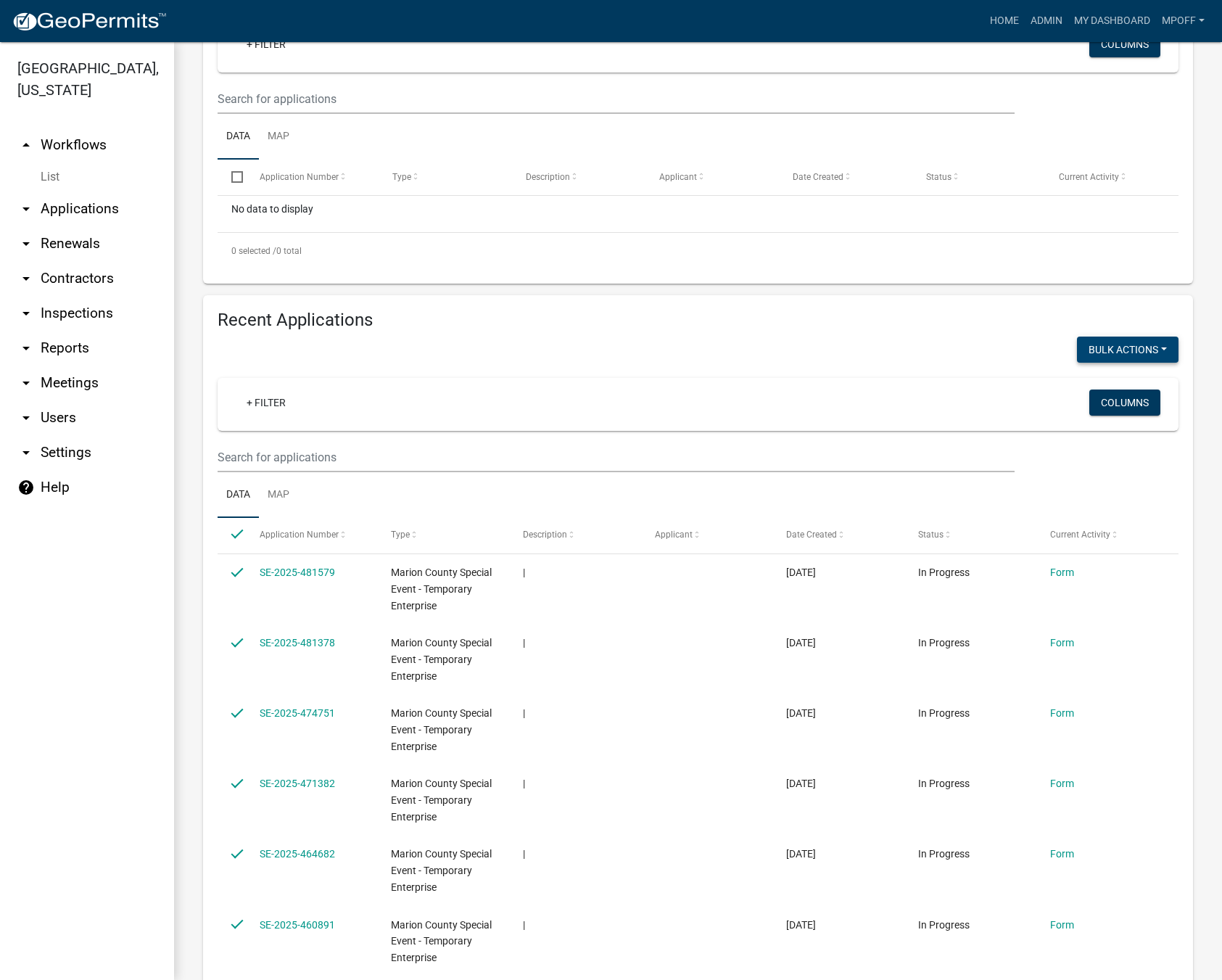
click at [1118, 356] on button "Bulk Actions" at bounding box center [1127, 349] width 101 height 26
click at [1097, 388] on button "Void" at bounding box center [1120, 387] width 116 height 35
checkbox input "false"
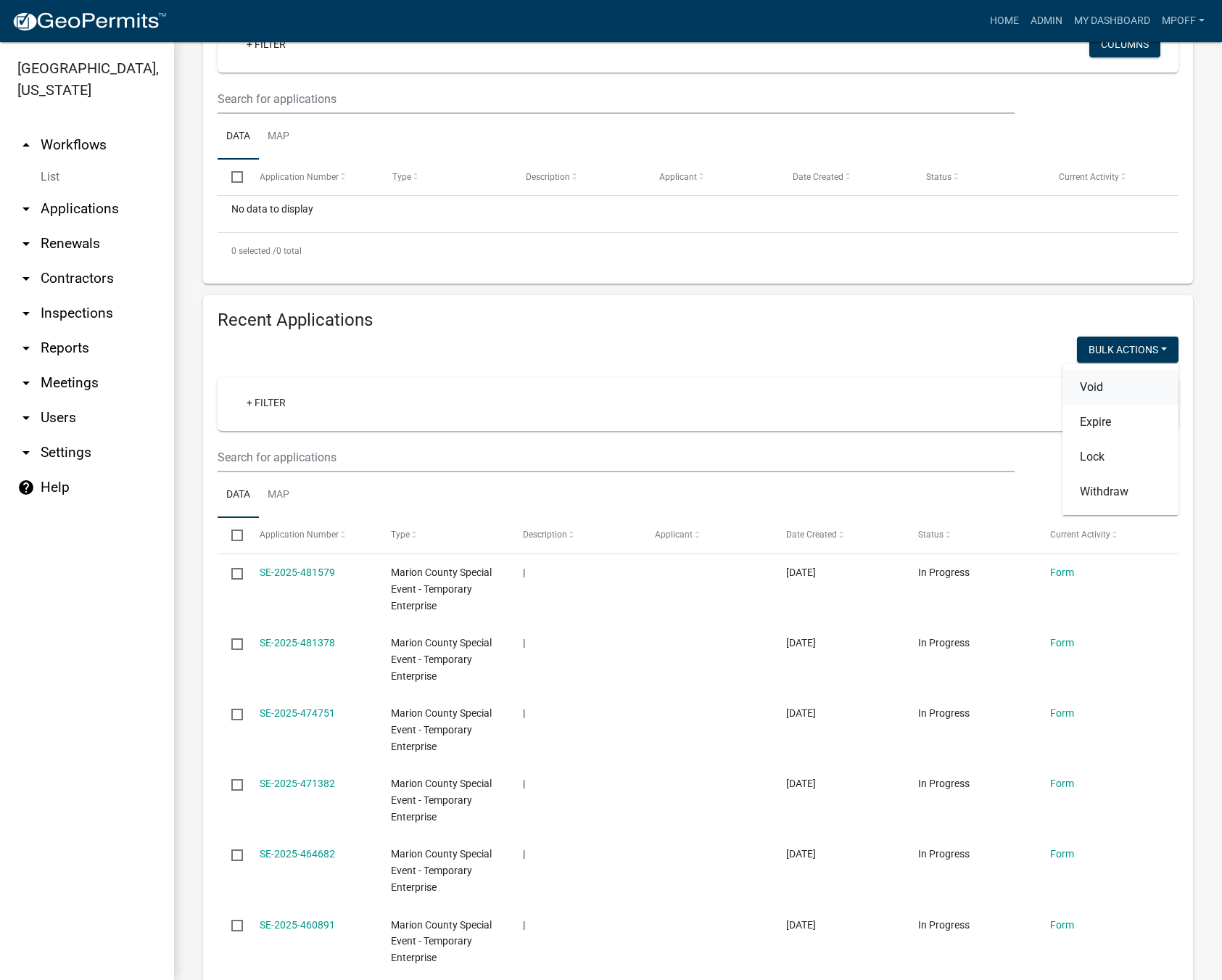
checkbox input "false"
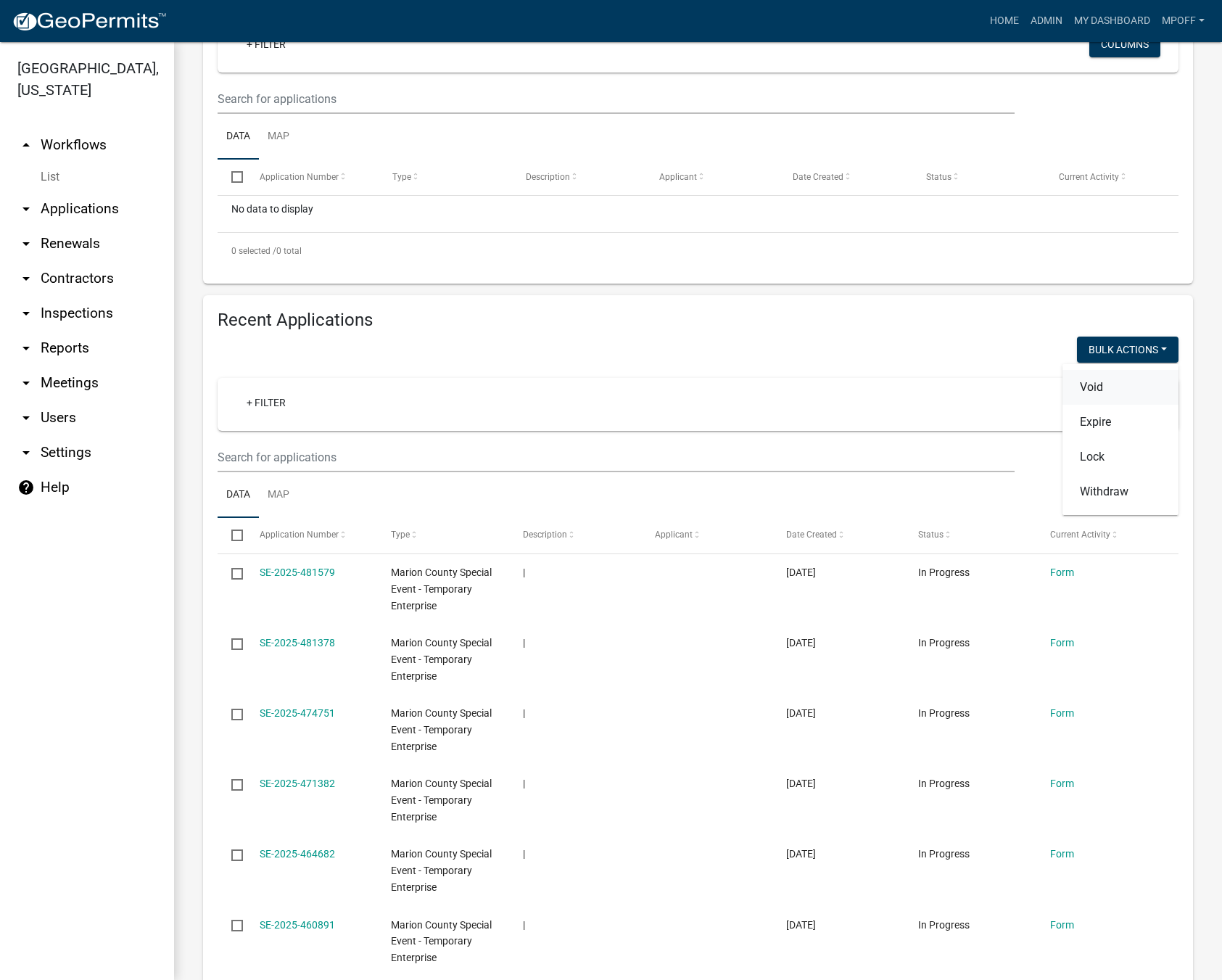
checkbox input "false"
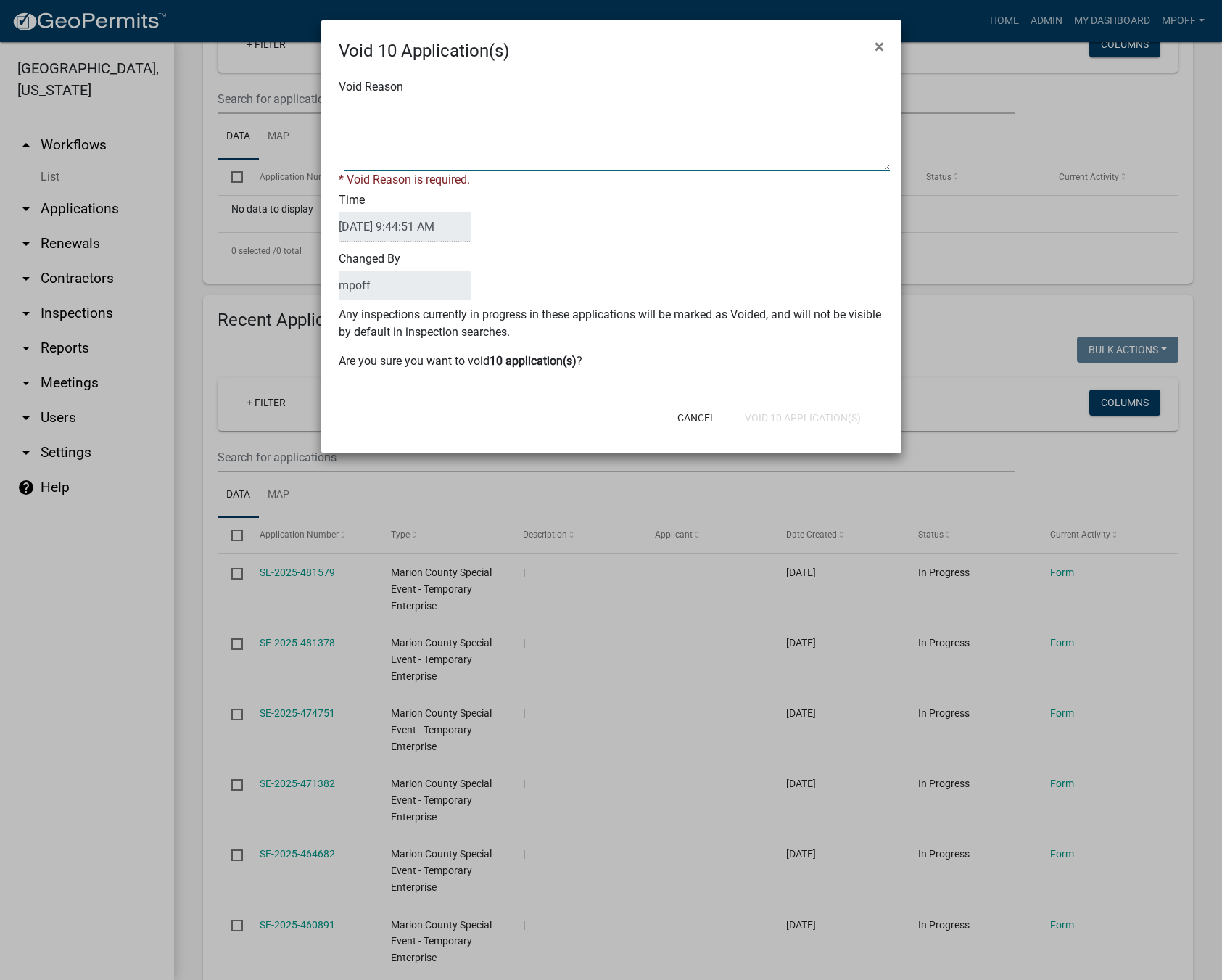
click at [536, 138] on textarea "Void Reason" at bounding box center [617, 135] width 546 height 72
type textarea "inquiry"
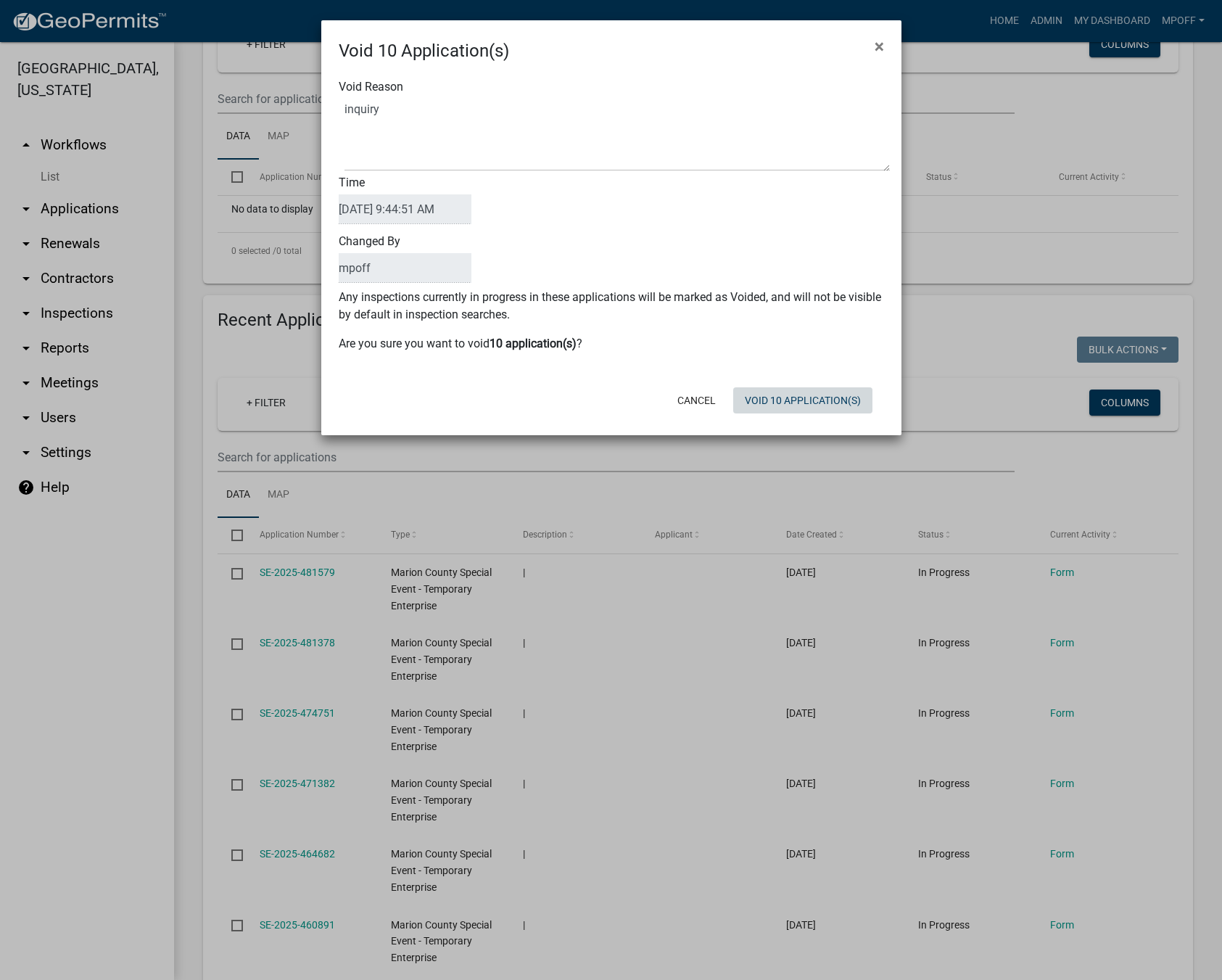
click at [798, 413] on div "Cancel Void 10 Application(s)" at bounding box center [705, 400] width 357 height 37
click at [798, 406] on button "Void 10 Application(s)" at bounding box center [802, 400] width 139 height 26
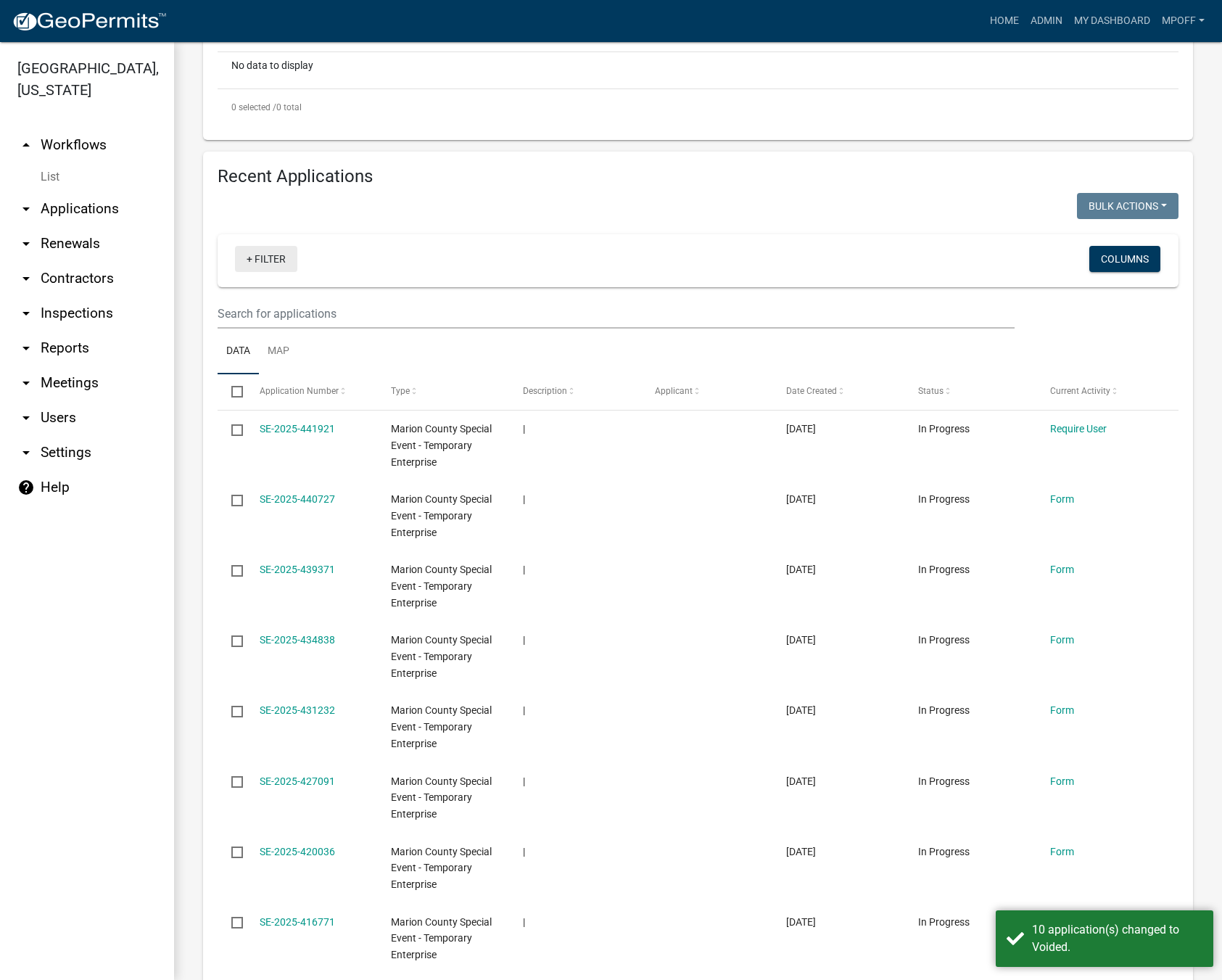
scroll to position [424, 0]
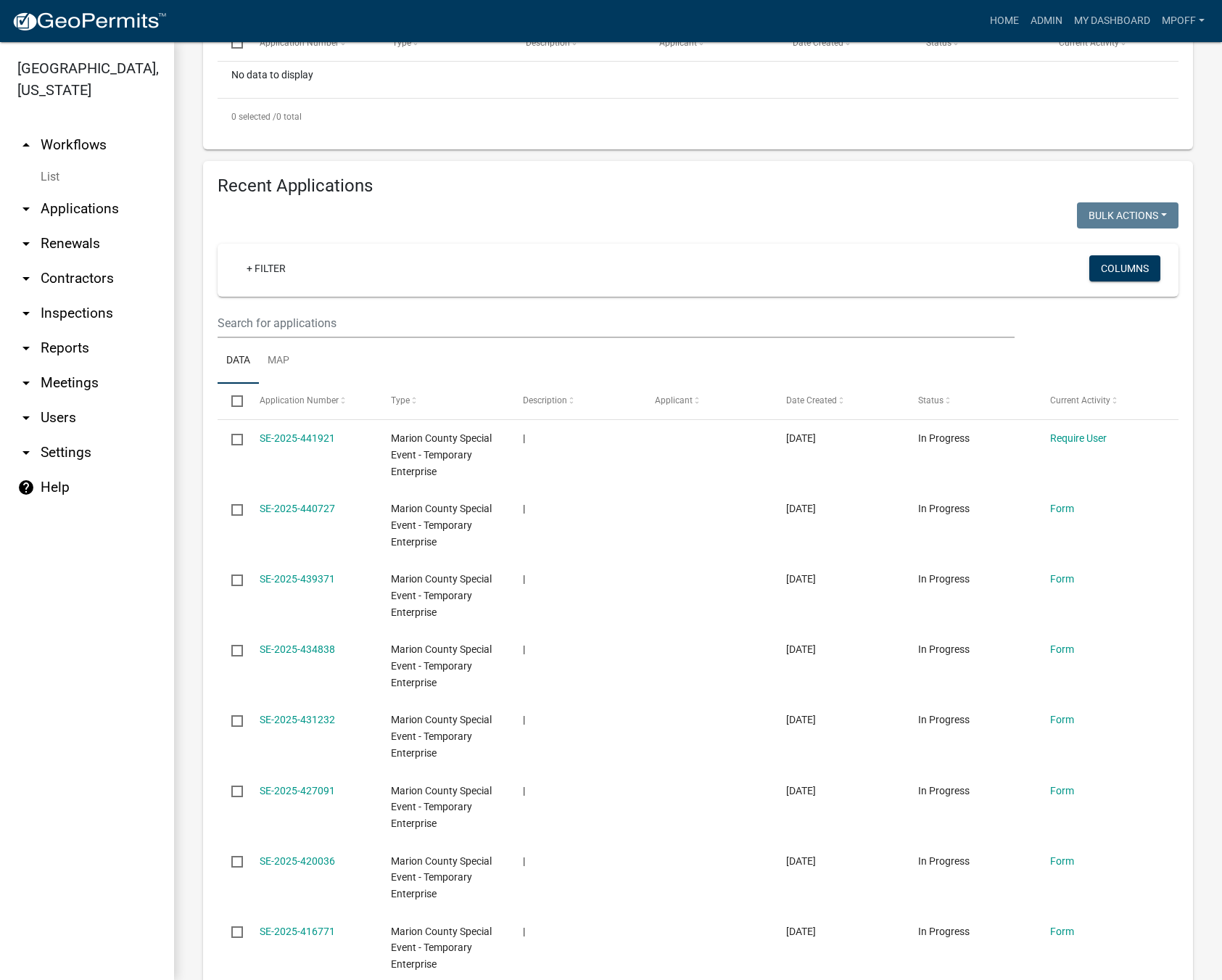
click at [238, 396] on input "checkbox" at bounding box center [236, 400] width 9 height 9
checkbox input "true"
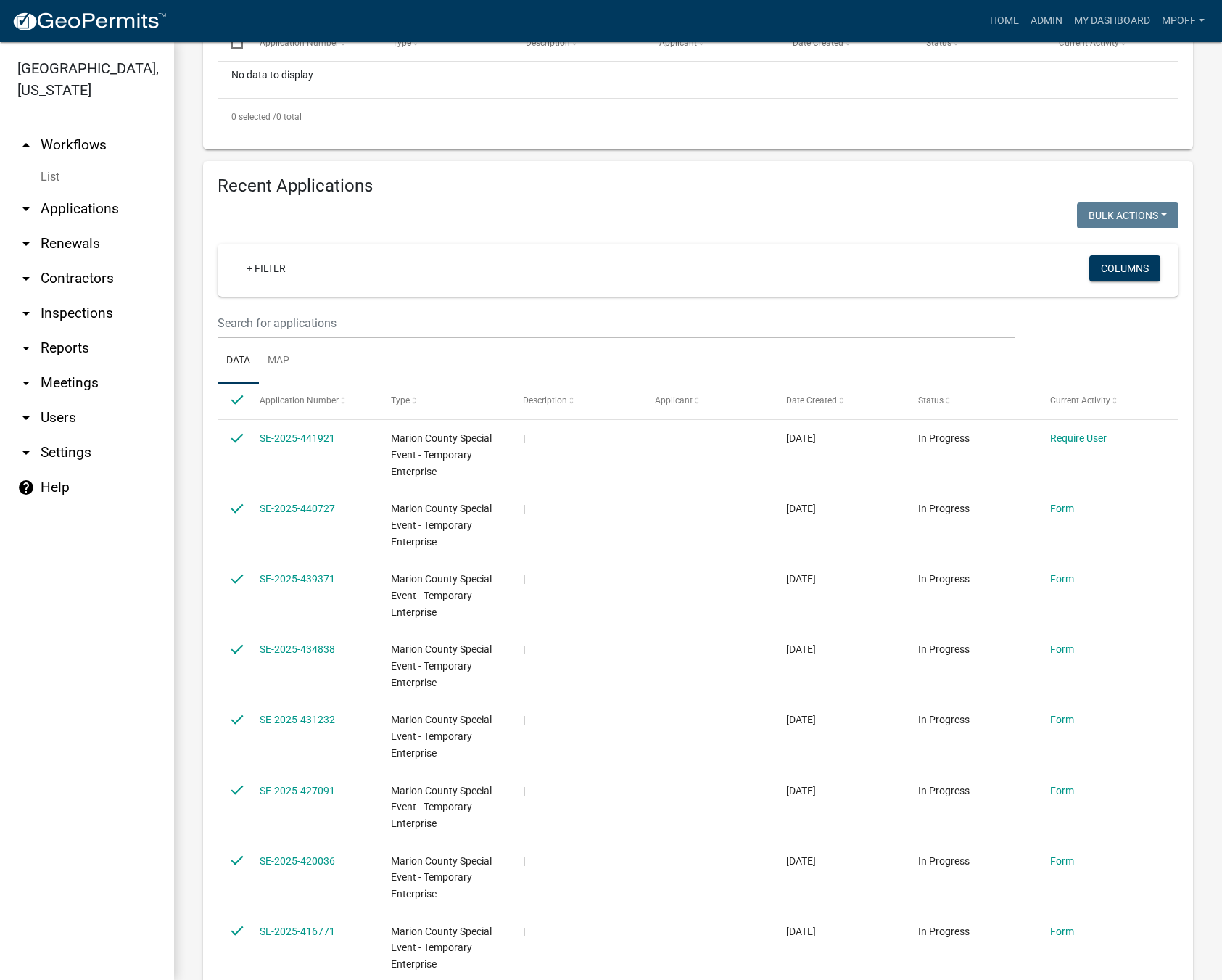
checkbox input "true"
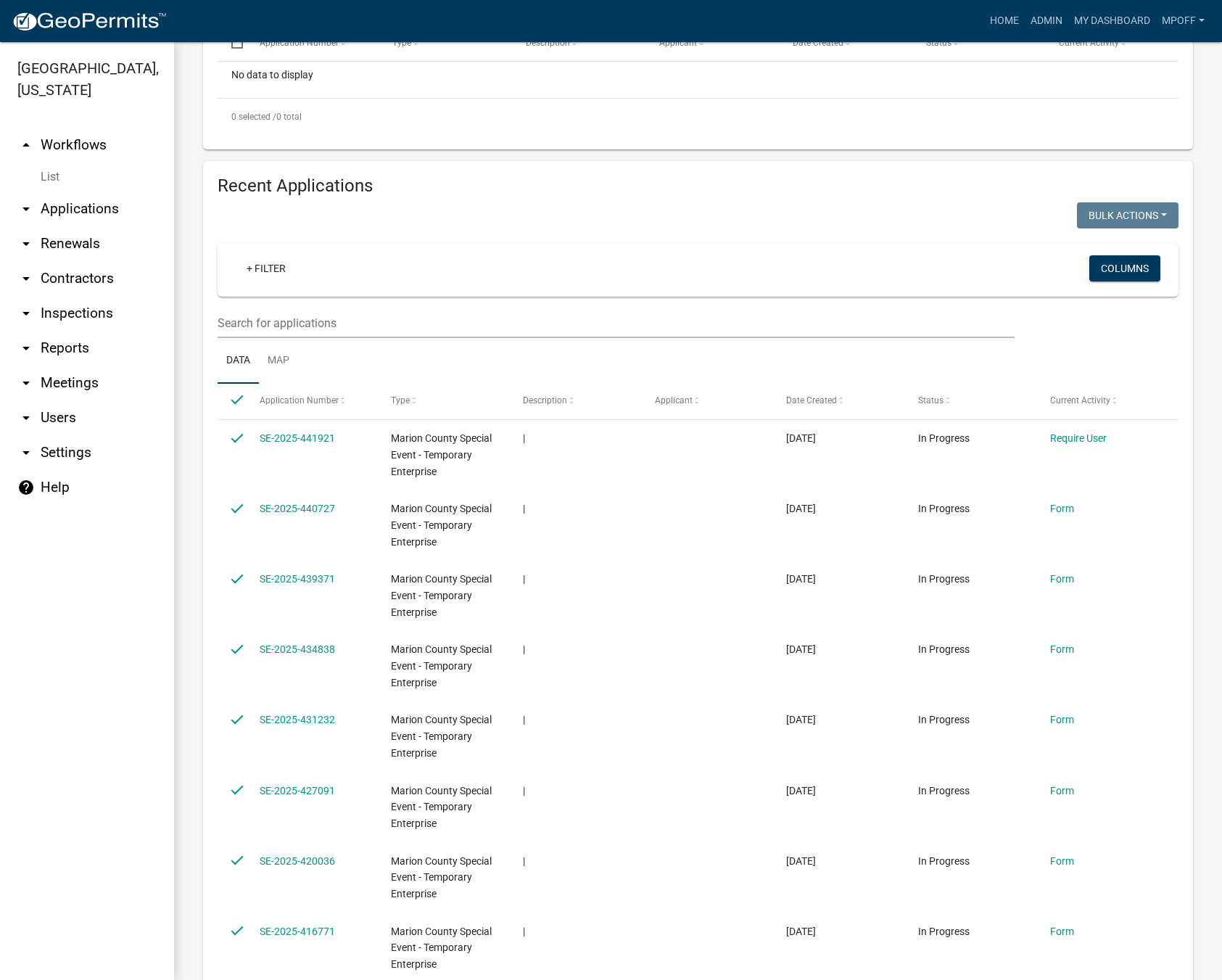
checkbox input "true"
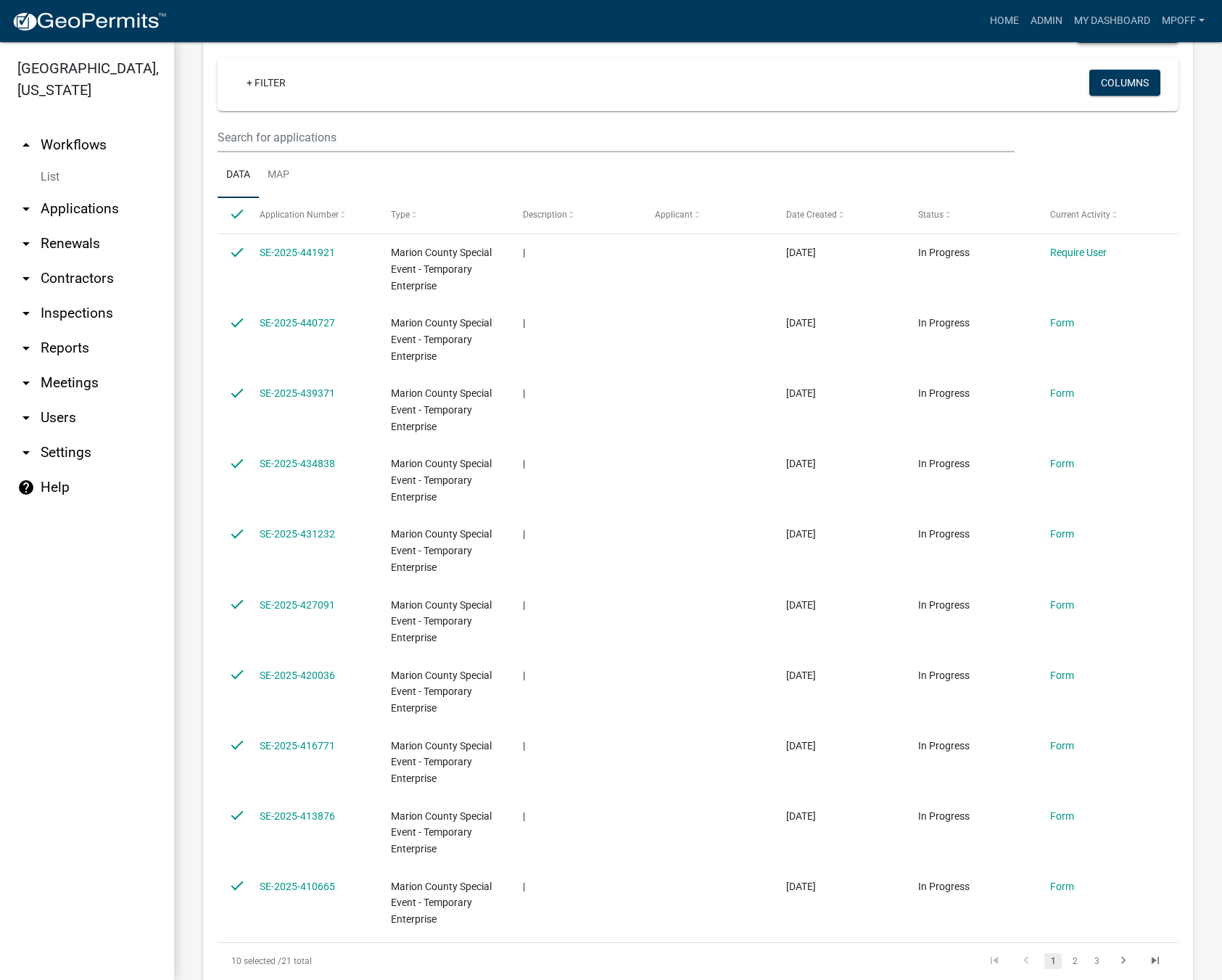
scroll to position [352, 0]
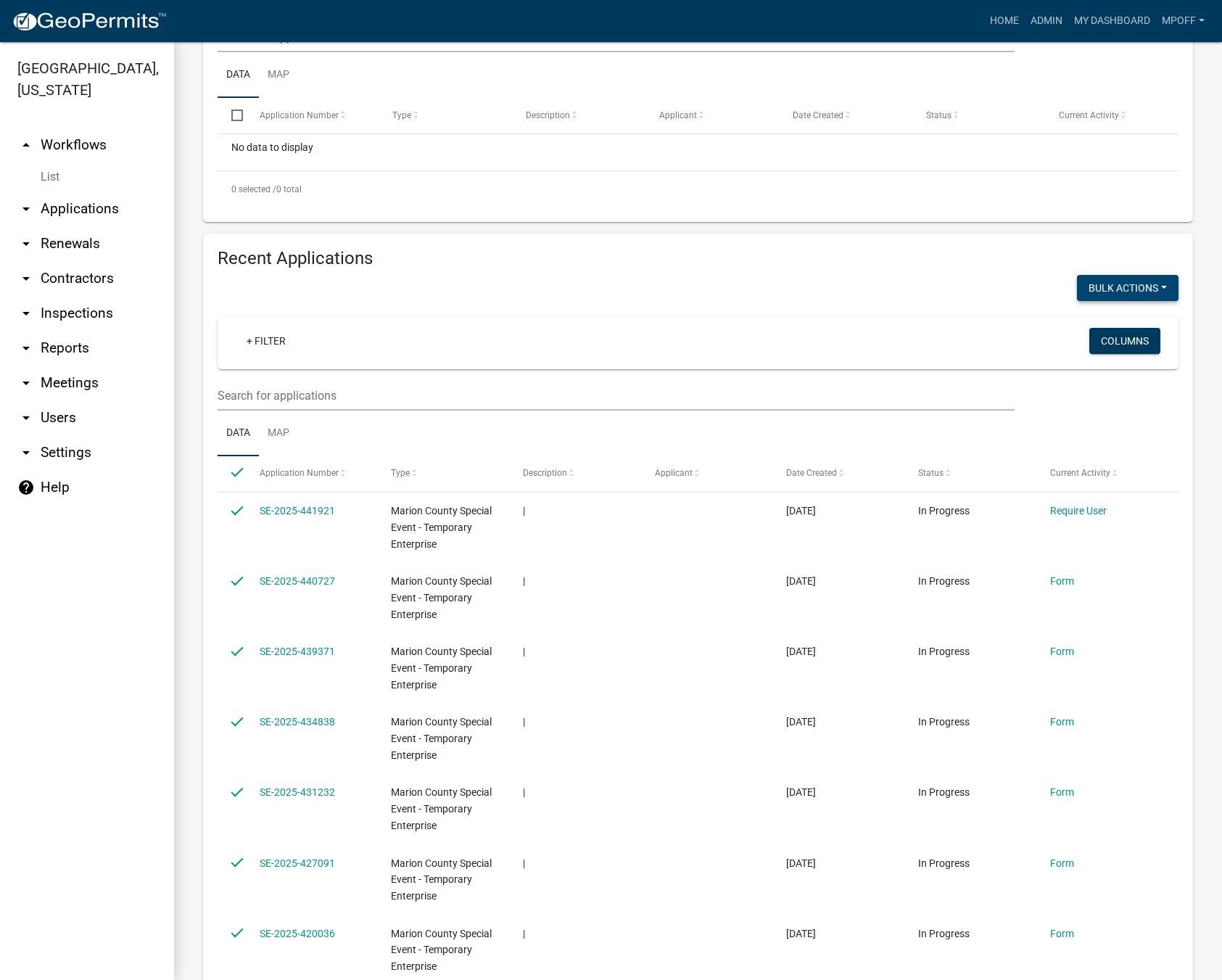
click at [1150, 289] on button "Bulk Actions" at bounding box center [1127, 288] width 101 height 26
click at [1098, 324] on button "Void" at bounding box center [1120, 325] width 116 height 35
checkbox input "false"
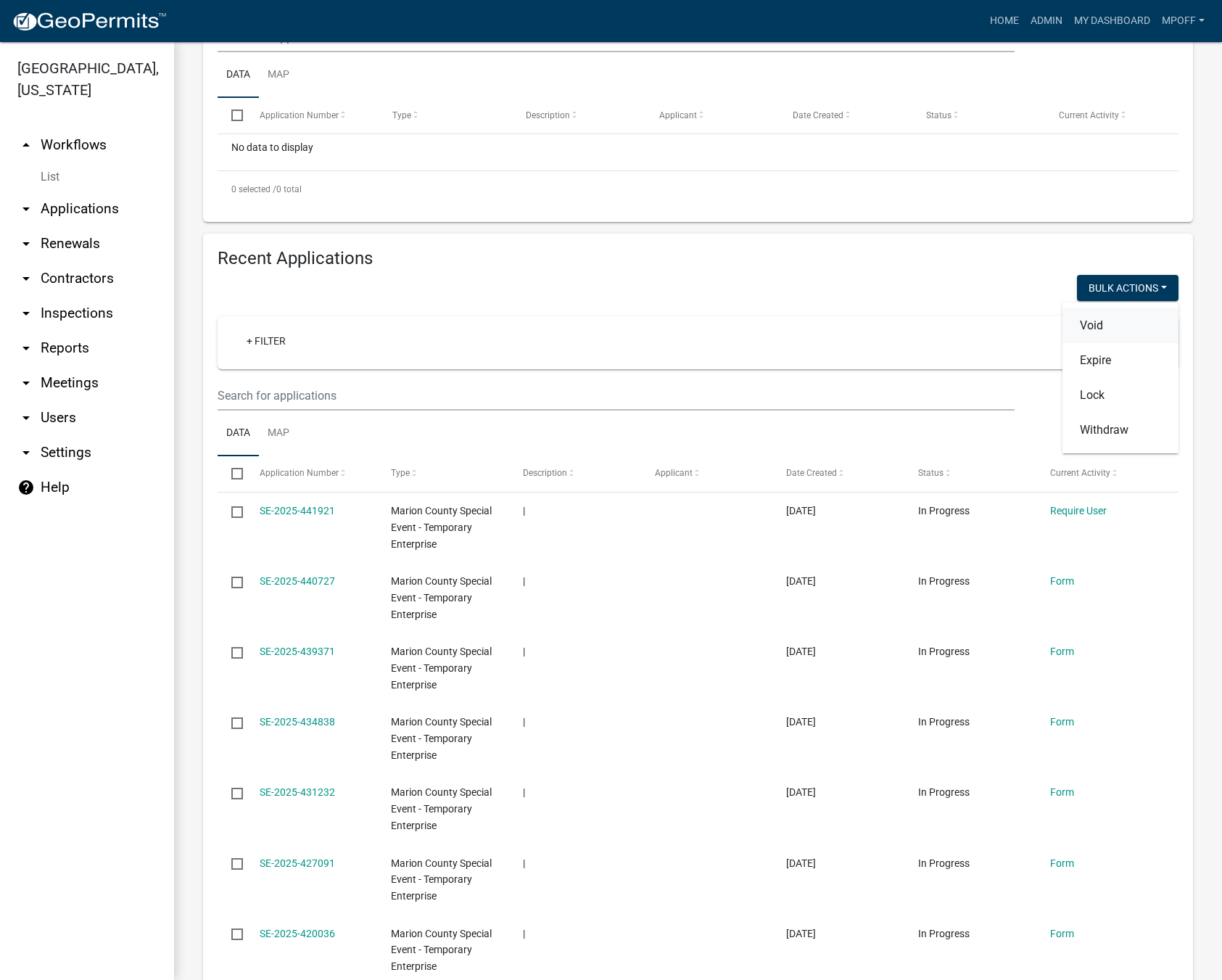
checkbox input "false"
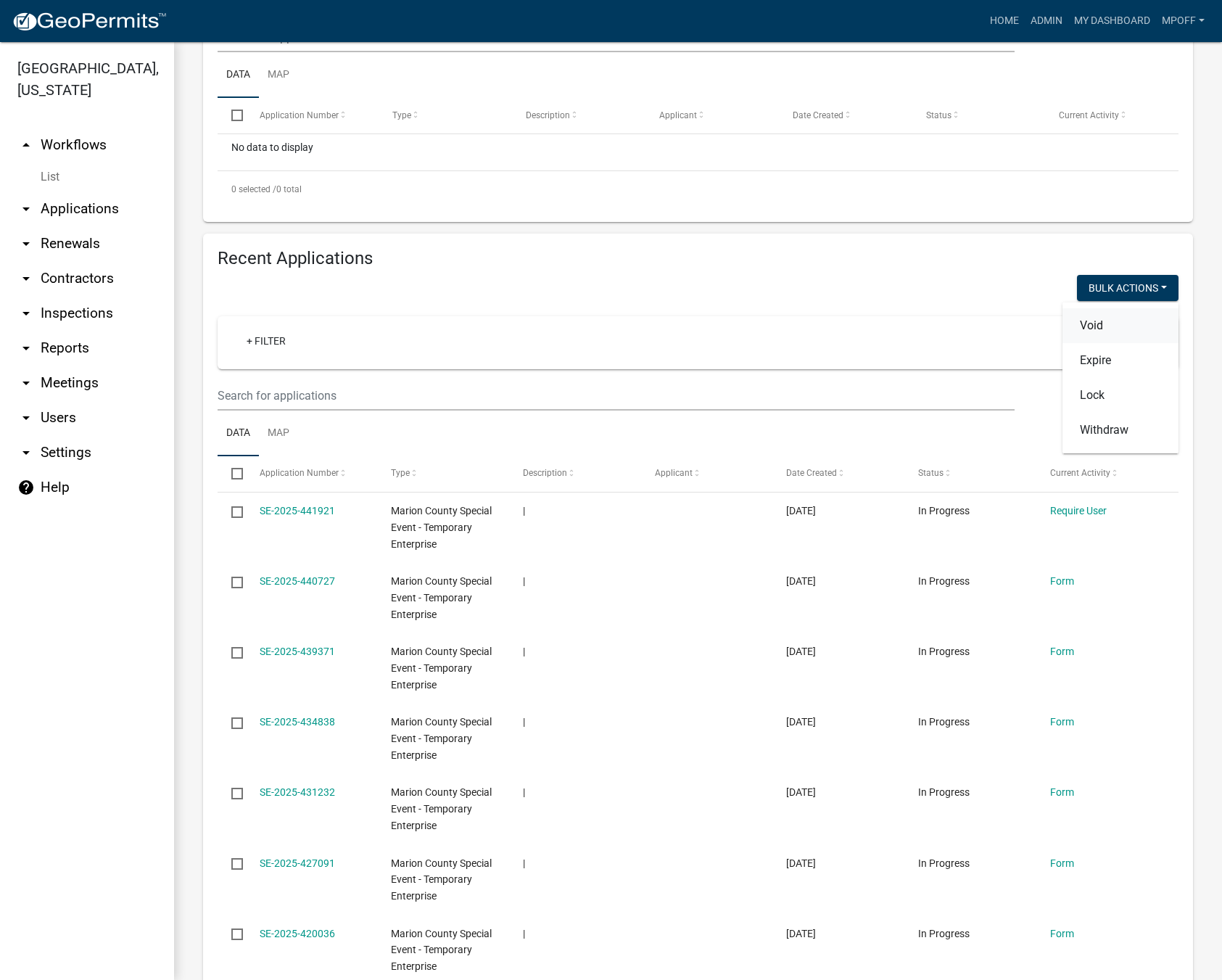
checkbox input "false"
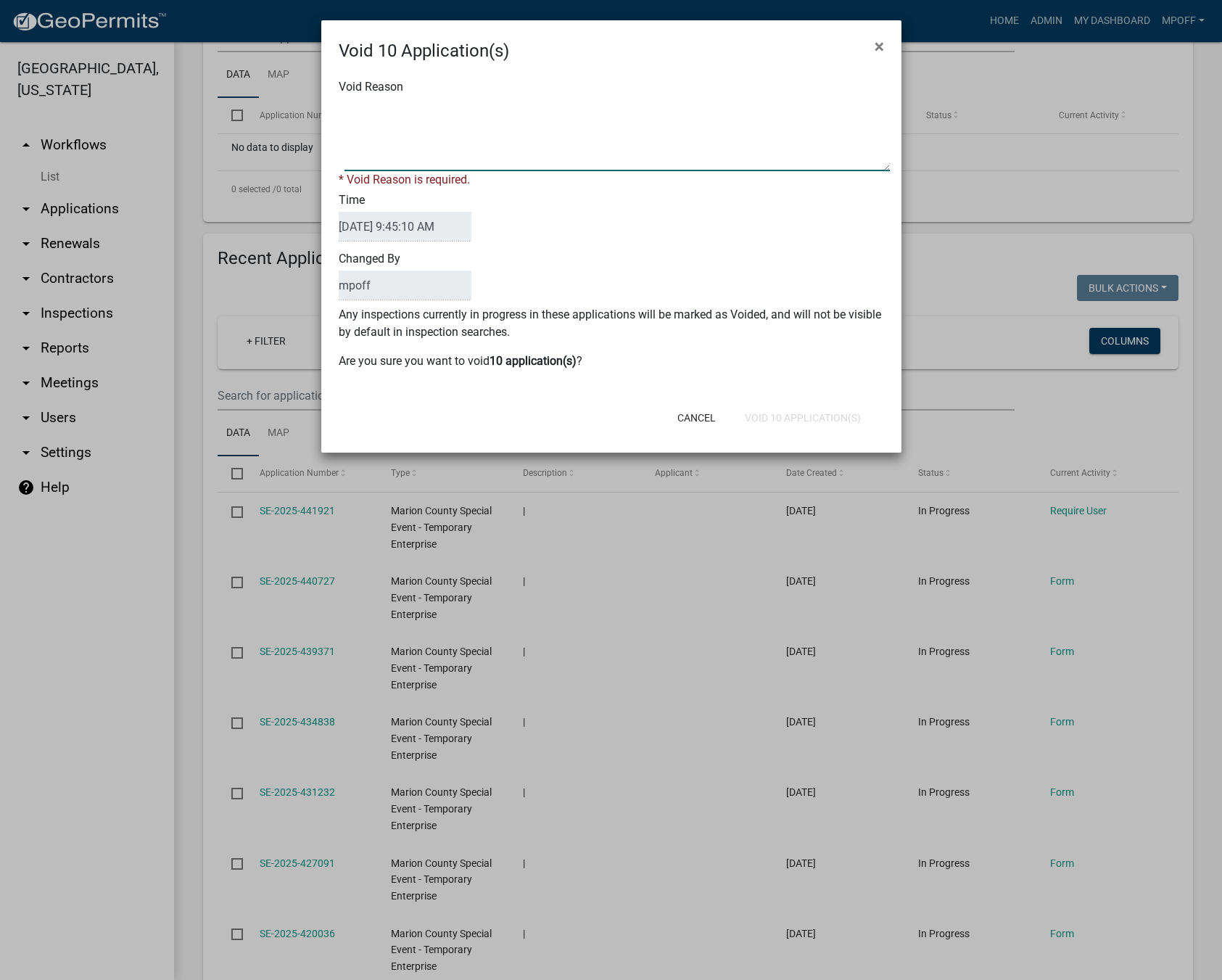
click at [402, 125] on textarea "Void Reason" at bounding box center [617, 135] width 546 height 72
type textarea "inquiry"
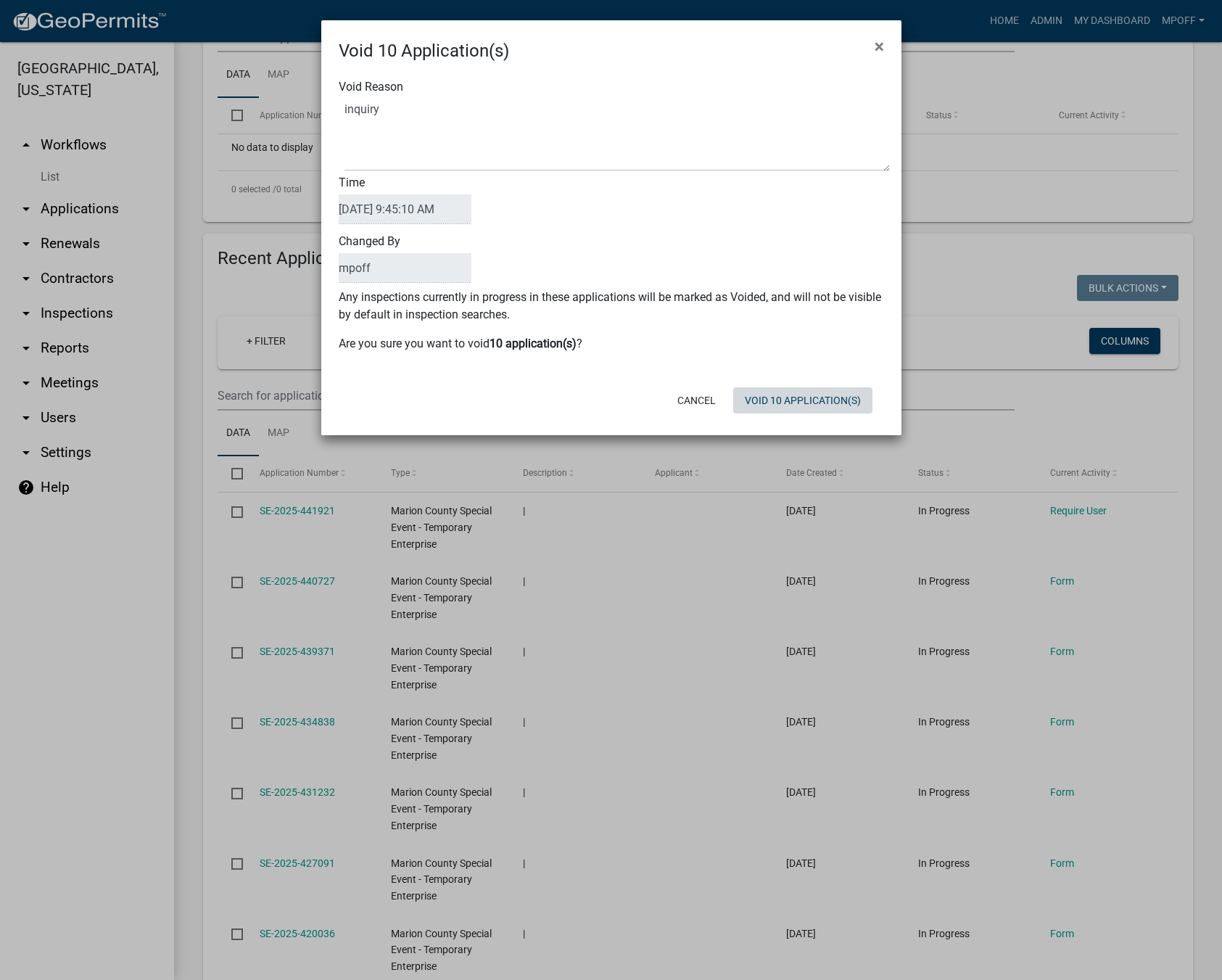
click at [820, 411] on button "Void 10 Application(s)" at bounding box center [802, 400] width 139 height 26
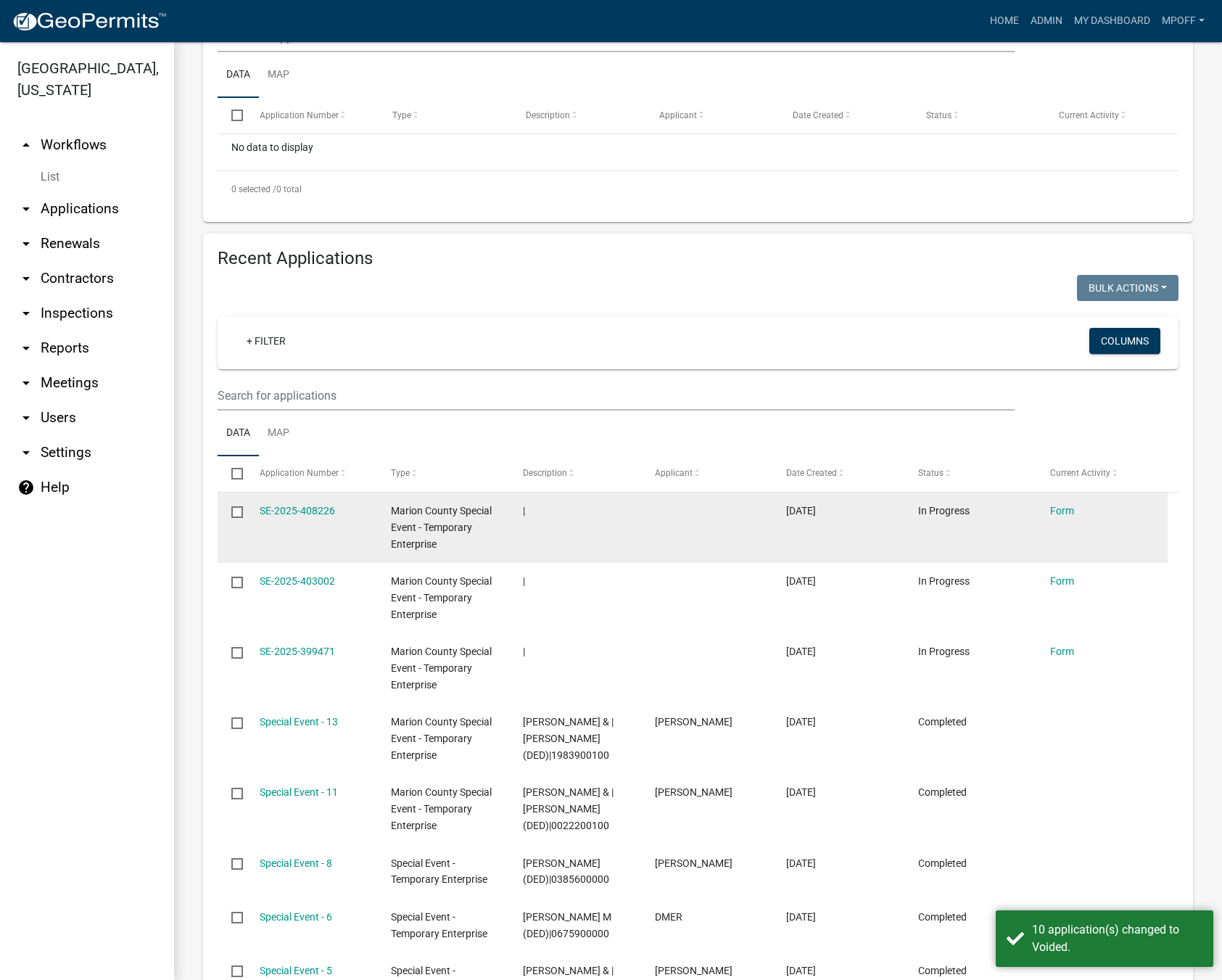
click at [237, 513] on input "checkbox" at bounding box center [236, 511] width 9 height 9
checkbox input "true"
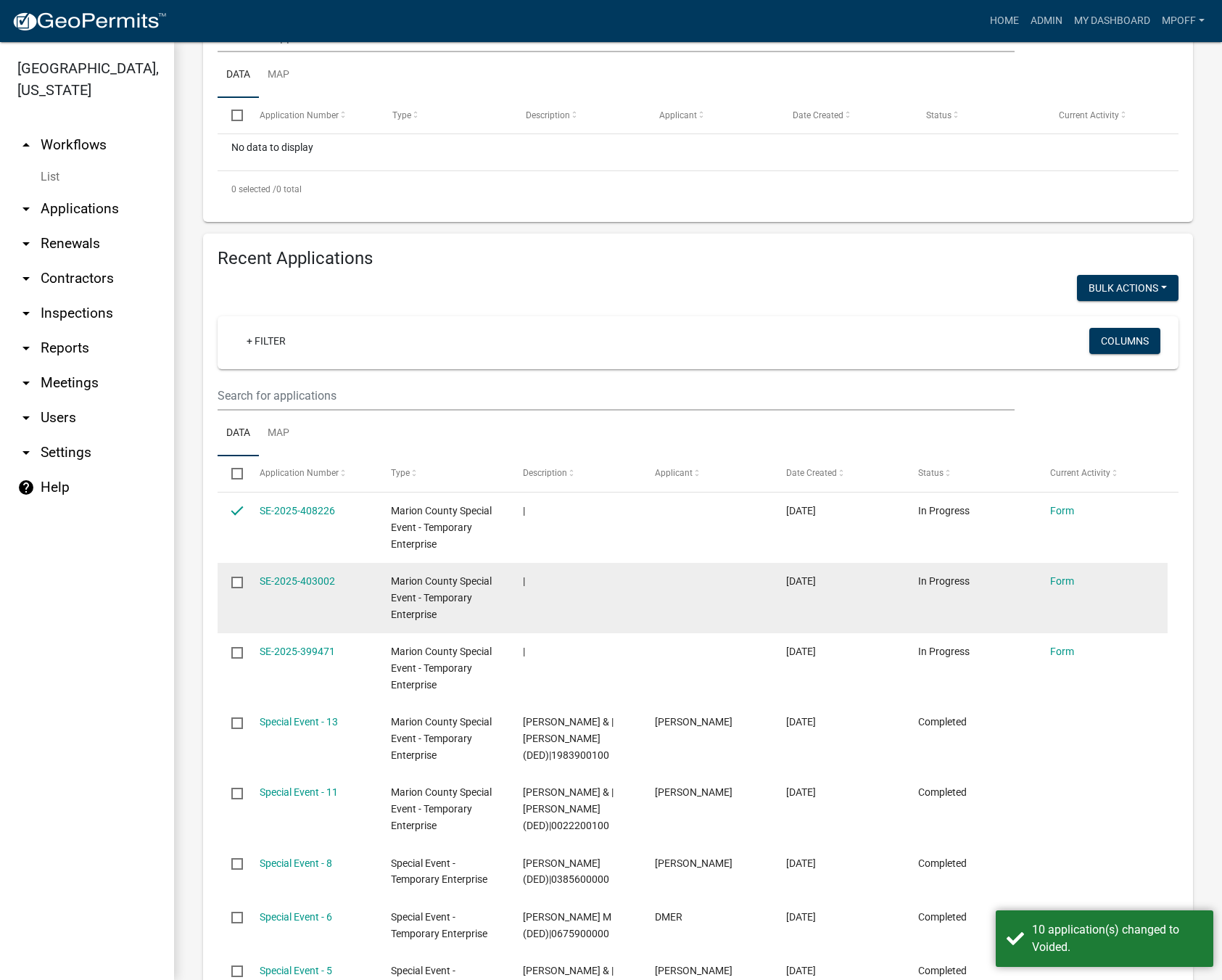
click at [236, 583] on input "checkbox" at bounding box center [236, 581] width 9 height 9
checkbox input "true"
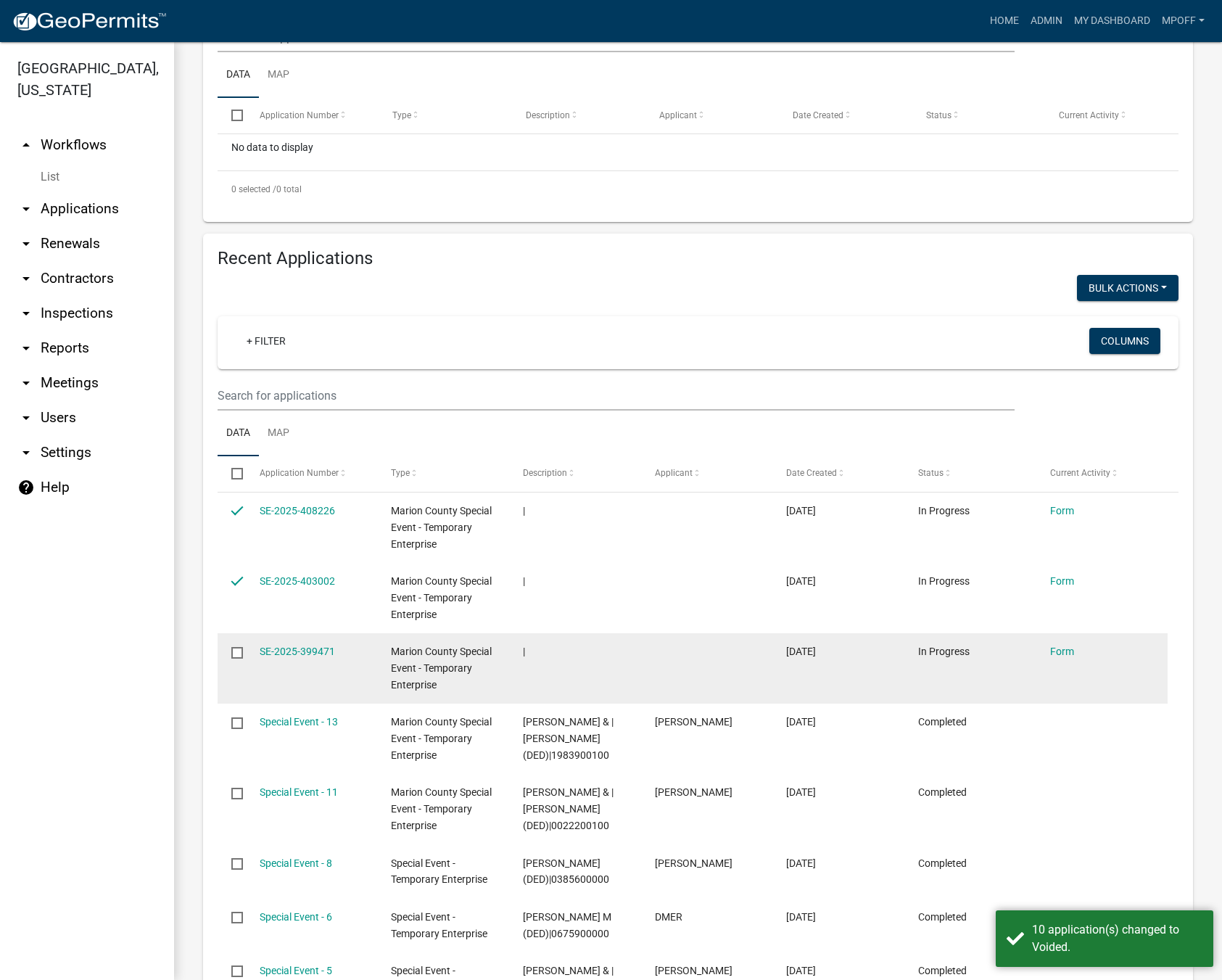
click at [235, 656] on input "checkbox" at bounding box center [236, 652] width 9 height 9
checkbox input "true"
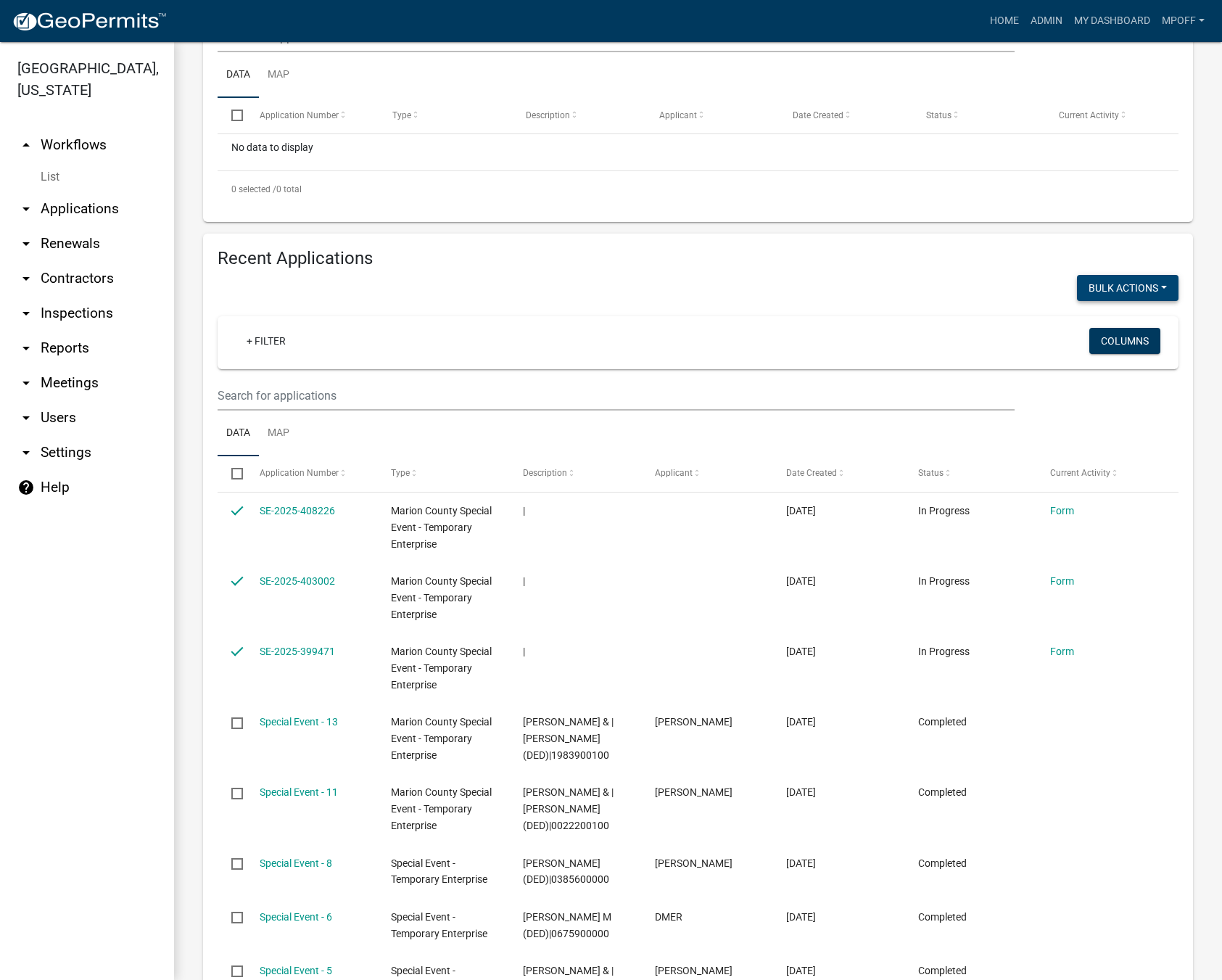
click at [1156, 282] on button "Bulk Actions" at bounding box center [1127, 288] width 101 height 26
click at [1095, 334] on button "Void" at bounding box center [1120, 325] width 116 height 35
checkbox input "false"
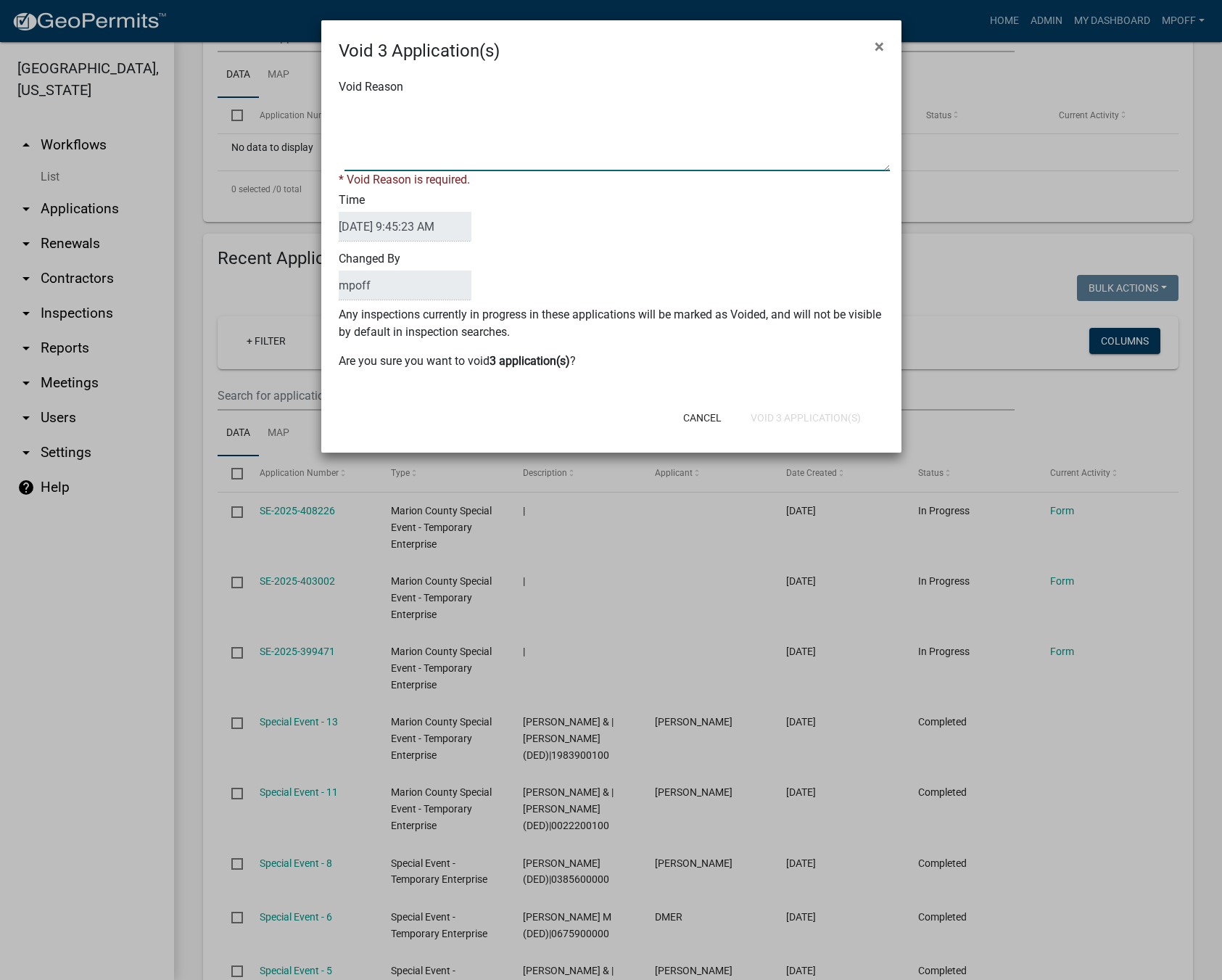
drag, startPoint x: 467, startPoint y: 99, endPoint x: 461, endPoint y: 108, distance: 10.8
click at [466, 99] on textarea "Void Reason" at bounding box center [617, 135] width 546 height 72
type textarea "inquiry"
click at [784, 411] on button "Void 3 Application(s)" at bounding box center [805, 418] width 133 height 26
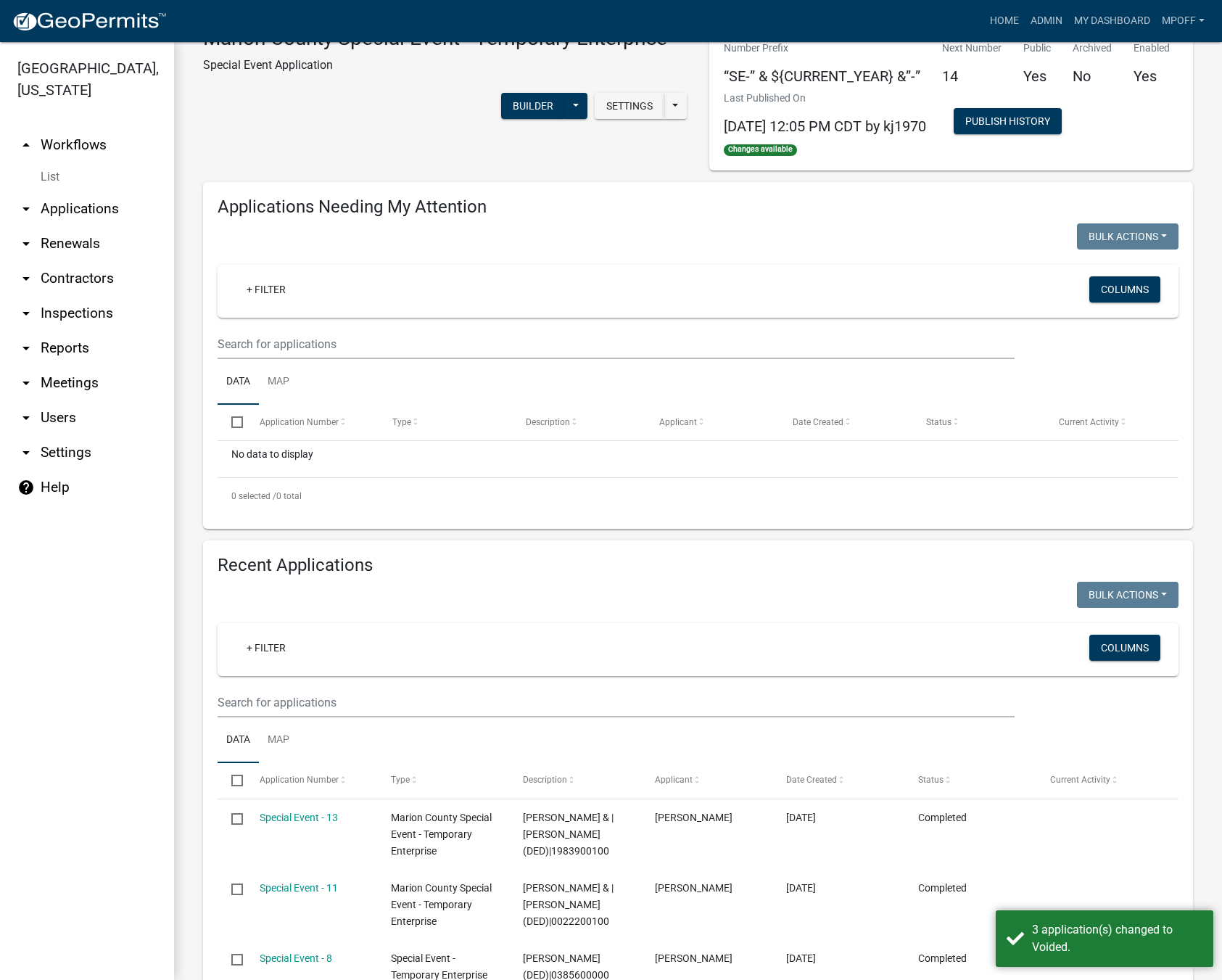
scroll to position [44, 0]
click at [56, 163] on link "List" at bounding box center [87, 177] width 174 height 29
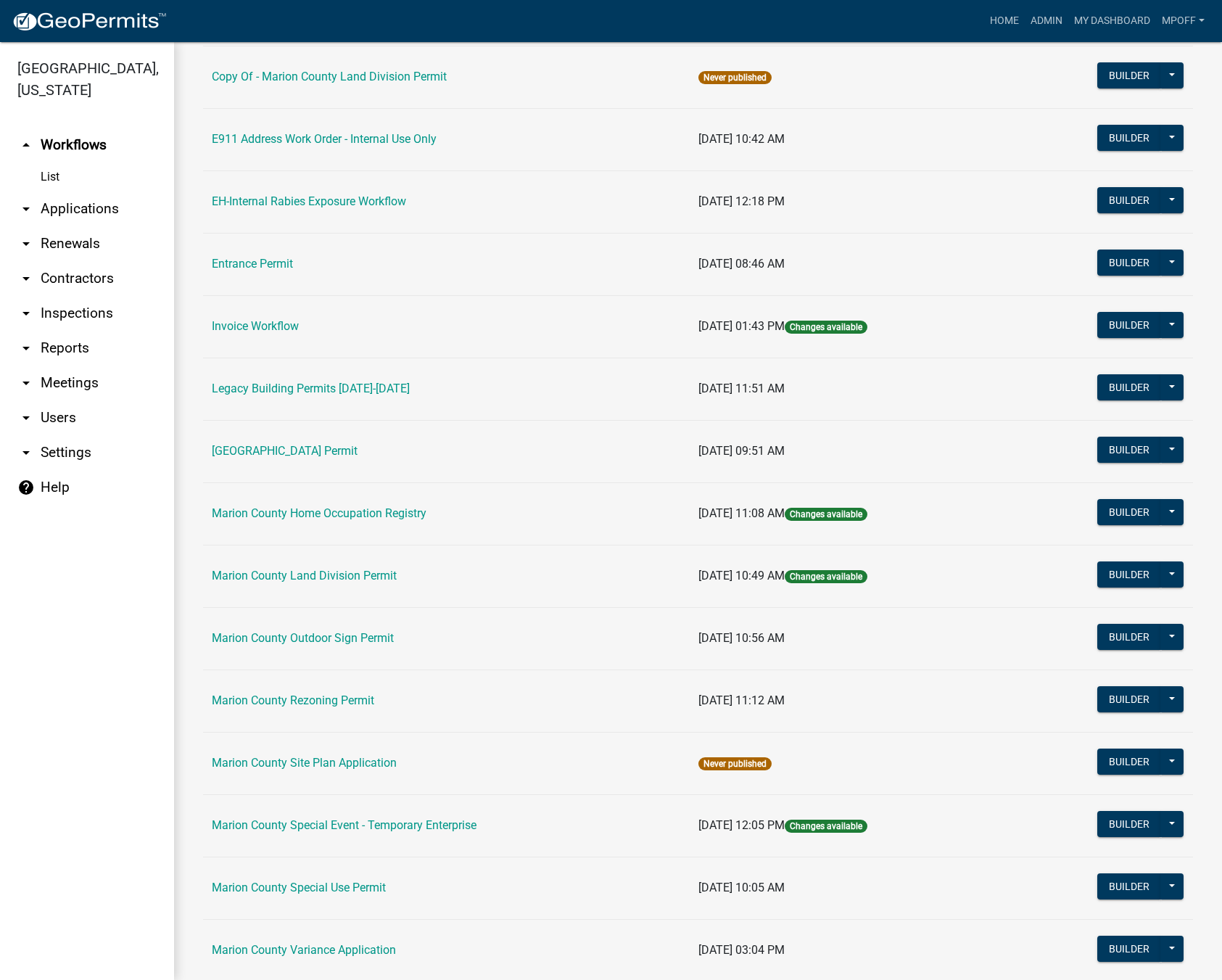
scroll to position [290, 0]
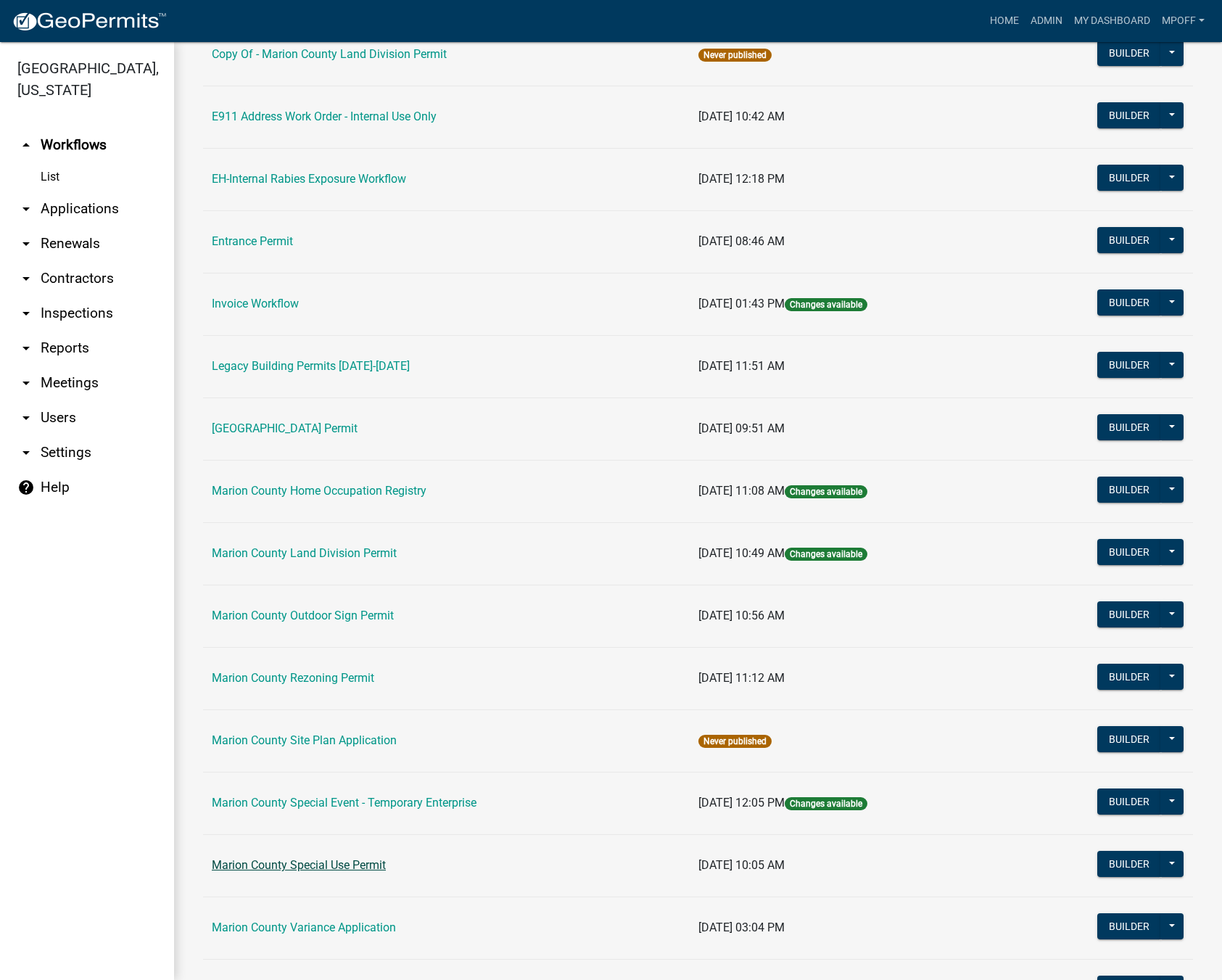
click at [300, 864] on link "Marion County Special Use Permit" at bounding box center [299, 865] width 174 height 14
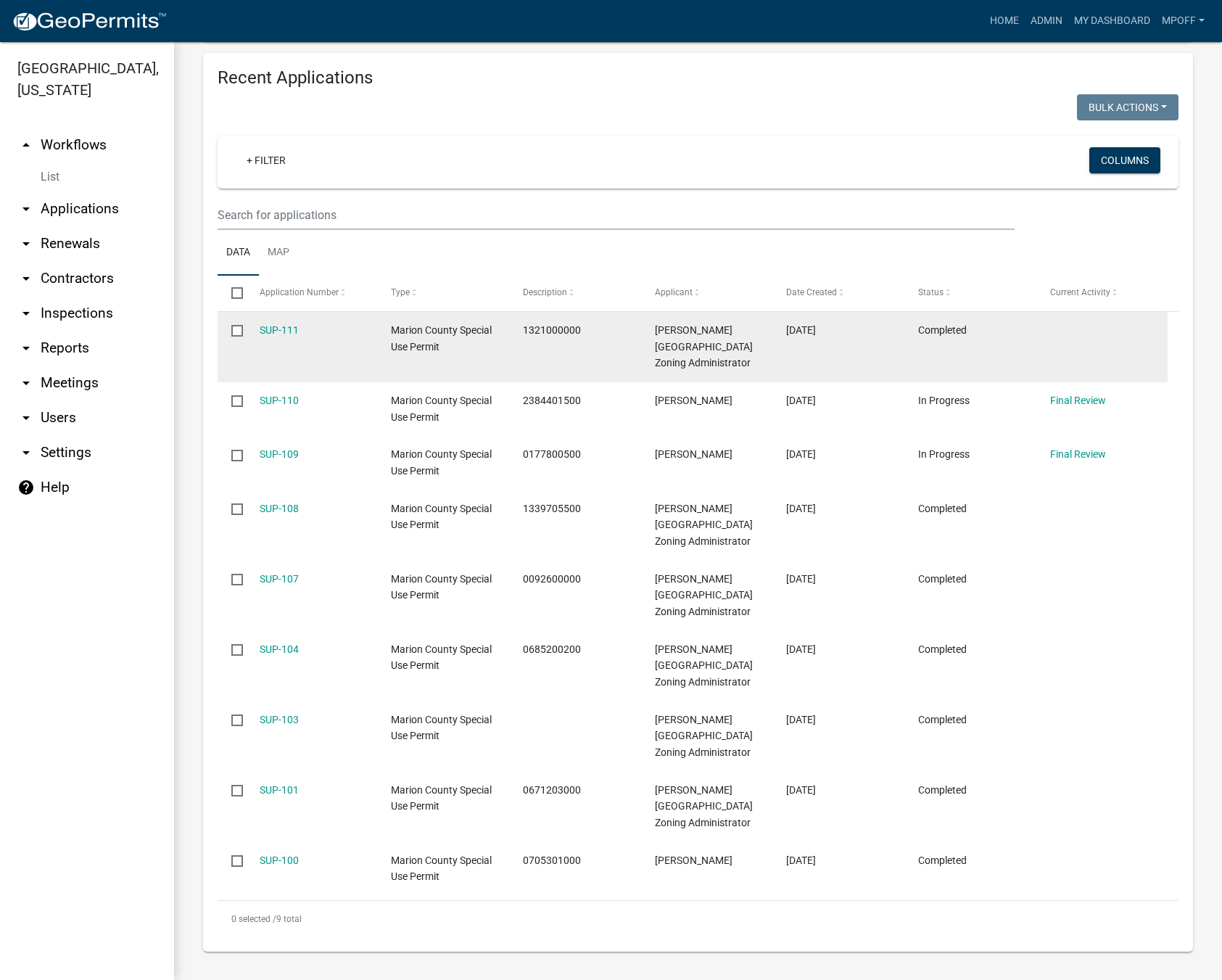
scroll to position [304, 0]
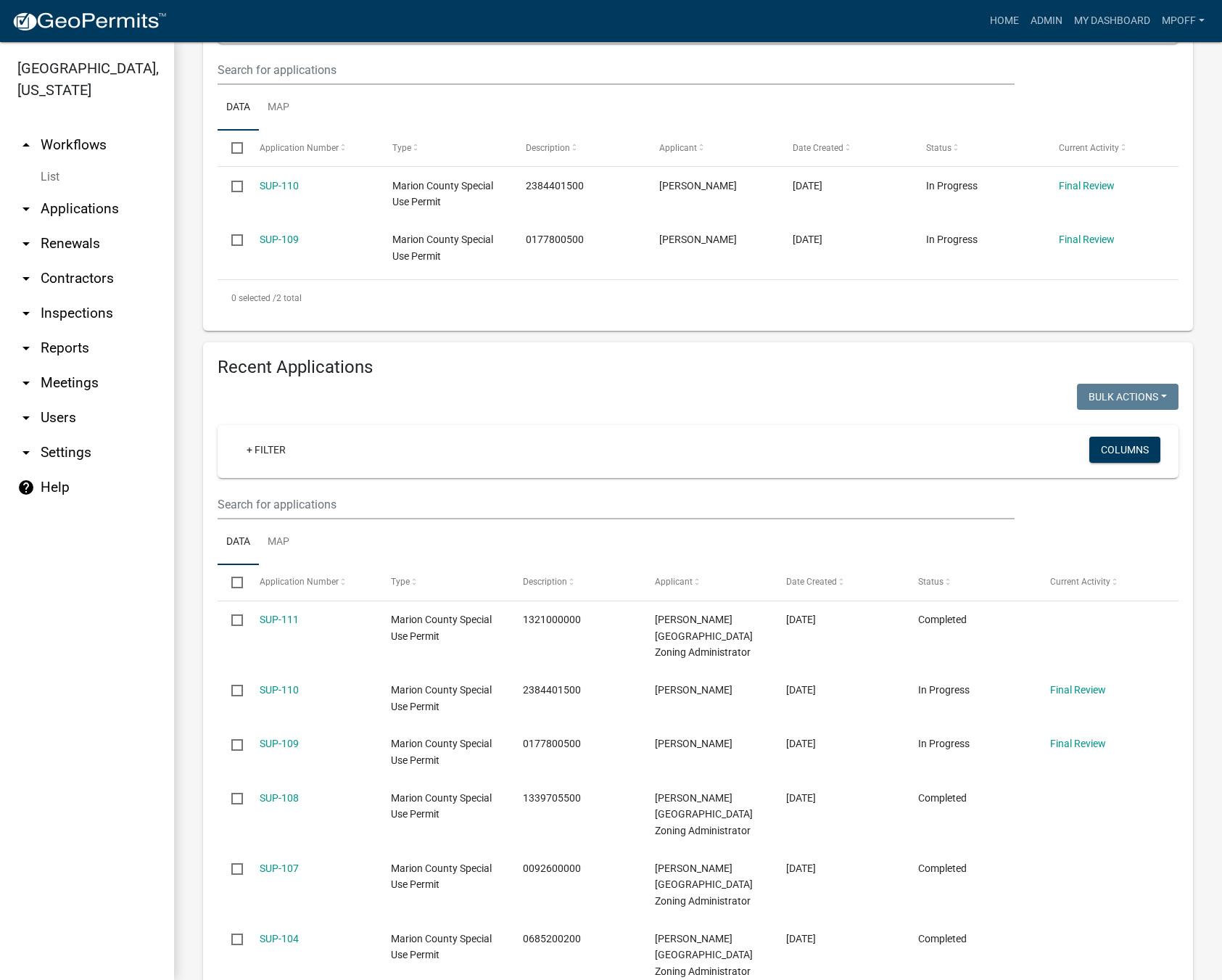
click at [47, 163] on link "List" at bounding box center [87, 177] width 174 height 29
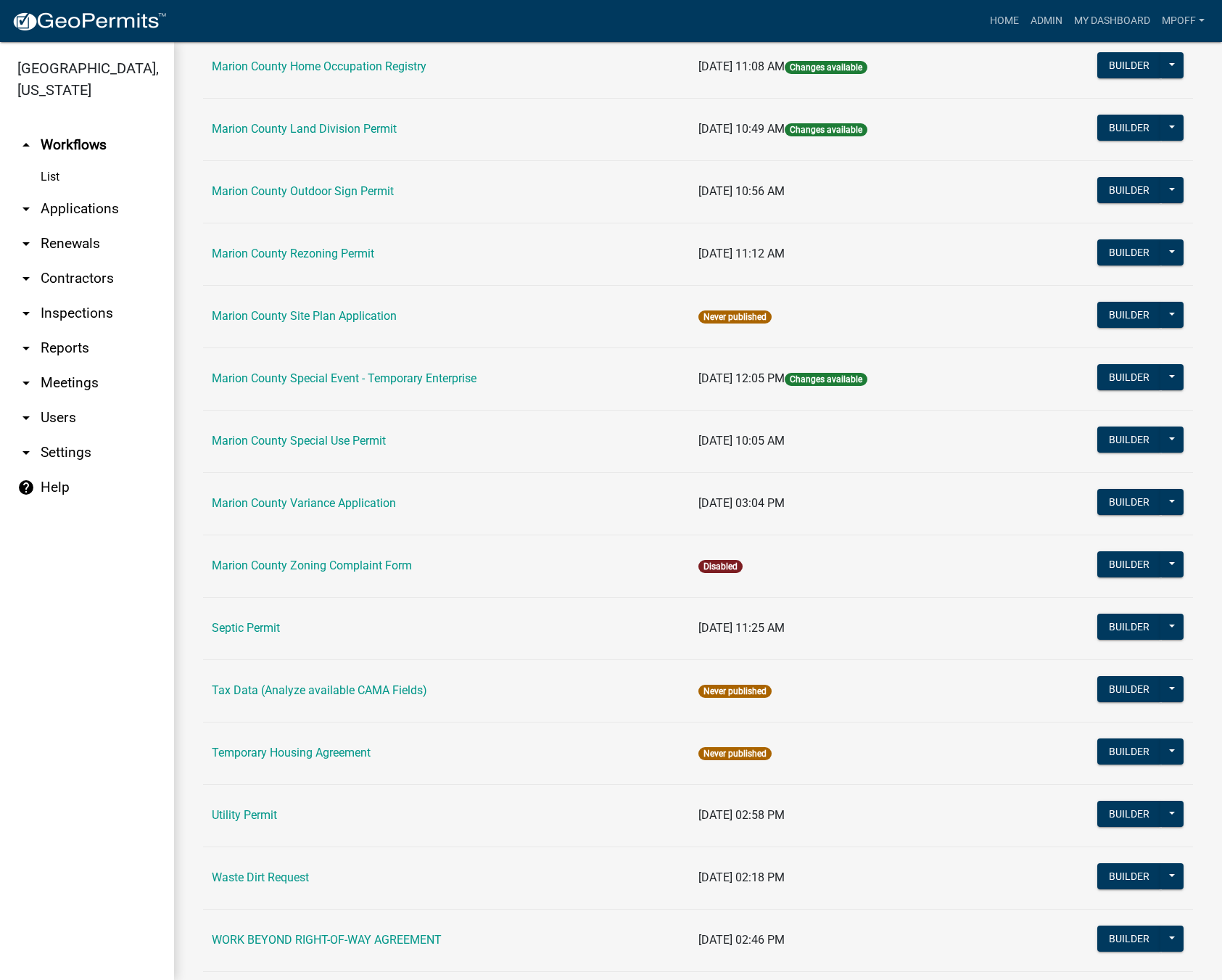
scroll to position [725, 0]
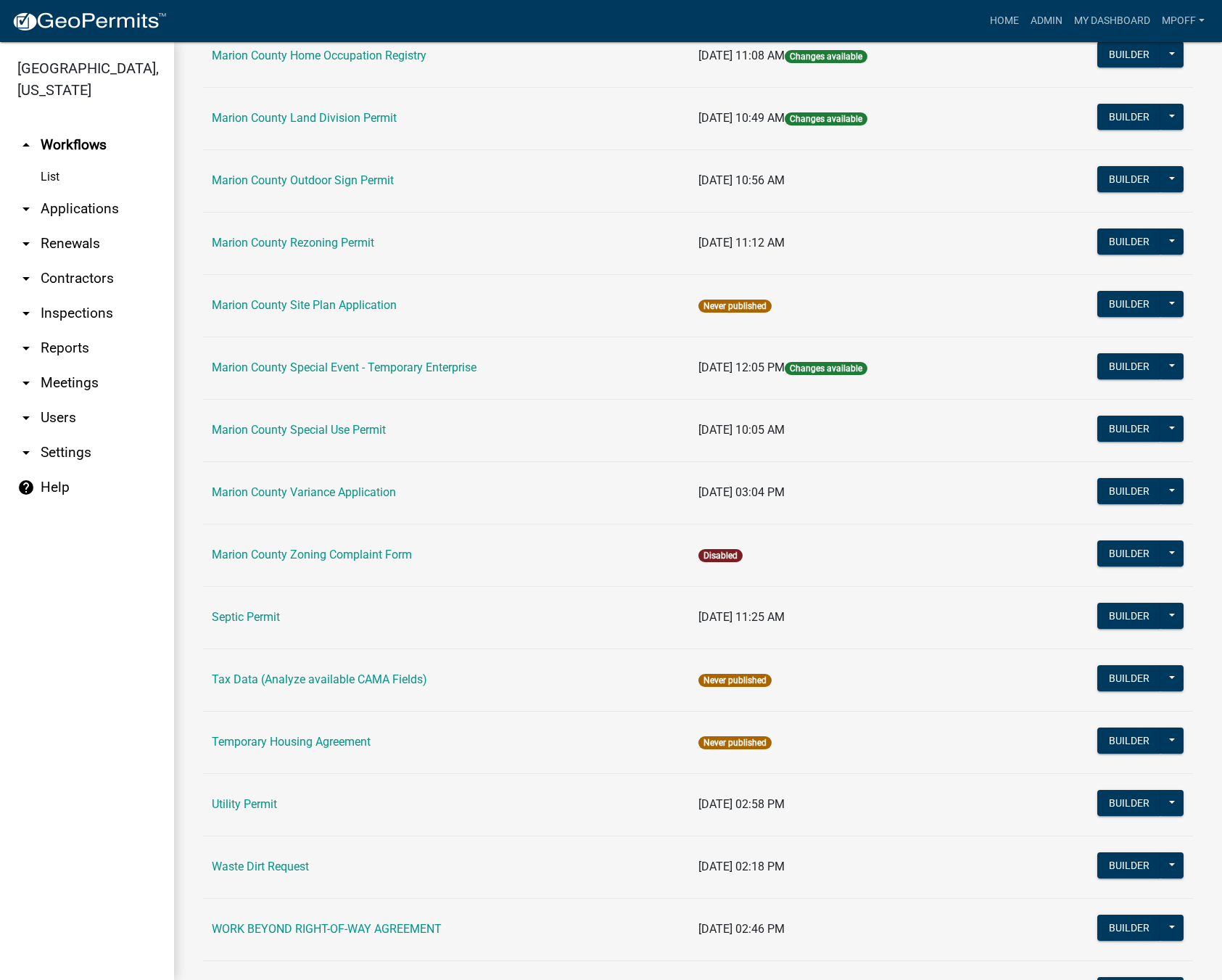
click at [297, 484] on td "Marion County Variance Application" at bounding box center [446, 492] width 486 height 62
click at [297, 493] on link "Marion County Variance Application" at bounding box center [304, 492] width 184 height 14
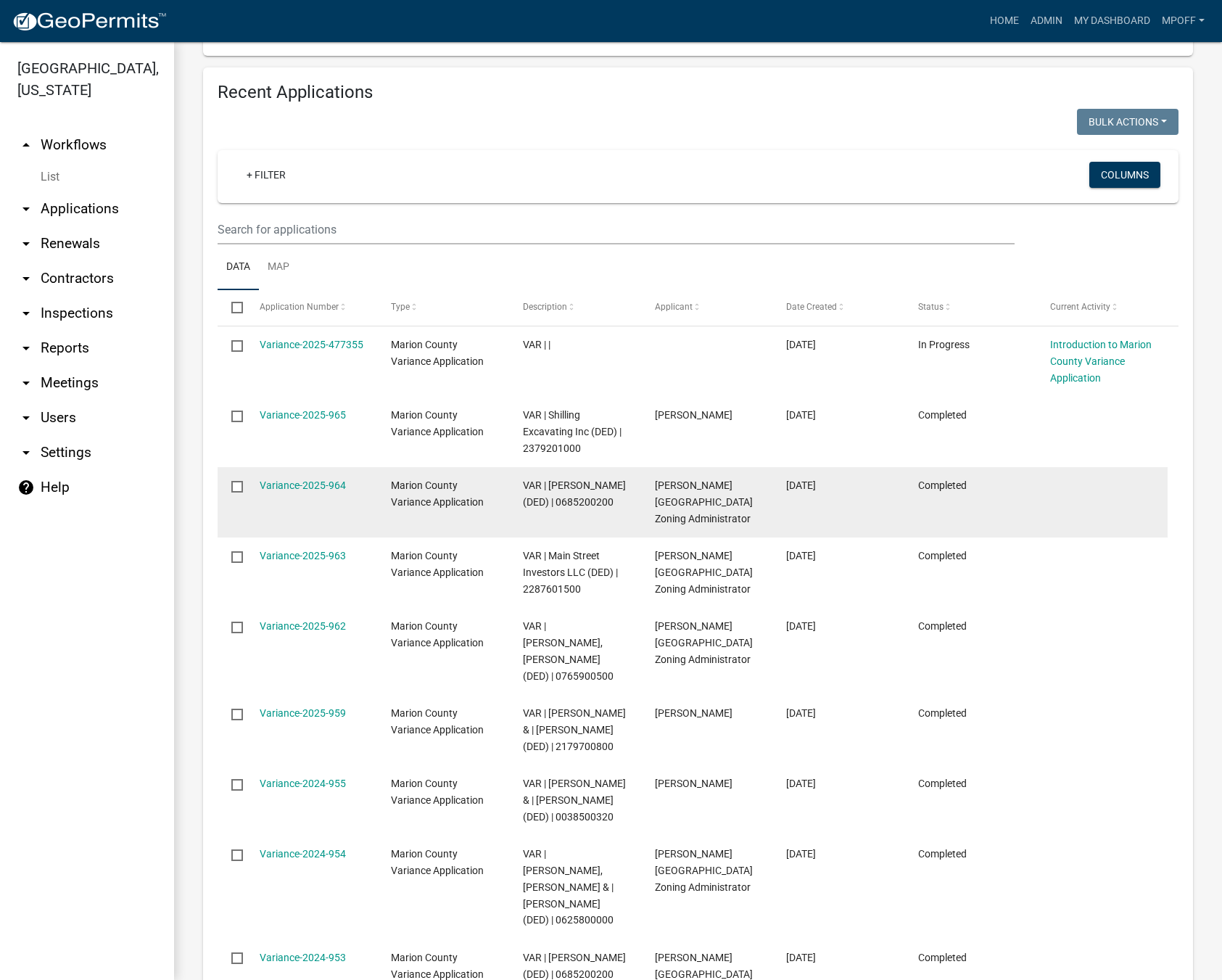
scroll to position [715, 0]
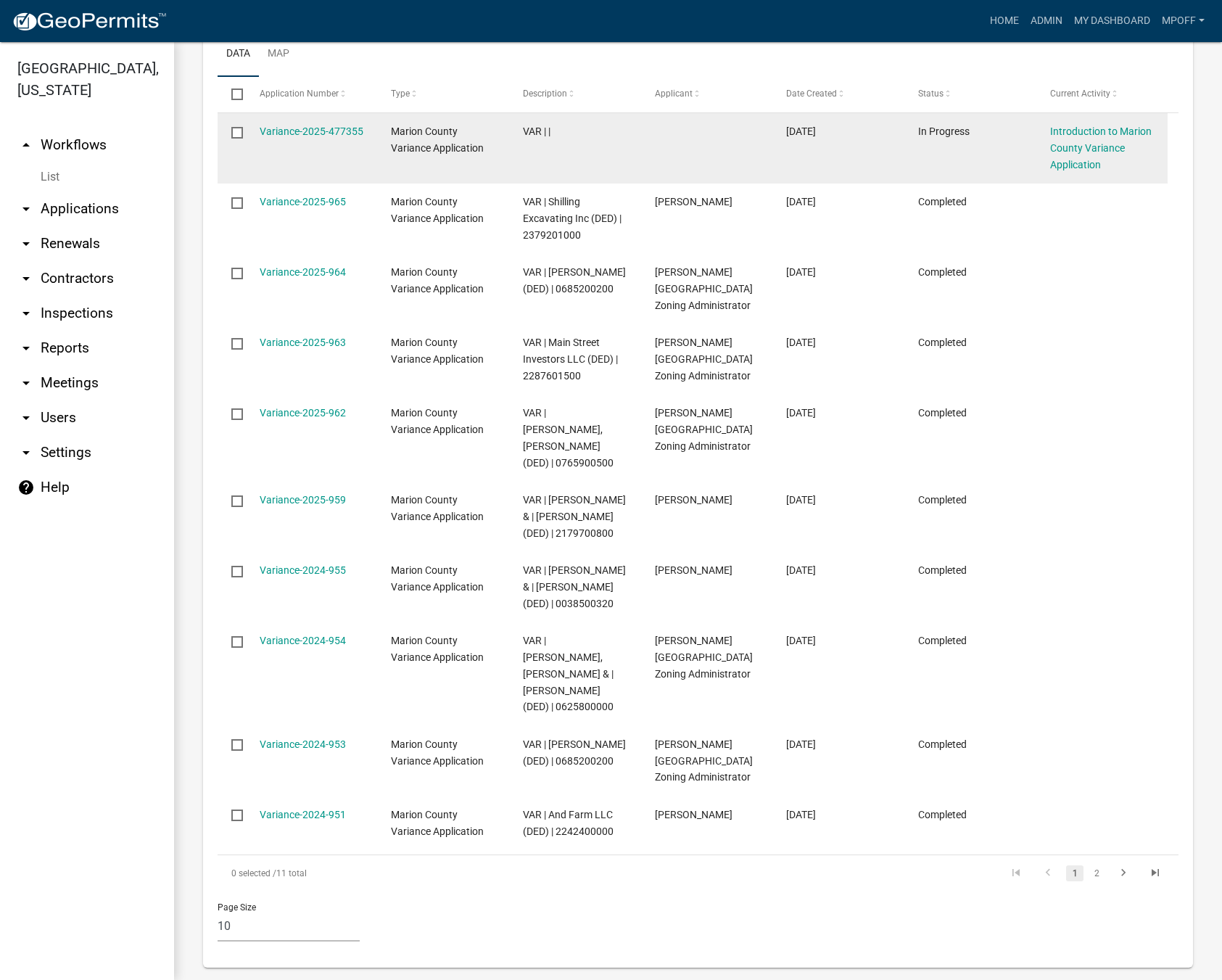
click at [236, 135] on input "checkbox" at bounding box center [236, 132] width 9 height 9
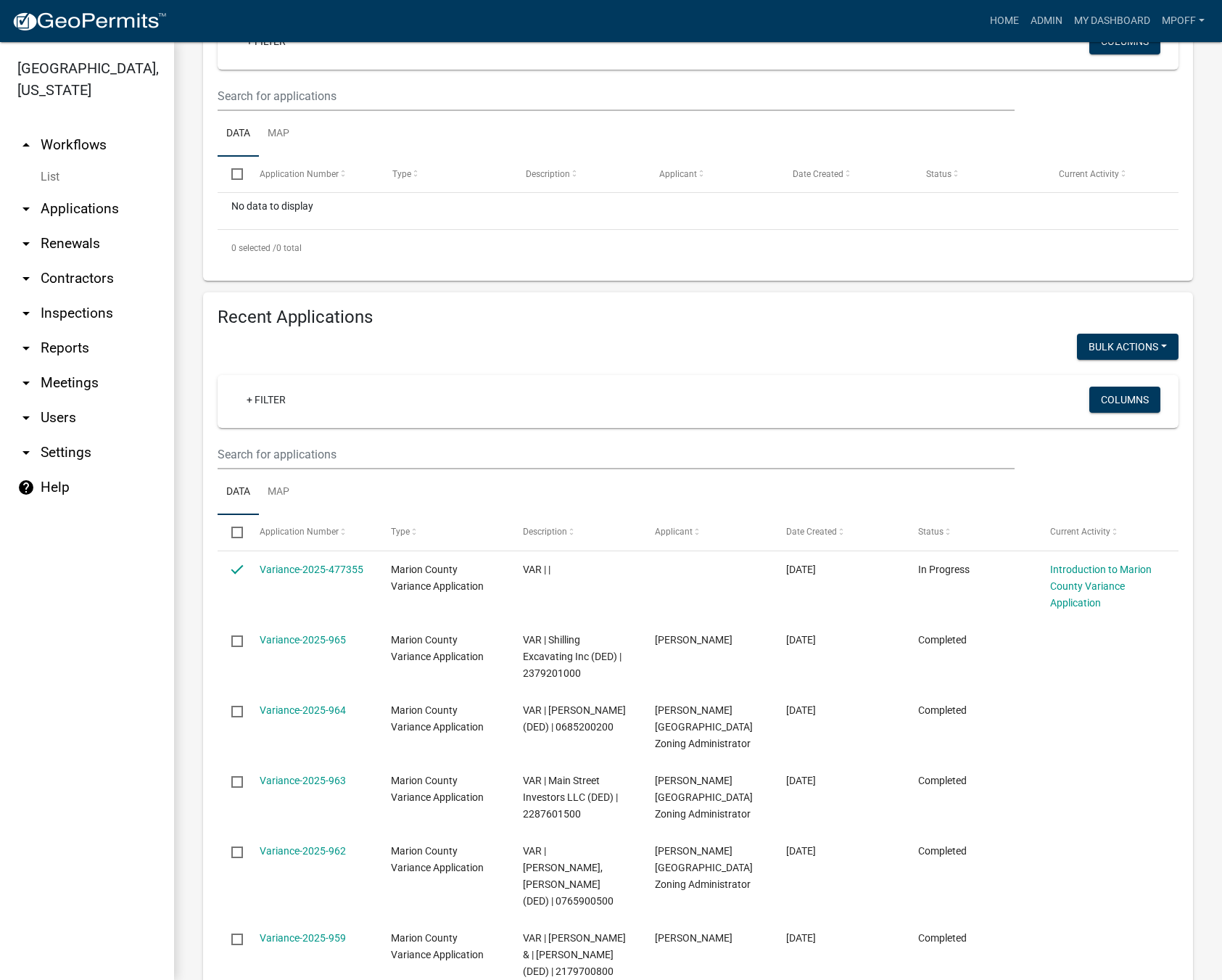
scroll to position [208, 0]
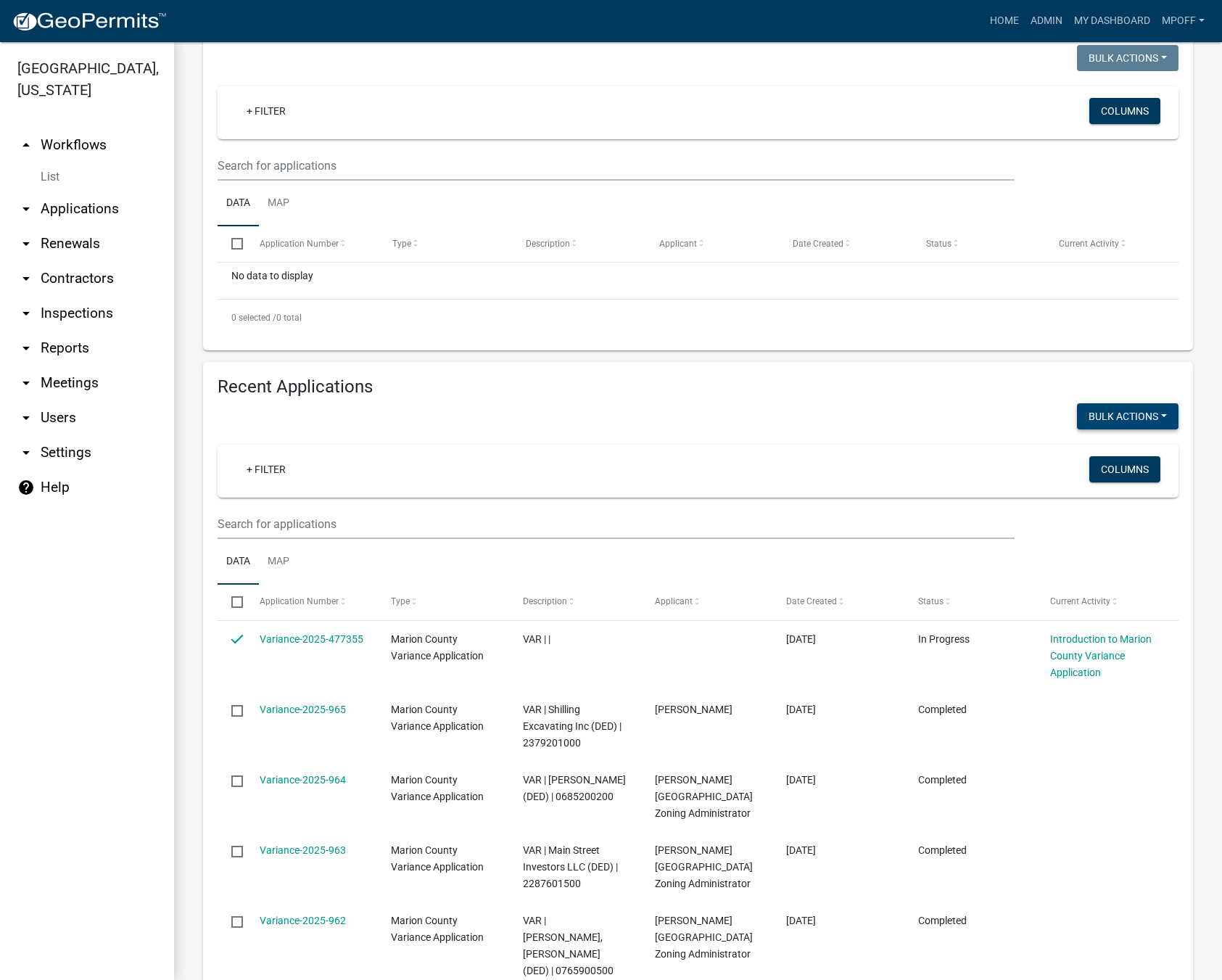
click at [1149, 422] on button "Bulk Actions" at bounding box center [1127, 416] width 101 height 26
click at [1100, 451] on button "Void" at bounding box center [1120, 454] width 116 height 35
checkbox input "false"
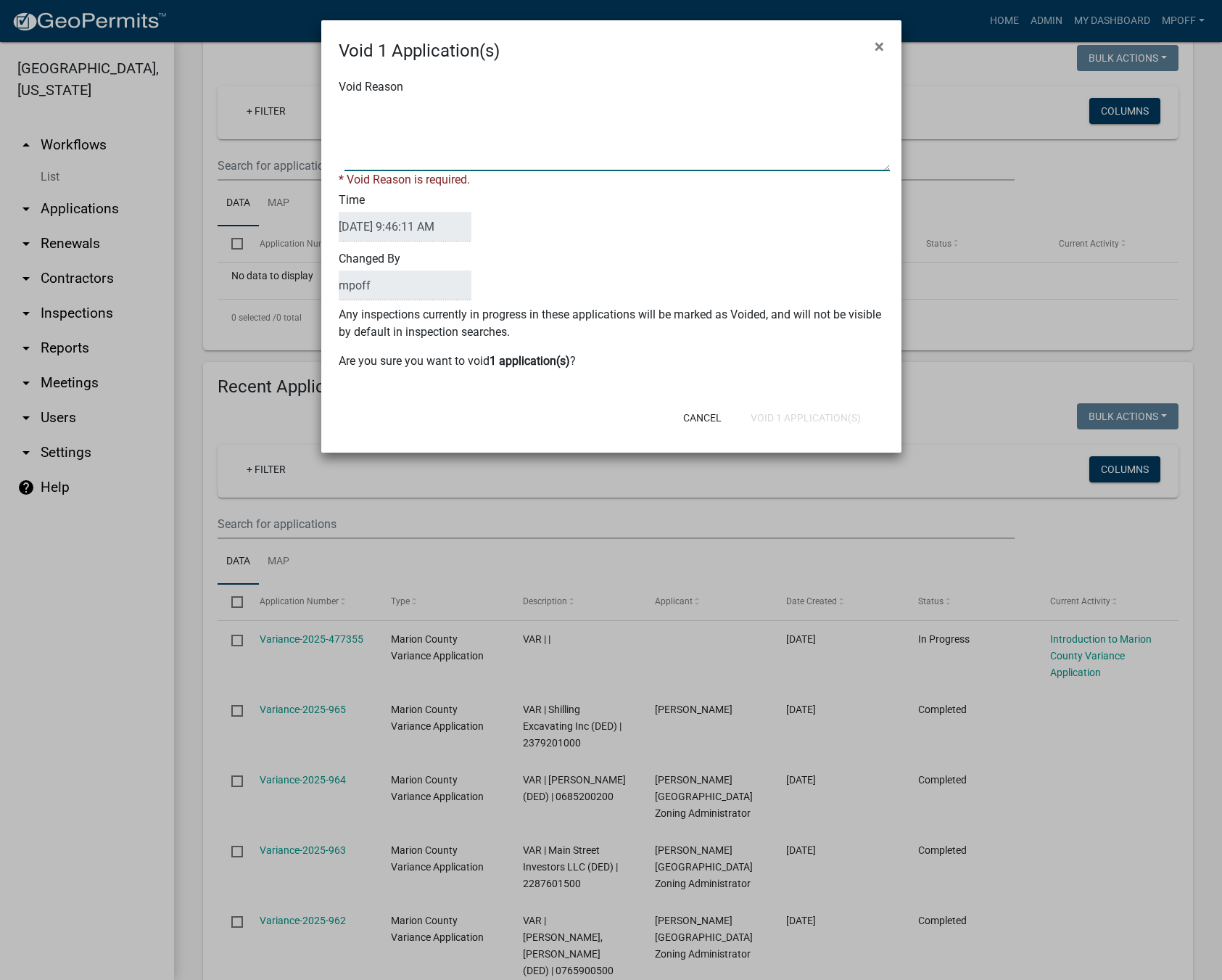
click at [451, 119] on textarea "Void Reason" at bounding box center [617, 135] width 546 height 72
type textarea "inquiry"
click at [799, 414] on div "Cancel Void 1 Application(s)" at bounding box center [705, 417] width 357 height 37
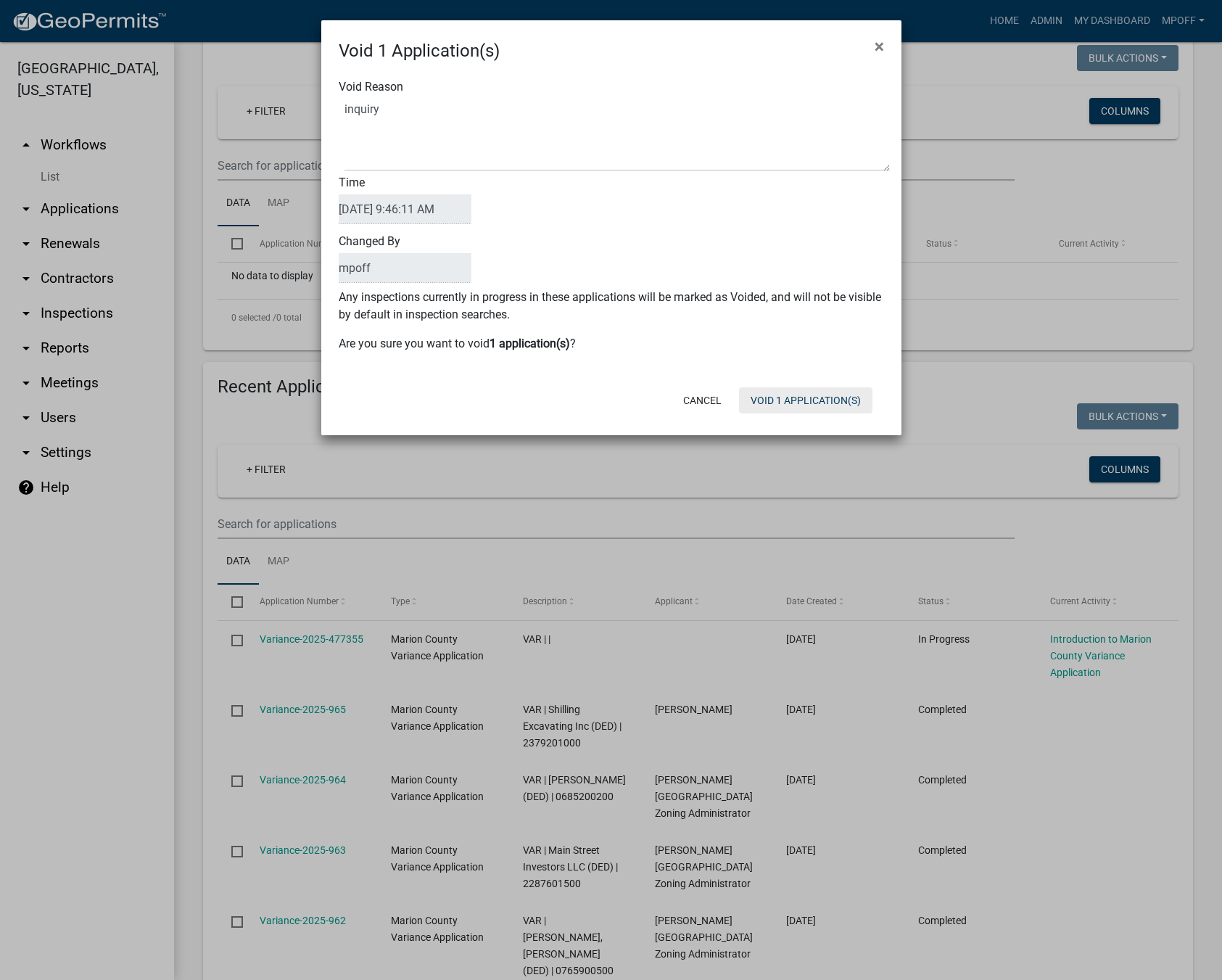
click at [817, 388] on button "Void 1 Application(s)" at bounding box center [805, 400] width 133 height 26
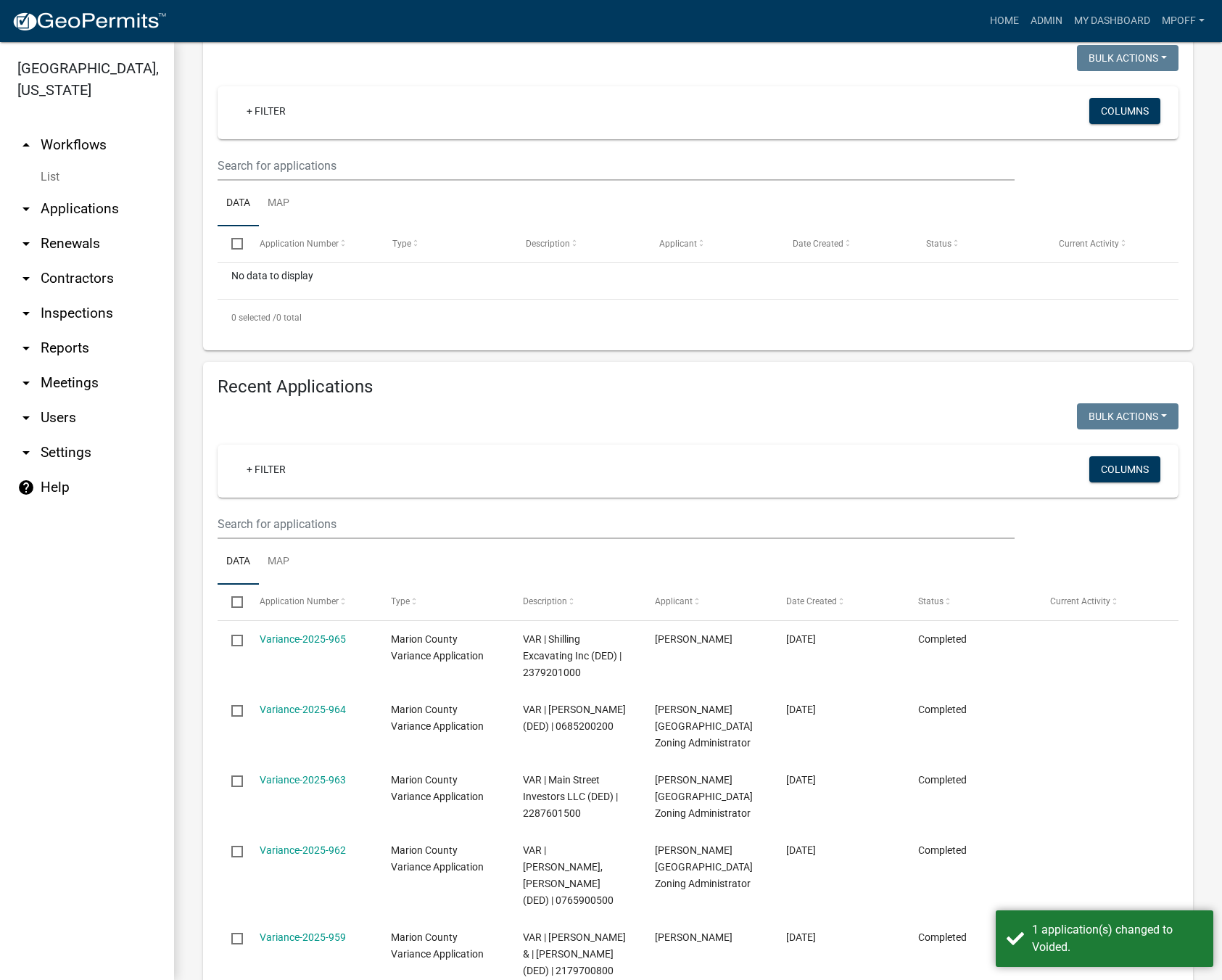
click at [51, 163] on link "List" at bounding box center [87, 177] width 174 height 29
